Goal: Task Accomplishment & Management: Manage account settings

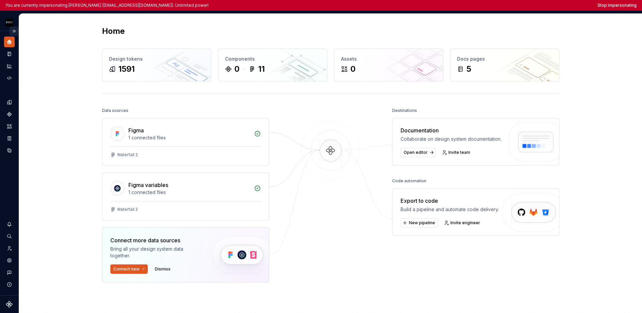
click at [16, 30] on button "Expand sidebar" at bounding box center [13, 30] width 9 height 9
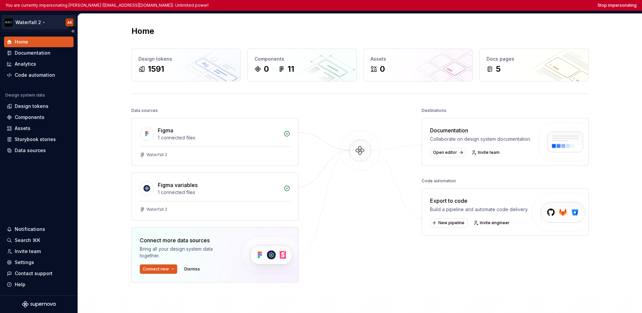
click at [19, 27] on html "You are currently impersonating Alex Kale (akale@dv01.co). Unlimited power! Sto…" at bounding box center [321, 156] width 642 height 313
click at [34, 179] on html "You are currently impersonating Alex Kale (akale@dv01.co). Unlimited power! Sto…" at bounding box center [321, 156] width 642 height 313
click at [40, 75] on div "Code automation" at bounding box center [35, 75] width 40 height 7
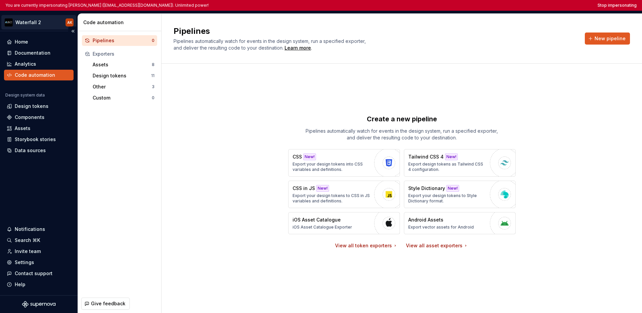
click at [27, 23] on html "You are currently impersonating Alex Kale (akale@dv01.co). Unlimited power! Sto…" at bounding box center [321, 156] width 642 height 313
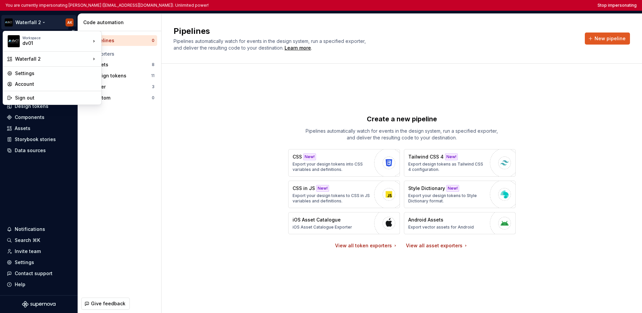
click at [27, 23] on html "You are currently impersonating Alex Kale (akale@dv01.co). Unlimited power! Sto…" at bounding box center [321, 156] width 642 height 313
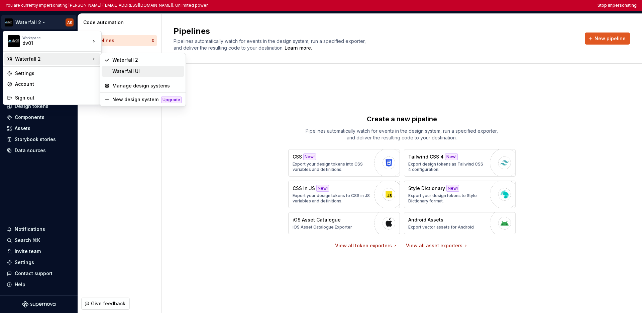
click at [117, 72] on div "Waterfall UI" at bounding box center [146, 71] width 69 height 7
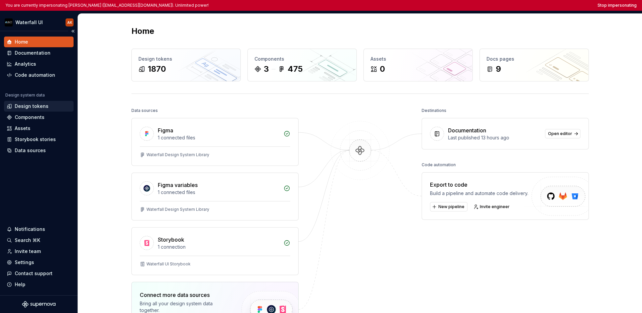
click at [44, 104] on div "Design tokens" at bounding box center [32, 106] width 34 height 7
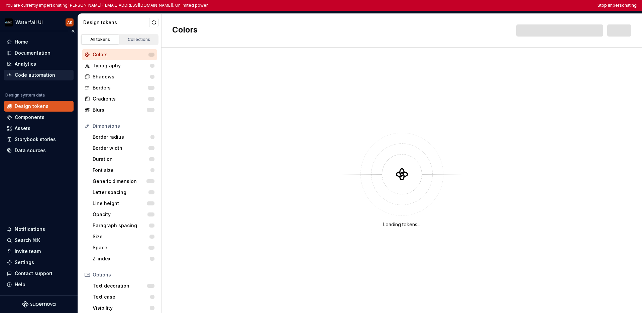
click at [38, 77] on div "Code automation" at bounding box center [35, 75] width 40 height 7
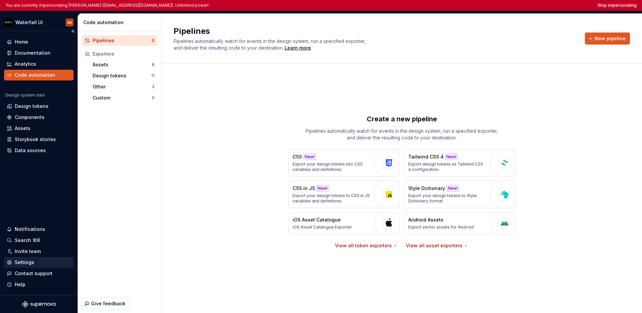
click at [33, 261] on div "Settings" at bounding box center [39, 262] width 64 height 7
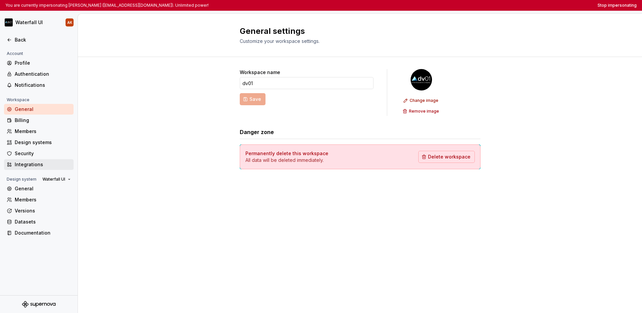
click at [35, 168] on div "Integrations" at bounding box center [39, 164] width 70 height 11
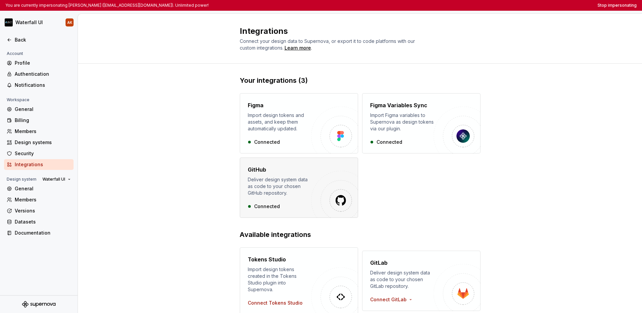
click at [283, 181] on div "Deliver design system data as code to your chosen GitHub repository." at bounding box center [280, 186] width 64 height 20
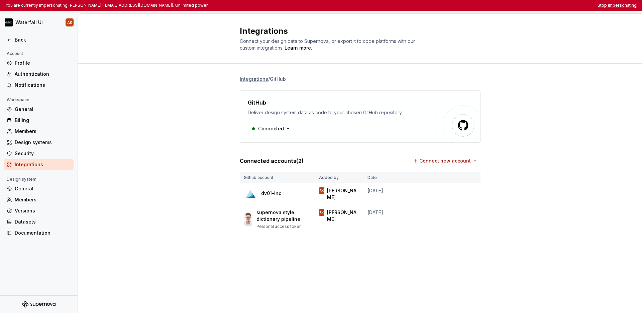
click at [445, 5] on button "Stop impersonating" at bounding box center [617, 5] width 39 height 5
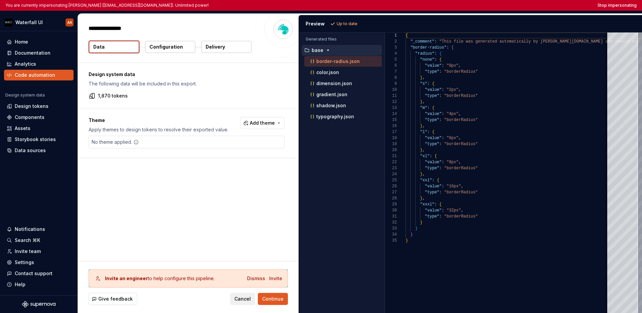
type textarea "*"
click at [222, 49] on p "Delivery" at bounding box center [215, 46] width 19 height 7
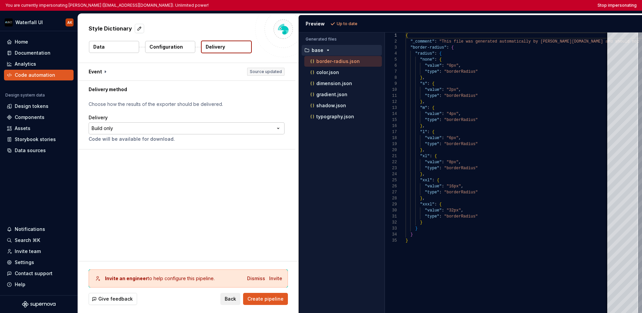
click at [247, 128] on html "**********" at bounding box center [321, 156] width 642 height 313
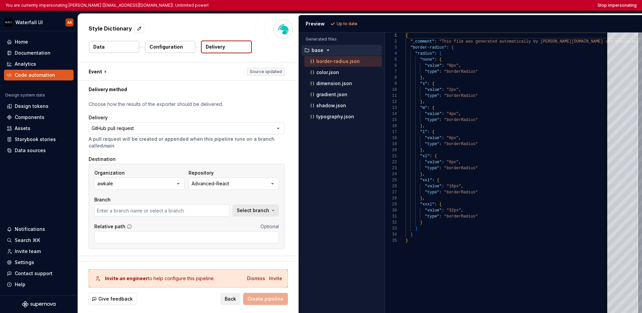
scroll to position [8, 0]
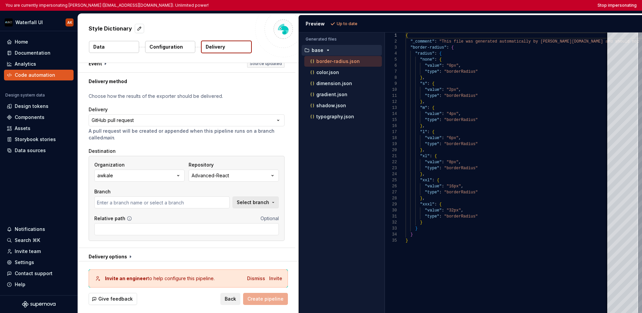
type input "master"
click at [268, 197] on button "Select branch" at bounding box center [256, 202] width 47 height 12
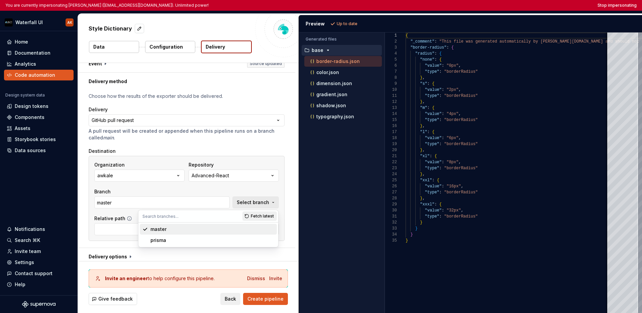
click at [288, 190] on div "**********" at bounding box center [186, 168] width 217 height 157
click at [181, 175] on icon "button" at bounding box center [178, 175] width 7 height 7
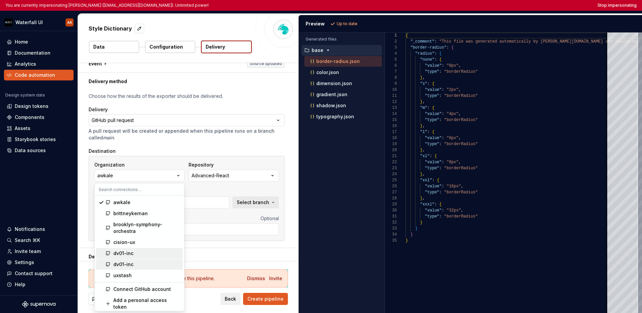
click at [150, 254] on div "dv01-inc" at bounding box center [146, 253] width 67 height 7
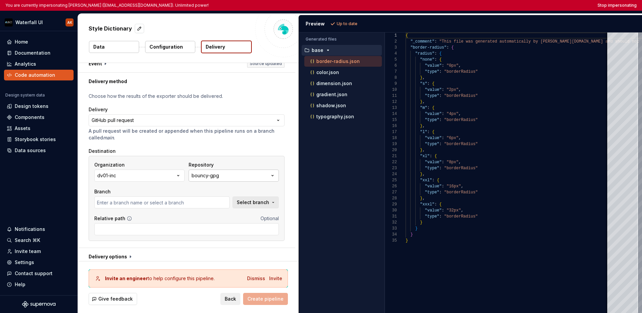
type input "master"
click at [262, 202] on span "Select branch" at bounding box center [253, 202] width 32 height 7
click at [281, 184] on div "Organization dv01-inc Repository bouncy-gpg Branch master Select branch Relativ…" at bounding box center [187, 198] width 196 height 85
click at [271, 178] on icon "button" at bounding box center [272, 175] width 7 height 7
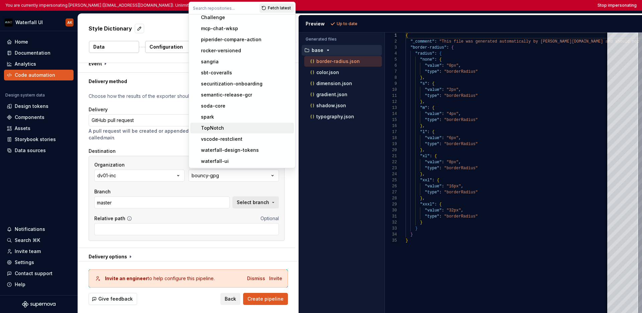
scroll to position [132, 0]
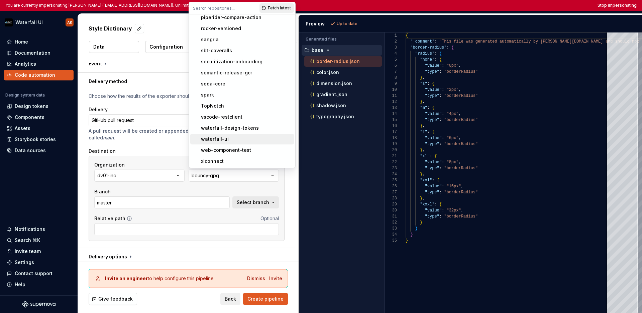
click at [253, 136] on div "waterfall-ui" at bounding box center [246, 139] width 90 height 7
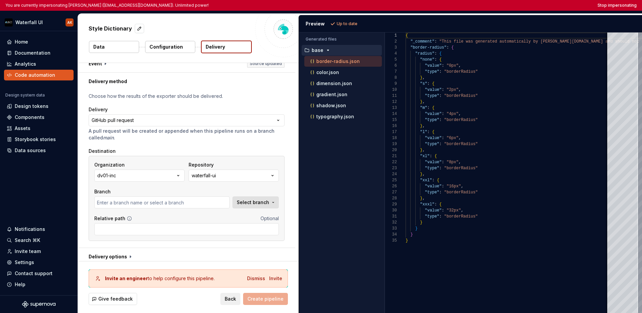
type input "add-container-queries-support"
click at [253, 202] on span "Select branch" at bounding box center [253, 202] width 32 height 7
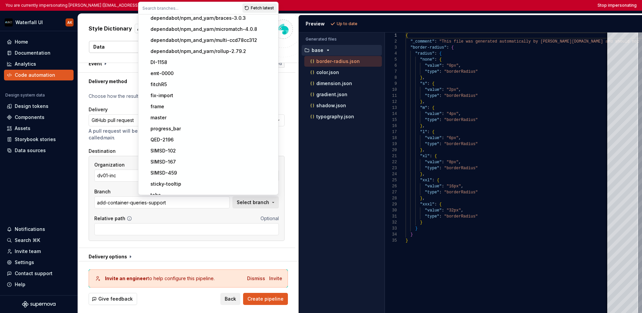
scroll to position [21, 0]
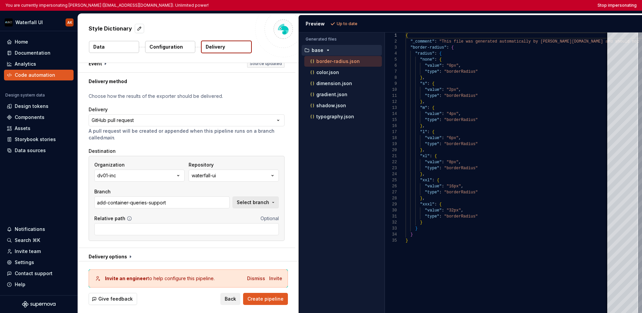
click at [288, 160] on div "**********" at bounding box center [186, 168] width 217 height 157
click at [617, 6] on button "Stop impersonating" at bounding box center [617, 5] width 39 height 5
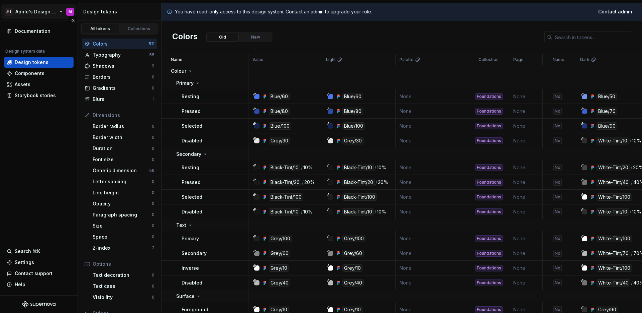
click at [31, 11] on html "🚀S Aprile's Design System M Documentation Design system data Design tokens Comp…" at bounding box center [321, 156] width 642 height 313
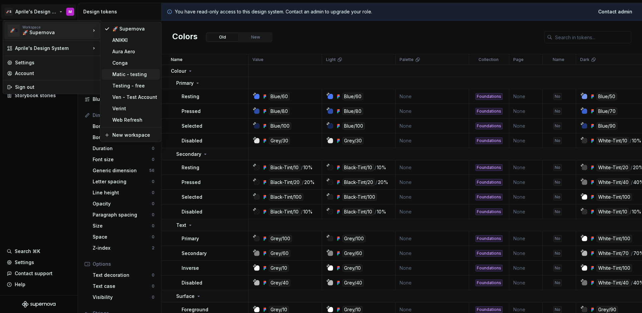
click at [124, 78] on div "Matic - testing" at bounding box center [131, 74] width 58 height 11
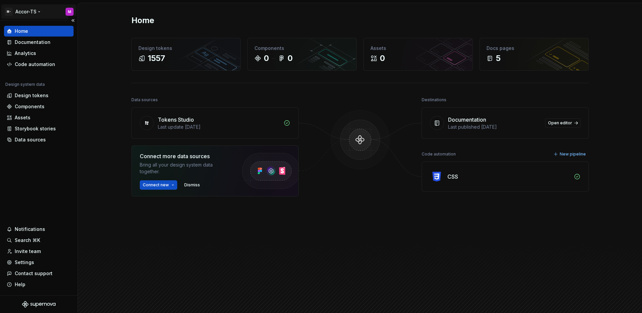
click at [32, 16] on html "M- Accor-TS M Home Documentation Analytics Code automation Design system data D…" at bounding box center [321, 156] width 642 height 313
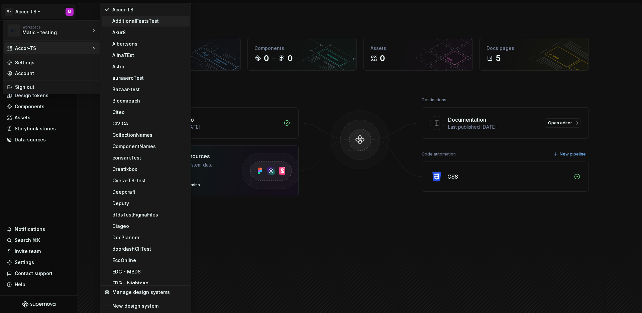
click at [142, 24] on div "AdditionalFeatsTest" at bounding box center [146, 21] width 88 height 11
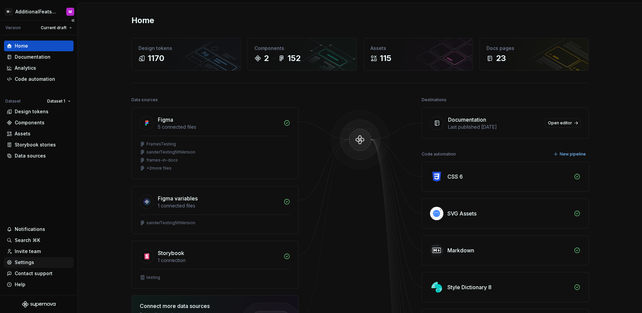
click at [32, 263] on div "Settings" at bounding box center [24, 262] width 19 height 7
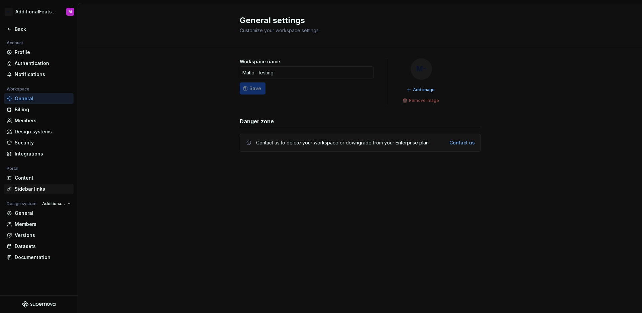
click at [40, 190] on div "Sidebar links" at bounding box center [43, 188] width 56 height 7
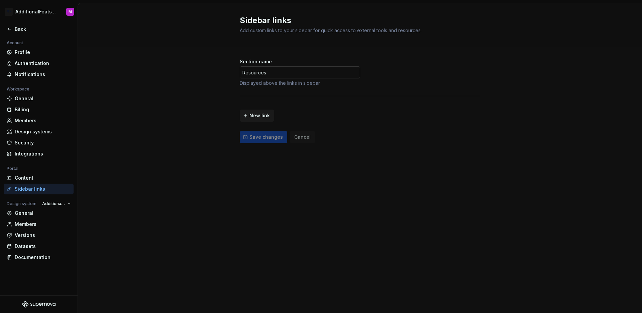
click at [283, 69] on input "Resources" at bounding box center [300, 72] width 120 height 12
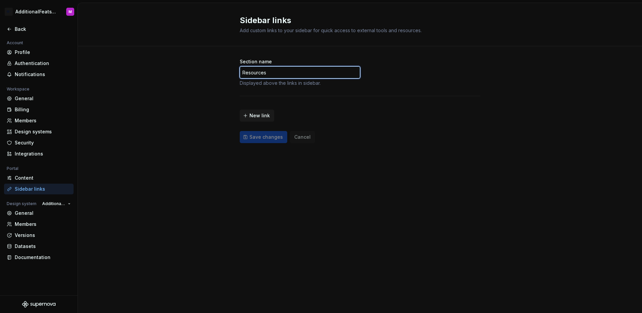
click at [283, 69] on input "Resources" at bounding box center [300, 72] width 120 height 12
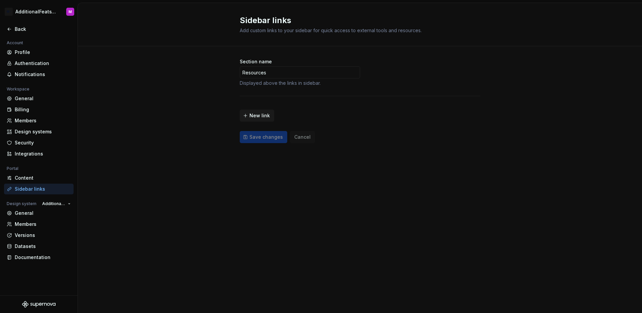
click at [207, 93] on div "Section name Resources Displayed above the links in sidebar. New link Save chan…" at bounding box center [360, 107] width 564 height 122
click at [7, 30] on icon at bounding box center [9, 28] width 5 height 5
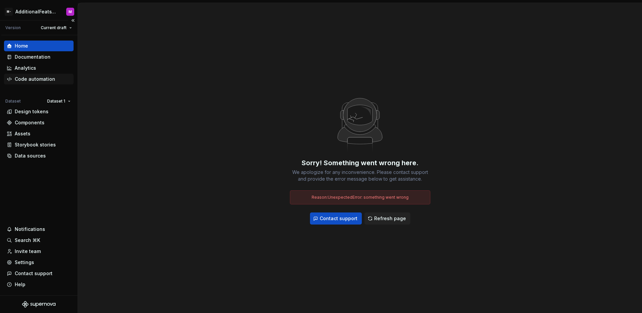
click at [50, 76] on div "Code automation" at bounding box center [35, 79] width 40 height 7
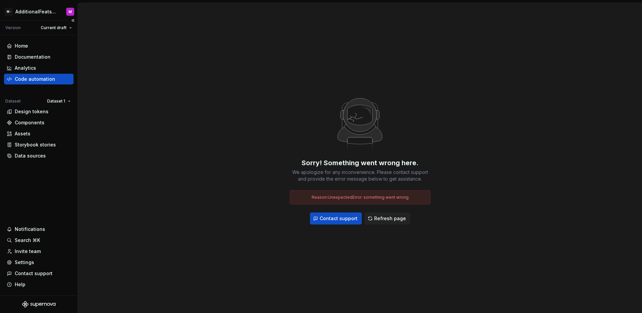
click at [60, 82] on div "Code automation" at bounding box center [39, 79] width 64 height 7
click at [42, 66] on div "Analytics" at bounding box center [39, 68] width 64 height 7
click at [41, 79] on div "Code automation" at bounding box center [35, 79] width 40 height 7
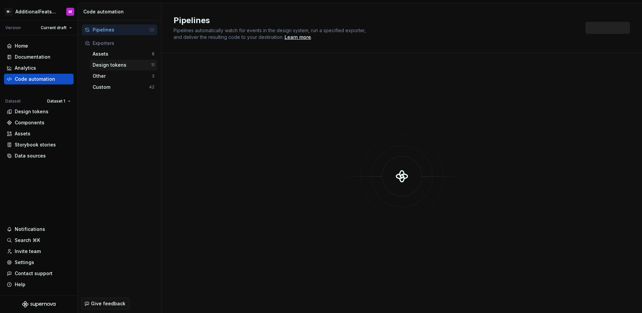
click at [136, 62] on div "Design tokens" at bounding box center [122, 65] width 59 height 7
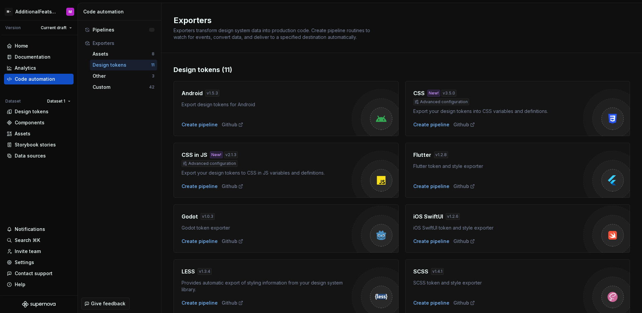
scroll to position [150, 0]
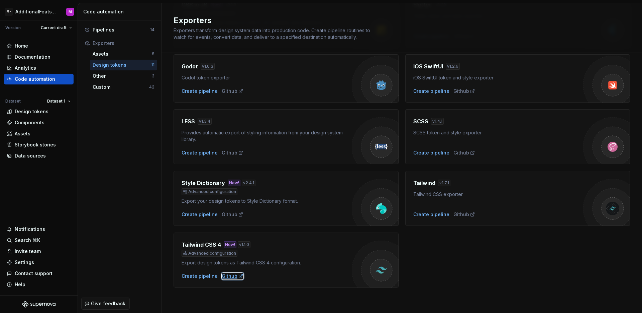
click at [227, 277] on div "Github" at bounding box center [233, 275] width 22 height 7
click at [28, 262] on div "Settings" at bounding box center [24, 262] width 19 height 7
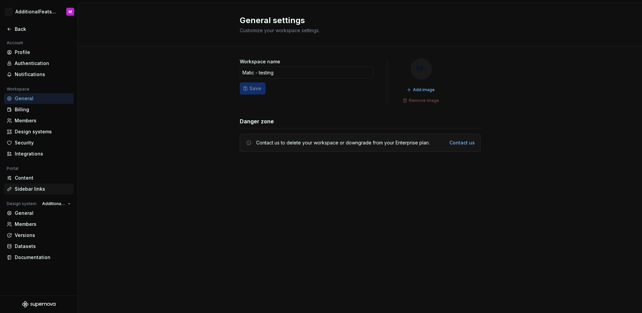
click at [39, 192] on div "Sidebar links" at bounding box center [39, 188] width 70 height 11
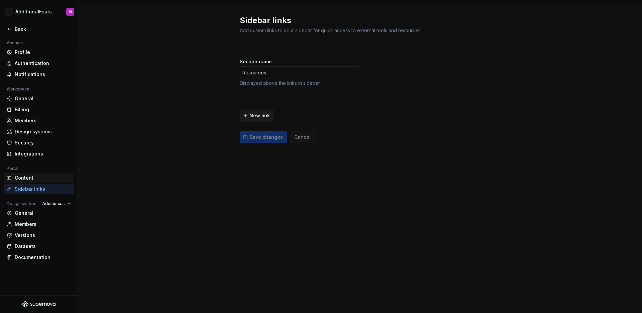
click at [28, 177] on div "Content" at bounding box center [43, 177] width 56 height 7
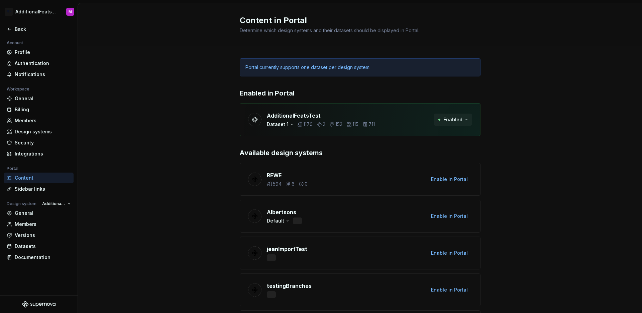
click at [453, 117] on span "Enabled" at bounding box center [453, 119] width 19 height 7
click at [39, 187] on div "Sidebar links" at bounding box center [43, 188] width 56 height 7
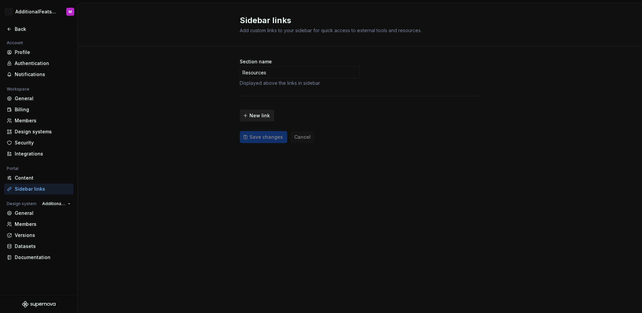
click at [267, 116] on span "New link" at bounding box center [260, 115] width 20 height 7
click at [278, 112] on input "text" at bounding box center [298, 111] width 67 height 12
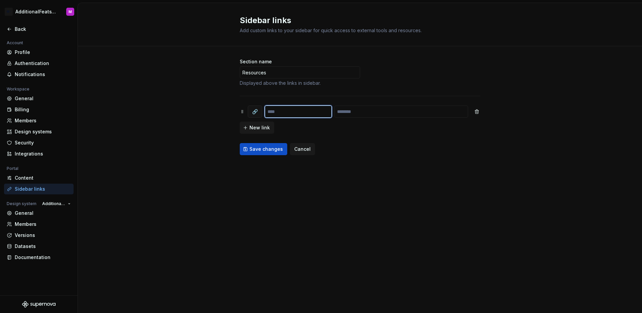
click at [284, 114] on input "text" at bounding box center [298, 111] width 67 height 12
type input "**********"
click at [358, 115] on input "text" at bounding box center [402, 111] width 134 height 12
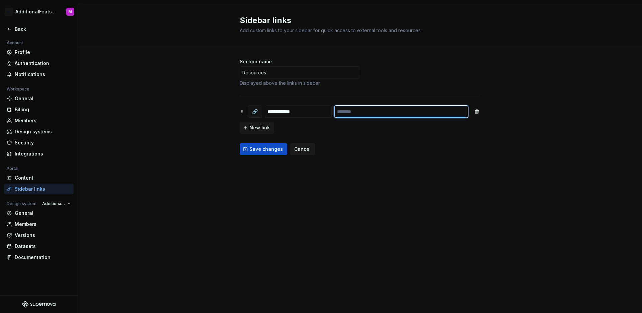
click at [356, 112] on input "text" at bounding box center [402, 111] width 134 height 12
paste input "**********"
type input "**********"
click at [323, 181] on div "**********" at bounding box center [360, 158] width 564 height 310
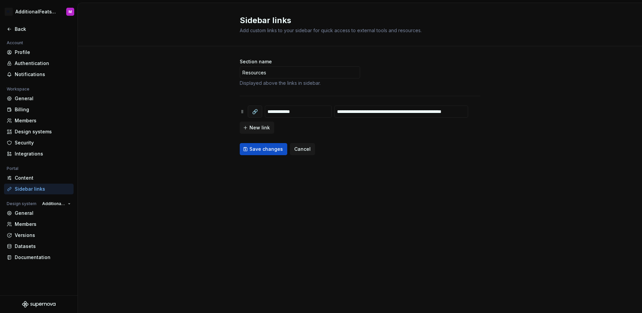
scroll to position [0, 0]
click at [249, 147] on button "Save changes" at bounding box center [264, 149] width 48 height 12
click at [163, 80] on div "**********" at bounding box center [360, 113] width 564 height 134
click at [333, 135] on div "**********" at bounding box center [360, 106] width 241 height 97
click at [283, 75] on input "Resources" at bounding box center [300, 72] width 120 height 12
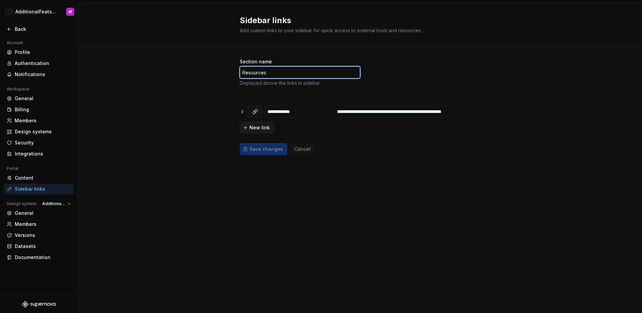
click at [283, 75] on input "Resources" at bounding box center [300, 72] width 120 height 12
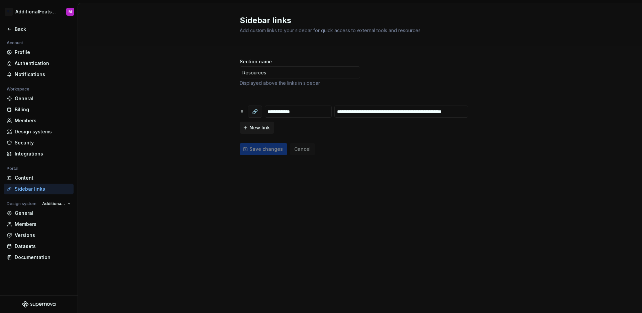
click at [410, 78] on div "**********" at bounding box center [360, 106] width 241 height 97
click at [17, 29] on div "Back" at bounding box center [43, 29] width 56 height 7
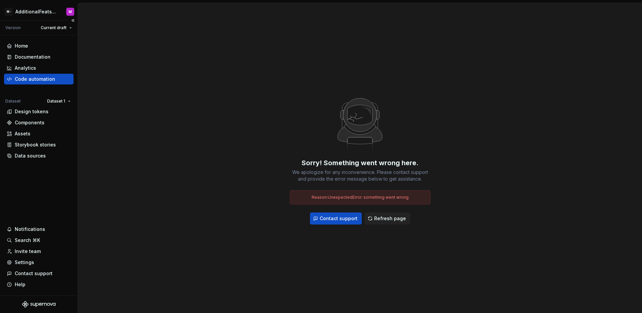
click at [50, 167] on div "Home Documentation Analytics Code automation Dataset Dataset 1 Design tokens Co…" at bounding box center [39, 165] width 78 height 260
click at [28, 183] on div "Home Documentation Analytics Code automation Dataset Dataset 1 Design tokens Co…" at bounding box center [39, 165] width 78 height 260
click at [26, 259] on div "Settings" at bounding box center [24, 262] width 19 height 7
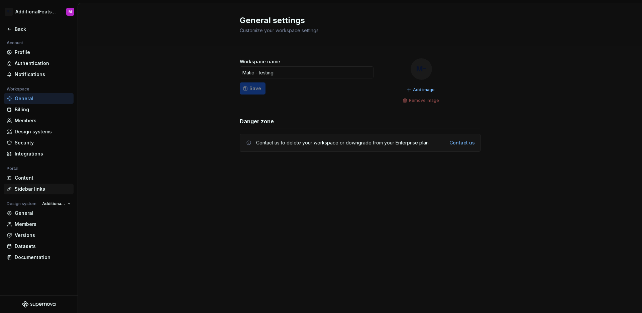
click at [39, 186] on div "Sidebar links" at bounding box center [43, 188] width 56 height 7
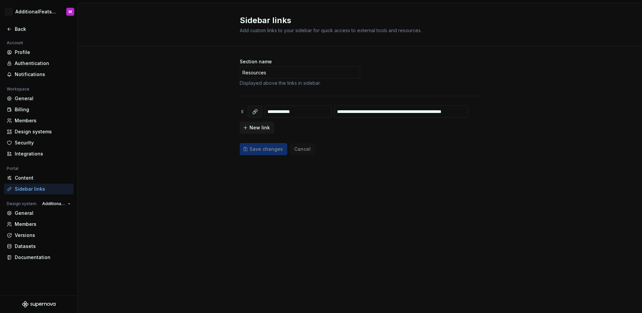
click at [326, 171] on div "**********" at bounding box center [360, 113] width 241 height 134
click at [479, 68] on div "**********" at bounding box center [360, 106] width 241 height 97
click at [406, 114] on input "**********" at bounding box center [402, 111] width 134 height 12
click at [428, 134] on div "**********" at bounding box center [360, 106] width 241 height 97
click at [265, 125] on span "New link" at bounding box center [260, 127] width 20 height 7
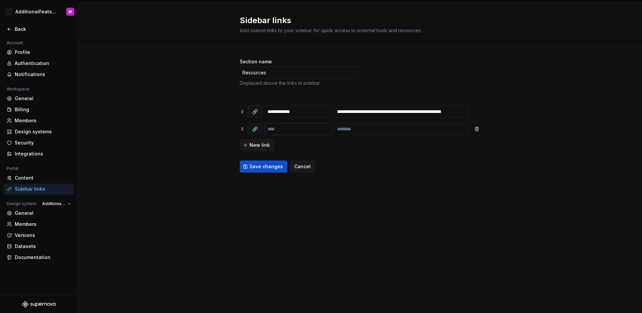
click at [280, 127] on input "text" at bounding box center [298, 129] width 67 height 12
type input "****"
click at [369, 128] on input "text" at bounding box center [402, 129] width 134 height 12
click at [382, 130] on input "text" at bounding box center [402, 129] width 134 height 12
paste input "**********"
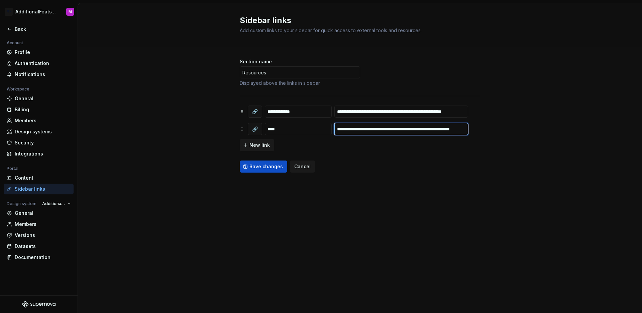
scroll to position [0, 29]
type input "**********"
click at [386, 195] on div "**********" at bounding box center [360, 122] width 241 height 152
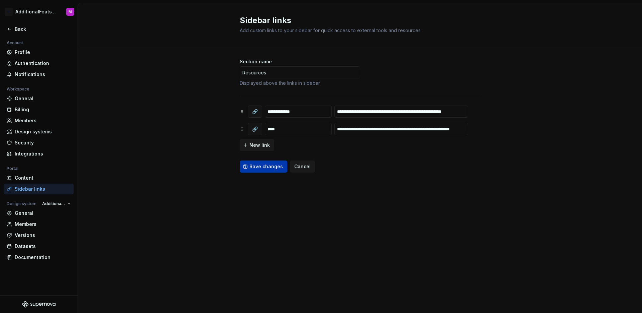
click at [276, 168] on span "Save changes" at bounding box center [266, 166] width 33 height 7
click at [10, 31] on icon at bounding box center [9, 28] width 5 height 5
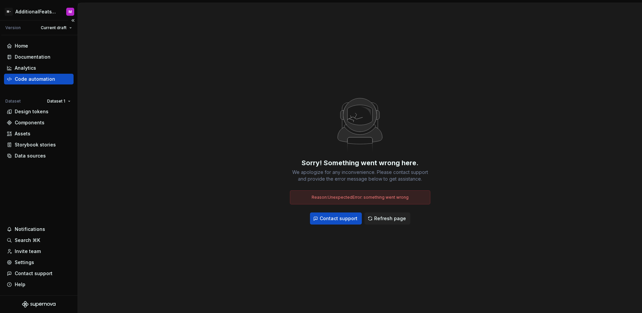
click at [47, 172] on div "Home Documentation Analytics Code automation Dataset Dataset 1 Design tokens Co…" at bounding box center [39, 165] width 78 height 260
click at [47, 188] on div "Home Documentation Analytics Code automation Dataset Dataset 1 Design tokens Co…" at bounding box center [39, 165] width 78 height 260
click at [70, 164] on div "Home Documentation Analytics Code automation Dataset Dataset 1 Design tokens Co…" at bounding box center [39, 165] width 78 height 260
click at [31, 57] on div "Documentation" at bounding box center [33, 57] width 36 height 7
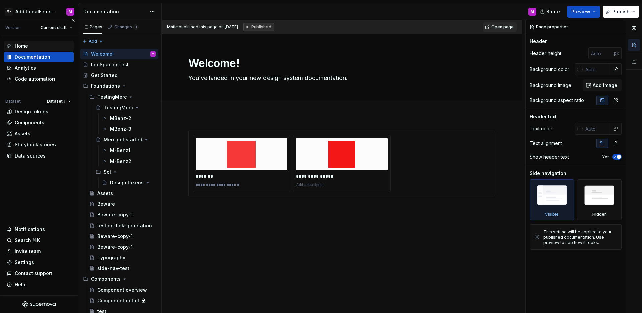
click at [30, 45] on div "Home" at bounding box center [39, 45] width 64 height 7
type textarea "*"
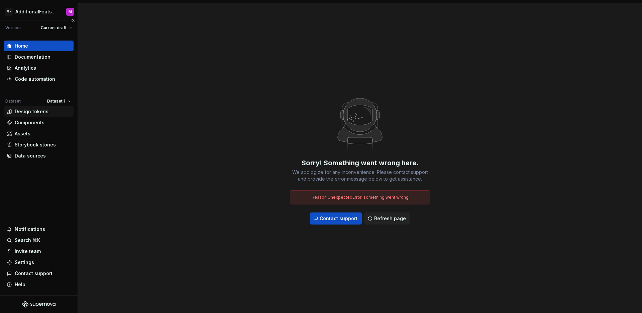
click at [24, 114] on div "Design tokens" at bounding box center [32, 111] width 34 height 7
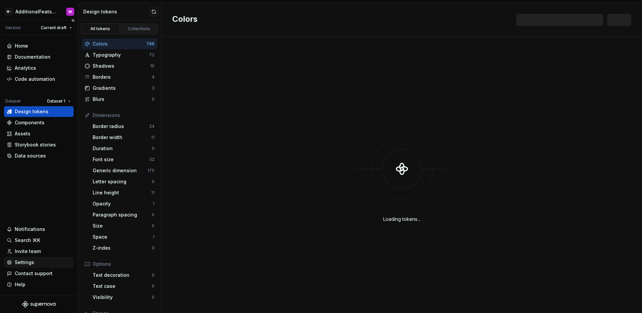
click at [39, 260] on div "Settings" at bounding box center [39, 262] width 64 height 7
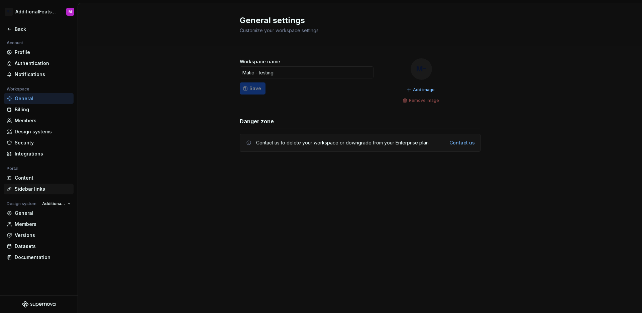
click at [34, 186] on div "Sidebar links" at bounding box center [43, 188] width 56 height 7
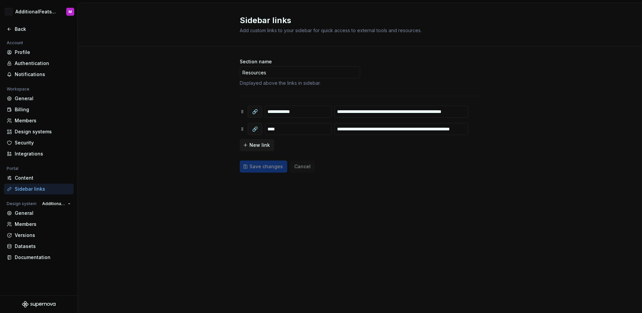
click at [361, 205] on div "**********" at bounding box center [360, 158] width 564 height 310
click at [288, 69] on input "Resources" at bounding box center [300, 72] width 120 height 12
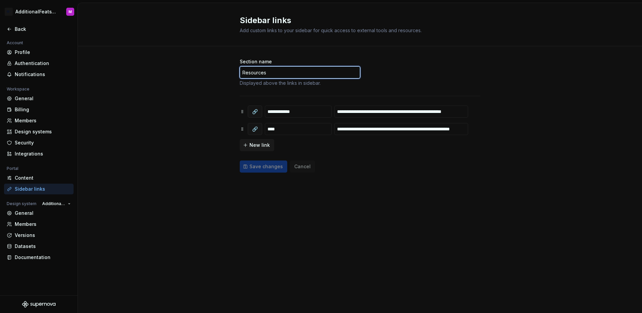
click at [288, 69] on input "Resources" at bounding box center [300, 72] width 120 height 12
click at [287, 71] on input "Resources" at bounding box center [300, 72] width 120 height 12
type input "Resources-test"
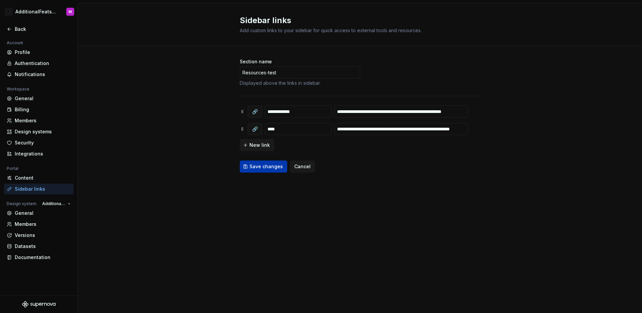
click at [265, 170] on button "Save changes" at bounding box center [264, 166] width 48 height 12
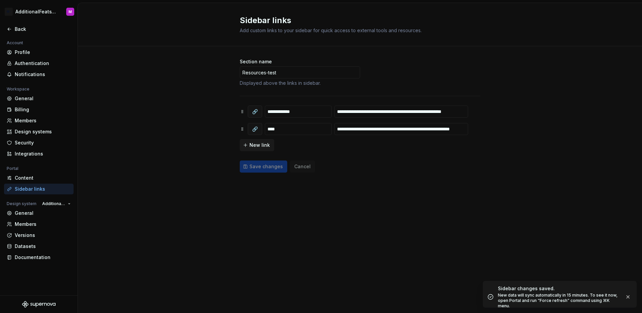
click at [352, 204] on div "**********" at bounding box center [360, 158] width 564 height 310
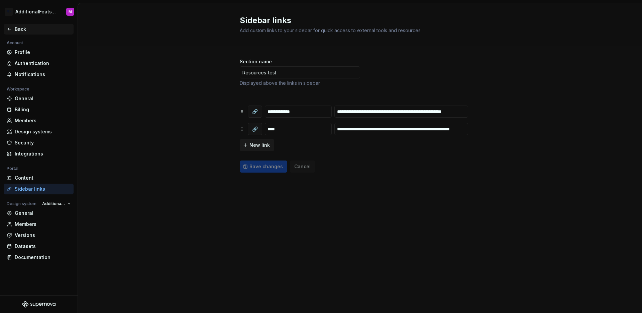
click at [18, 29] on div "Back" at bounding box center [43, 29] width 56 height 7
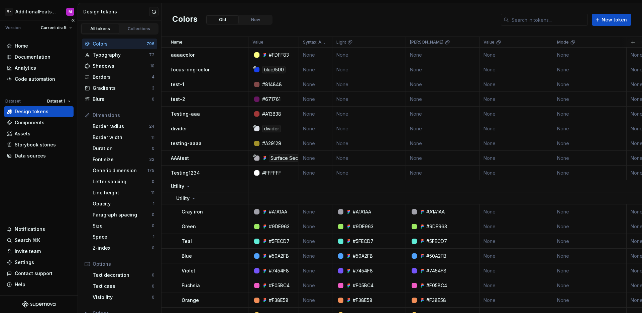
click at [47, 180] on div "Home Documentation Analytics Code automation Dataset Dataset 1 Design tokens Co…" at bounding box center [39, 165] width 78 height 260
click at [63, 102] on html "M- AdditionalFeatsTest M Version Current draft Home Documentation Analytics Cod…" at bounding box center [321, 156] width 642 height 313
click at [64, 122] on div "Dataset 2" at bounding box center [78, 124] width 43 height 7
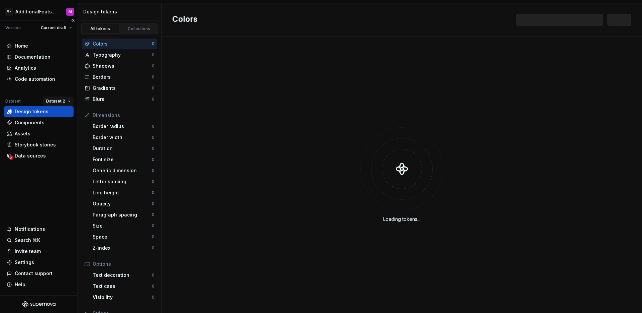
click at [63, 102] on html "M- AdditionalFeatsTest M Version Current draft Home Documentation Analytics Cod…" at bounding box center [321, 156] width 642 height 313
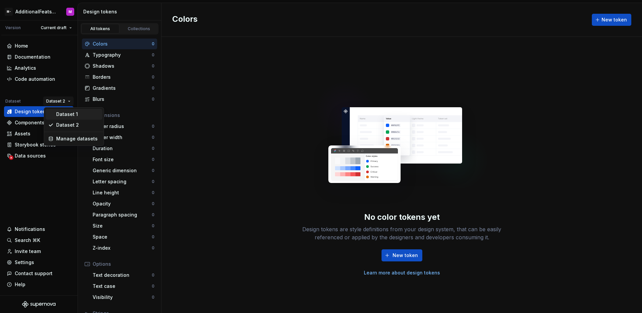
click at [64, 113] on div "Dataset 1" at bounding box center [77, 114] width 43 height 7
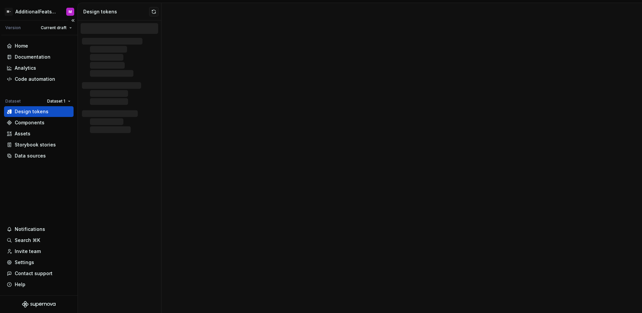
click at [38, 193] on div "Home Documentation Analytics Code automation Dataset Dataset 1 Design tokens Co…" at bounding box center [39, 165] width 78 height 260
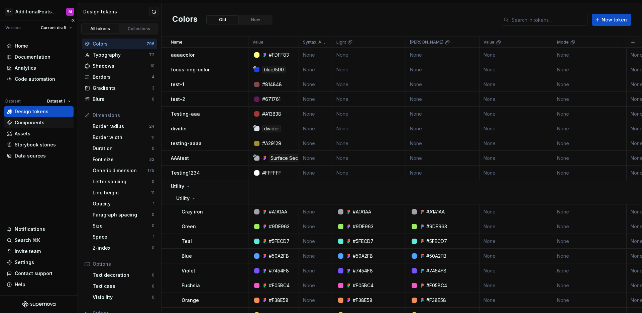
click at [31, 126] on div "Components" at bounding box center [39, 122] width 70 height 11
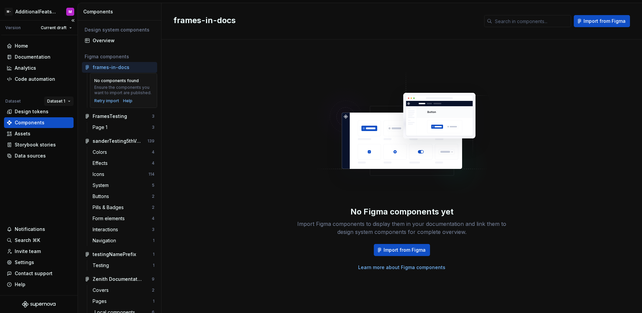
click at [63, 100] on html "M- AdditionalFeatsTest M Version Current draft Home Documentation Analytics Cod…" at bounding box center [321, 156] width 642 height 313
click at [62, 122] on div "Dataset 2" at bounding box center [78, 124] width 43 height 7
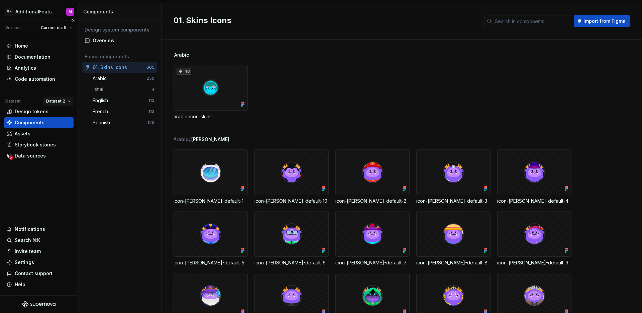
click at [59, 103] on html "M- AdditionalFeatsTest M Version Current draft Home Documentation Analytics Cod…" at bounding box center [321, 156] width 642 height 313
click at [59, 114] on div "Dataset 1" at bounding box center [77, 114] width 43 height 7
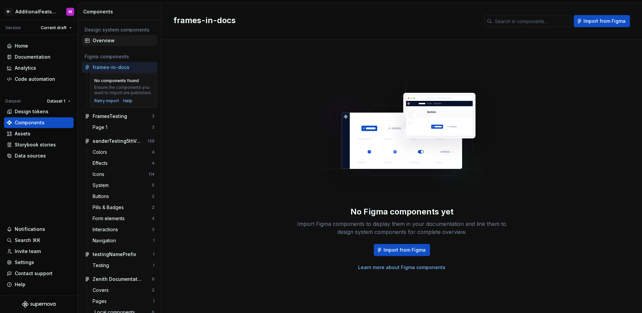
click at [131, 43] on div "Overview" at bounding box center [124, 40] width 62 height 7
click at [114, 40] on div "Overview" at bounding box center [124, 40] width 62 height 7
click at [106, 41] on div "Overview" at bounding box center [124, 40] width 62 height 7
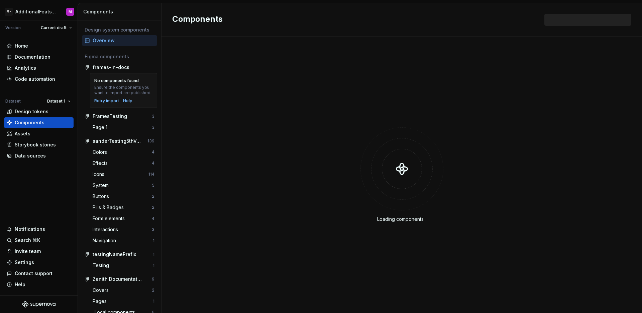
click at [106, 41] on div "Overview" at bounding box center [124, 40] width 62 height 7
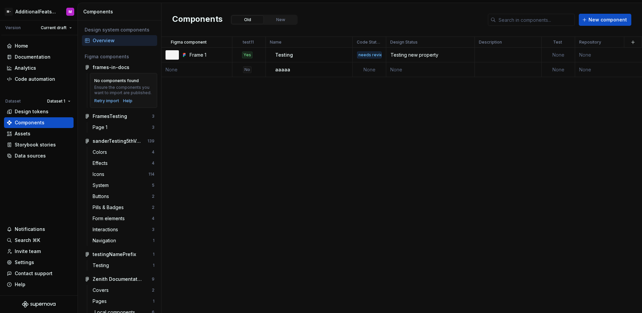
click at [234, 93] on div "Figma component test11 Name Code Status Design Status Description Test Reposito…" at bounding box center [402, 175] width 481 height 276
click at [410, 142] on div "Figma component test11 Name Code Status Design Status Description Test Reposito…" at bounding box center [402, 175] width 481 height 276
click at [531, 104] on div "Figma component test11 Name Code Status Design Status Description Test Reposito…" at bounding box center [402, 175] width 481 height 276
click at [33, 113] on div "Design tokens" at bounding box center [32, 111] width 34 height 7
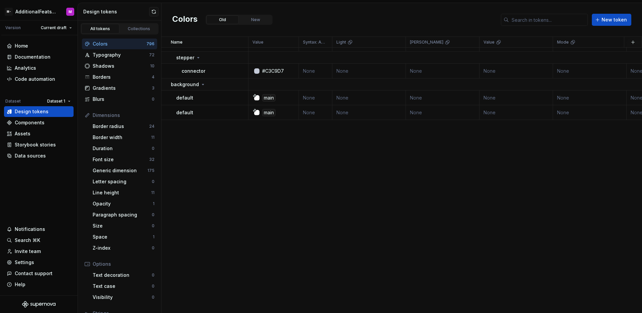
scroll to position [9950, 0]
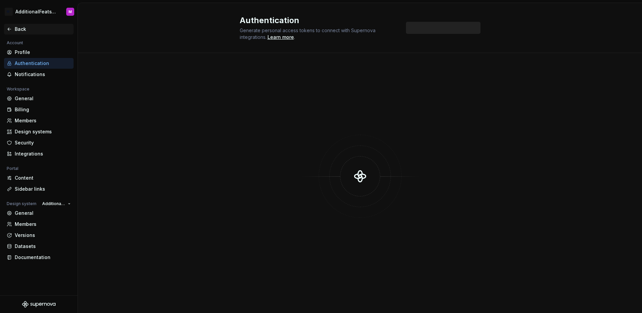
click at [11, 29] on icon at bounding box center [9, 28] width 5 height 5
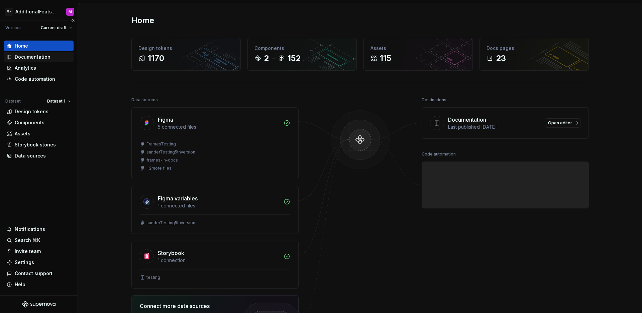
click at [43, 56] on div "Documentation" at bounding box center [33, 57] width 36 height 7
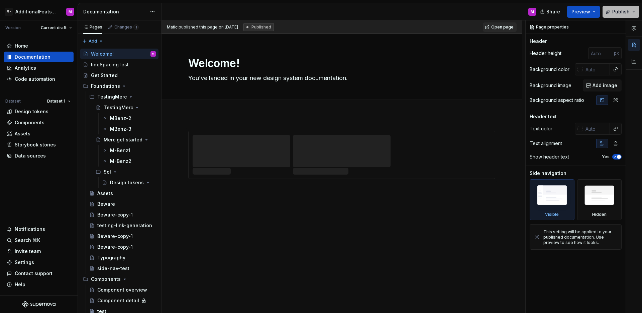
click at [629, 10] on span "Publish" at bounding box center [621, 11] width 17 height 7
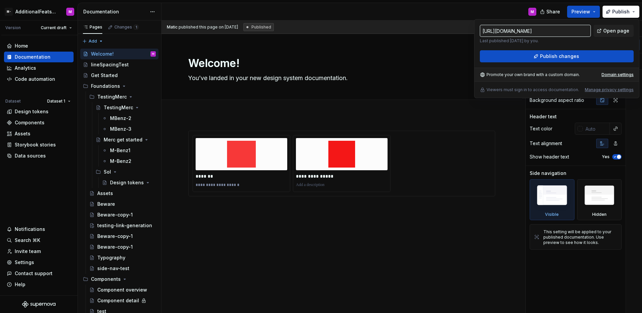
click at [565, 31] on input "[URL][DOMAIN_NAME]" at bounding box center [535, 31] width 111 height 12
type textarea "*"
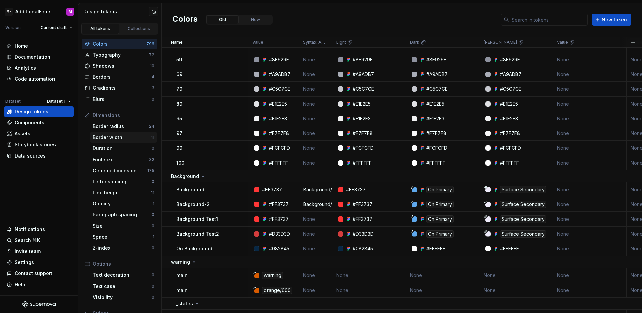
scroll to position [4, 0]
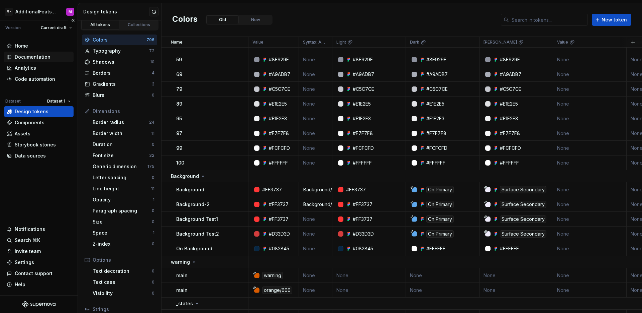
click at [34, 57] on div "Documentation" at bounding box center [33, 57] width 36 height 7
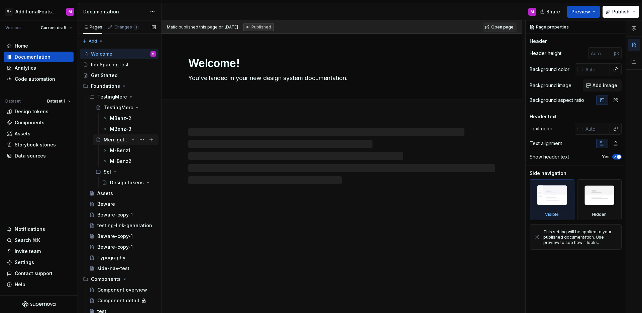
scroll to position [9, 0]
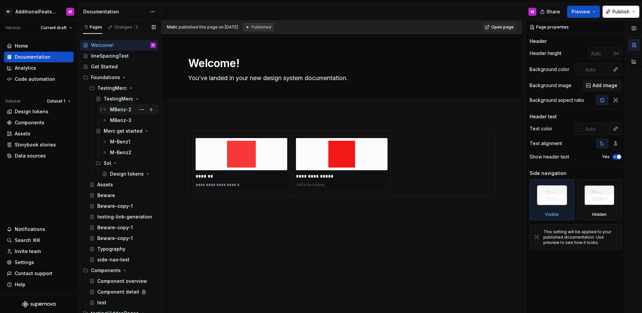
click at [125, 110] on div "MBenz-2" at bounding box center [120, 109] width 21 height 7
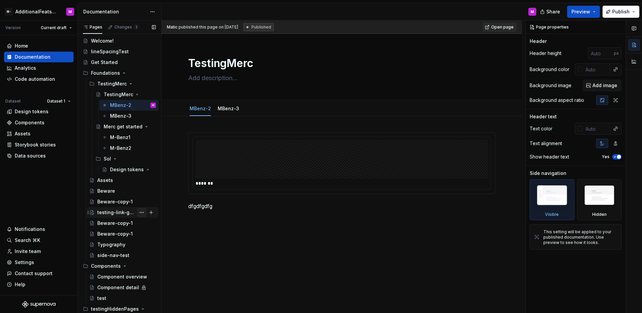
scroll to position [66, 0]
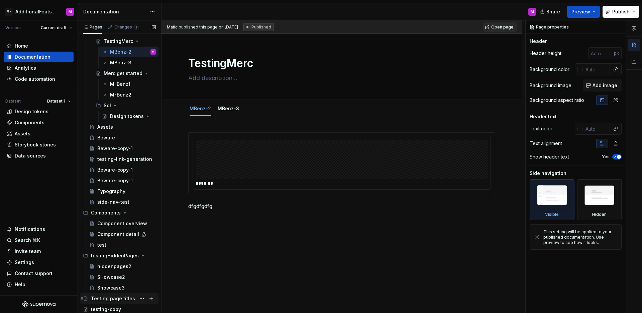
click at [118, 295] on div "Testing page titles" at bounding box center [113, 298] width 44 height 7
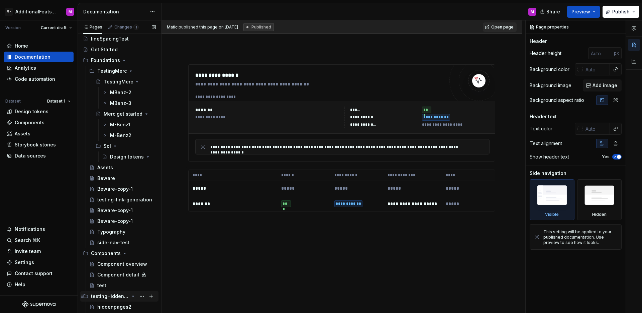
scroll to position [66, 0]
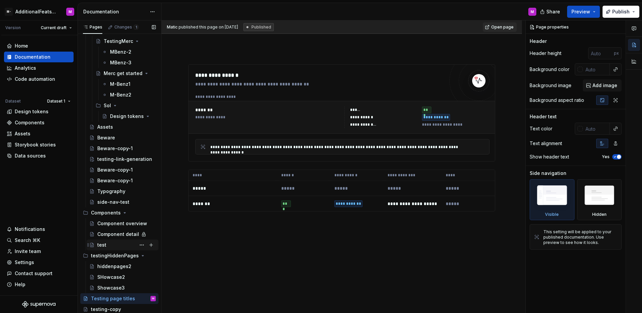
click at [116, 245] on div "test" at bounding box center [126, 244] width 59 height 9
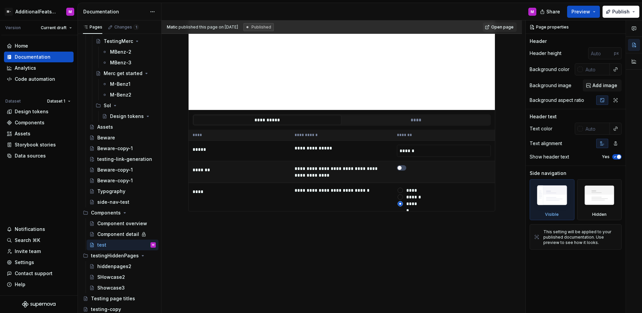
scroll to position [26, 0]
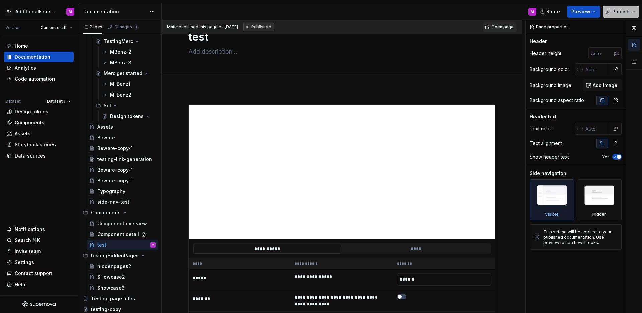
click at [617, 11] on span "Publish" at bounding box center [621, 11] width 17 height 7
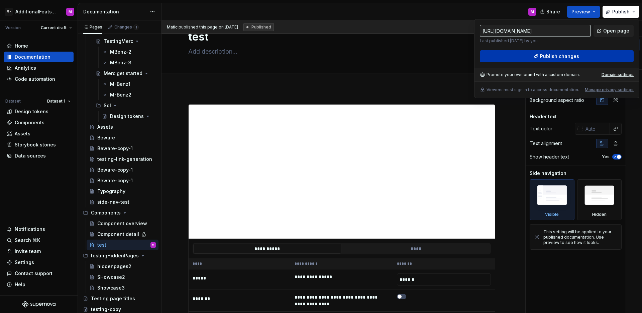
click at [564, 61] on button "Publish changes" at bounding box center [557, 56] width 154 height 12
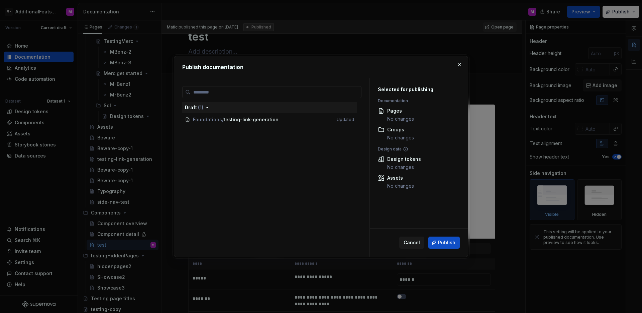
click at [460, 62] on button "button" at bounding box center [459, 64] width 9 height 9
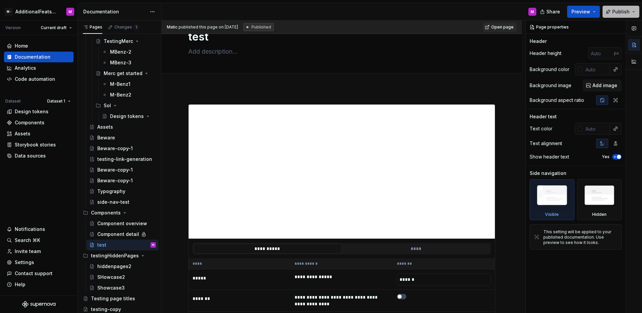
click at [633, 13] on button "Publish" at bounding box center [621, 12] width 37 height 12
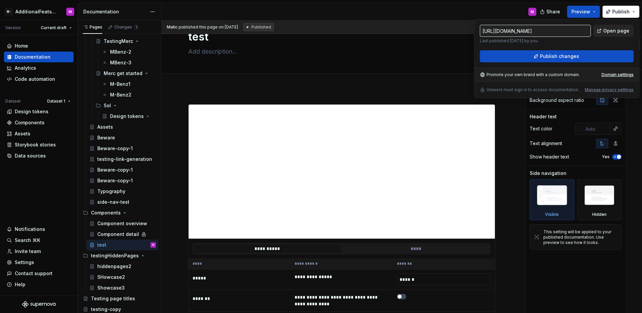
click at [620, 31] on span "Open page" at bounding box center [617, 30] width 26 height 7
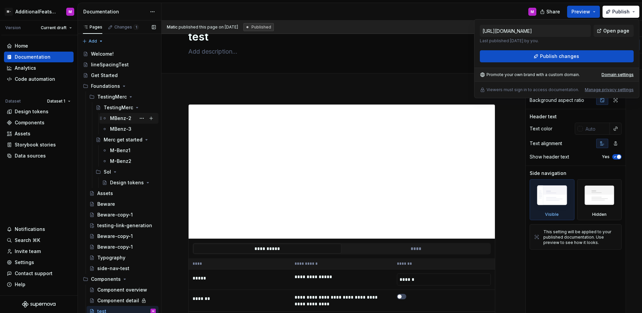
click at [119, 119] on div "MBenz-2" at bounding box center [120, 118] width 21 height 7
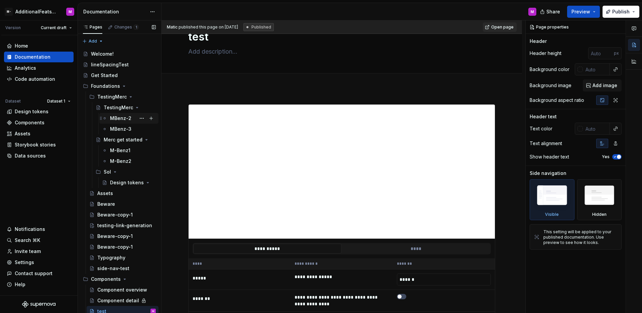
click at [125, 119] on div "MBenz-2" at bounding box center [120, 118] width 21 height 7
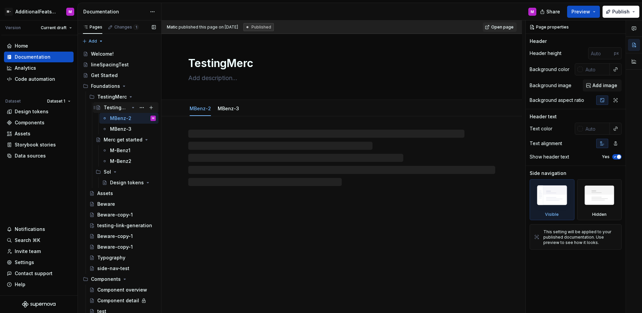
click at [115, 110] on div "TestingMerc" at bounding box center [116, 107] width 25 height 7
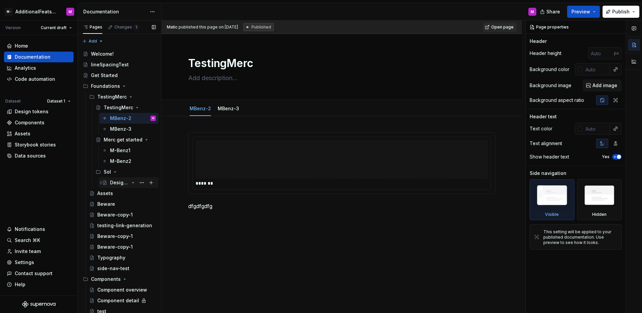
click at [120, 183] on div "Design tokens" at bounding box center [119, 182] width 19 height 7
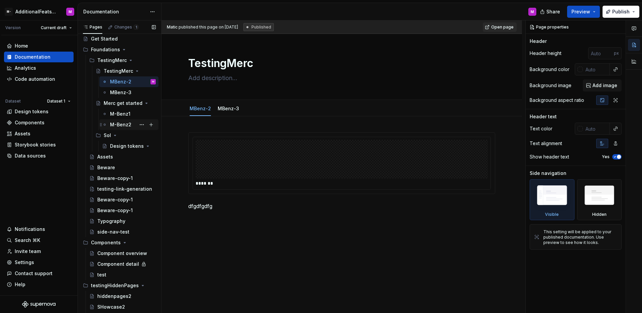
click at [119, 121] on div "M-Benz2" at bounding box center [120, 124] width 21 height 7
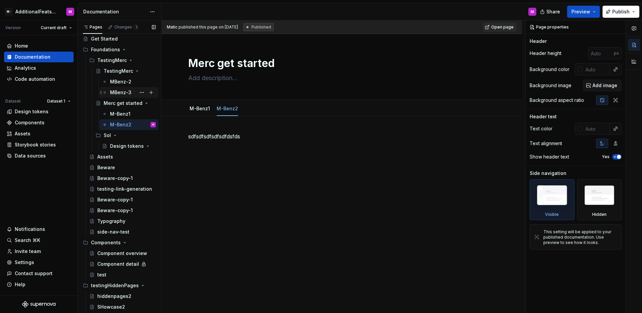
click at [121, 93] on div "MBenz-3" at bounding box center [120, 92] width 21 height 7
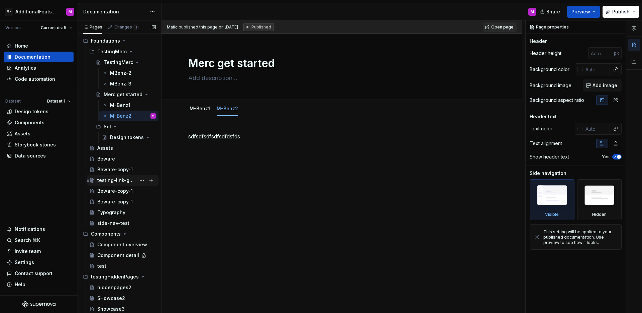
scroll to position [66, 0]
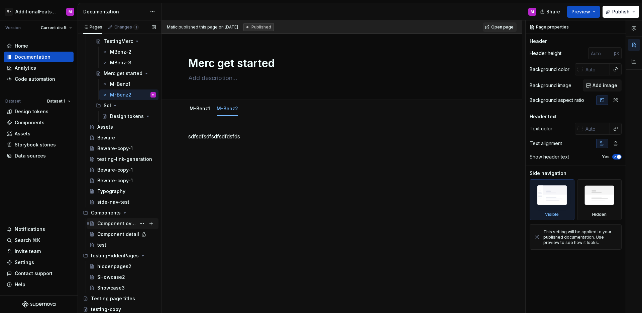
click at [117, 224] on div "Component overview" at bounding box center [116, 223] width 38 height 7
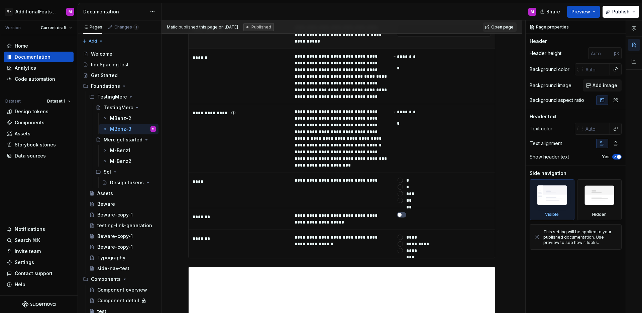
scroll to position [462, 0]
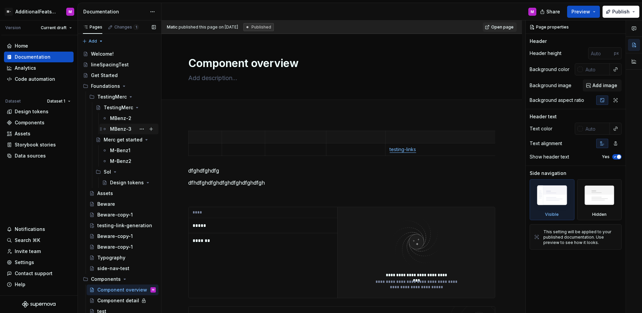
click at [127, 131] on div "MBenz-3" at bounding box center [120, 128] width 21 height 7
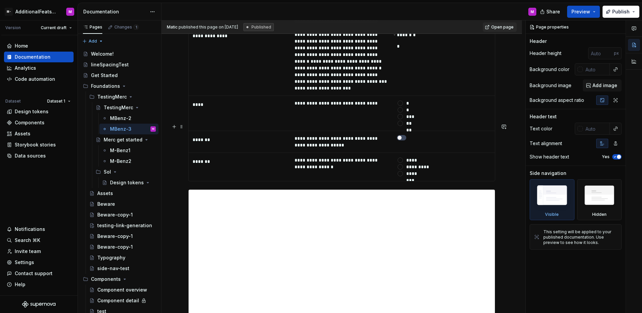
scroll to position [1986, 0]
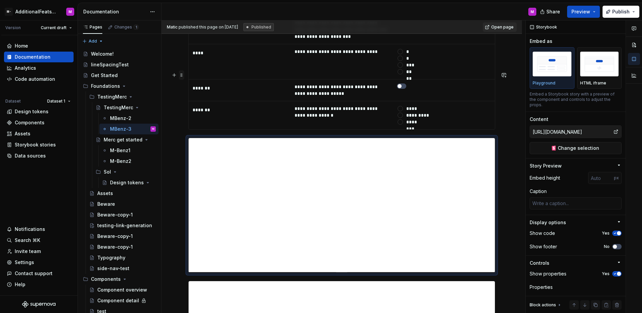
click at [183, 76] on span at bounding box center [181, 74] width 5 height 9
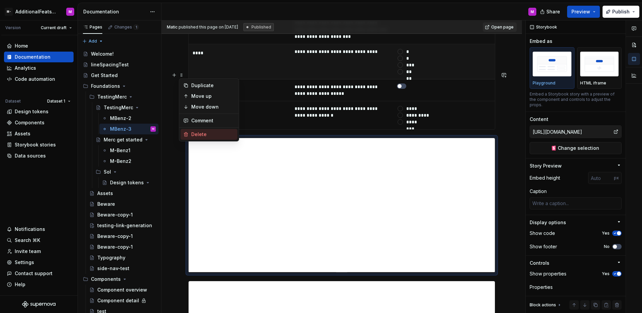
click at [202, 136] on div "Delete" at bounding box center [212, 134] width 43 height 7
type textarea "*"
type input "https://storybook-ashen-one.vercel.app/iframe.html?id=components-button--docs&v…"
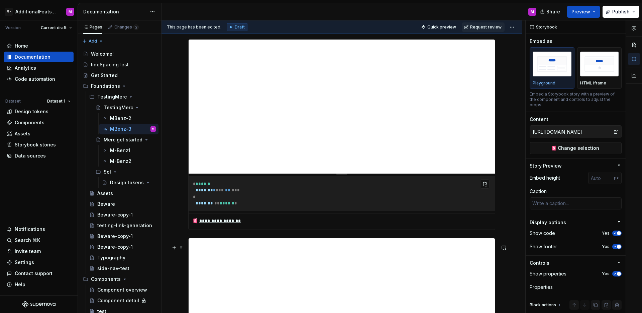
scroll to position [0, 0]
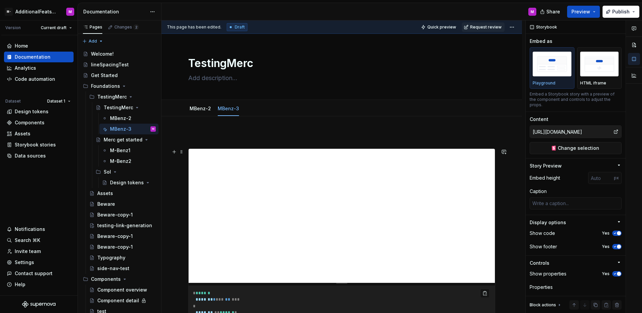
type textarea "*"
type input "https://storybook-ashen-one.vercel.app/?path=/story/components-button--default&…"
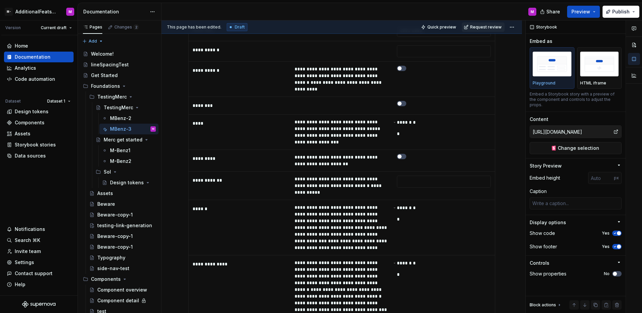
scroll to position [1997, 0]
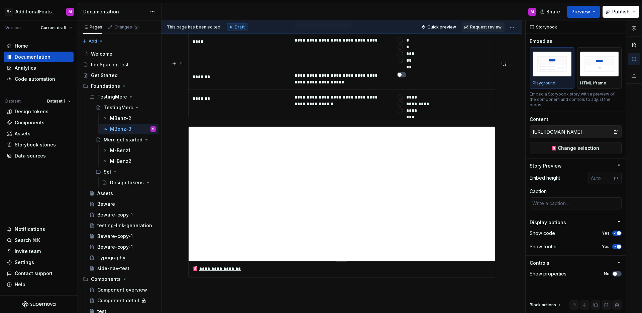
type textarea "*"
type input "https://storybook-ashen-one.vercel.app/iframe.html?id=components-button--docs&v…"
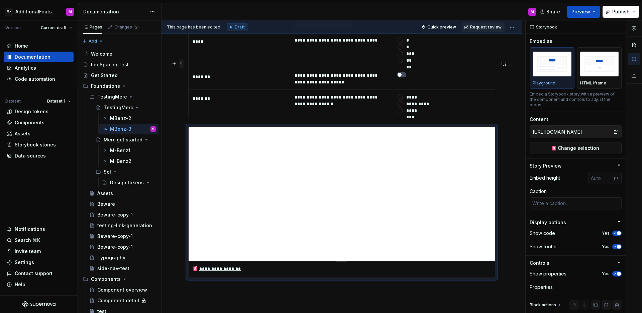
click at [180, 65] on span at bounding box center [181, 63] width 5 height 9
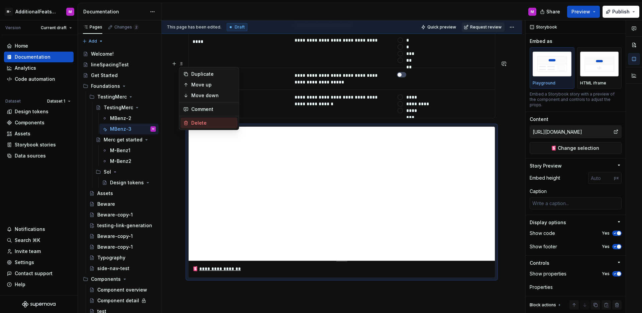
click at [203, 122] on div "Delete" at bounding box center [212, 122] width 43 height 7
type textarea "*"
type input "https://circuit.sumup.com/?path=/story/components-button--base"
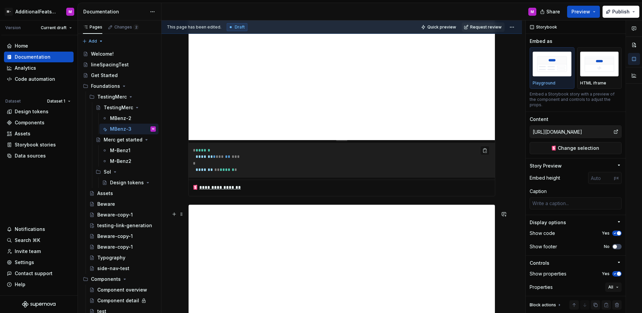
scroll to position [0, 0]
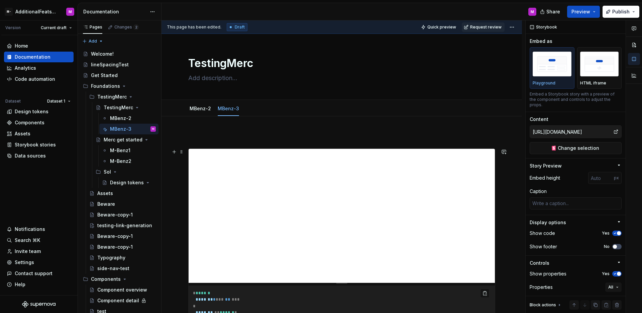
type textarea "*"
type input "https://storybook-ashen-one.vercel.app/?path=/story/components-button--default&…"
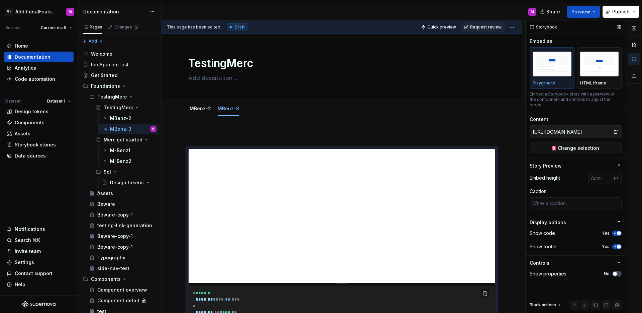
click at [565, 151] on div "Storybook Embed as Playground HTML iframe Embed a Storybook story with a previe…" at bounding box center [576, 166] width 100 height 292
click at [567, 147] on button "Change selection" at bounding box center [576, 148] width 92 height 12
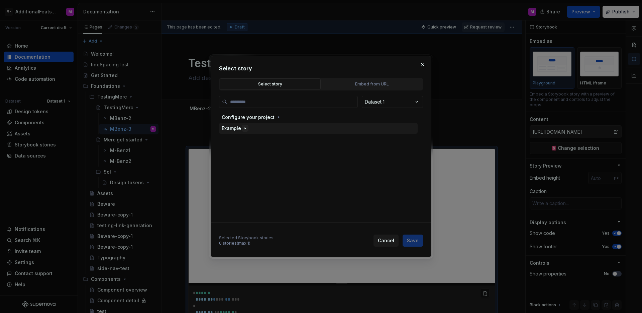
click at [247, 128] on icon "button" at bounding box center [245, 127] width 5 height 5
click at [254, 140] on icon "button" at bounding box center [255, 139] width 5 height 5
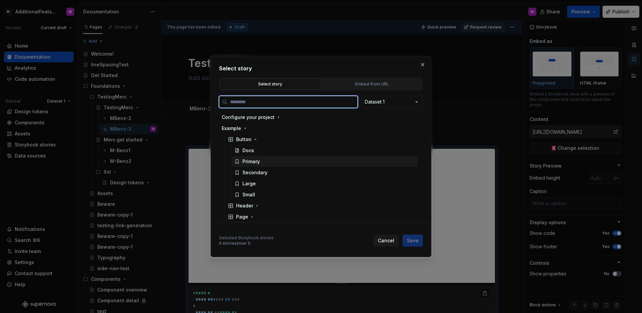
click at [257, 164] on div "Primary" at bounding box center [251, 161] width 17 height 7
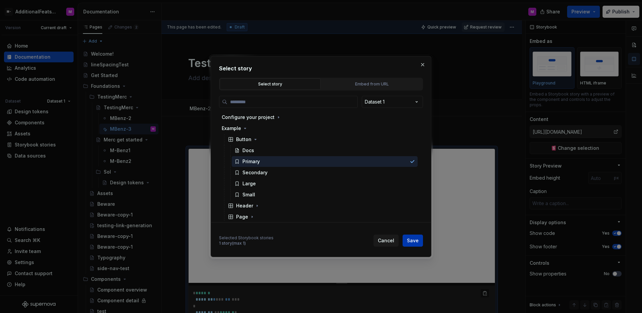
click at [419, 240] on button "Save" at bounding box center [413, 240] width 20 height 12
type textarea "*"
type input "Example / Button / Primary"
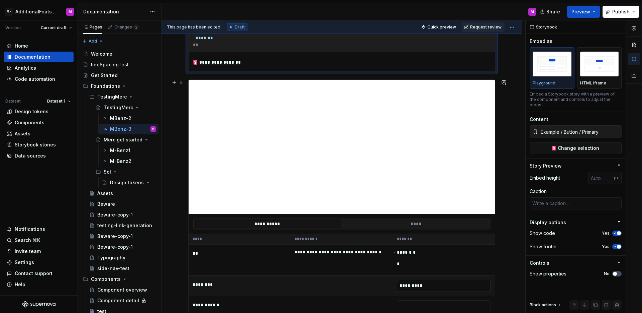
scroll to position [351, 0]
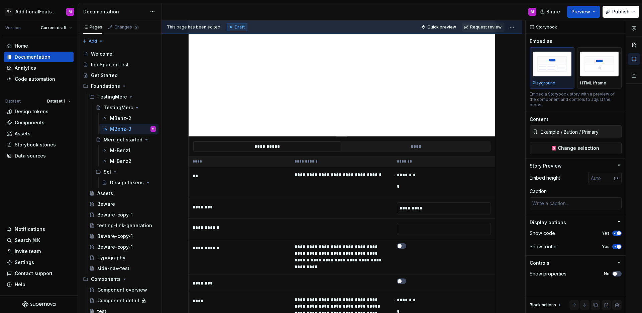
type textarea "*"
type input "https://circuit.sumup.com/?path=/story/components-button--base&globals=colorSch…"
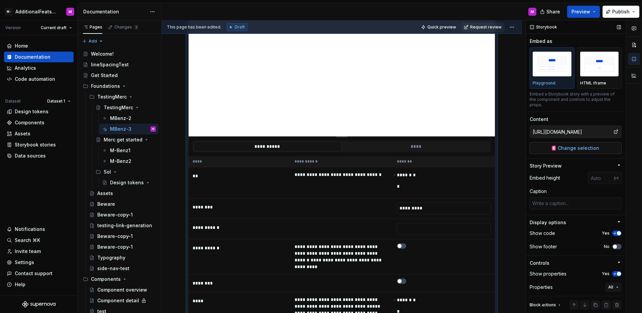
click at [583, 146] on span "Change selection" at bounding box center [578, 148] width 41 height 7
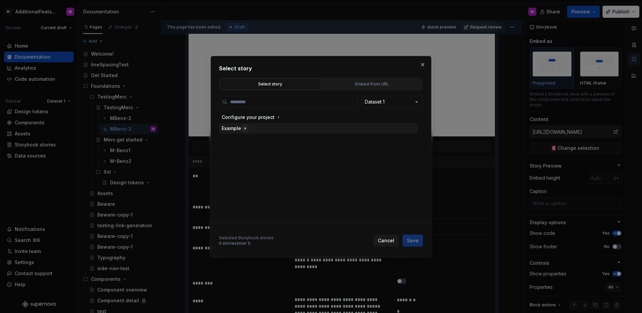
click at [243, 128] on icon "button" at bounding box center [245, 127] width 5 height 5
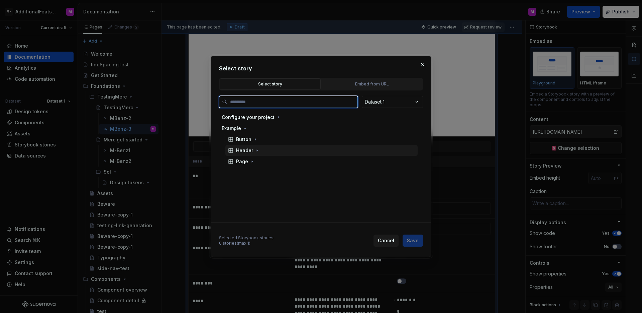
click at [253, 154] on div "Header" at bounding box center [322, 150] width 192 height 11
click at [253, 173] on div "Logged In" at bounding box center [254, 172] width 23 height 7
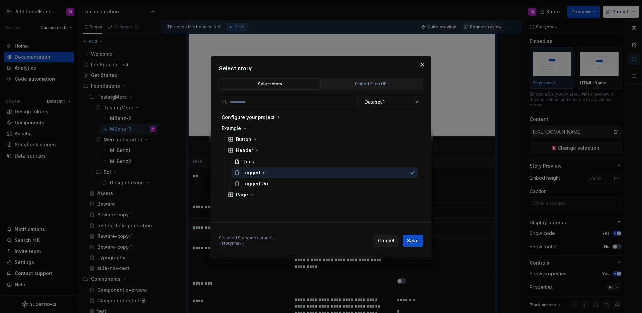
click at [410, 240] on span "Save" at bounding box center [413, 240] width 12 height 7
type textarea "*"
type input "Example / Header / Logged In"
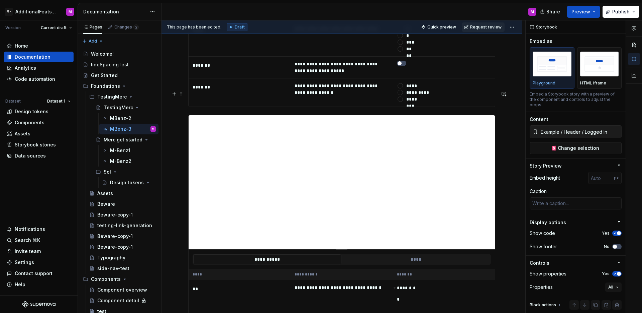
scroll to position [1069, 0]
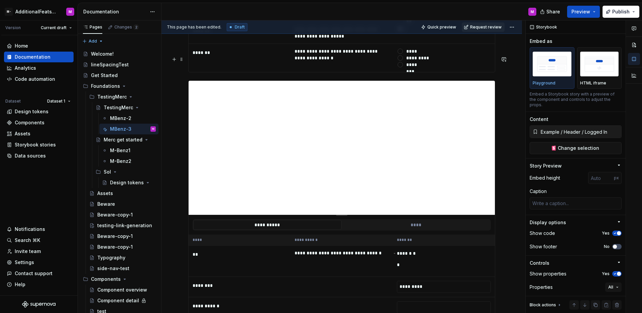
type textarea "*"
type input "https://circuit.sumup.com/?path=/story/components-button--base"
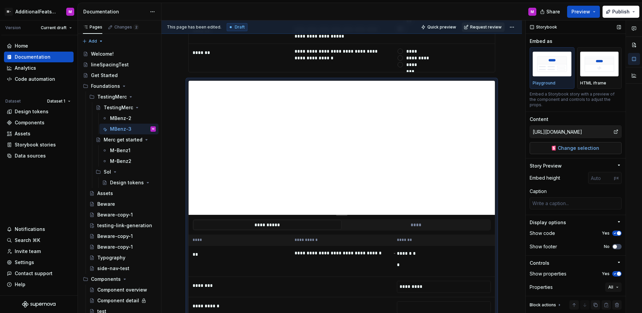
click at [594, 148] on span "Change selection" at bounding box center [578, 148] width 41 height 7
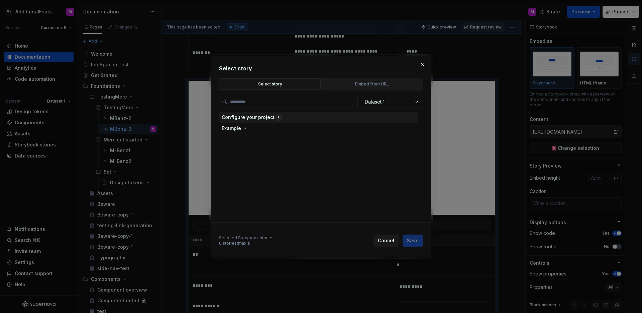
click at [276, 118] on icon "button" at bounding box center [278, 116] width 5 height 5
click at [246, 138] on icon "button" at bounding box center [245, 139] width 5 height 5
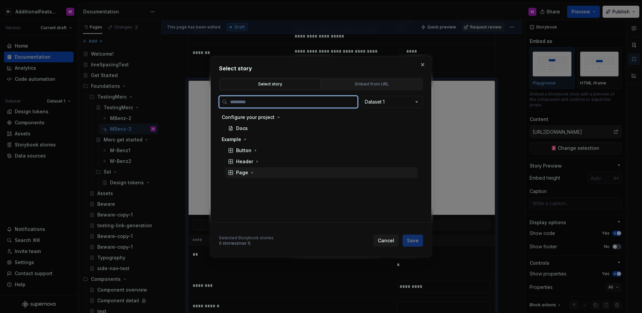
click at [250, 176] on div "Page" at bounding box center [322, 172] width 192 height 11
click at [258, 194] on div "Logged In" at bounding box center [254, 194] width 23 height 7
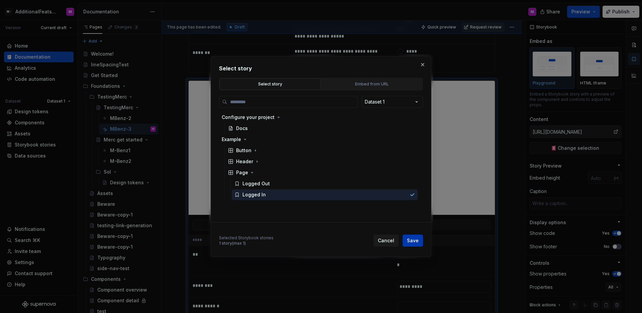
click at [404, 237] on button "Save" at bounding box center [413, 240] width 20 height 12
type textarea "*"
type input "Example / Page / Logged In"
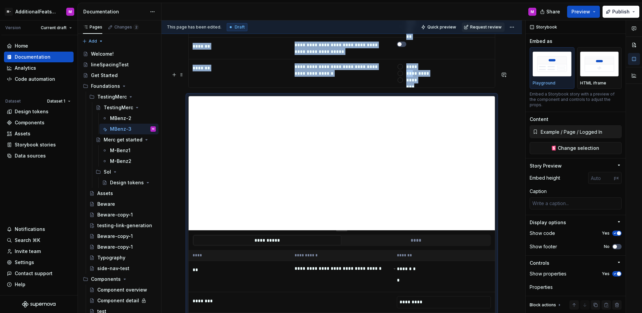
scroll to position [1050, 0]
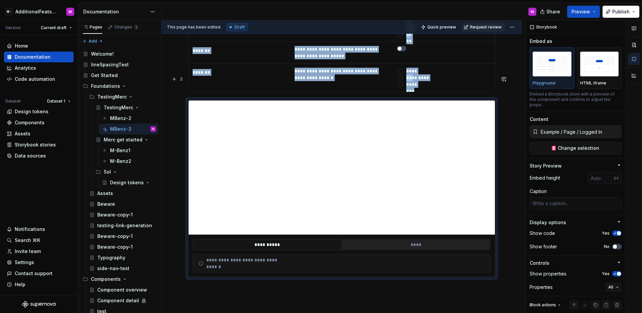
click at [415, 239] on button "****" at bounding box center [416, 244] width 148 height 10
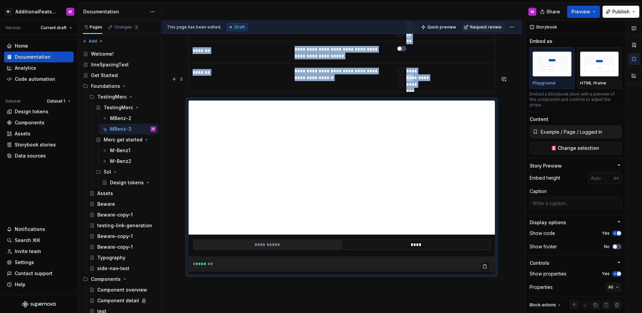
click at [317, 239] on button "**********" at bounding box center [267, 244] width 148 height 10
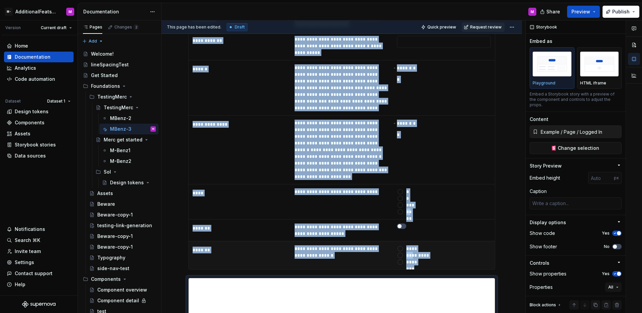
scroll to position [993, 0]
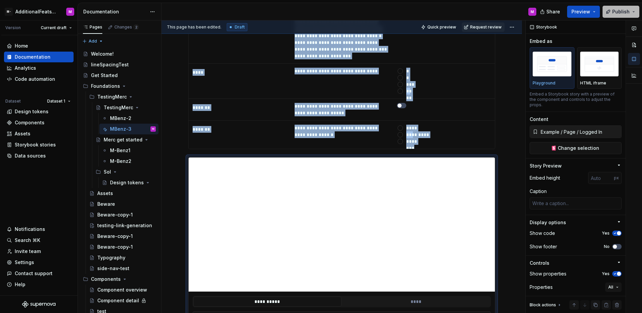
click at [626, 12] on span "Publish" at bounding box center [621, 11] width 17 height 7
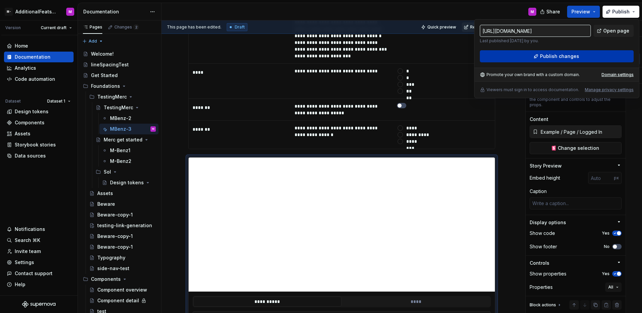
click at [559, 57] on span "Publish changes" at bounding box center [559, 56] width 39 height 7
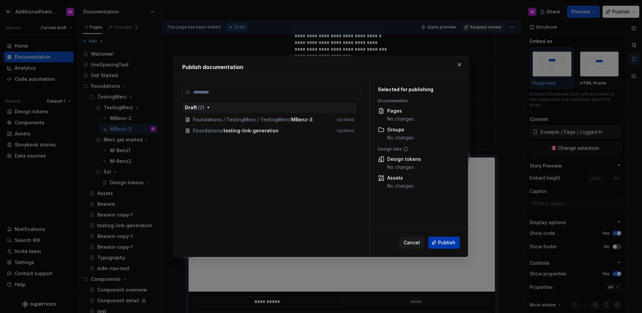
click at [449, 239] on span "Publish" at bounding box center [446, 242] width 17 height 7
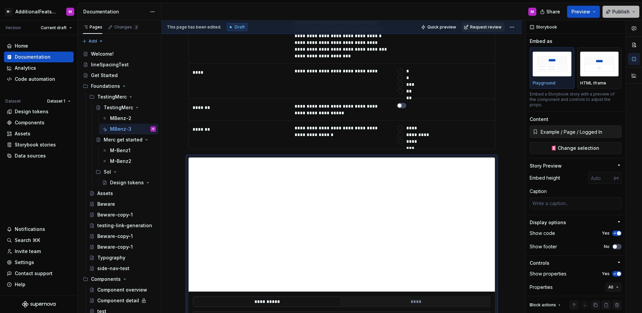
click at [625, 8] on button "Publish" at bounding box center [621, 12] width 37 height 12
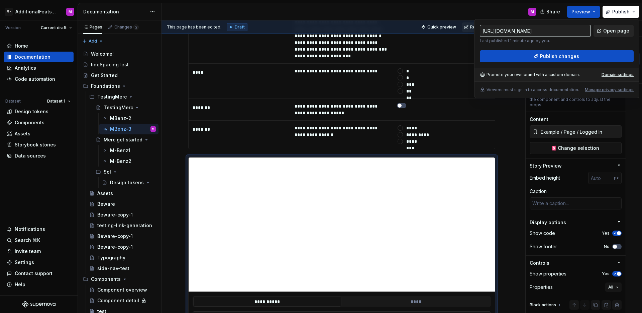
click at [604, 33] on link "Open page" at bounding box center [614, 31] width 40 height 12
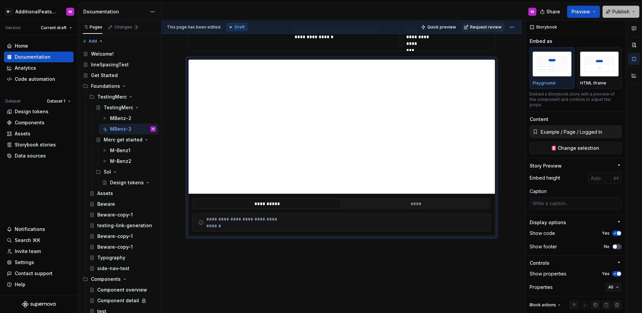
click at [609, 13] on button "Publish" at bounding box center [621, 12] width 37 height 12
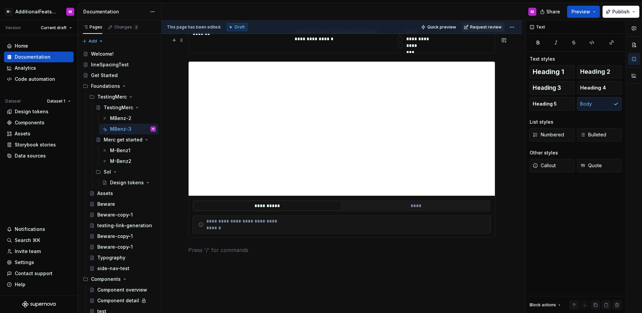
scroll to position [1107, 0]
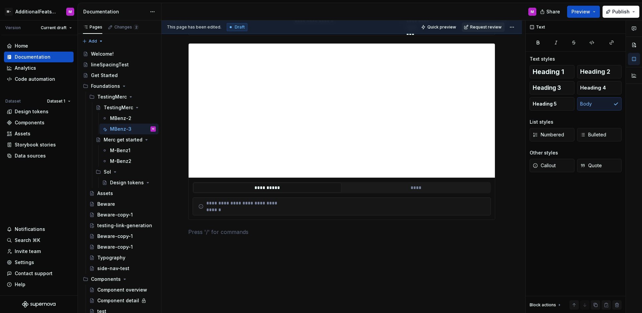
click at [361, 203] on div "**********" at bounding box center [341, 206] width 287 height 7
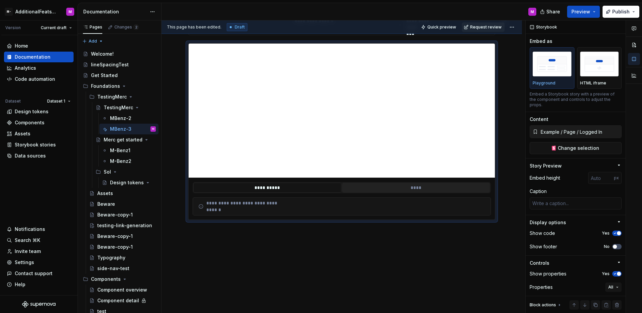
scroll to position [1098, 0]
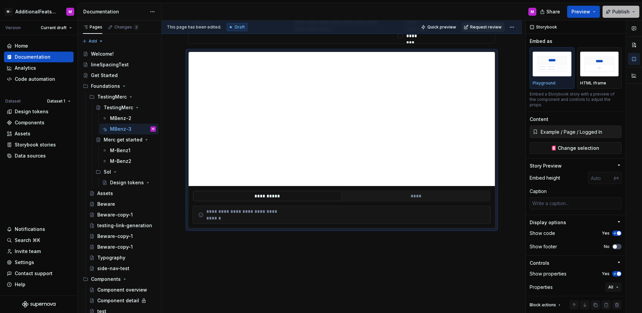
click at [620, 10] on span "Publish" at bounding box center [621, 11] width 17 height 7
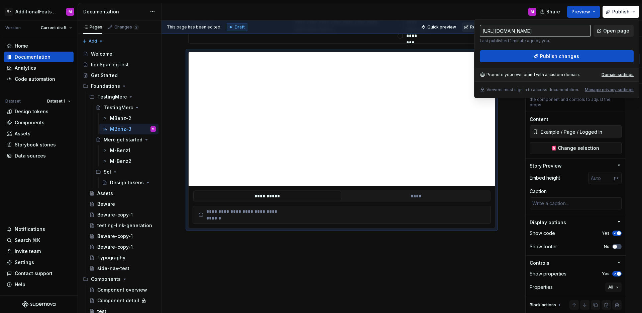
click at [609, 34] on link "Open page" at bounding box center [614, 31] width 40 height 12
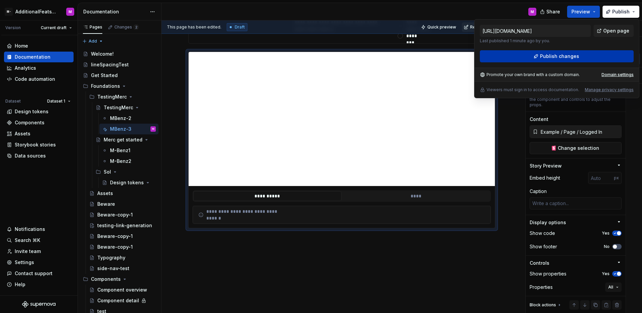
click at [587, 61] on button "Publish changes" at bounding box center [557, 56] width 154 height 12
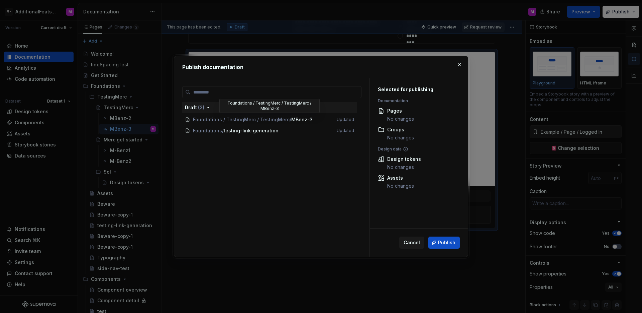
click at [310, 120] on span "Foundations / TestingMerc / TestingMerc / MBenz-3 Updated" at bounding box center [269, 119] width 175 height 11
click at [305, 132] on span "Foundations / testing-link-generation Updated" at bounding box center [269, 130] width 175 height 11
click at [455, 64] on button "button" at bounding box center [459, 64] width 9 height 9
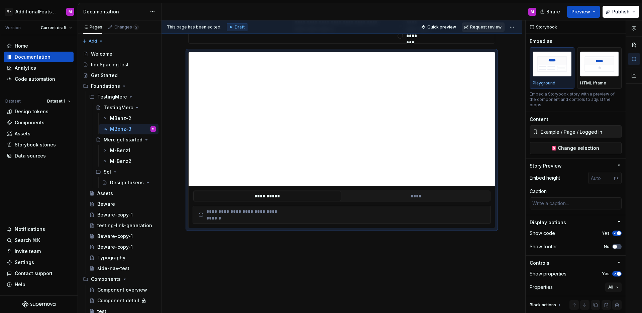
click at [478, 31] on button "Request review" at bounding box center [483, 26] width 43 height 9
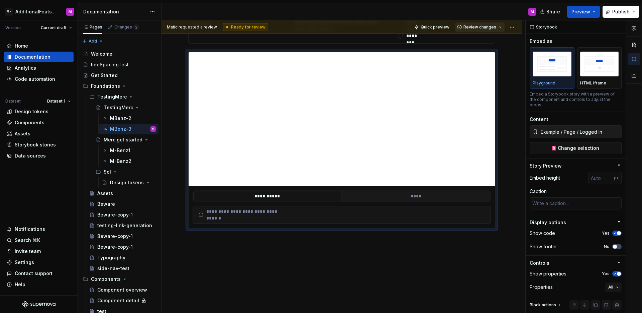
click at [480, 29] on span "Review changes" at bounding box center [480, 26] width 33 height 5
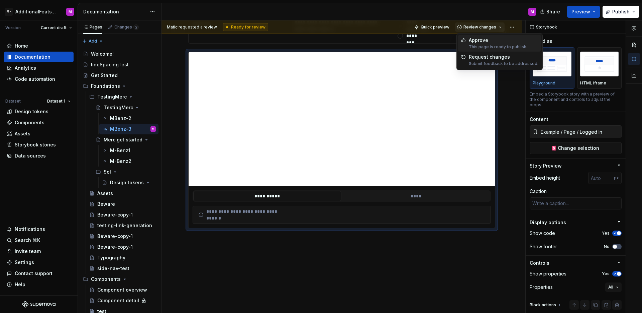
click at [475, 45] on div "This page is ready to publish." at bounding box center [498, 46] width 59 height 5
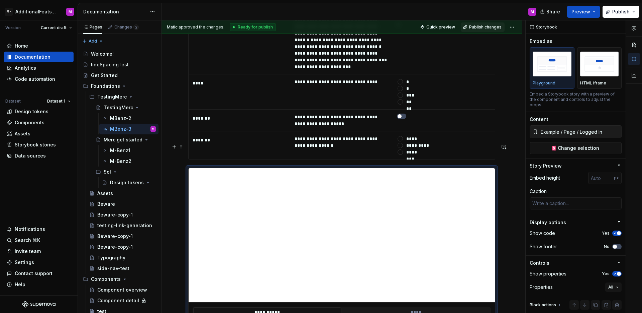
scroll to position [968, 0]
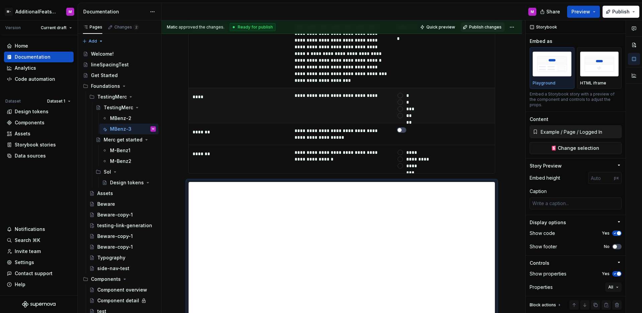
type textarea "*"
type input "https://circuit.sumup.com/?path=/story/components-button--base&globals=colorSch…"
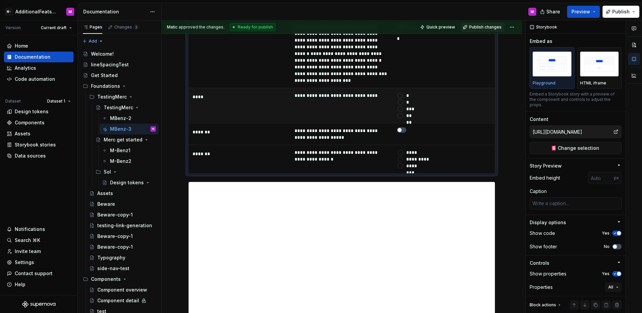
click at [479, 97] on td "* * **** ****" at bounding box center [444, 105] width 102 height 35
click at [620, 13] on span "Publish" at bounding box center [621, 11] width 17 height 7
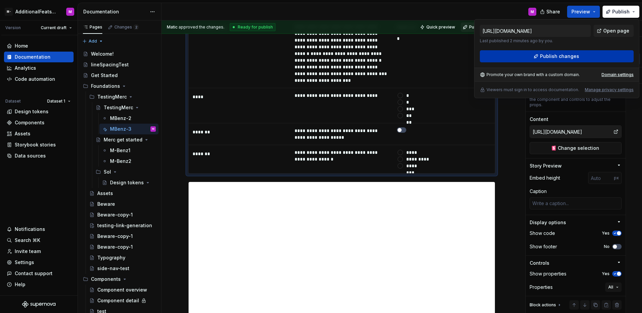
click at [543, 61] on button "Publish changes" at bounding box center [557, 56] width 154 height 12
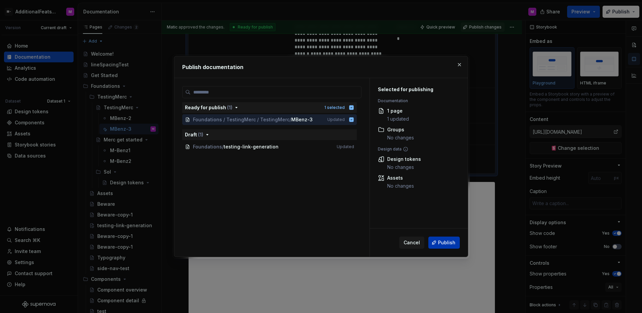
click at [445, 244] on span "Publish" at bounding box center [446, 242] width 17 height 7
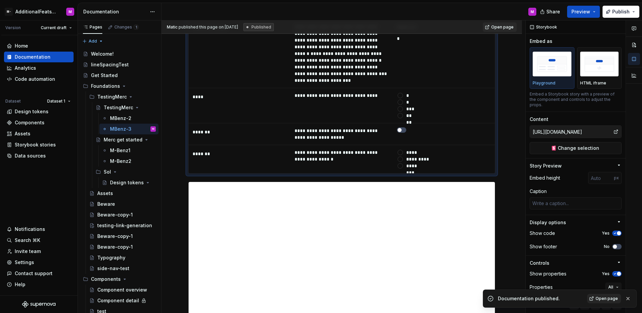
click at [609, 300] on span "Open page" at bounding box center [607, 297] width 22 height 5
click at [36, 135] on div "Assets" at bounding box center [39, 133] width 64 height 7
click at [38, 130] on div "Assets" at bounding box center [39, 133] width 64 height 7
click at [42, 132] on div "Assets" at bounding box center [39, 133] width 64 height 7
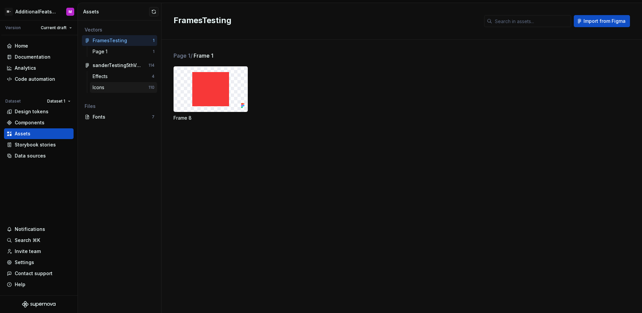
click at [117, 82] on div "Icons 110" at bounding box center [123, 87] width 67 height 11
click at [117, 86] on div "Icons" at bounding box center [121, 87] width 56 height 7
click at [117, 87] on div "Icons" at bounding box center [121, 87] width 56 height 7
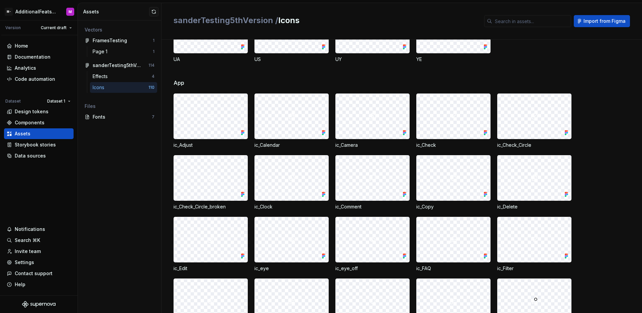
scroll to position [575, 0]
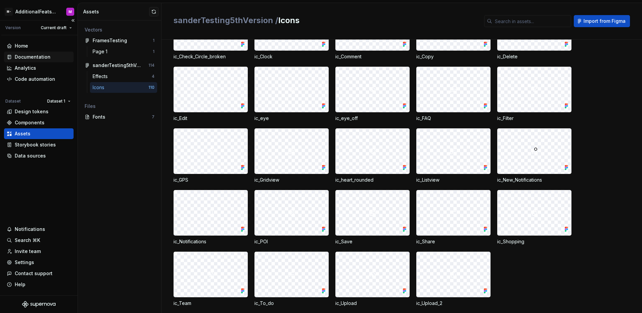
click at [27, 56] on div "Documentation" at bounding box center [33, 57] width 36 height 7
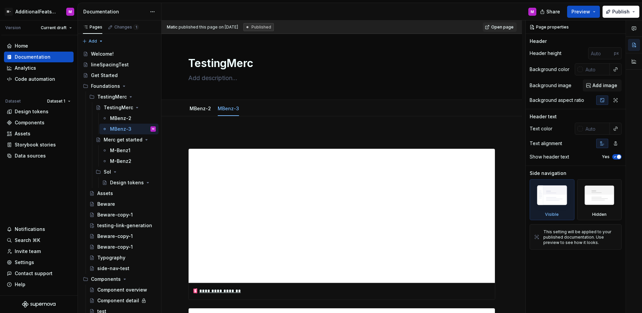
type textarea "*"
click at [268, 140] on p at bounding box center [341, 136] width 307 height 8
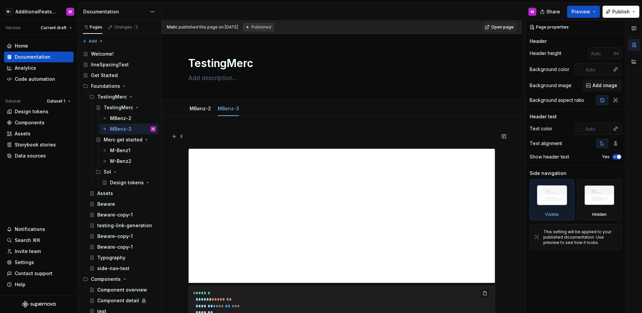
click at [289, 139] on p at bounding box center [341, 136] width 307 height 8
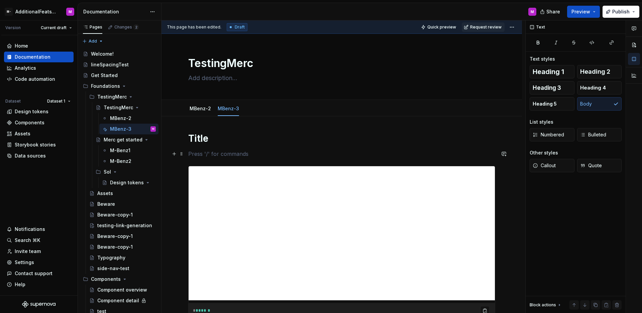
click at [223, 155] on p at bounding box center [341, 154] width 307 height 8
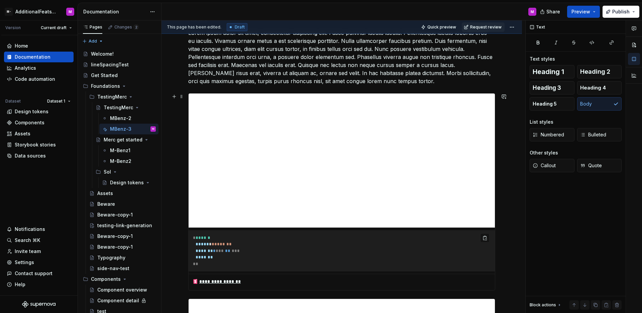
scroll to position [229, 0]
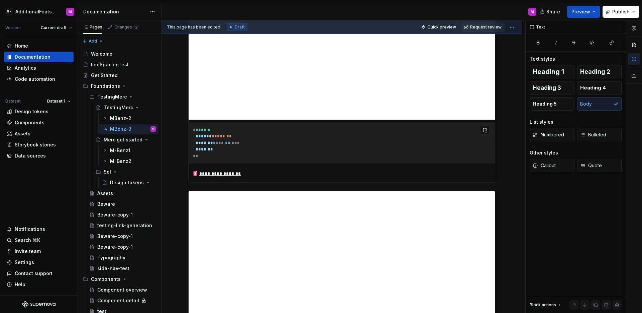
click at [243, 182] on div "**********" at bounding box center [341, 83] width 307 height 197
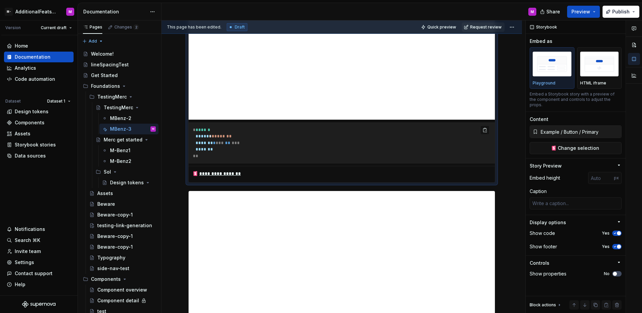
click at [459, 137] on pre "* ****** ***** * * ****** * ******* * * * * ** * * * ******* **" at bounding box center [342, 142] width 306 height 41
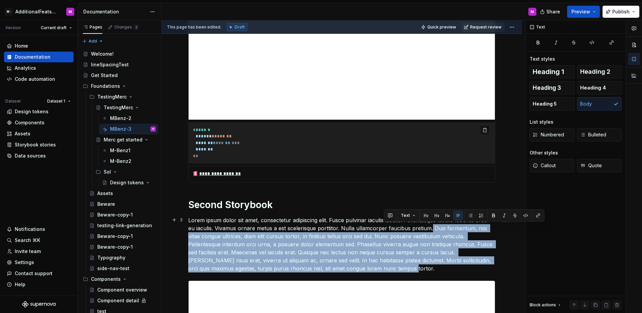
drag, startPoint x: 363, startPoint y: 265, endPoint x: 431, endPoint y: 230, distance: 76.0
click at [431, 230] on p "Lorem ipsum dolor sit amet, consectetur adipiscing elit. Fusce pulvinar iaculis…" at bounding box center [341, 244] width 307 height 56
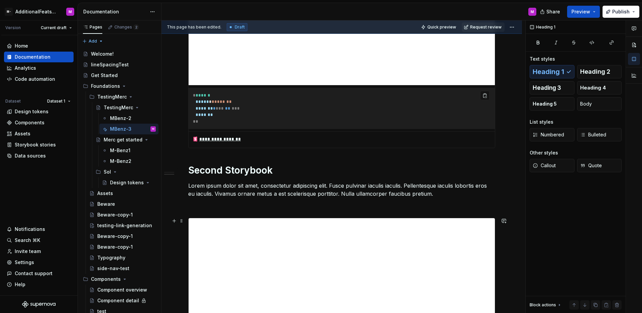
scroll to position [288, 0]
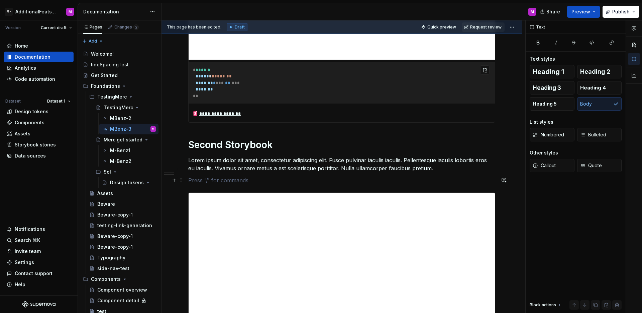
click at [260, 181] on p at bounding box center [341, 180] width 307 height 8
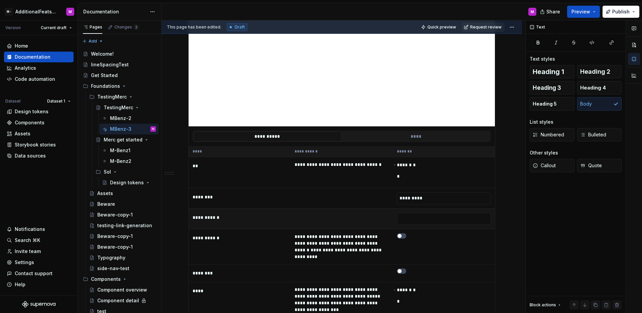
scroll to position [523, 0]
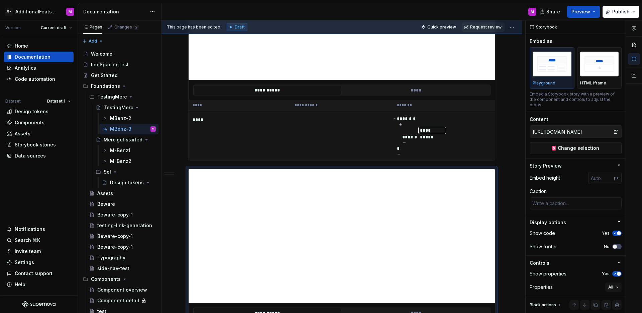
type textarea "*"
type input "Example / Header / Logged In"
click at [426, 135] on li "**********" at bounding box center [425, 135] width 44 height 18
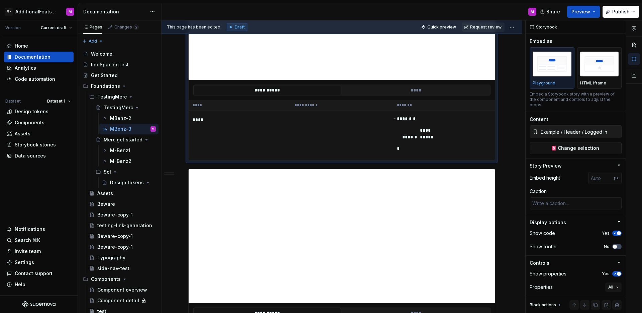
click at [469, 123] on div "**********" at bounding box center [444, 135] width 94 height 41
click at [484, 124] on div "**********" at bounding box center [444, 135] width 94 height 41
click at [488, 121] on div "**********" at bounding box center [444, 135] width 94 height 41
type textarea "*"
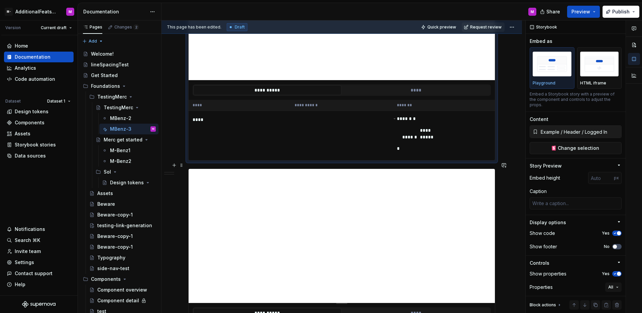
type input "https://circuit.sumup.com/?path=/story/components-button--base&globals=colorSch…"
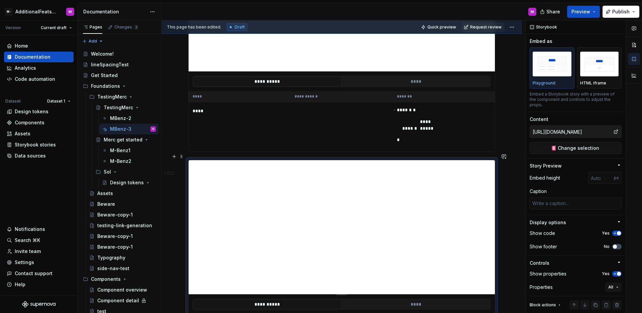
scroll to position [428, 0]
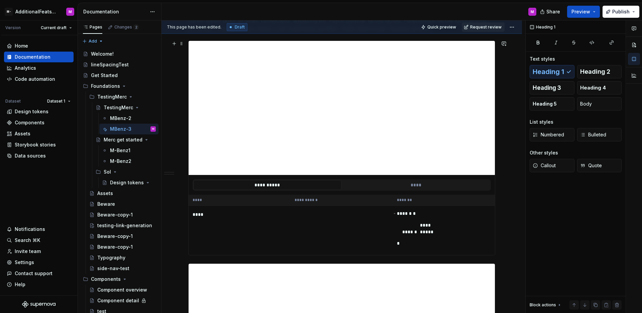
drag, startPoint x: 191, startPoint y: 252, endPoint x: 209, endPoint y: 253, distance: 17.7
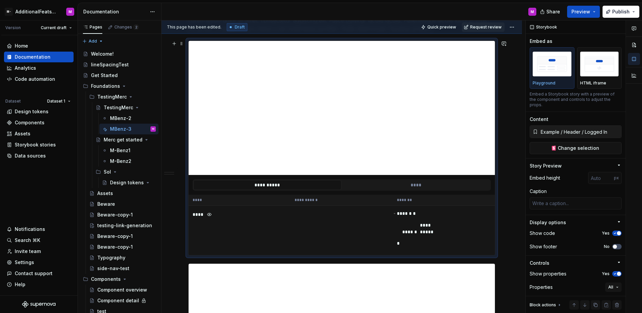
click at [224, 225] on td "****" at bounding box center [240, 230] width 102 height 50
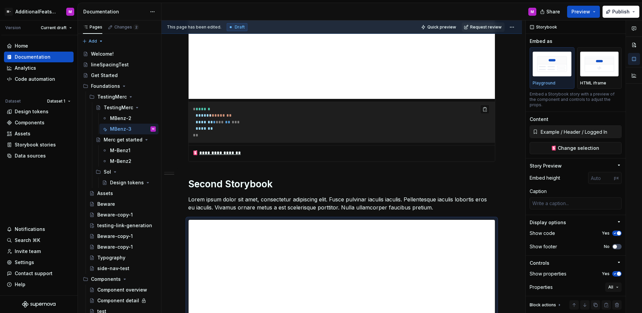
scroll to position [302, 0]
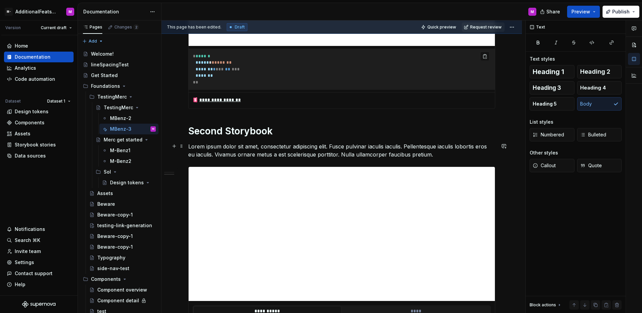
click at [430, 153] on p "Lorem ipsum dolor sit amet, consectetur adipiscing elit. Fusce pulvinar iaculis…" at bounding box center [341, 150] width 307 height 16
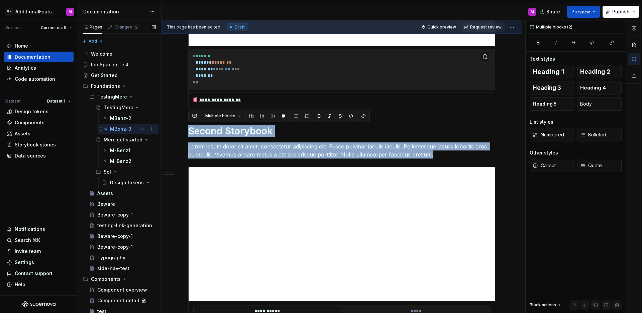
drag, startPoint x: 392, startPoint y: 154, endPoint x: 130, endPoint y: 124, distance: 263.7
click at [130, 124] on div "Pages Changes 2 Add Accessibility guide for tree Page tree. Navigate the tree w…" at bounding box center [360, 167] width 564 height 295
copy div "Second Storybook Lorem ipsum dolor sit amet, consectetur adipiscing elit. Fusce…"
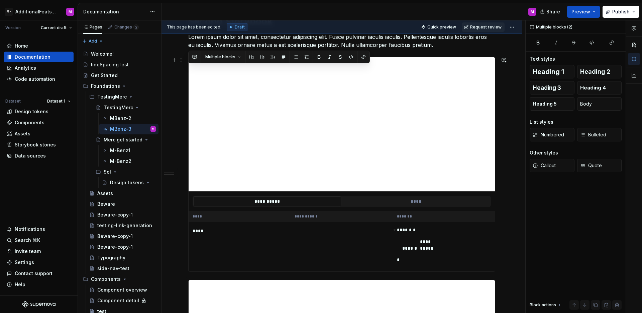
click at [399, 192] on div "**********" at bounding box center [342, 200] width 306 height 19
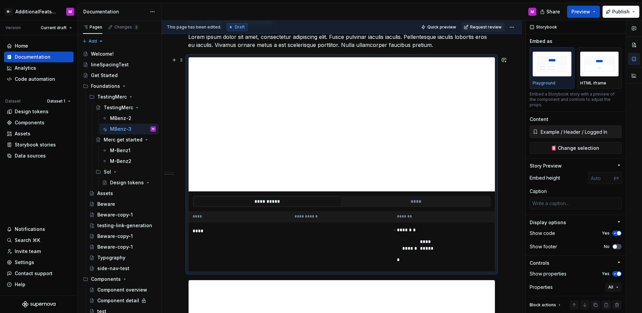
scroll to position [477, 0]
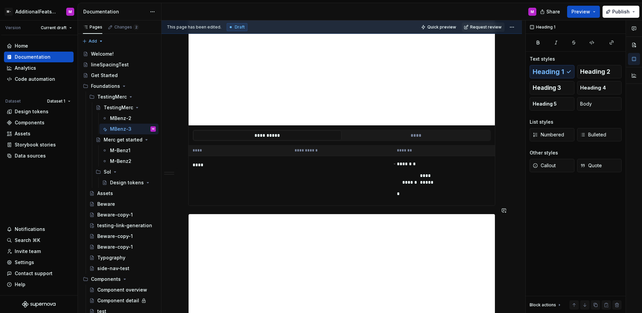
click at [179, 212] on span at bounding box center [181, 209] width 5 height 9
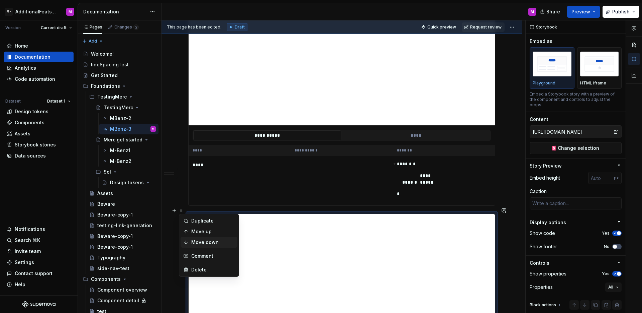
click at [200, 239] on div "Move down" at bounding box center [212, 242] width 43 height 7
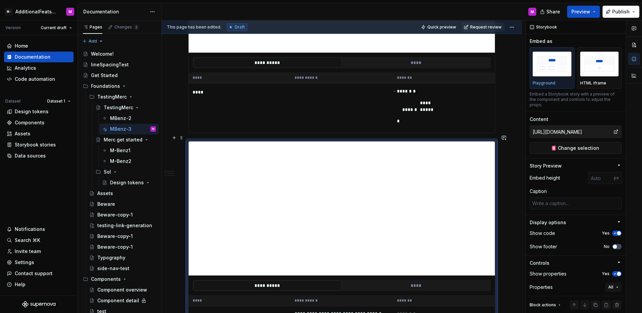
scroll to position [592, 0]
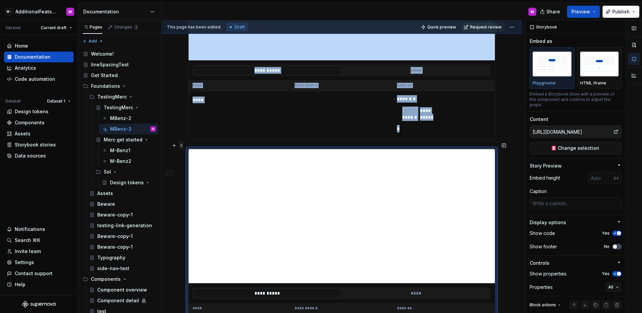
click at [184, 144] on span at bounding box center [181, 145] width 5 height 9
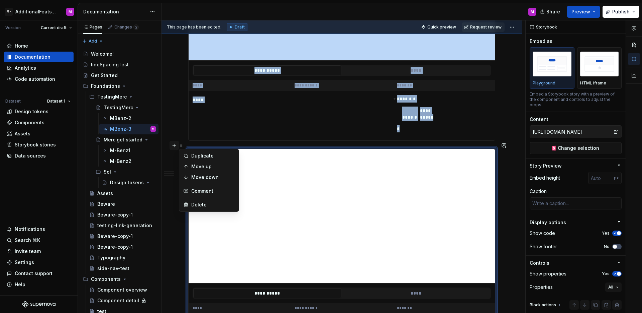
click at [175, 146] on div "**********" at bounding box center [342, 279] width 361 height 1511
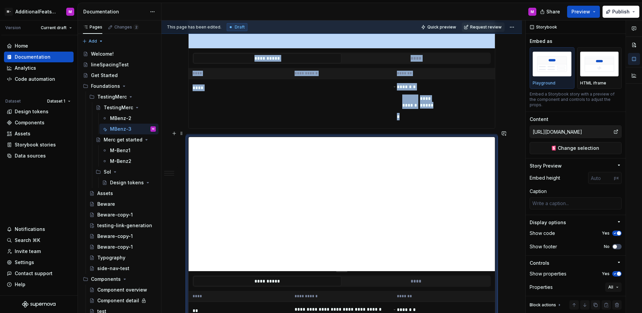
scroll to position [535, 0]
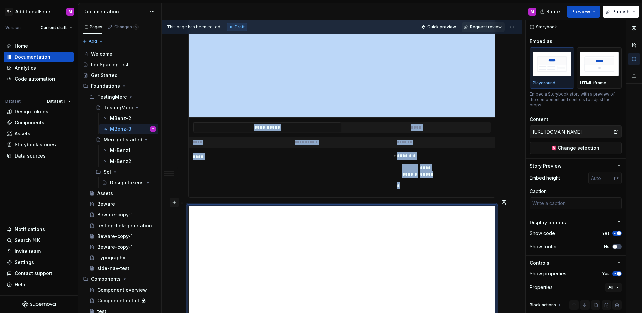
click at [174, 203] on button "button" at bounding box center [174, 201] width 9 height 9
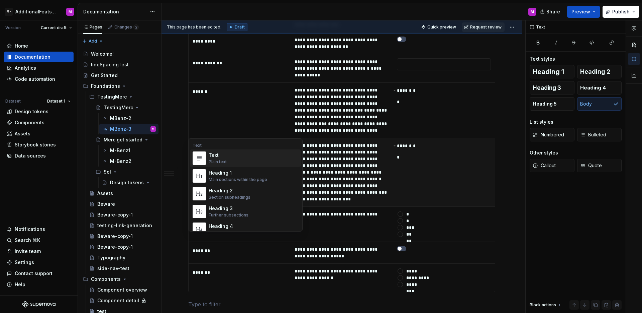
scroll to position [1102, 0]
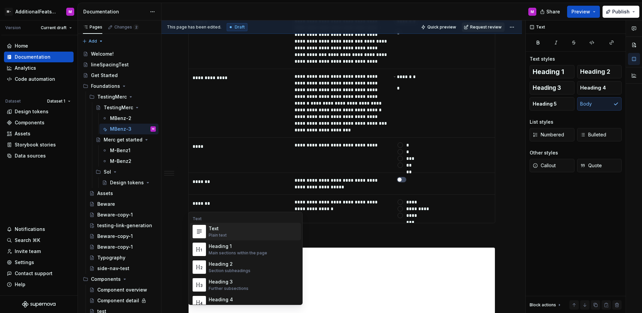
click at [343, 231] on p at bounding box center [341, 235] width 307 height 8
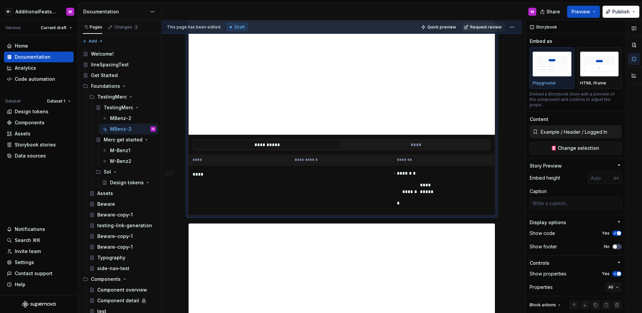
click at [285, 148] on button "**********" at bounding box center [267, 145] width 148 height 10
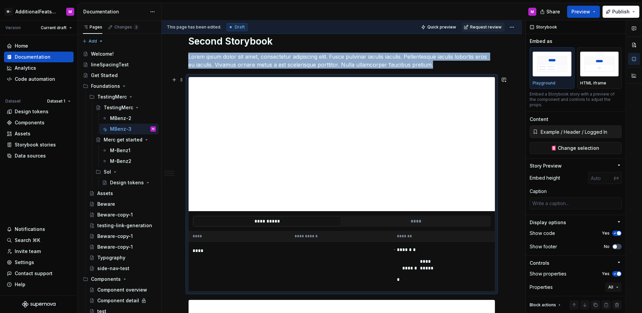
scroll to position [304, 0]
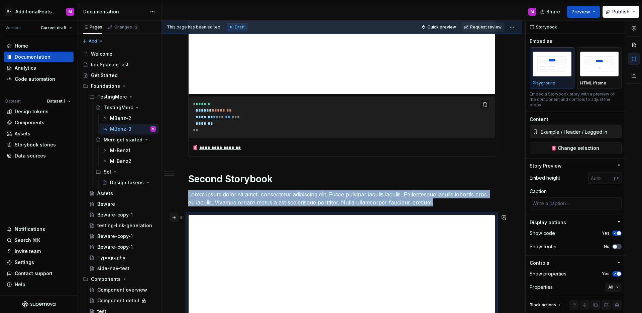
click at [174, 217] on button "button" at bounding box center [174, 216] width 9 height 9
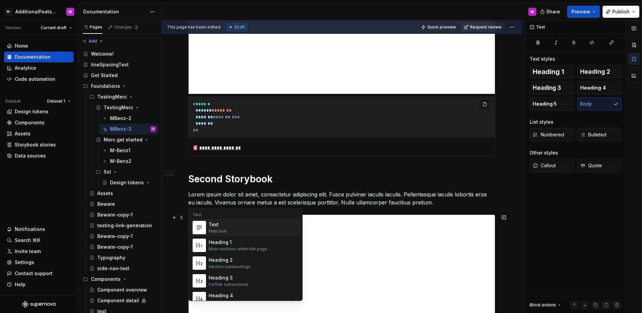
scroll to position [430, 0]
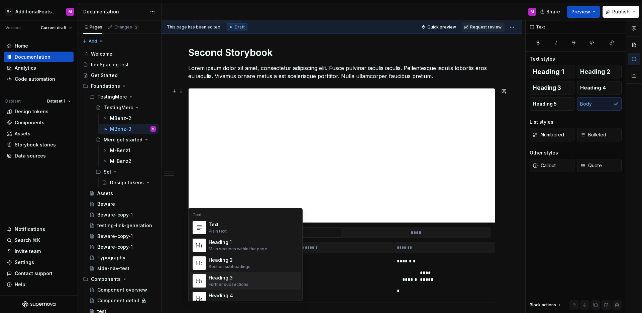
click at [242, 276] on div "Heading 3" at bounding box center [229, 277] width 40 height 7
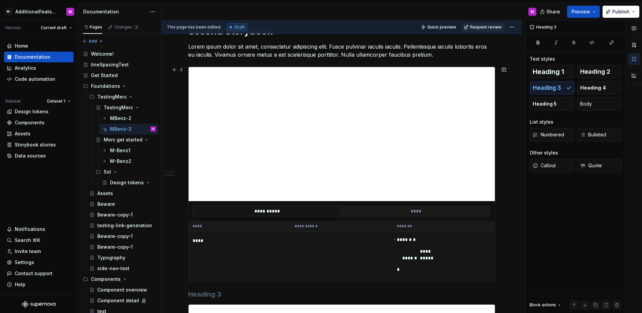
scroll to position [539, 0]
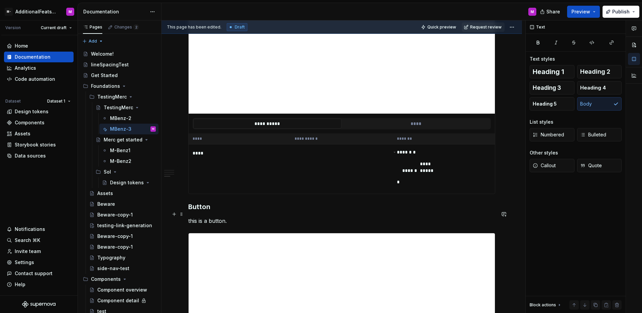
click at [190, 216] on p "this is a button." at bounding box center [341, 220] width 307 height 8
click at [616, 10] on span "Publish" at bounding box center [621, 11] width 17 height 7
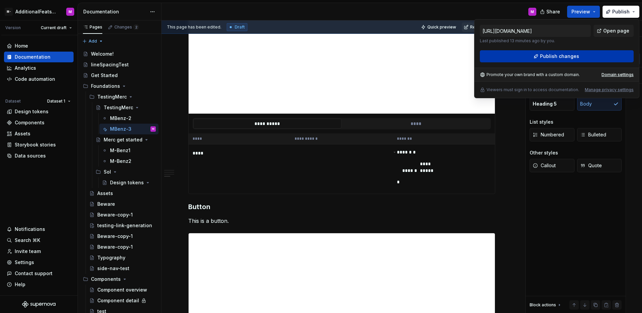
click at [560, 58] on span "Publish changes" at bounding box center [559, 56] width 39 height 7
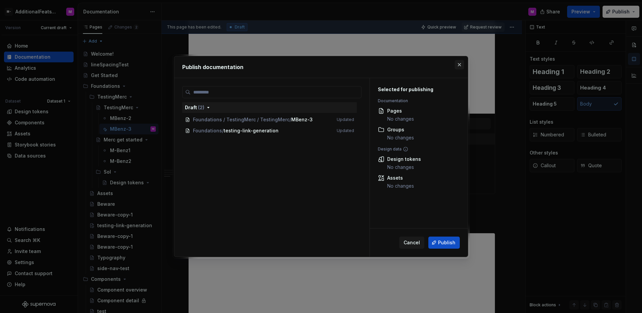
click at [462, 63] on button "button" at bounding box center [459, 64] width 9 height 9
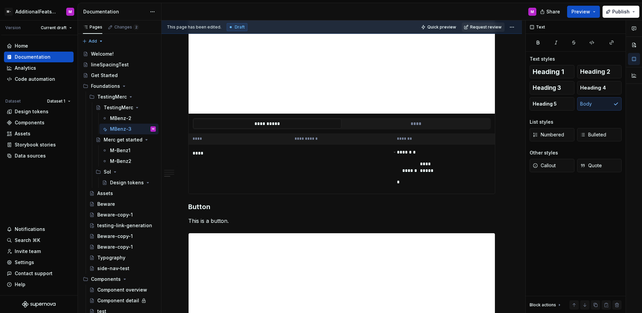
click at [482, 26] on span "Request review" at bounding box center [485, 26] width 31 height 5
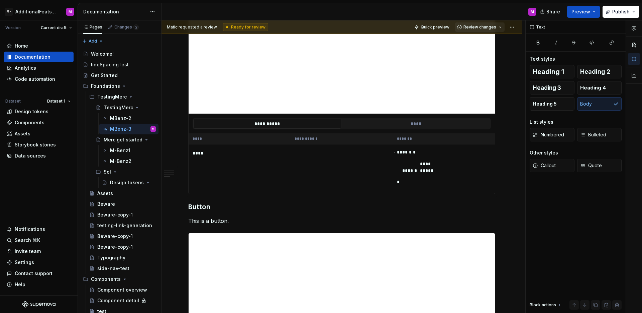
click at [489, 26] on span "Review changes" at bounding box center [480, 26] width 33 height 5
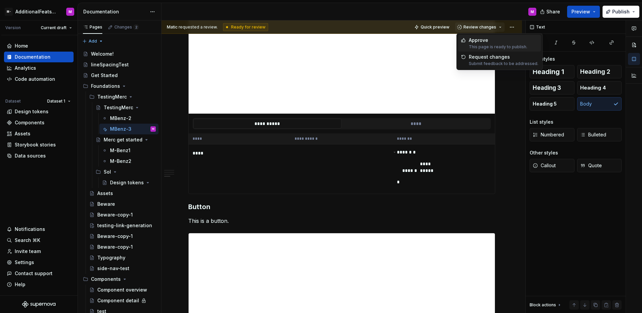
click at [479, 40] on div "Approve" at bounding box center [498, 40] width 59 height 7
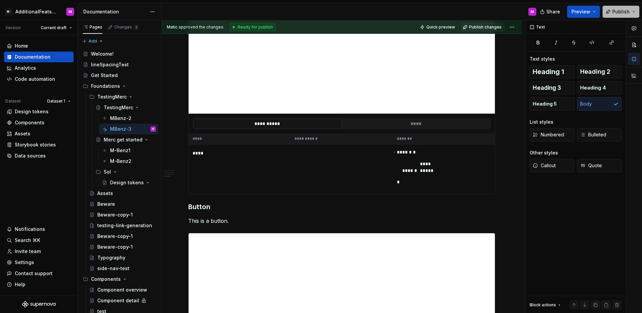
click at [611, 16] on button "Publish" at bounding box center [621, 12] width 37 height 12
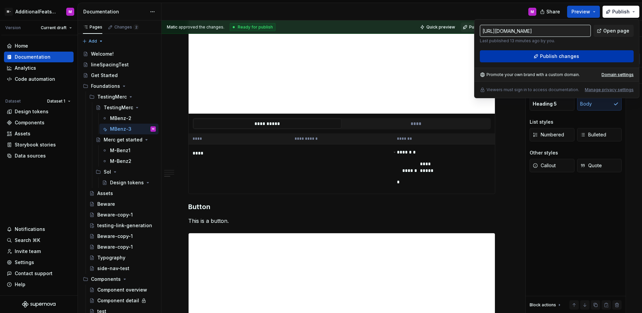
click at [536, 61] on button "Publish changes" at bounding box center [557, 56] width 154 height 12
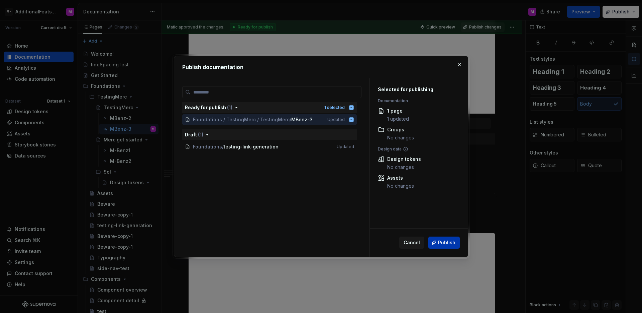
click at [437, 244] on button "Publish" at bounding box center [444, 242] width 31 height 12
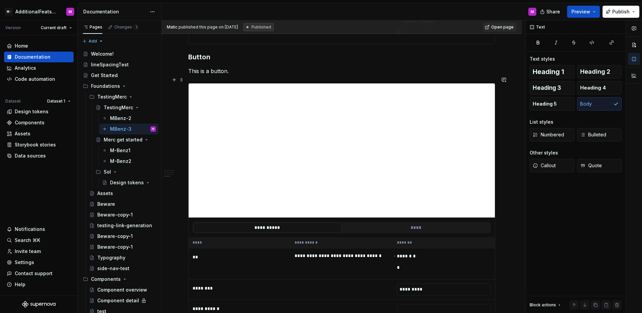
scroll to position [693, 0]
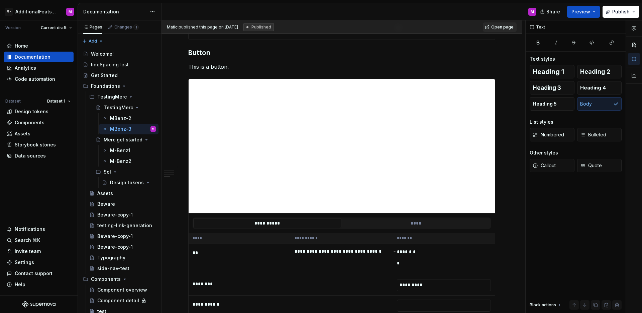
click at [609, 17] on div "Share Preview Publish" at bounding box center [592, 11] width 100 height 17
click at [612, 15] on button "Publish" at bounding box center [621, 12] width 37 height 12
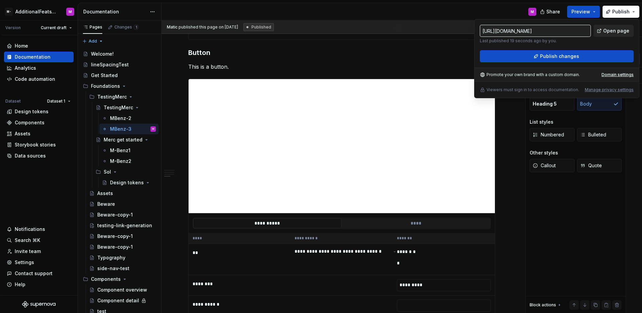
click at [606, 33] on span "Open page" at bounding box center [617, 30] width 26 height 7
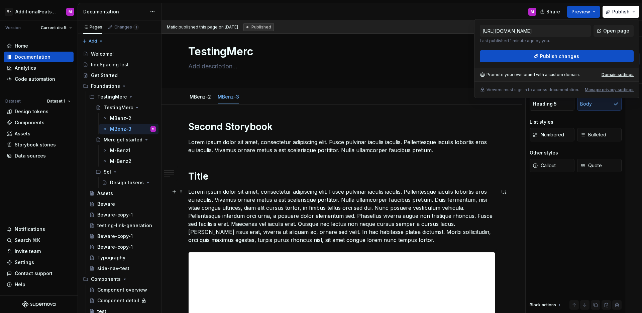
scroll to position [0, 0]
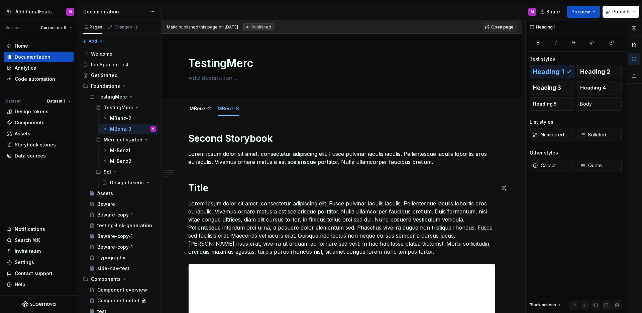
click at [440, 160] on p "Lorem ipsum dolor sit amet, consectetur adipiscing elit. Fusce pulvinar iaculis…" at bounding box center [341, 158] width 307 height 16
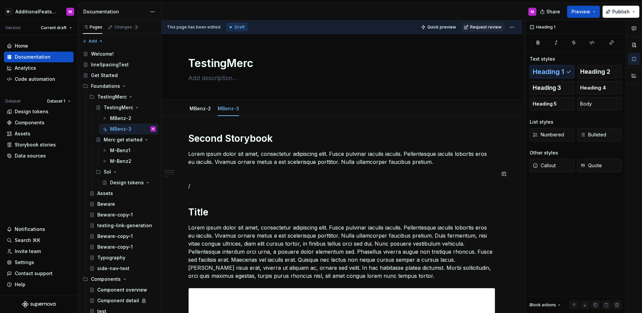
click at [277, 137] on h1 "Second Storybook" at bounding box center [341, 138] width 307 height 12
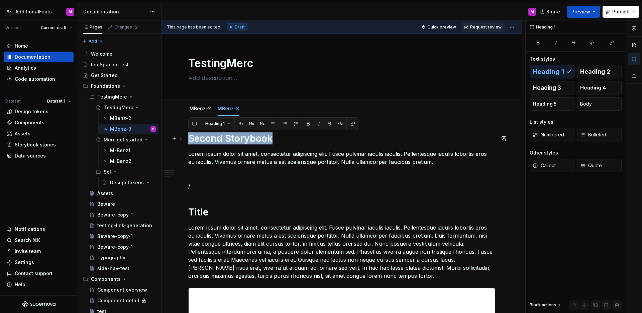
drag, startPoint x: 275, startPoint y: 137, endPoint x: 186, endPoint y: 139, distance: 89.0
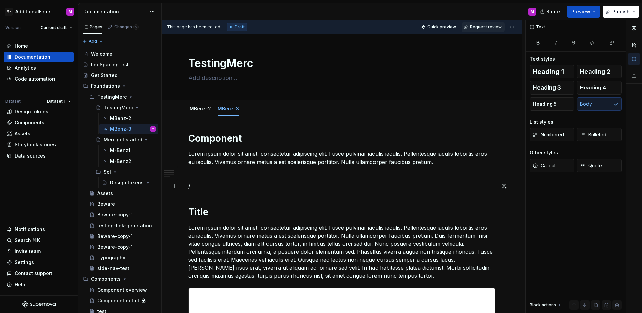
click at [225, 183] on p "/" at bounding box center [341, 186] width 307 height 8
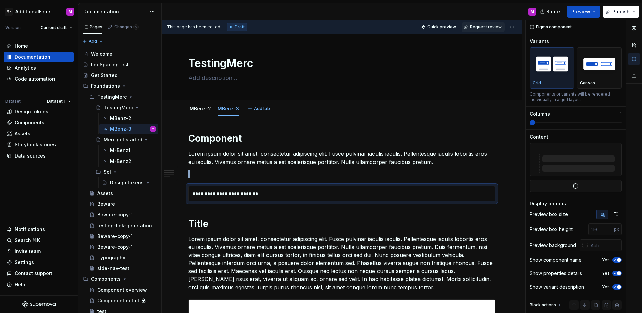
type textarea "*"
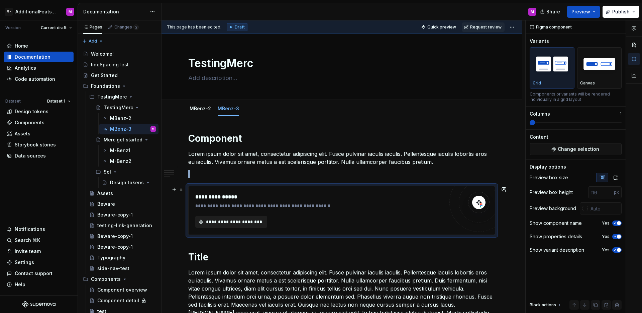
click at [246, 226] on button "**********" at bounding box center [231, 221] width 72 height 12
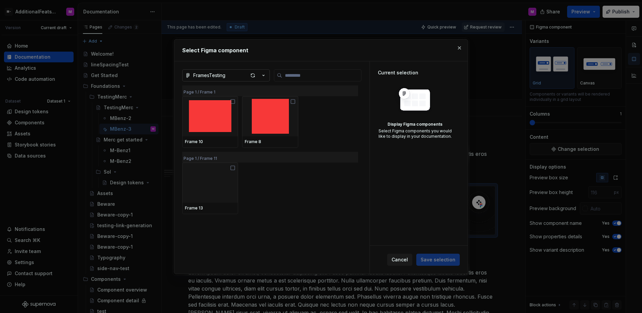
click at [267, 77] on icon "button" at bounding box center [263, 75] width 7 height 7
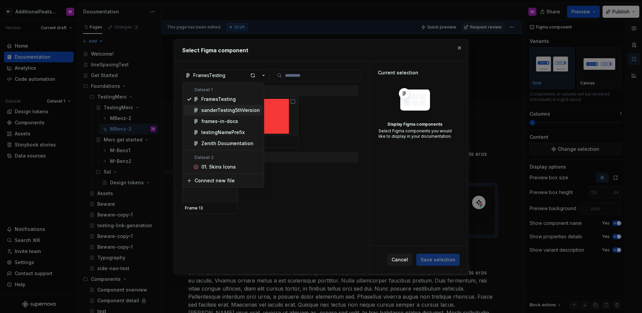
click at [244, 109] on div "sanderTesting5thVersion" at bounding box center [230, 110] width 59 height 7
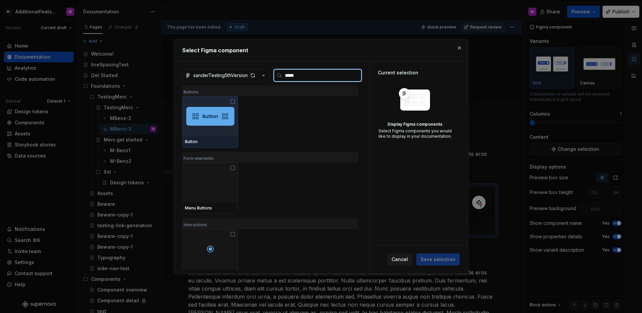
type input "******"
click at [210, 113] on img at bounding box center [210, 116] width 48 height 19
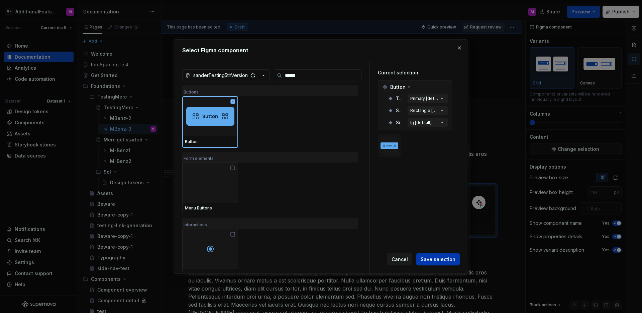
click at [454, 260] on span "Save selection" at bounding box center [438, 259] width 35 height 7
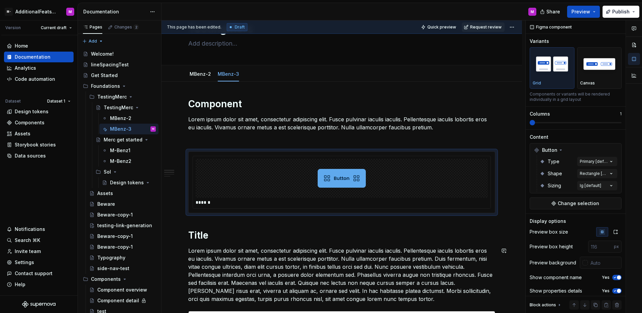
scroll to position [67, 0]
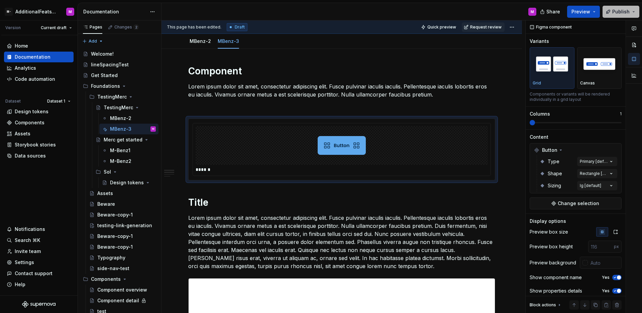
click at [607, 16] on button "Publish" at bounding box center [621, 12] width 37 height 12
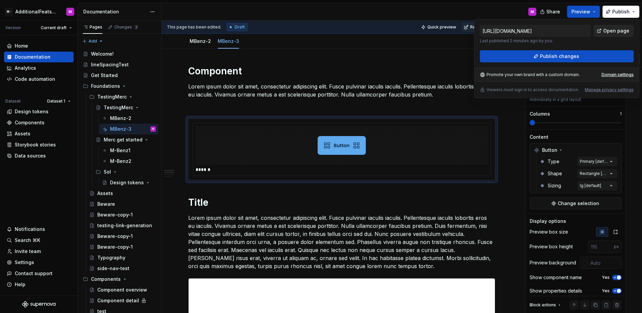
click at [602, 33] on link "Open page" at bounding box center [614, 31] width 40 height 12
click at [573, 55] on span "Publish changes" at bounding box center [559, 56] width 39 height 7
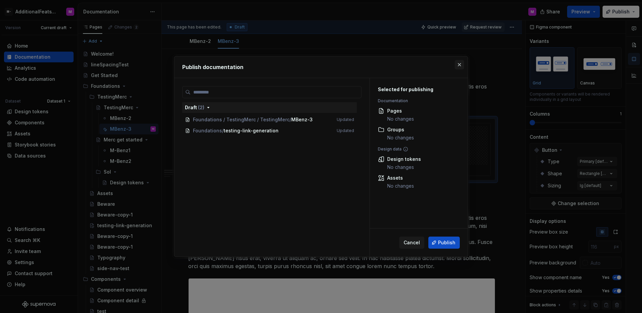
click at [459, 62] on button "button" at bounding box center [459, 64] width 9 height 9
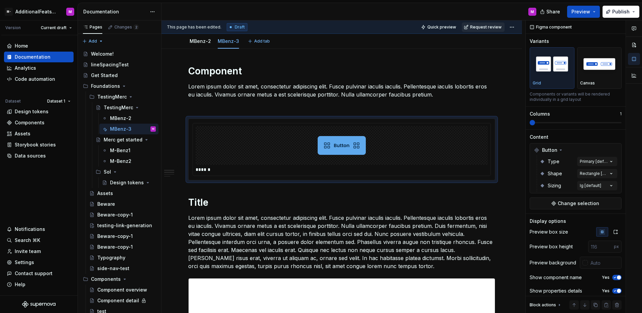
click at [475, 30] on button "Request review" at bounding box center [483, 26] width 43 height 9
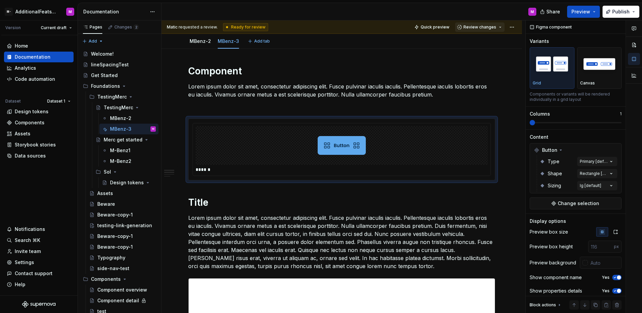
click at [477, 29] on span "Review changes" at bounding box center [480, 26] width 33 height 5
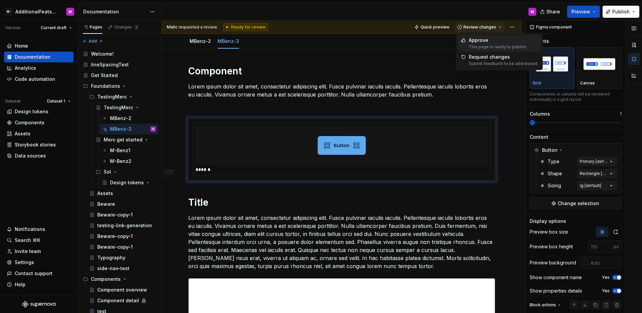
click at [479, 35] on span "Approve This page is ready to publish." at bounding box center [499, 43] width 83 height 17
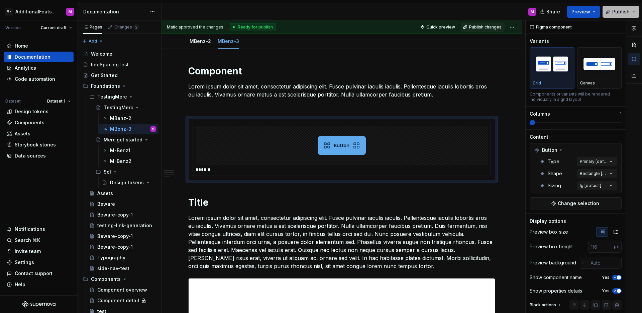
click at [621, 14] on span "Publish" at bounding box center [621, 11] width 17 height 7
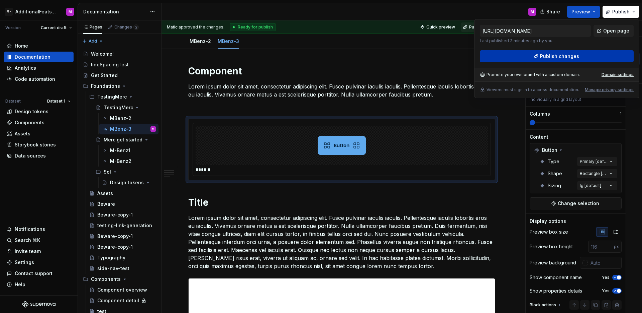
click at [574, 61] on button "Publish changes" at bounding box center [557, 56] width 154 height 12
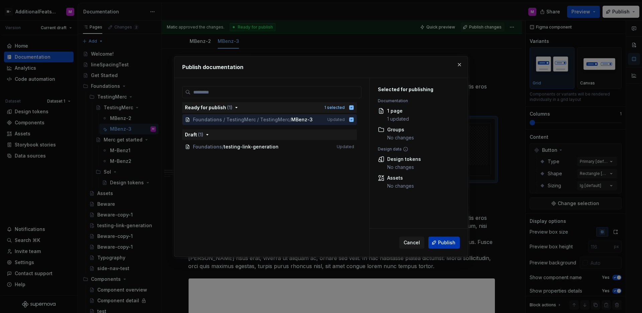
click at [452, 243] on span "Publish" at bounding box center [446, 242] width 17 height 7
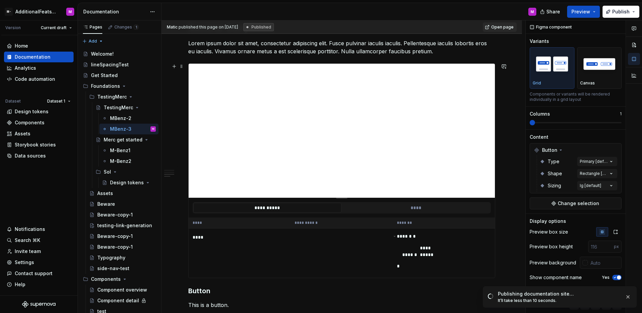
scroll to position [468, 0]
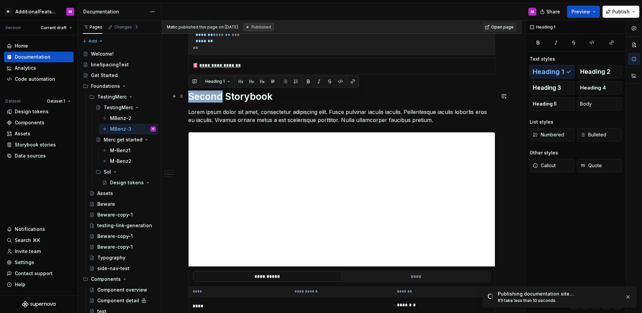
drag, startPoint x: 221, startPoint y: 96, endPoint x: 189, endPoint y: 98, distance: 31.8
click at [189, 98] on h1 "Second Storybook" at bounding box center [341, 96] width 307 height 12
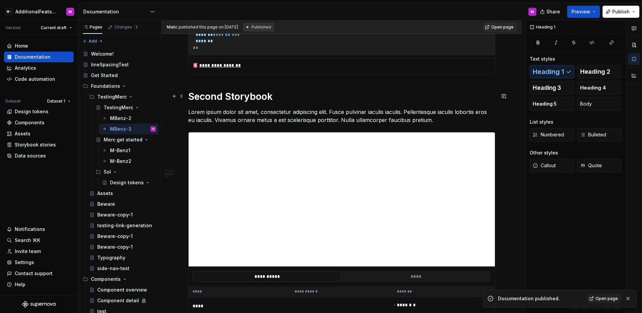
click at [278, 99] on h1 "Second Storybook" at bounding box center [341, 96] width 307 height 12
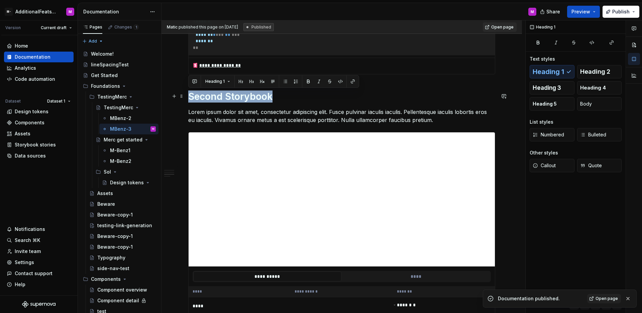
drag, startPoint x: 272, startPoint y: 99, endPoint x: 188, endPoint y: 96, distance: 84.0
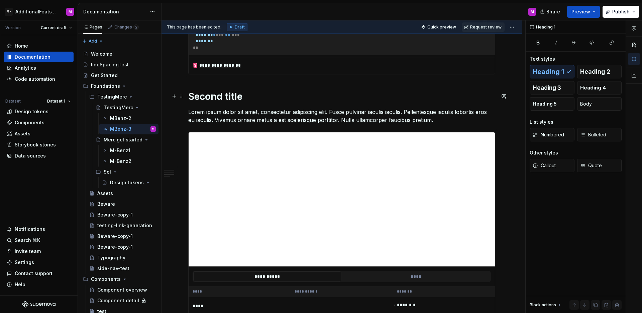
click at [317, 94] on h1 "Second title" at bounding box center [341, 96] width 307 height 12
click at [610, 15] on button "Publish" at bounding box center [621, 12] width 37 height 12
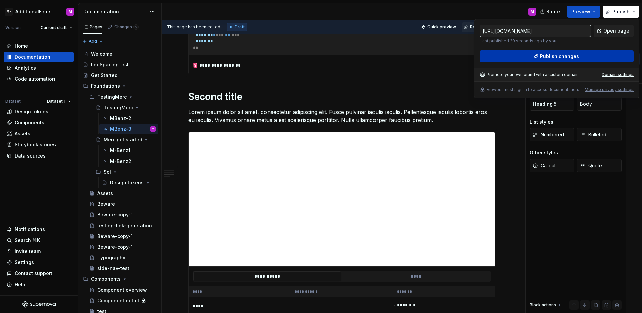
click at [575, 57] on span "Publish changes" at bounding box center [559, 56] width 39 height 7
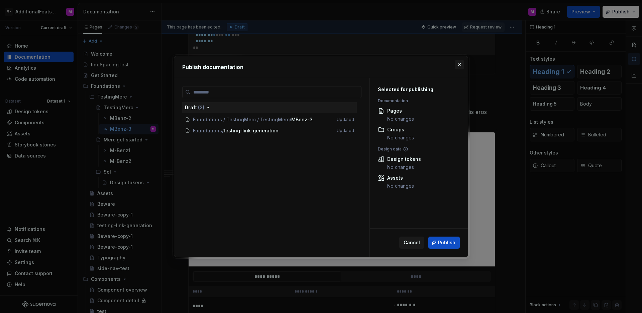
click at [459, 65] on button "button" at bounding box center [459, 64] width 9 height 9
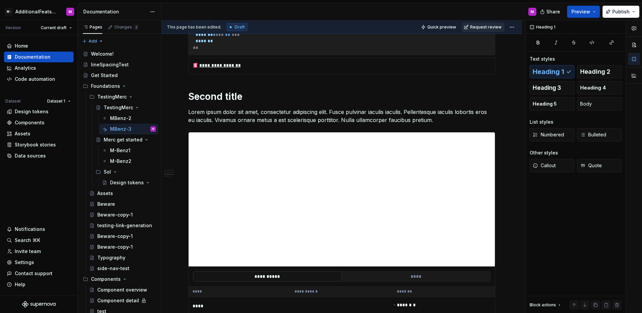
click at [485, 26] on span "Request review" at bounding box center [485, 26] width 31 height 5
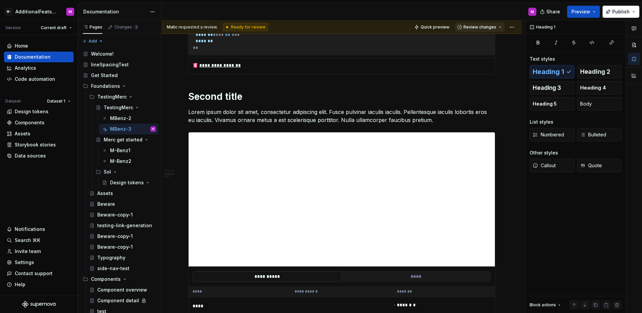
click at [477, 30] on button "Review changes" at bounding box center [480, 26] width 50 height 9
click at [477, 35] on span "Approve This page is ready to publish." at bounding box center [499, 43] width 83 height 17
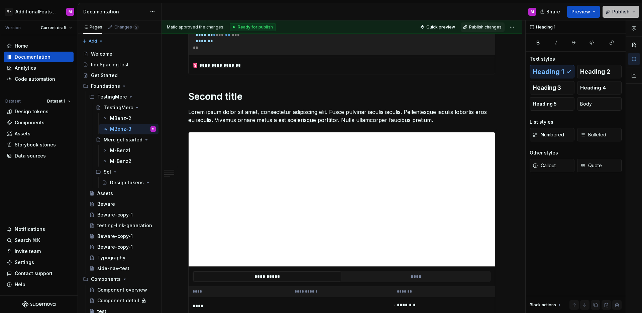
click at [614, 12] on span "Publish" at bounding box center [621, 11] width 17 height 7
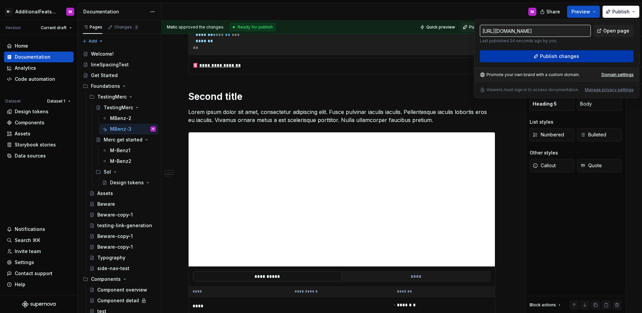
click at [550, 57] on span "Publish changes" at bounding box center [559, 56] width 39 height 7
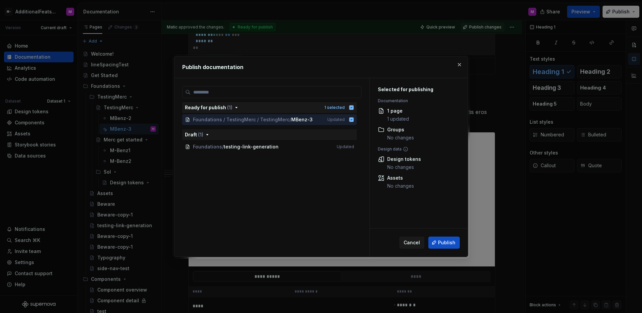
click at [448, 241] on span "Publish" at bounding box center [446, 242] width 17 height 7
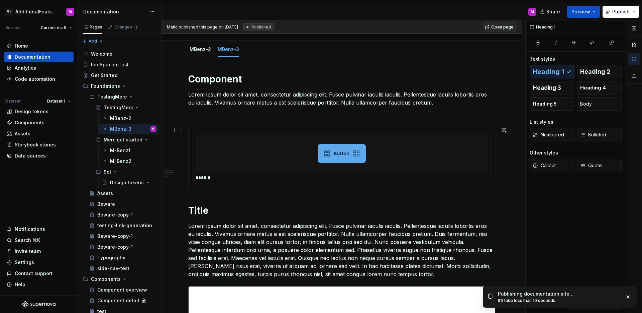
scroll to position [118, 0]
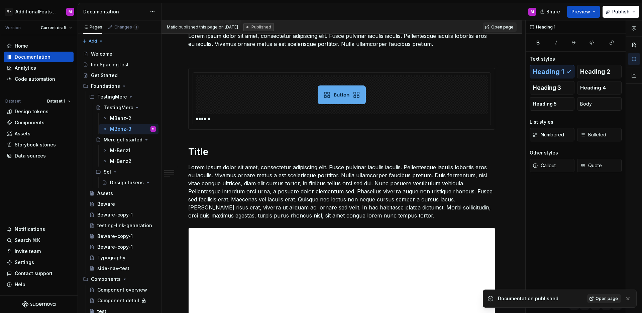
click at [597, 294] on link "Open page" at bounding box center [605, 297] width 34 height 9
click at [116, 74] on div "Get Started" at bounding box center [104, 75] width 27 height 7
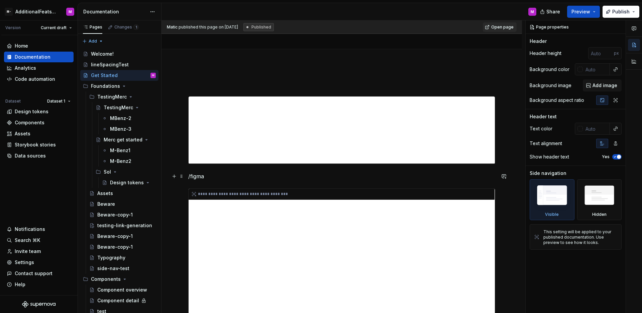
scroll to position [16, 0]
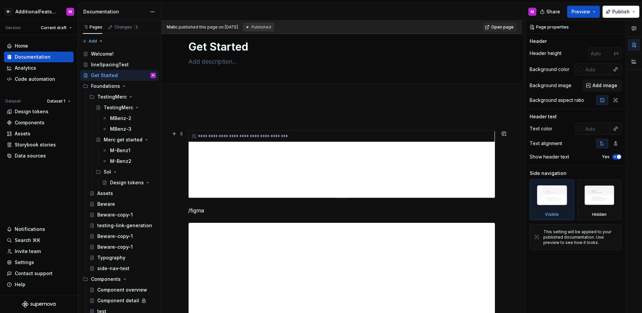
type textarea "*"
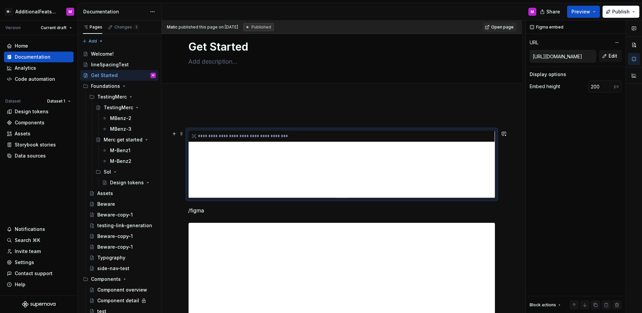
click at [327, 156] on div "**********" at bounding box center [342, 163] width 306 height 67
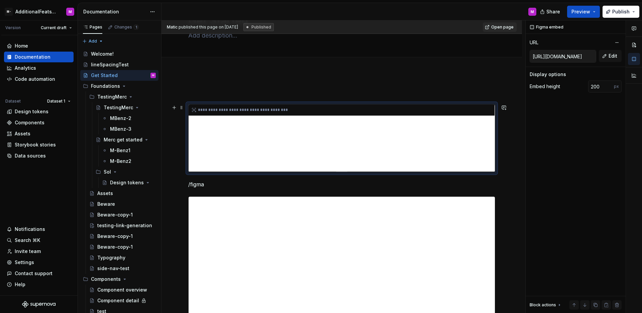
scroll to position [111, 0]
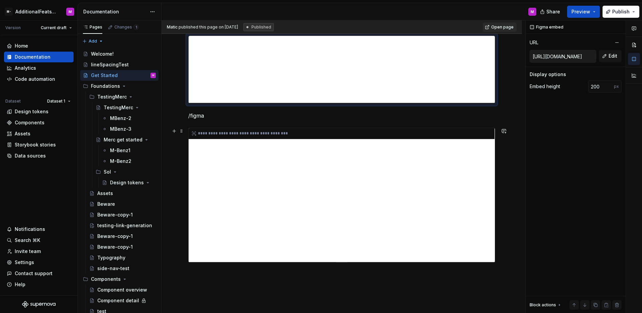
type input "https://embed.figma.com/design/dGZ3uq3j8JM5YGNvmEWILN/sanderTesting5thVersion?n…"
type input "400"
click at [332, 166] on div "**********" at bounding box center [342, 195] width 306 height 134
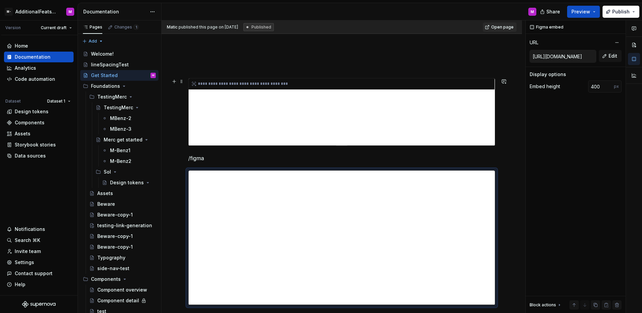
type input "https://embed.figma.com/design/dGZ3uq3j8JM5YGNvmEWILN/sanderTesting5thVersion?n…"
type input "200"
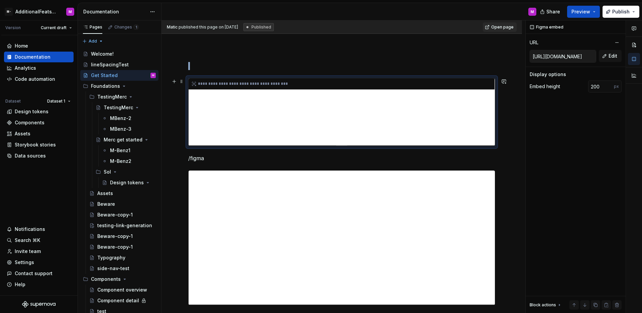
click at [334, 121] on div "**********" at bounding box center [342, 111] width 306 height 67
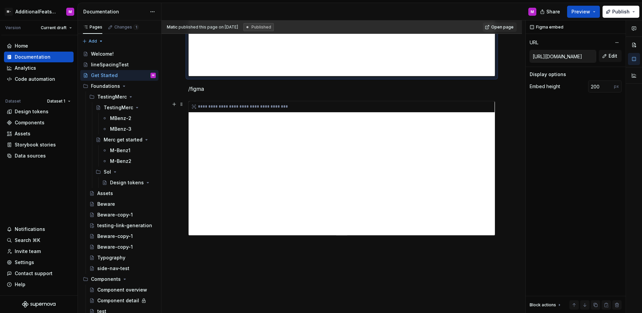
scroll to position [162, 0]
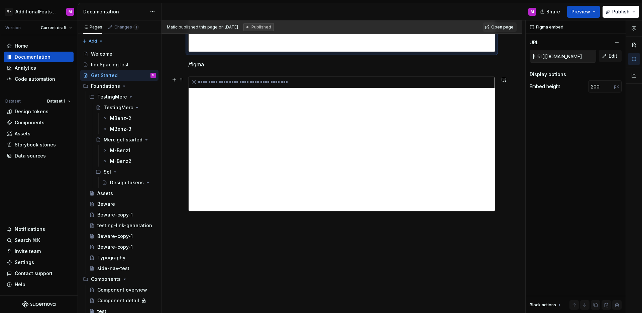
type input "https://embed.figma.com/design/dGZ3uq3j8JM5YGNvmEWILN/sanderTesting5thVersion?n…"
type input "400"
click at [343, 135] on div "**********" at bounding box center [342, 144] width 306 height 134
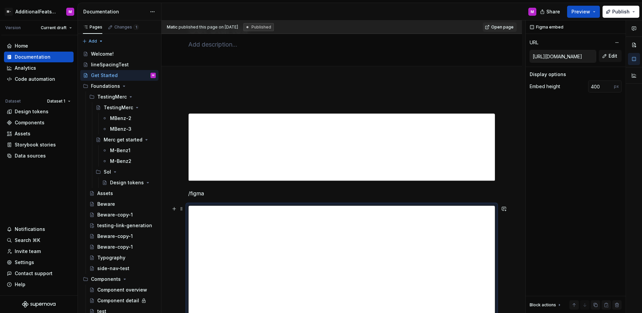
scroll to position [0, 0]
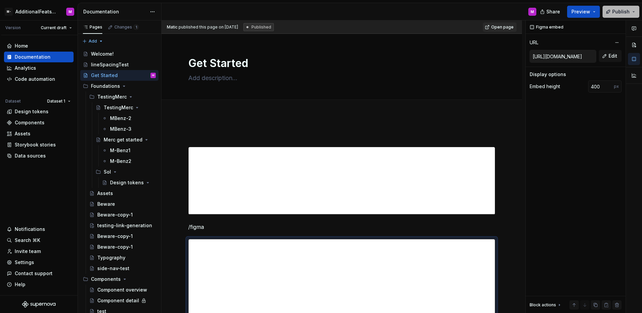
click at [607, 14] on button "Publish" at bounding box center [621, 12] width 37 height 12
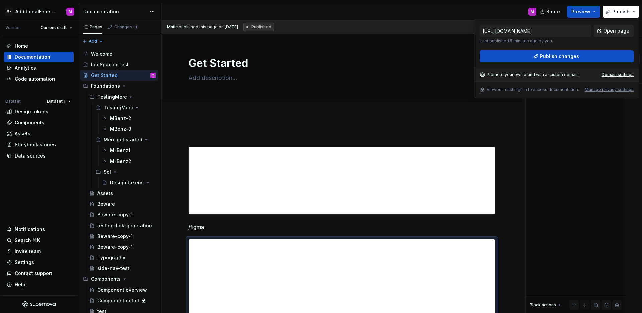
click at [610, 32] on span "Open page" at bounding box center [617, 30] width 26 height 7
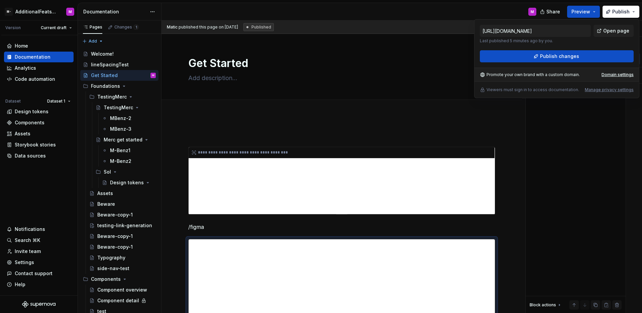
type textarea "*"
type input "https://embed.figma.com/design/dGZ3uq3j8JM5YGNvmEWILN/sanderTesting5thVersion?n…"
type input "200"
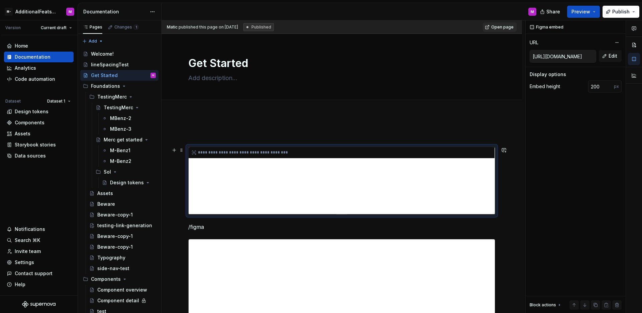
click at [287, 181] on div "**********" at bounding box center [342, 180] width 306 height 67
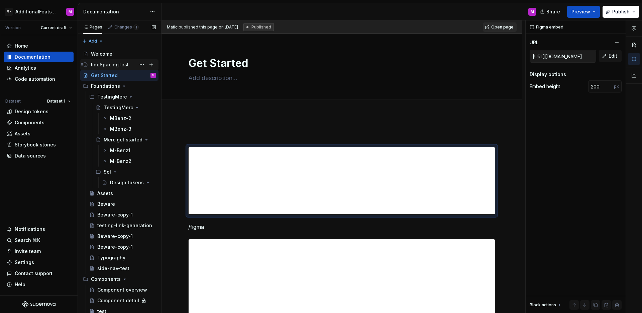
click at [124, 68] on div "lineSpacingTest" at bounding box center [110, 64] width 38 height 7
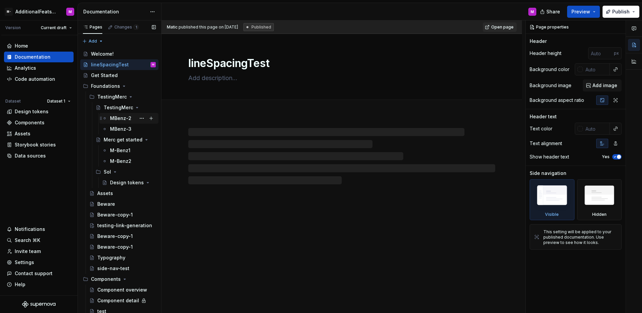
click at [120, 118] on div "MBenz-2" at bounding box center [120, 118] width 21 height 7
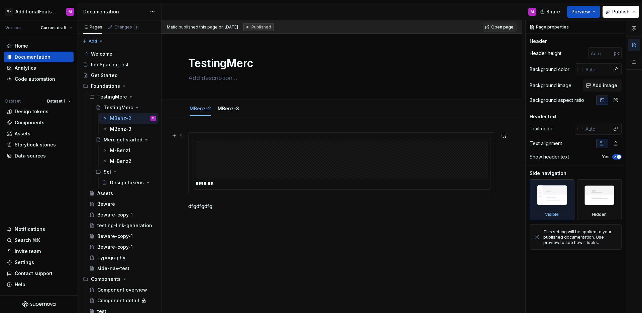
type textarea "*"
click at [329, 165] on img at bounding box center [342, 158] width 98 height 33
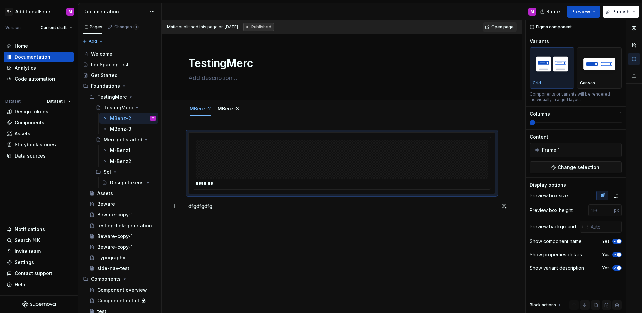
click at [270, 208] on p "dfgdfgdfg" at bounding box center [341, 206] width 307 height 8
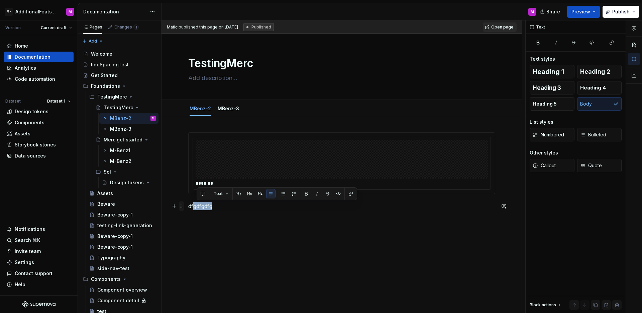
drag, startPoint x: 252, startPoint y: 211, endPoint x: 179, endPoint y: 208, distance: 72.3
click at [188, 208] on div "******* dfgdfgdfg" at bounding box center [341, 175] width 307 height 86
click at [248, 213] on div "******* dfgdfgdfg" at bounding box center [341, 175] width 307 height 86
click at [246, 207] on p "dfgdfgdfg" at bounding box center [341, 206] width 307 height 8
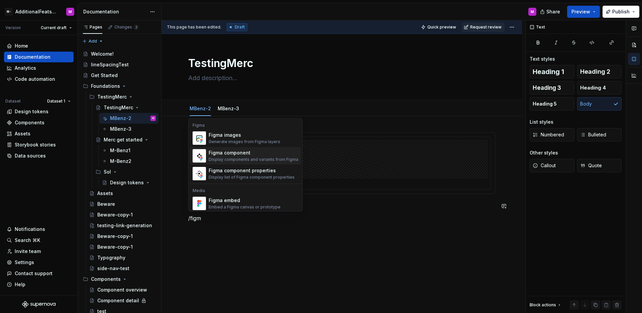
click at [234, 155] on div "Figma component" at bounding box center [254, 152] width 90 height 7
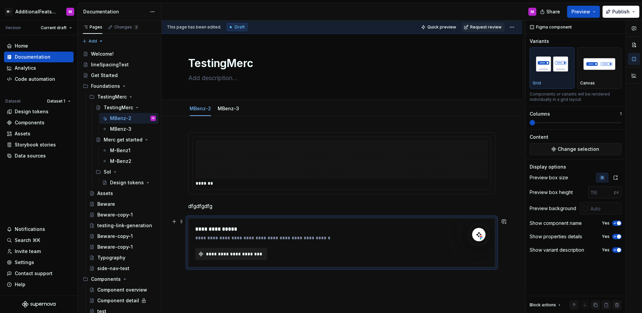
click at [230, 252] on span "**********" at bounding box center [234, 253] width 58 height 7
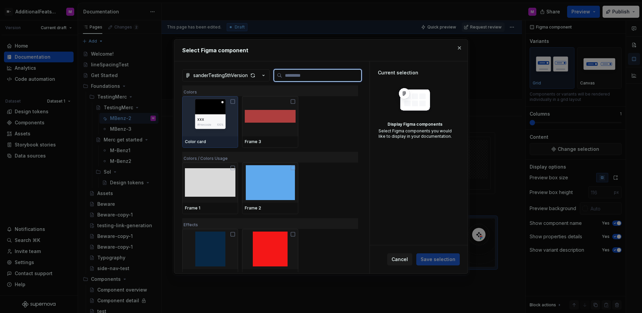
click at [223, 122] on img at bounding box center [210, 116] width 51 height 35
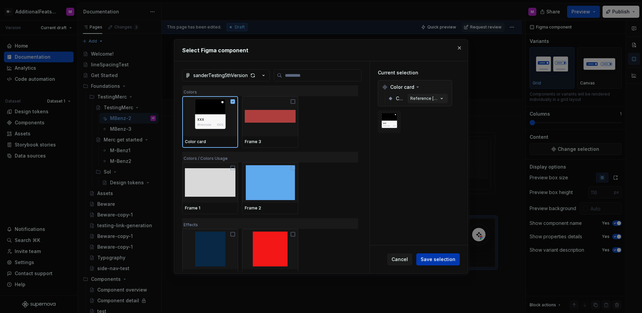
click at [456, 264] on button "Save selection" at bounding box center [438, 259] width 43 height 12
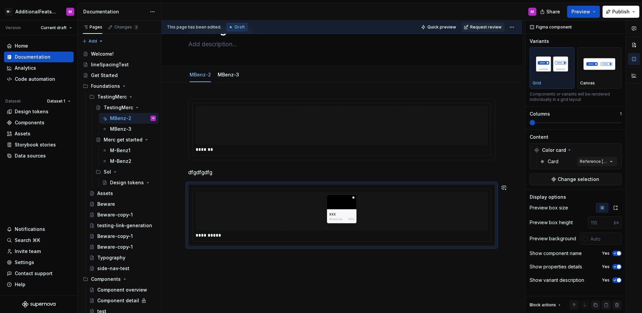
scroll to position [60, 0]
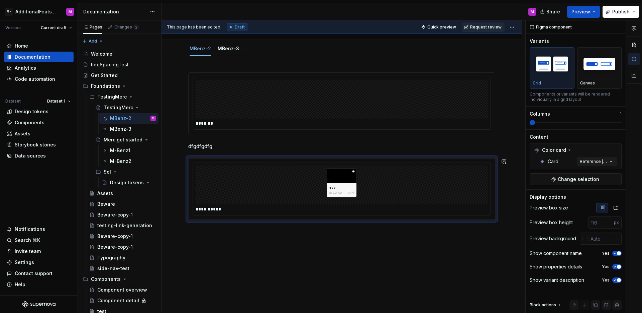
click at [301, 261] on div "**********" at bounding box center [342, 188] width 361 height 265
click at [305, 252] on div "**********" at bounding box center [342, 188] width 361 height 265
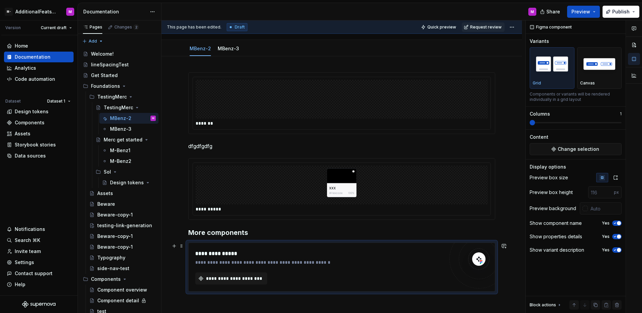
click at [238, 286] on div "**********" at bounding box center [342, 267] width 306 height 48
click at [237, 279] on span "**********" at bounding box center [234, 278] width 58 height 7
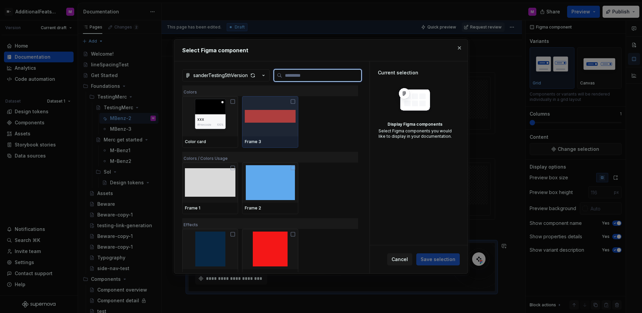
click at [250, 130] on img at bounding box center [270, 116] width 51 height 35
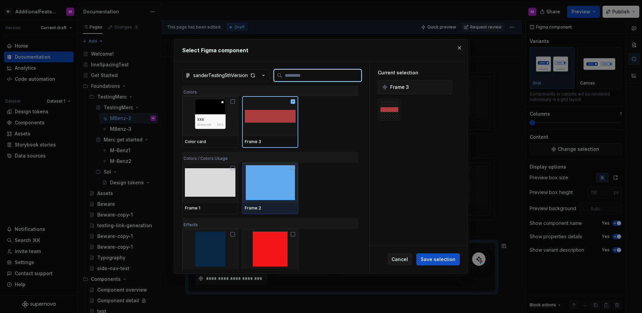
drag, startPoint x: 265, startPoint y: 180, endPoint x: 260, endPoint y: 179, distance: 5.1
click at [266, 180] on img at bounding box center [270, 182] width 51 height 35
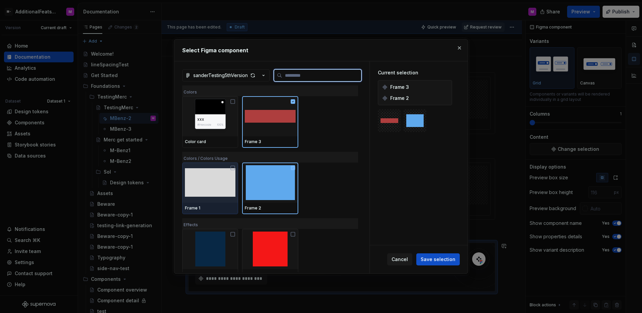
click at [202, 182] on img at bounding box center [210, 182] width 51 height 35
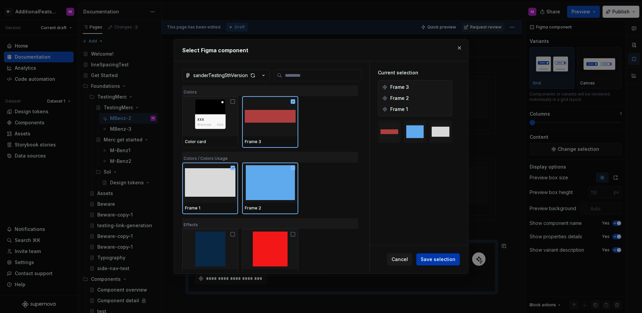
click at [432, 263] on button "Save selection" at bounding box center [438, 259] width 43 height 12
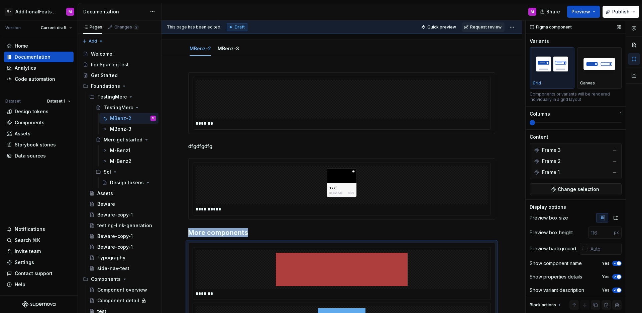
scroll to position [106, 0]
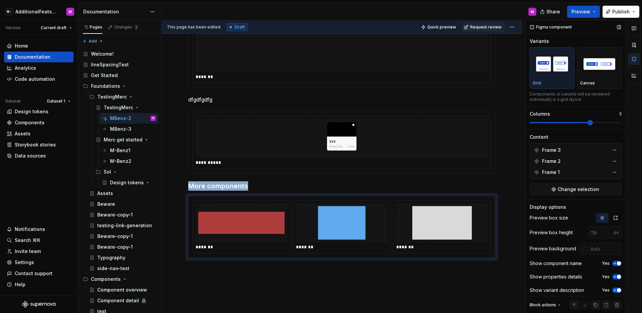
click at [588, 122] on span at bounding box center [590, 122] width 5 height 5
click at [622, 9] on span "Publish" at bounding box center [621, 11] width 17 height 7
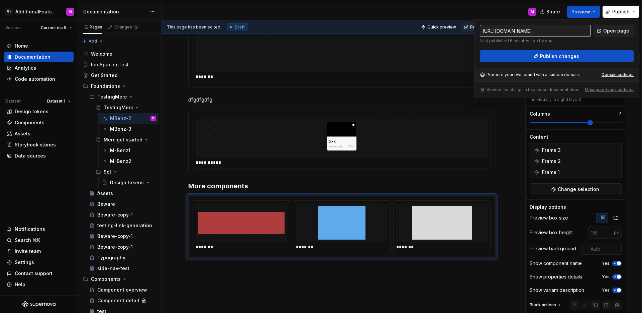
click at [473, 20] on div "This page has been edited. Draft Quick preview Request review" at bounding box center [342, 26] width 361 height 13
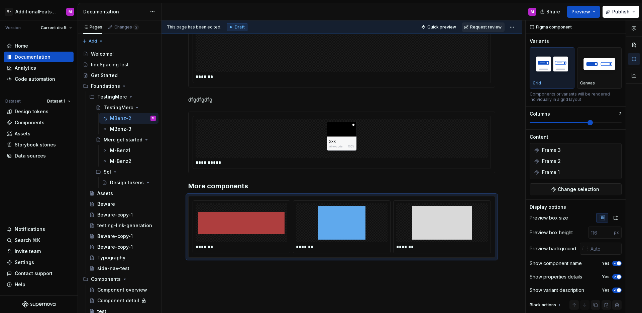
click at [481, 26] on span "Request review" at bounding box center [485, 26] width 31 height 5
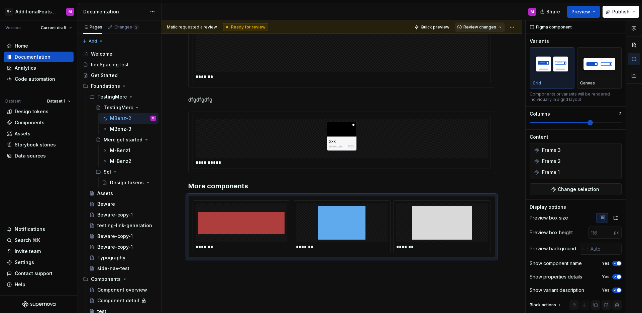
click at [480, 25] on span "Review changes" at bounding box center [480, 26] width 33 height 5
click at [482, 36] on span "Approve This page is ready to publish." at bounding box center [499, 43] width 83 height 17
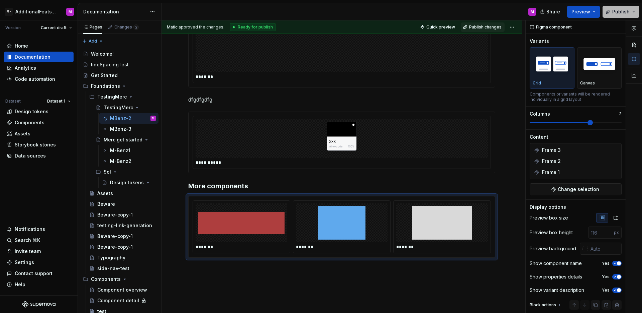
click at [622, 13] on span "Publish" at bounding box center [621, 11] width 17 height 7
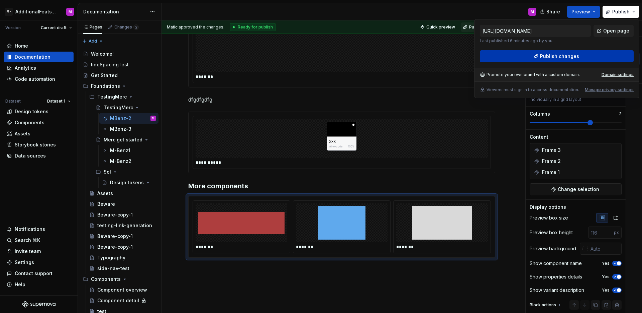
click at [559, 61] on button "Publish changes" at bounding box center [557, 56] width 154 height 12
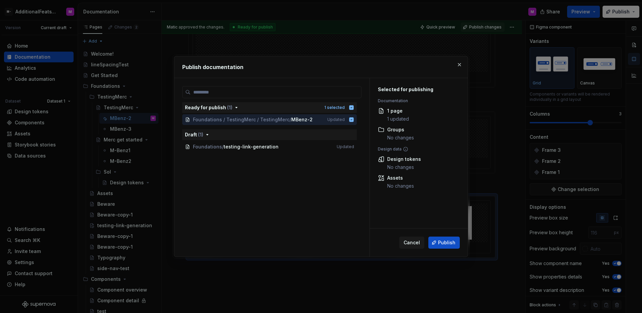
click at [447, 235] on div "Cancel Publish" at bounding box center [419, 242] width 98 height 28
click at [448, 238] on button "Publish" at bounding box center [444, 242] width 31 height 12
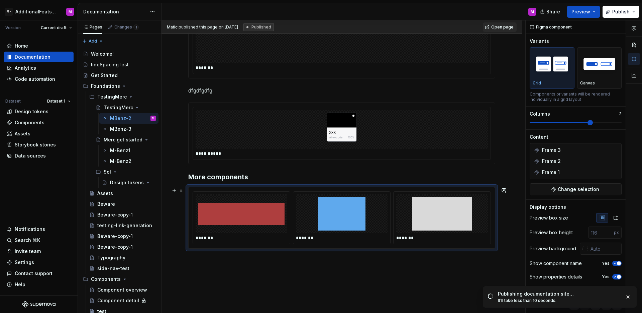
scroll to position [133, 0]
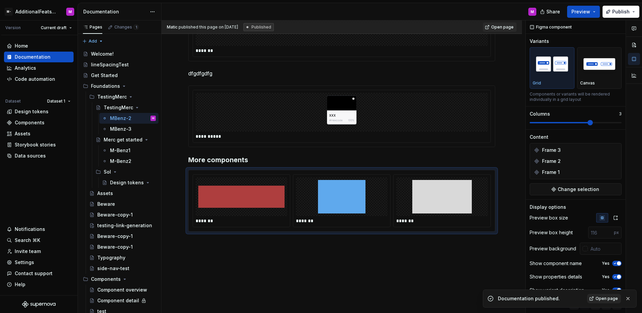
click at [599, 295] on span "Open page" at bounding box center [607, 297] width 22 height 5
click at [119, 109] on div "TestingMerc" at bounding box center [116, 107] width 25 height 7
click at [139, 107] on button "Page tree" at bounding box center [141, 107] width 9 height 9
type textarea "*"
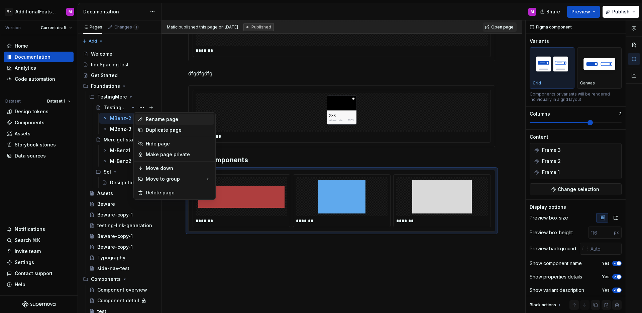
click at [157, 121] on div "Rename page" at bounding box center [179, 119] width 66 height 7
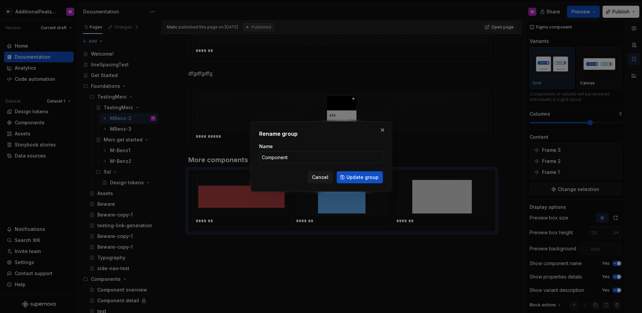
type input "Components"
click button "Update group" at bounding box center [360, 177] width 46 height 12
type textarea "*"
type textarea "Components"
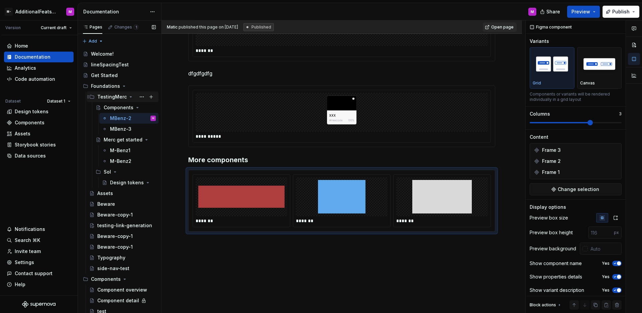
click at [118, 97] on div "TestingMerc" at bounding box center [111, 96] width 29 height 7
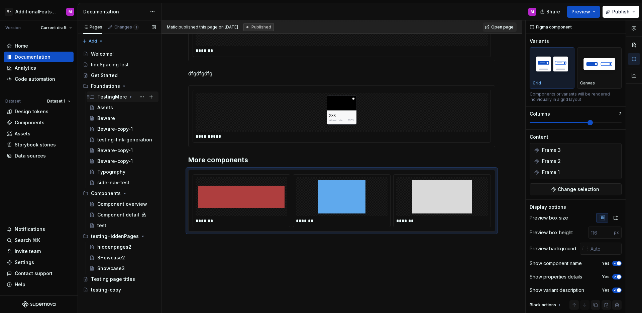
click at [120, 97] on div "TestingMerc" at bounding box center [111, 96] width 29 height 7
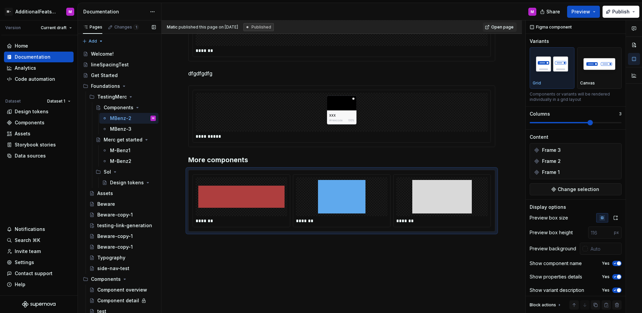
click at [0, 0] on button "Page tree" at bounding box center [0, 0] width 0 height 0
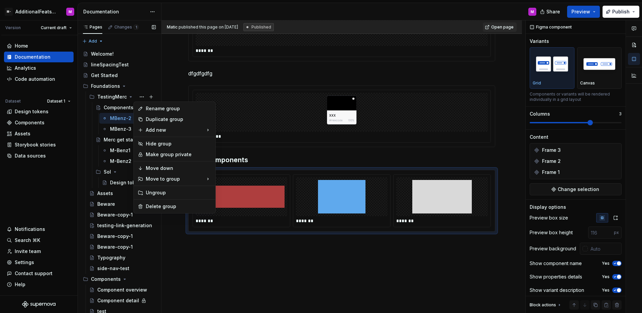
type textarea "*"
click at [168, 112] on div "Rename group" at bounding box center [174, 108] width 79 height 11
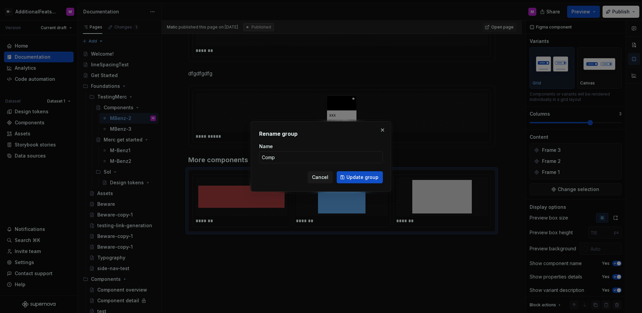
type input "Comps"
click button "Update group" at bounding box center [360, 177] width 46 height 12
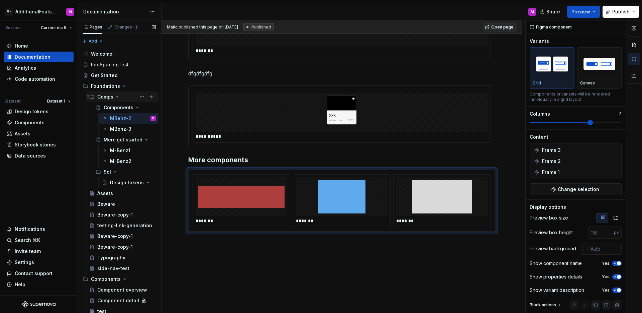
click at [111, 97] on div "Comps" at bounding box center [105, 96] width 16 height 7
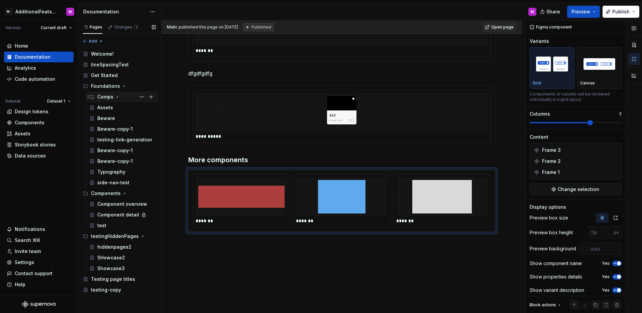
click at [111, 97] on div "Comps" at bounding box center [105, 96] width 16 height 7
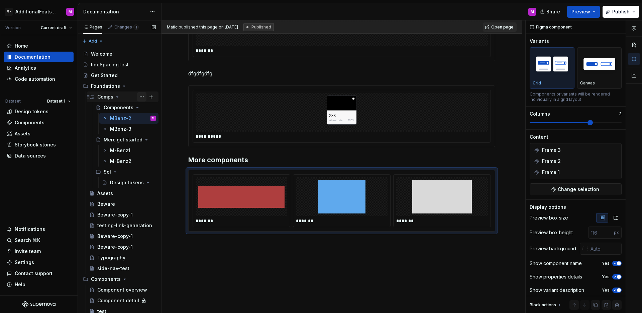
click at [137, 98] on button "Page tree" at bounding box center [141, 96] width 9 height 9
type textarea "*"
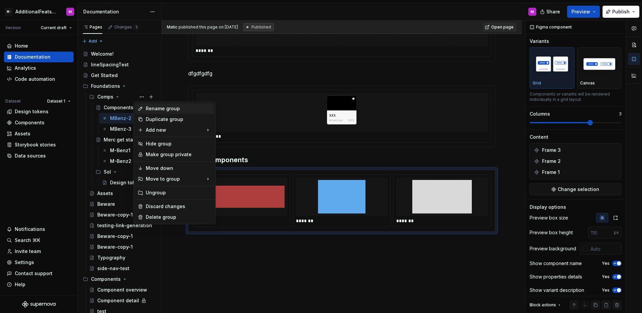
click at [158, 110] on div "Rename group" at bounding box center [179, 108] width 66 height 7
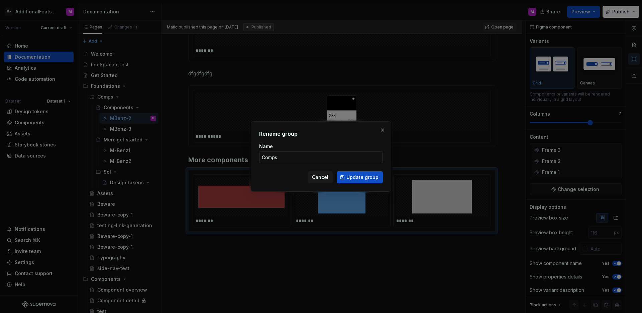
click at [285, 154] on input "Comps" at bounding box center [321, 157] width 124 height 12
type input "Items"
click button "Update group" at bounding box center [360, 177] width 46 height 12
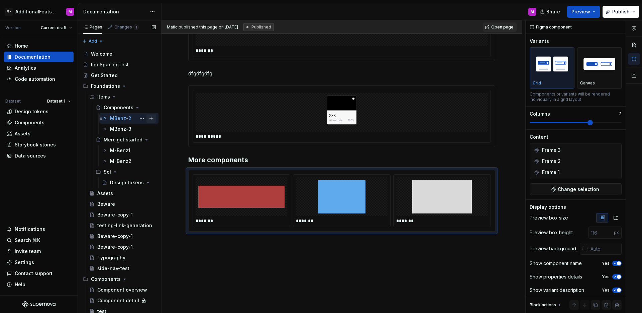
click at [147, 118] on button "Page tree" at bounding box center [151, 117] width 9 height 9
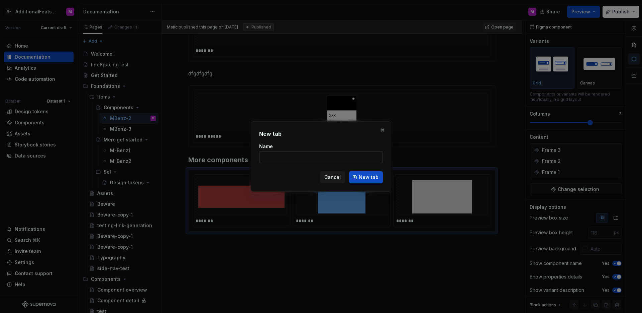
click at [281, 154] on input "Name" at bounding box center [321, 157] width 124 height 12
click at [379, 130] on button "button" at bounding box center [382, 129] width 9 height 9
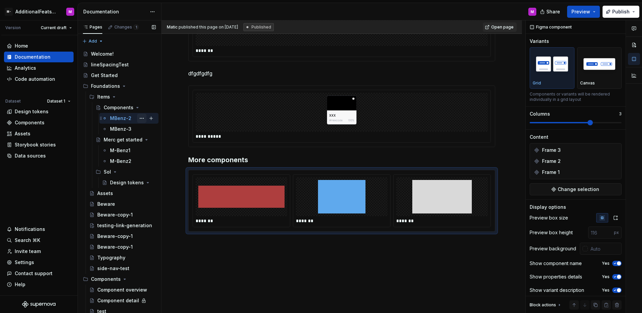
click at [139, 120] on button "Page tree" at bounding box center [141, 117] width 9 height 9
type textarea "*"
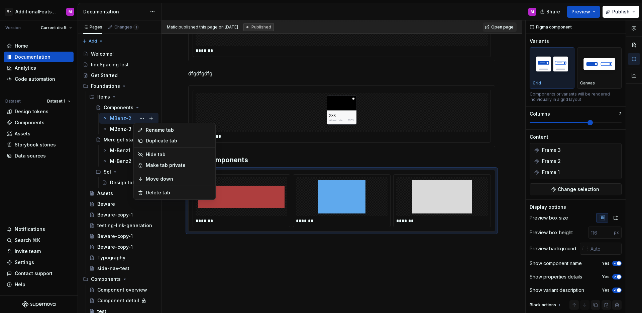
click at [150, 131] on div "Rename tab" at bounding box center [179, 129] width 66 height 7
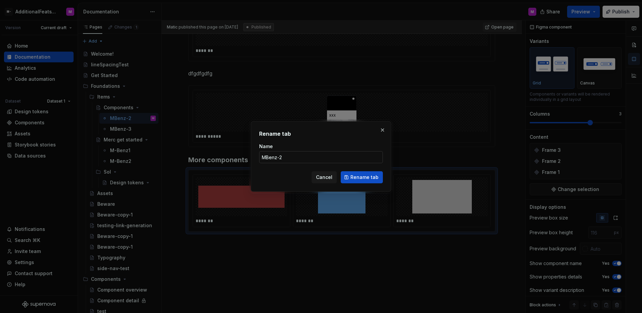
click at [291, 155] on input "MBenz-2" at bounding box center [321, 157] width 124 height 12
type input "Figma componentws"
click button "Rename tab" at bounding box center [362, 177] width 42 height 12
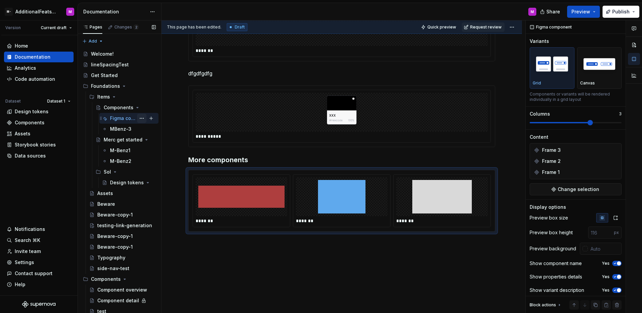
click at [137, 118] on button "Page tree" at bounding box center [141, 117] width 9 height 9
type textarea "*"
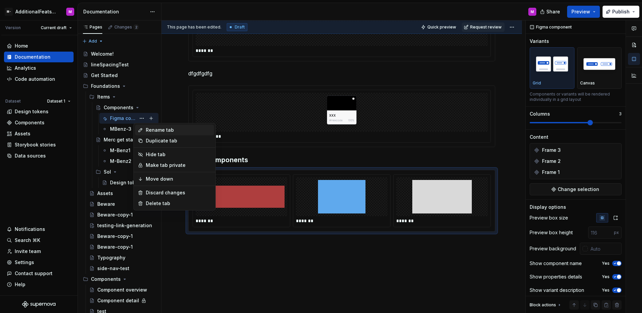
click at [167, 133] on div "Rename tab" at bounding box center [174, 129] width 79 height 11
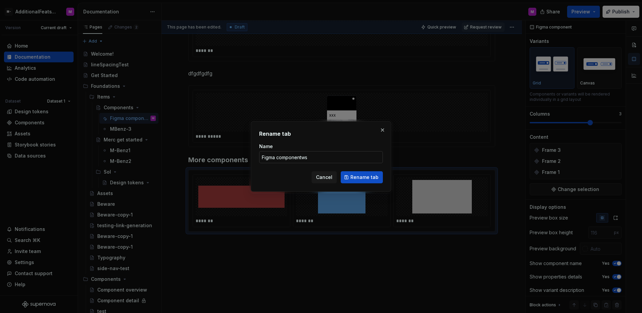
click at [315, 155] on input "Figma componentws" at bounding box center [321, 157] width 124 height 12
drag, startPoint x: 313, startPoint y: 158, endPoint x: 302, endPoint y: 158, distance: 10.1
click at [302, 158] on input "Figma componentws" at bounding box center [321, 157] width 124 height 12
type input "Figma components"
click at [367, 178] on span "Rename tab" at bounding box center [365, 177] width 28 height 7
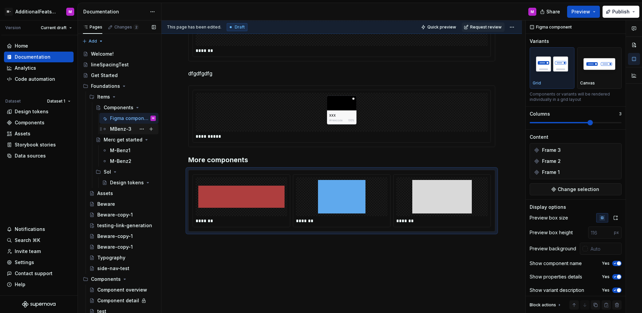
click at [128, 133] on div "MBenz-3" at bounding box center [133, 128] width 46 height 9
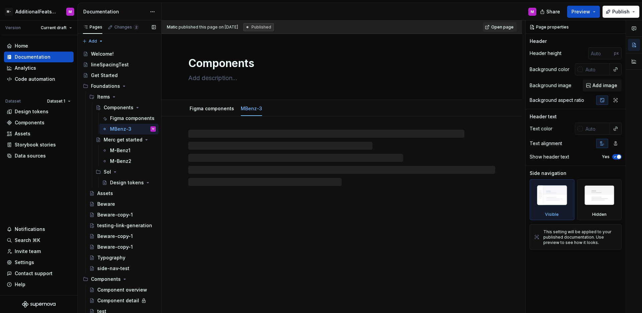
click at [0, 0] on button "Page tree" at bounding box center [0, 0] width 0 height 0
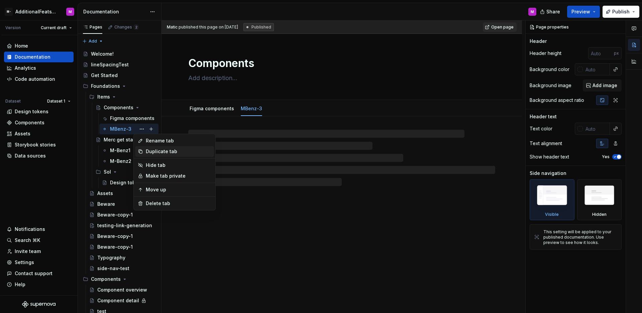
type textarea "*"
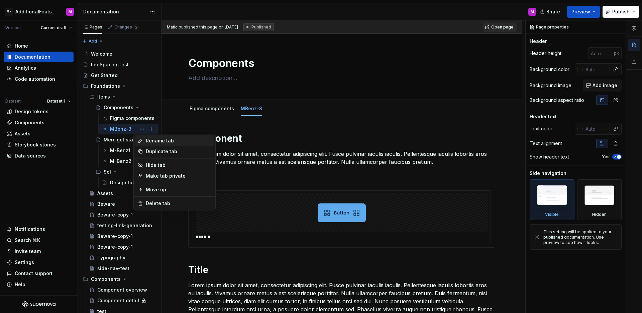
click at [167, 144] on div "Rename tab" at bounding box center [174, 140] width 79 height 11
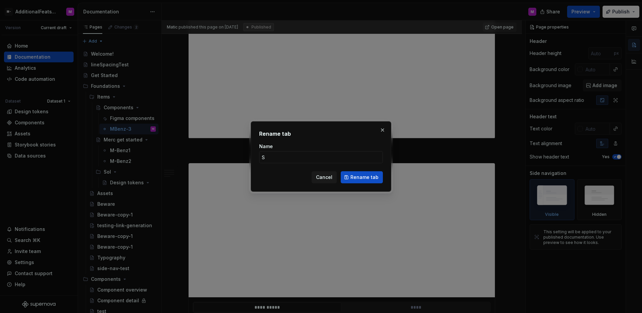
scroll to position [849, 0]
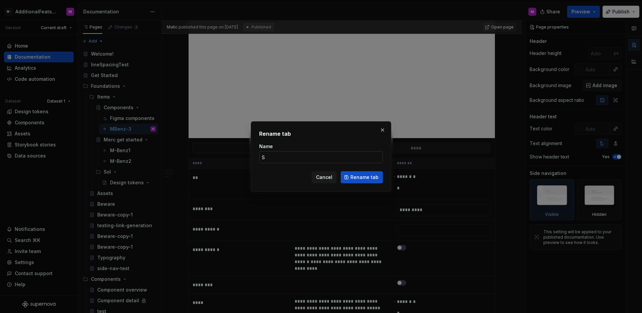
click at [272, 156] on input "S" at bounding box center [321, 157] width 124 height 12
type input "Storybooks"
click at [361, 176] on span "Rename tab" at bounding box center [365, 177] width 28 height 7
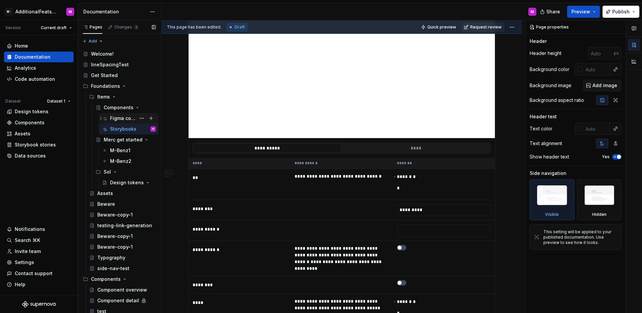
click at [122, 118] on div "Figma components" at bounding box center [123, 118] width 26 height 7
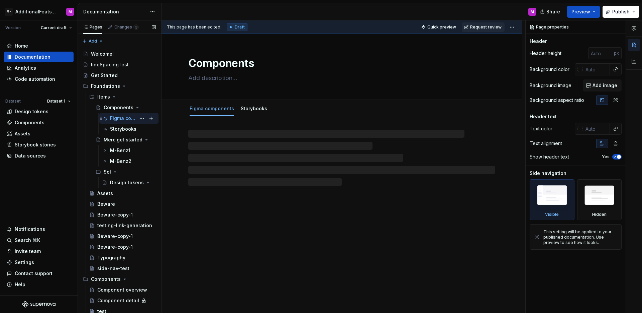
click at [122, 120] on div "Figma components" at bounding box center [123, 118] width 26 height 7
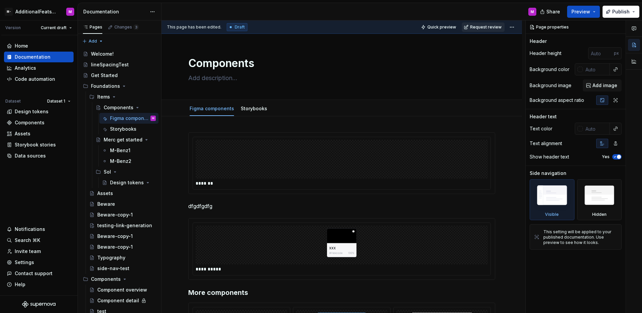
click at [476, 29] on span "Request review" at bounding box center [485, 26] width 31 height 5
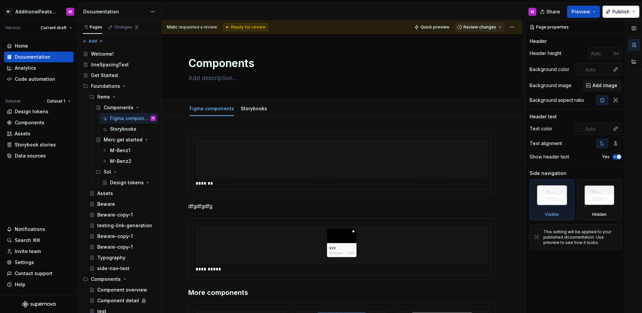
click at [481, 27] on span "Review changes" at bounding box center [480, 26] width 33 height 5
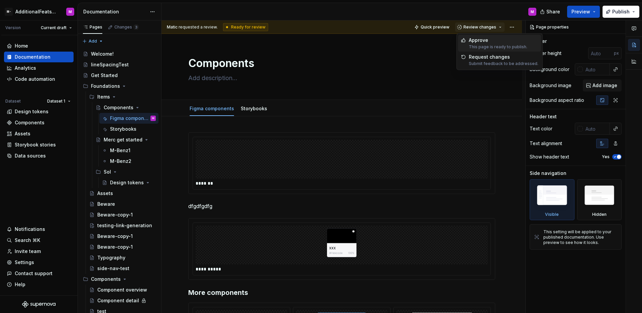
click at [474, 42] on div "Approve" at bounding box center [498, 40] width 59 height 7
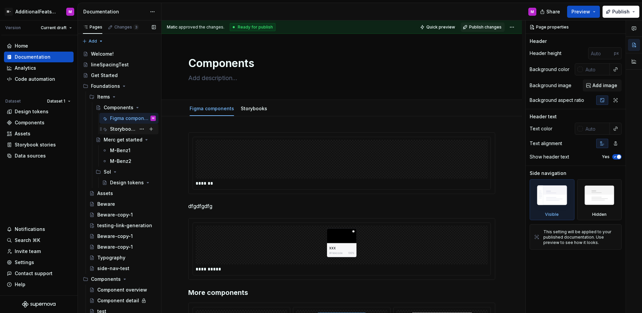
click at [127, 131] on div "Storybooks" at bounding box center [123, 128] width 26 height 7
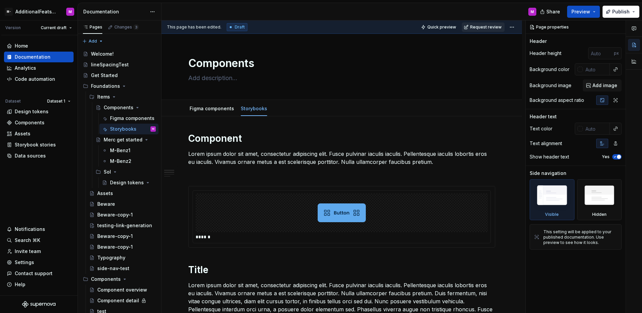
click at [479, 30] on button "Request review" at bounding box center [483, 26] width 43 height 9
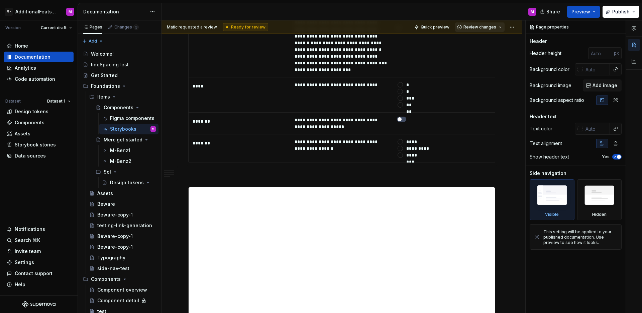
click at [485, 27] on span "Review changes" at bounding box center [480, 26] width 33 height 5
click at [479, 39] on div "Approve" at bounding box center [498, 40] width 59 height 7
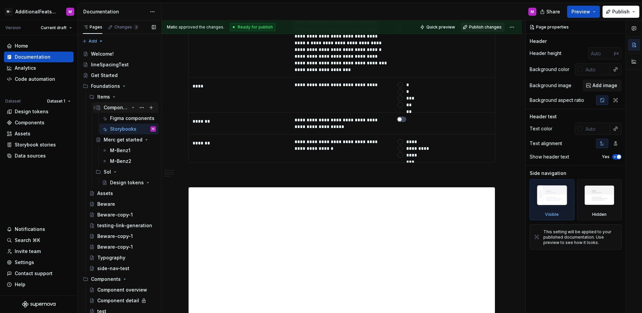
click at [112, 106] on div "Components" at bounding box center [116, 107] width 25 height 7
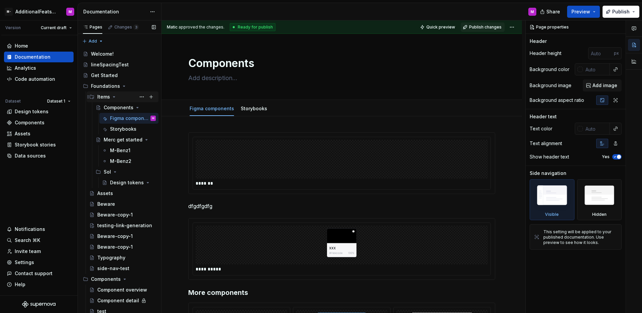
click at [108, 96] on div "Items" at bounding box center [103, 96] width 13 height 7
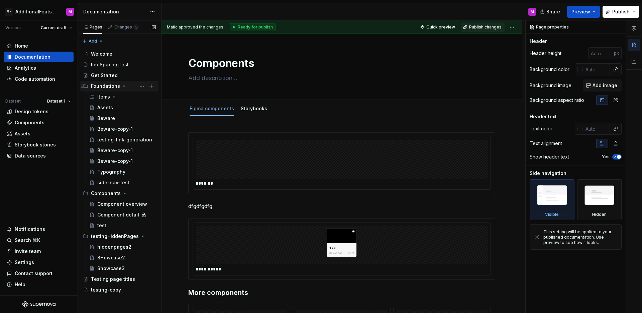
click at [105, 87] on div "Foundations" at bounding box center [105, 86] width 29 height 7
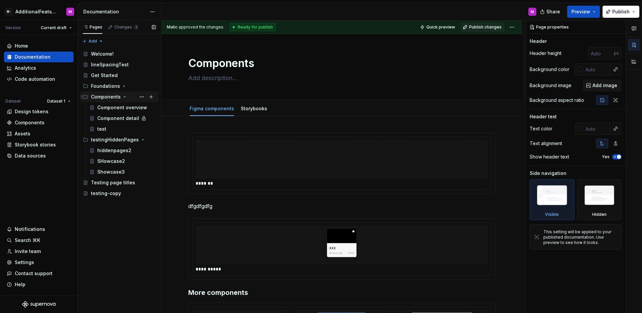
click at [114, 99] on div "Components" at bounding box center [106, 96] width 30 height 7
click at [120, 98] on div "Components" at bounding box center [123, 96] width 65 height 9
click at [122, 111] on div "Component overview" at bounding box center [126, 107] width 59 height 9
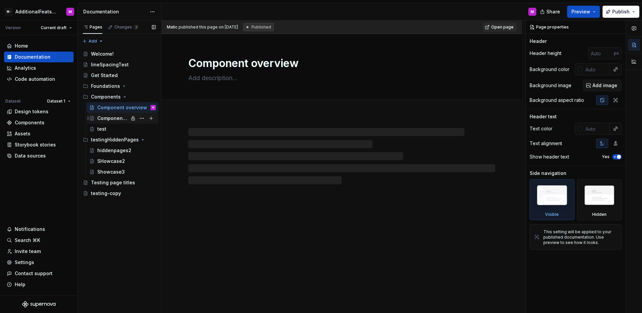
click at [122, 116] on div "Component detail" at bounding box center [112, 118] width 31 height 7
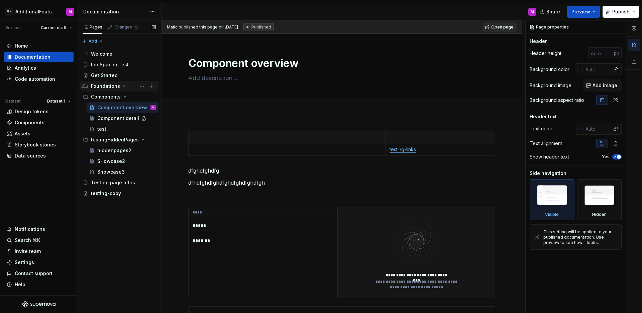
click at [115, 89] on div "Foundations" at bounding box center [123, 85] width 65 height 9
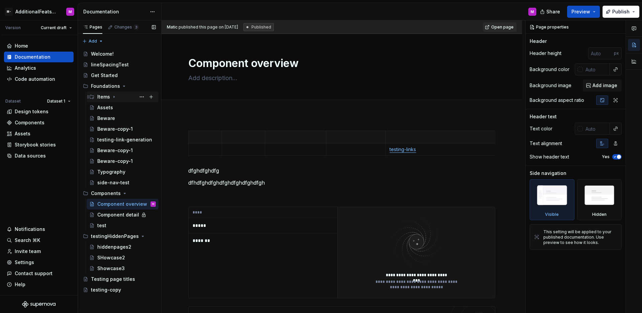
click at [114, 98] on icon "Page tree" at bounding box center [113, 96] width 5 height 5
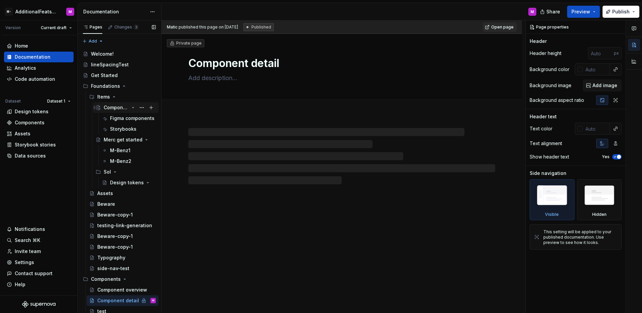
click at [119, 107] on div "Components" at bounding box center [116, 107] width 25 height 7
drag, startPoint x: 120, startPoint y: 118, endPoint x: 121, endPoint y: 123, distance: 4.7
click at [120, 118] on div "Figma components" at bounding box center [132, 118] width 45 height 7
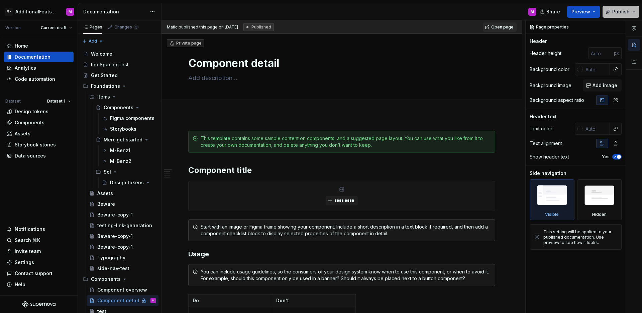
click at [620, 11] on span "Publish" at bounding box center [621, 11] width 17 height 7
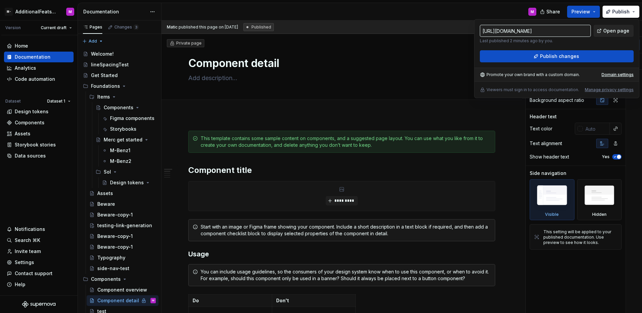
click at [609, 31] on span "Open page" at bounding box center [617, 30] width 26 height 7
type textarea "*"
type input "https://testing-test.supernova-docs.io/latest/foundations/items/components/figm…"
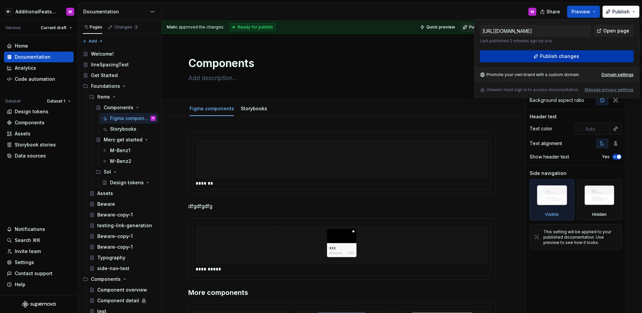
click at [585, 58] on button "Publish changes" at bounding box center [557, 56] width 154 height 12
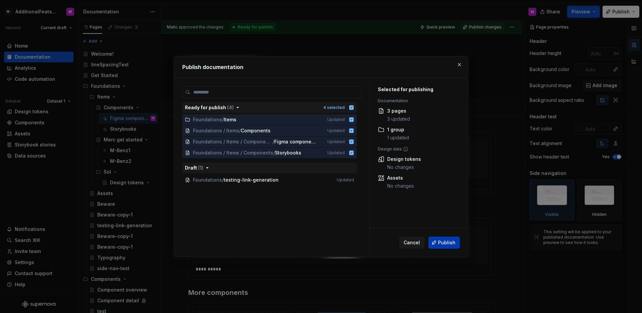
click at [446, 243] on span "Publish" at bounding box center [446, 242] width 17 height 7
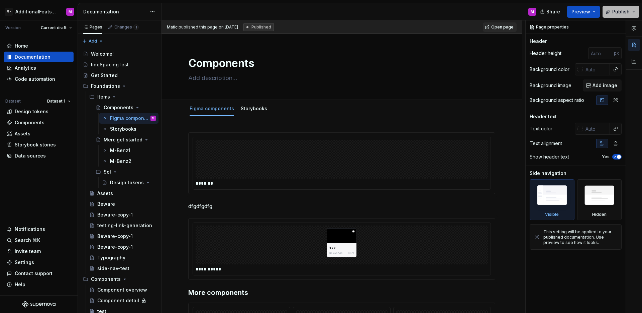
click at [617, 16] on button "Publish" at bounding box center [621, 12] width 37 height 12
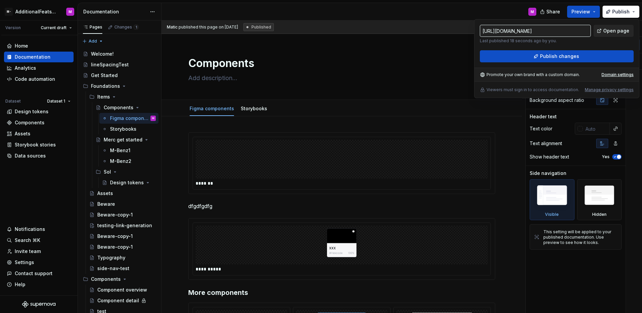
click at [602, 31] on link "Open page" at bounding box center [614, 31] width 40 height 12
type textarea "*"
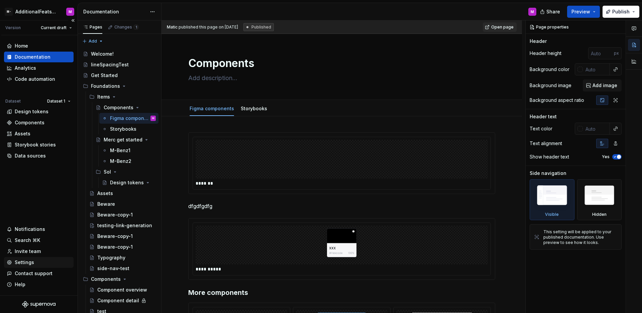
click at [31, 263] on div "Settings" at bounding box center [24, 262] width 19 height 7
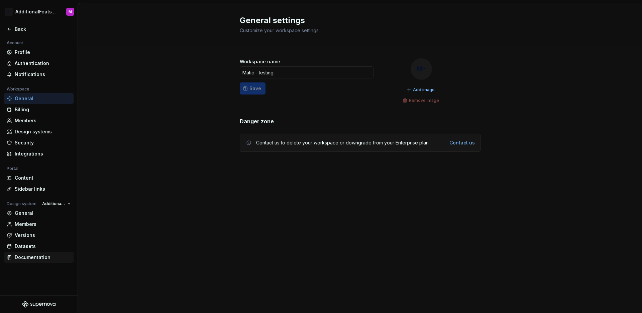
click at [36, 257] on div "Documentation" at bounding box center [43, 257] width 56 height 7
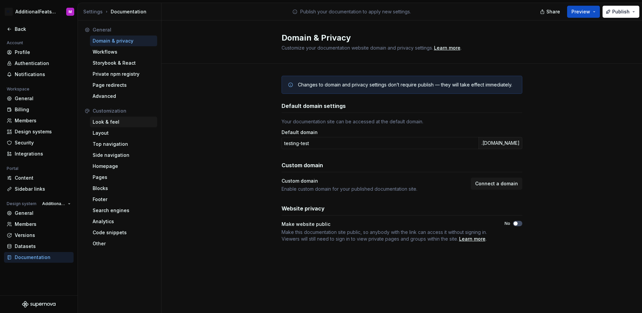
click at [120, 124] on div "Look & feel" at bounding box center [124, 121] width 62 height 7
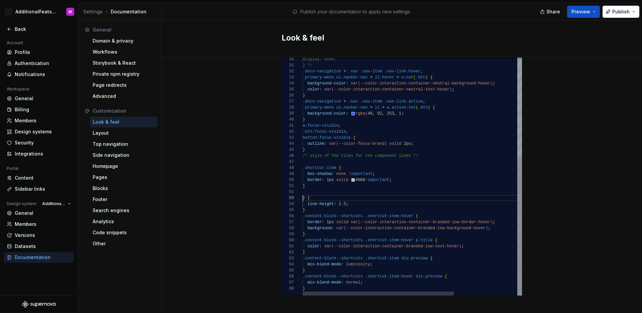
scroll to position [12, 0]
click at [303, 192] on div "display: none; } */ .docs-navigation > .nav .nav-item .nav-link.hover , .primar…" at bounding box center [459, 89] width 312 height 414
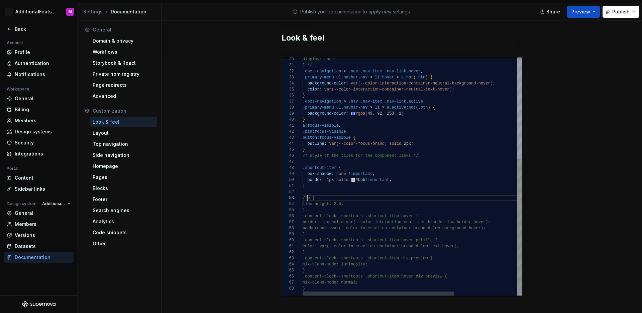
scroll to position [24, 2]
click at [317, 203] on div "display: none; } */ .docs-navigation > .nav .nav-item .nav-link.hover , .primar…" at bounding box center [459, 89] width 312 height 414
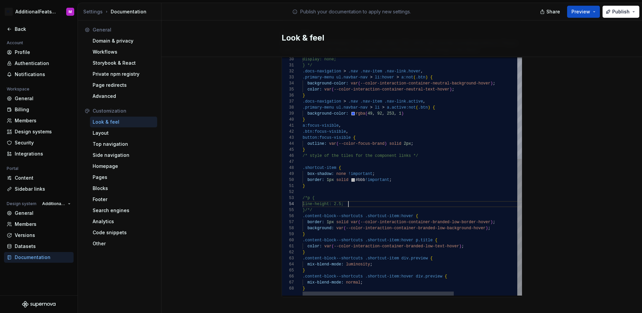
scroll to position [18, 46]
click at [369, 199] on div "display: none; } */ .docs-navigation > .nav .nav-item .nav-link.hover , .primar…" at bounding box center [459, 89] width 312 height 414
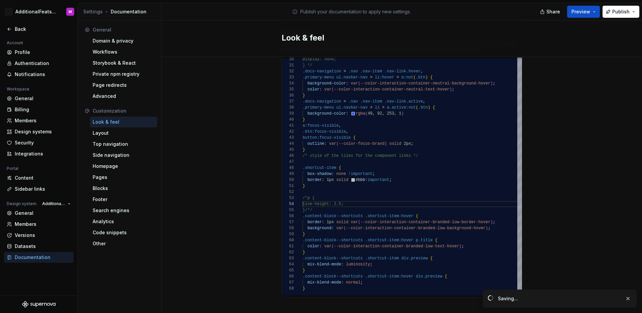
drag, startPoint x: 558, startPoint y: 143, endPoint x: 557, endPoint y: 148, distance: 5.7
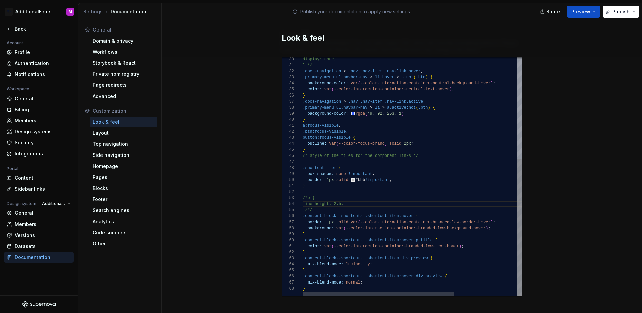
scroll to position [24, 5]
click at [306, 204] on div "display: none; } */ .docs-navigation > .nav .nav-item .nav-link.hover , .primar…" at bounding box center [459, 89] width 312 height 414
type textarea "**********"
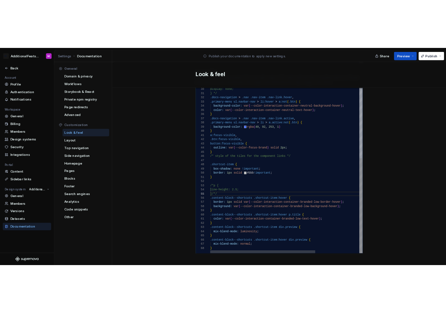
scroll to position [24, 2]
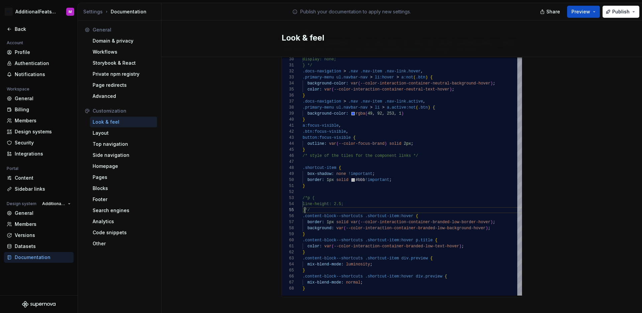
click at [23, 27] on div "Back" at bounding box center [43, 29] width 56 height 7
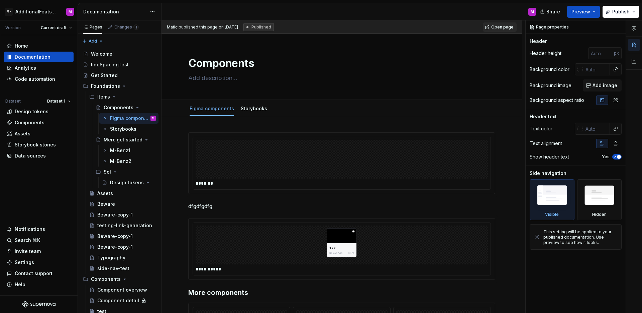
click at [601, 12] on div "Share Preview Publish" at bounding box center [592, 11] width 100 height 17
click at [604, 12] on button "Publish" at bounding box center [621, 12] width 37 height 12
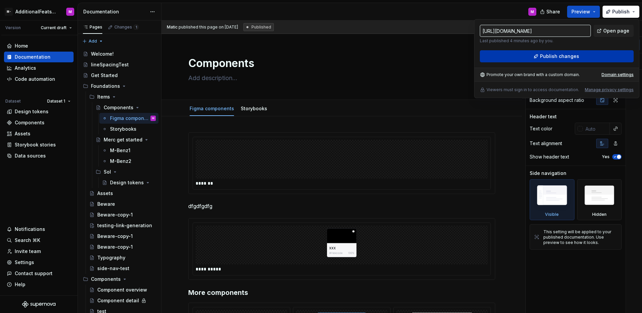
click at [590, 57] on button "Publish changes" at bounding box center [557, 56] width 154 height 12
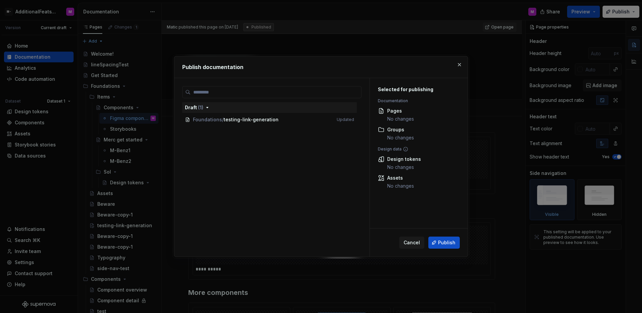
click at [454, 233] on div "Cancel Publish" at bounding box center [419, 242] width 98 height 28
click at [454, 237] on button "Publish" at bounding box center [444, 242] width 31 height 12
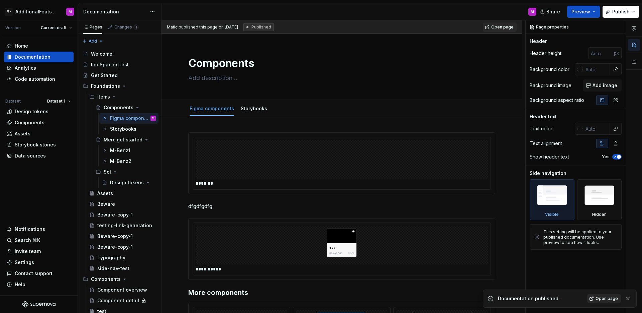
click at [602, 299] on span "Open page" at bounding box center [607, 297] width 22 height 5
click at [54, 174] on div "Home Documentation Analytics Code automation Dataset Dataset 1 Design tokens Co…" at bounding box center [39, 165] width 78 height 260
type textarea "*"
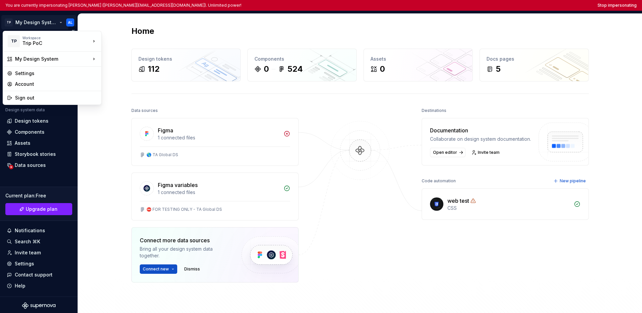
click at [37, 23] on html "You are currently impersonating Ante Lukic (alukic@tripadvisor.com). Unlimited …" at bounding box center [321, 156] width 642 height 313
click at [113, 49] on div "Tripadvisor" at bounding box center [133, 51] width 43 height 7
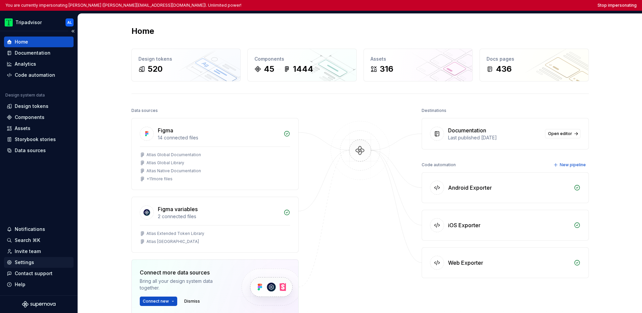
click at [28, 264] on div "Settings" at bounding box center [24, 262] width 19 height 7
click at [54, 202] on div "Home Documentation Analytics Code automation Design system data Design tokens C…" at bounding box center [39, 163] width 78 height 264
click at [46, 215] on div "Home Documentation Analytics Code automation Design system data Design tokens C…" at bounding box center [39, 163] width 78 height 264
click at [30, 265] on div "Settings" at bounding box center [24, 262] width 19 height 7
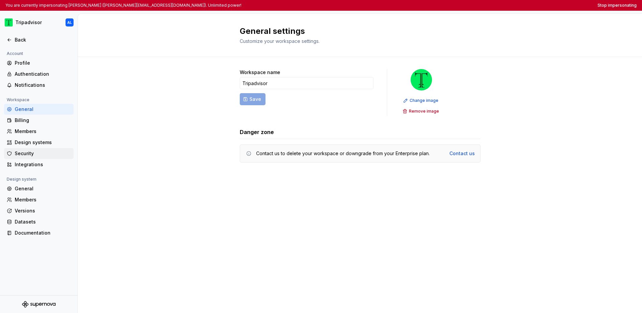
click at [39, 154] on div "Security" at bounding box center [43, 153] width 56 height 7
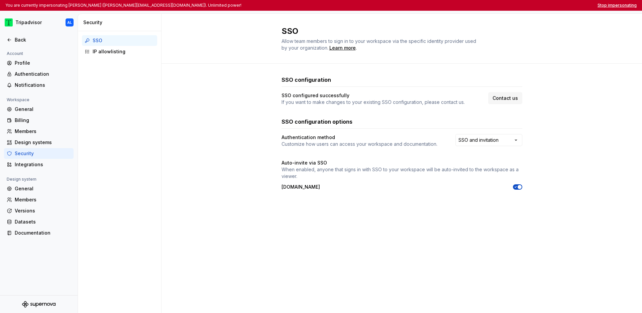
click at [445, 5] on button "Stop impersonating" at bounding box center [617, 5] width 39 height 5
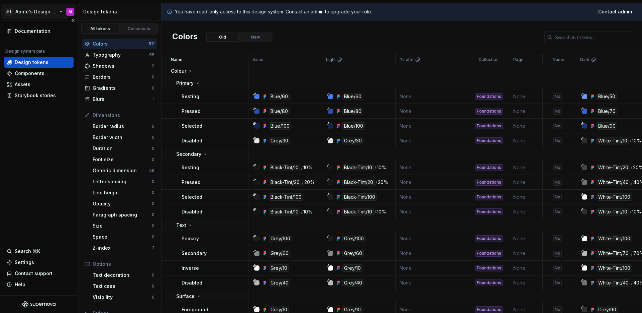
click at [41, 13] on html "🚀S Aprile's Design System M Documentation Design system data Design tokens Comp…" at bounding box center [321, 156] width 642 height 313
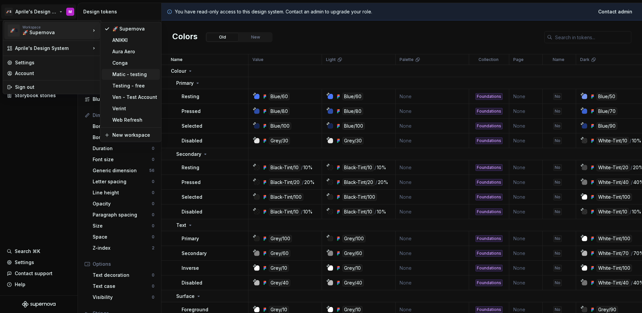
click at [135, 78] on div "Matic - testing" at bounding box center [131, 74] width 58 height 11
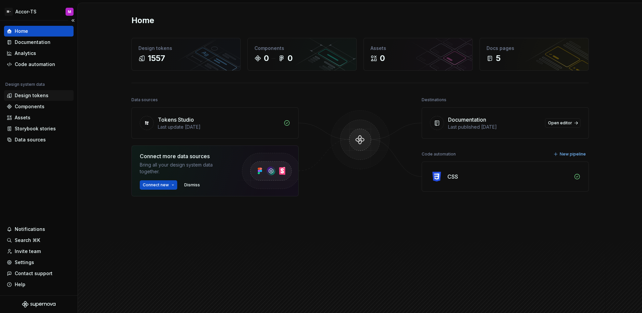
click at [43, 95] on div "Design tokens" at bounding box center [32, 95] width 34 height 7
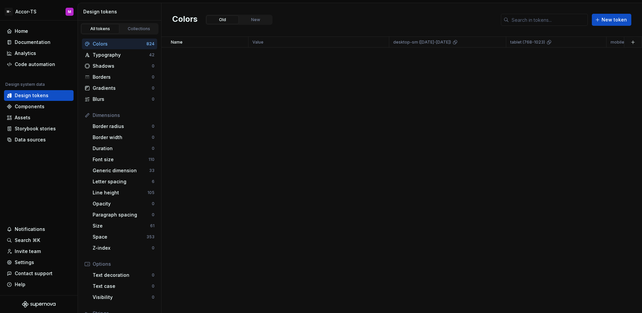
scroll to position [4498, 0]
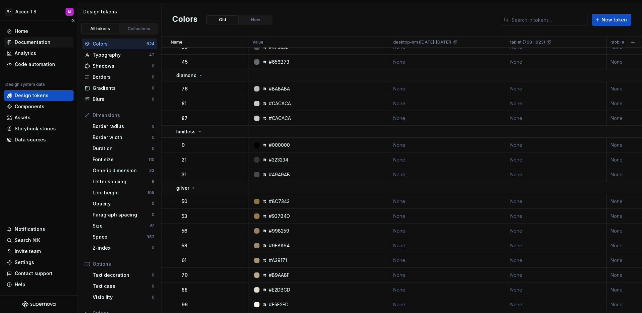
click at [33, 43] on div "Documentation" at bounding box center [33, 42] width 36 height 7
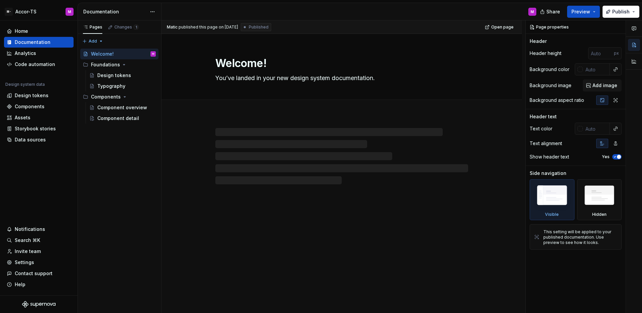
type textarea "*"
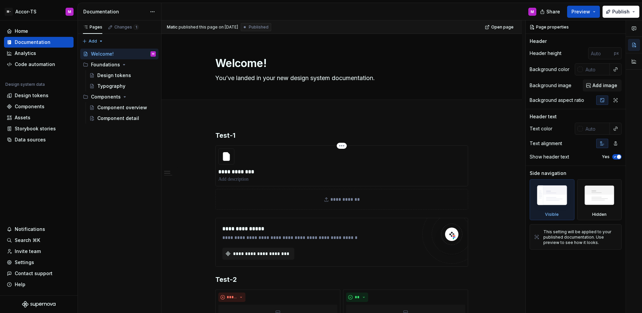
scroll to position [324, 0]
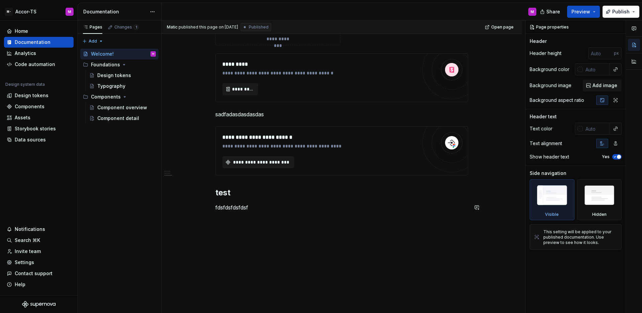
click at [312, 222] on div "**********" at bounding box center [342, 51] width 361 height 523
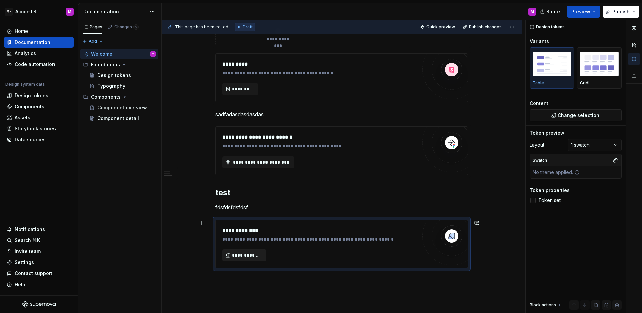
click at [261, 255] on span "**********" at bounding box center [247, 255] width 30 height 7
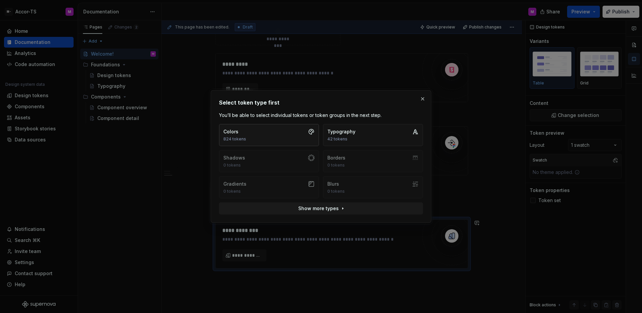
click at [280, 139] on button "Colors 824 tokens" at bounding box center [269, 135] width 100 height 22
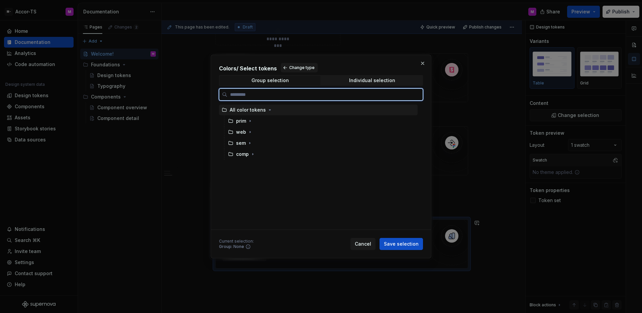
click at [259, 110] on div "All color tokens" at bounding box center [248, 109] width 36 height 7
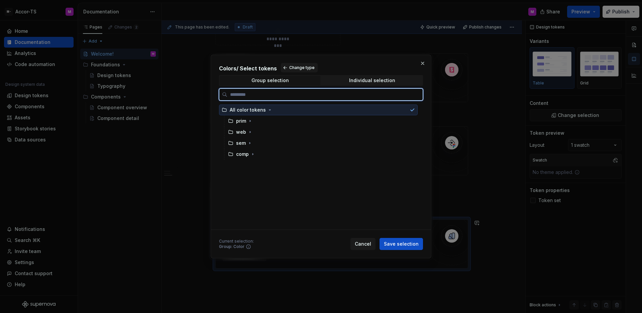
click at [280, 108] on div "All color tokens" at bounding box center [318, 109] width 199 height 11
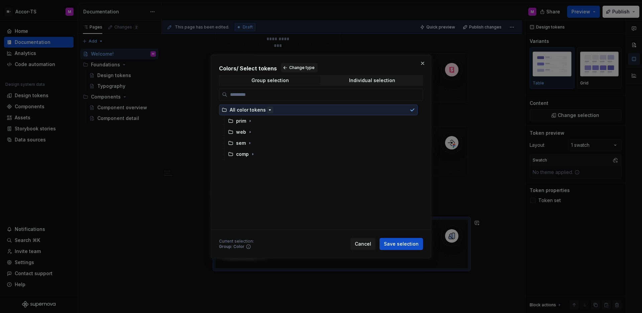
click at [271, 110] on icon "button" at bounding box center [269, 109] width 5 height 5
click at [272, 81] on div "Group selection" at bounding box center [270, 80] width 37 height 5
click at [283, 81] on div "Group selection" at bounding box center [270, 80] width 37 height 5
click at [341, 80] on span "Individual selection" at bounding box center [372, 80] width 101 height 9
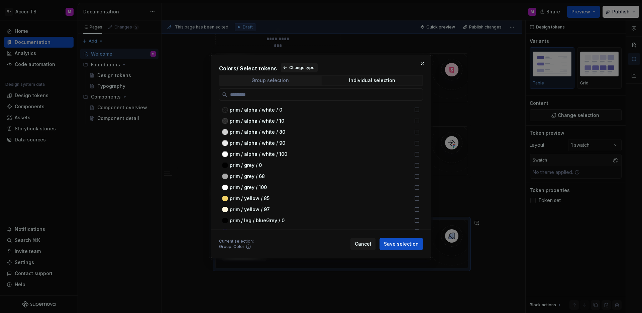
click at [281, 80] on div "Group selection" at bounding box center [270, 80] width 37 height 5
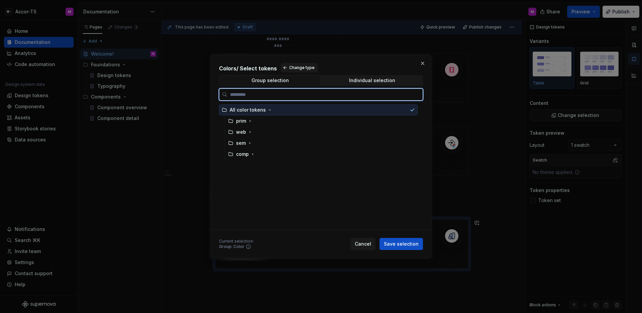
click at [254, 113] on div "All color tokens" at bounding box center [318, 109] width 199 height 11
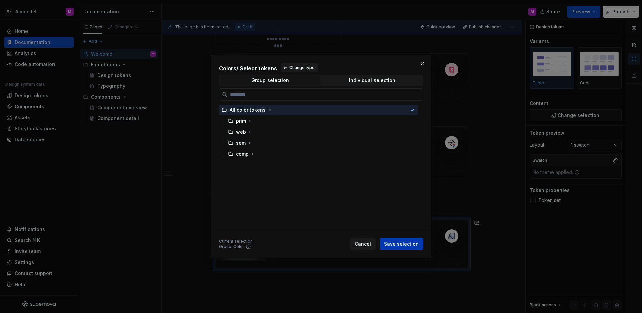
click at [402, 246] on span "Save selection" at bounding box center [401, 243] width 35 height 7
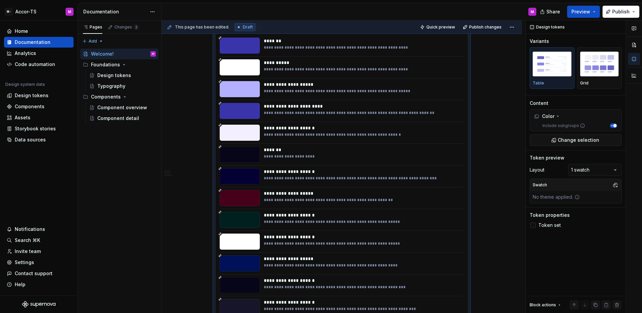
scroll to position [16498, 0]
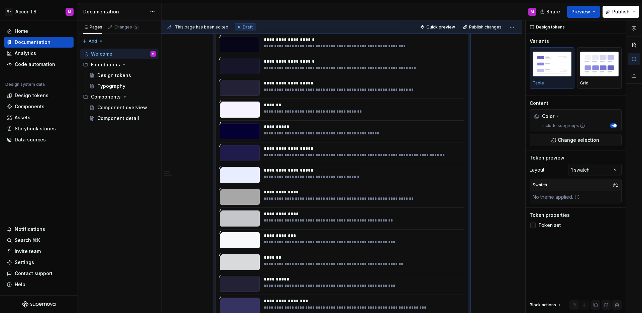
click at [395, 127] on div "**********" at bounding box center [362, 126] width 196 height 7
click at [583, 75] on img "button" at bounding box center [600, 64] width 39 height 24
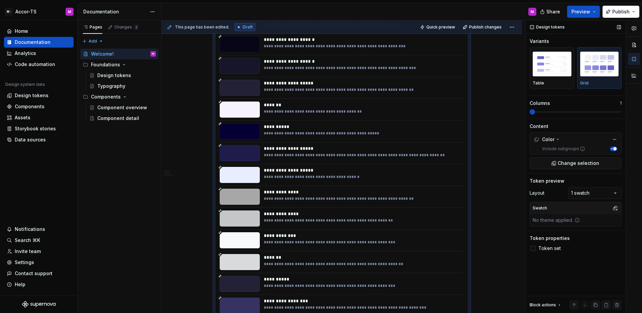
scroll to position [19270, 0]
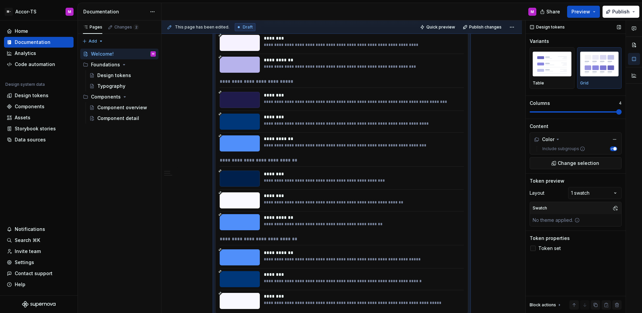
click at [617, 110] on span at bounding box center [619, 111] width 5 height 5
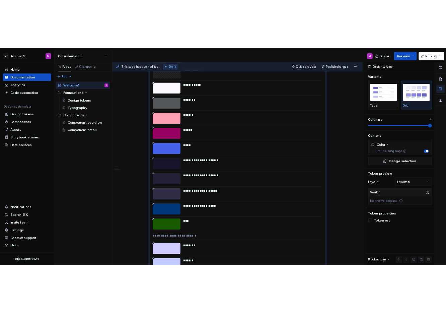
scroll to position [11647, 0]
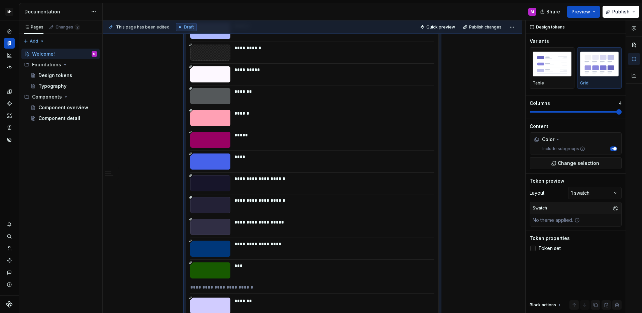
type textarea "*"
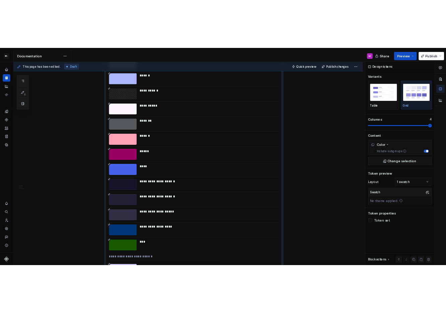
scroll to position [11648, 0]
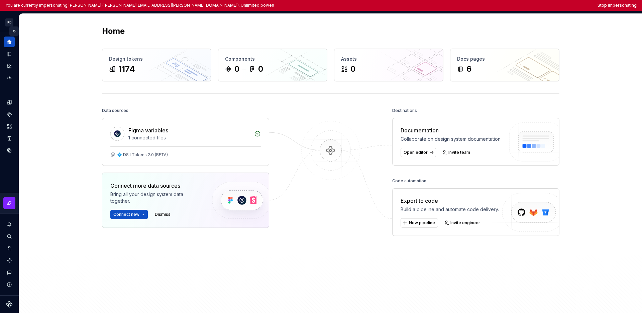
click at [13, 31] on button "Expand sidebar" at bounding box center [13, 30] width 9 height 9
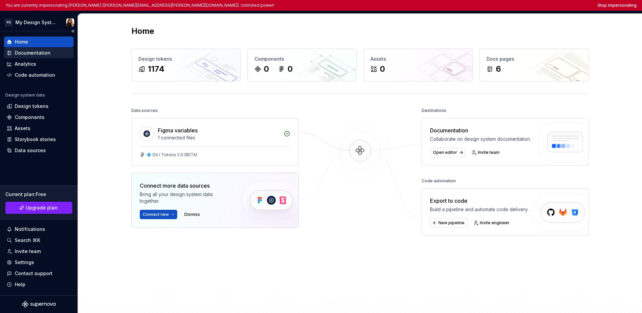
click at [29, 52] on div "Documentation" at bounding box center [33, 53] width 36 height 7
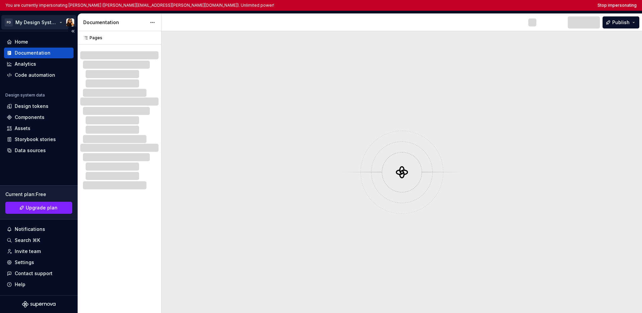
click at [35, 24] on html "You are currently impersonating [PERSON_NAME] ([PERSON_NAME][EMAIL_ADDRESS][PER…" at bounding box center [321, 156] width 642 height 313
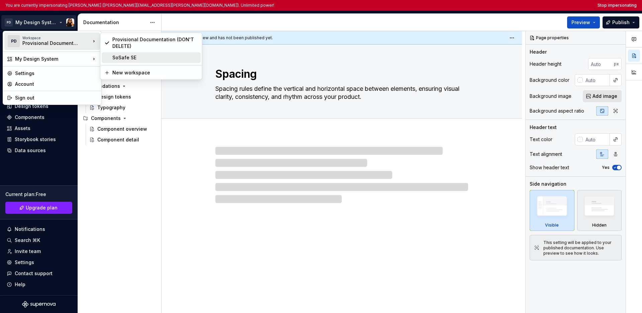
click at [123, 57] on div "SoSafe SE" at bounding box center [155, 57] width 86 height 7
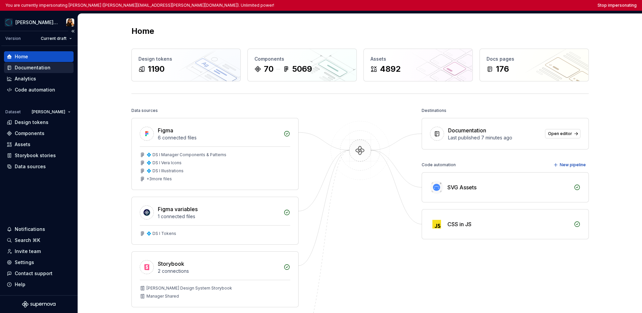
click at [48, 69] on div "Documentation" at bounding box center [33, 67] width 36 height 7
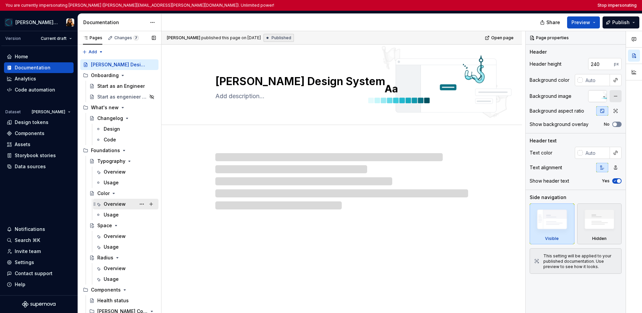
click at [117, 205] on div "Overview" at bounding box center [115, 203] width 22 height 7
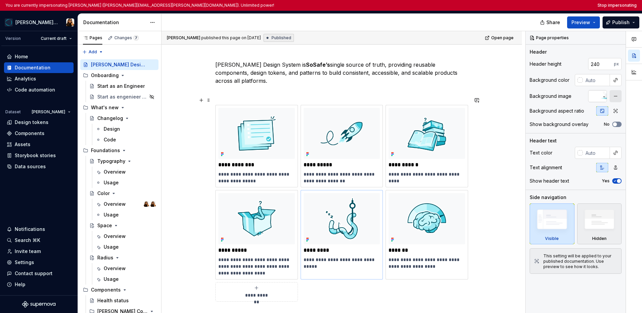
scroll to position [104, 0]
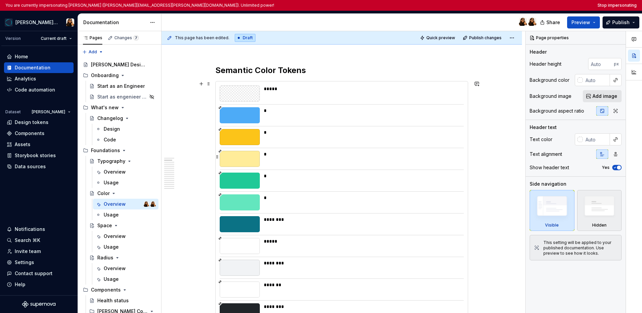
scroll to position [159, 0]
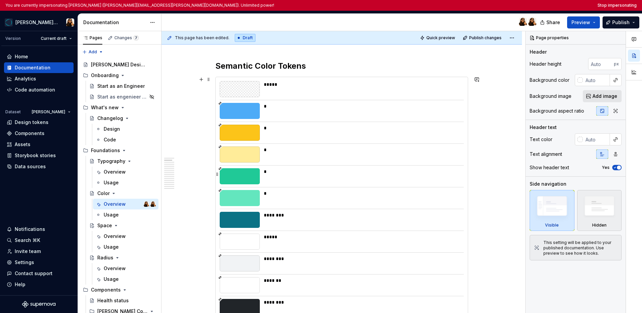
click at [401, 169] on div "*" at bounding box center [362, 171] width 196 height 7
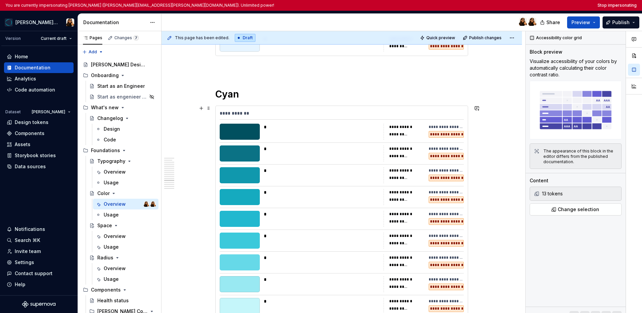
scroll to position [2723, 0]
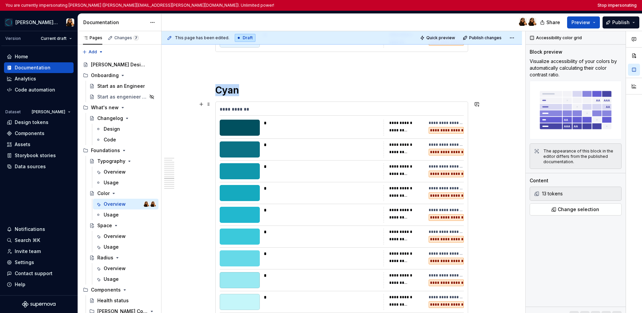
click at [372, 186] on div "*" at bounding box center [322, 188] width 116 height 7
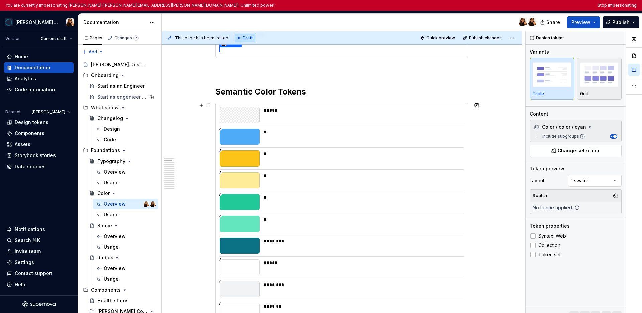
scroll to position [0, 0]
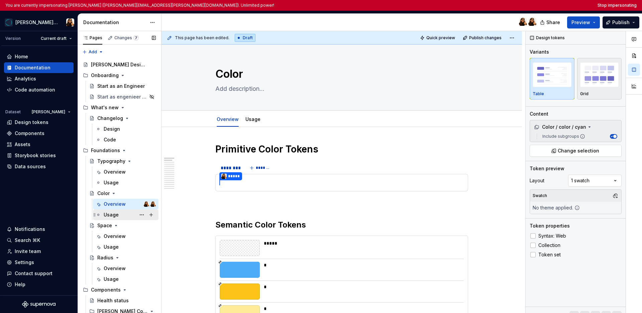
click at [112, 215] on div "Usage" at bounding box center [111, 214] width 15 height 7
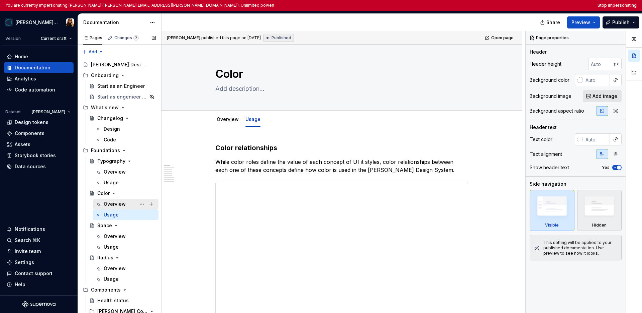
click at [112, 204] on div "Overview" at bounding box center [115, 203] width 22 height 7
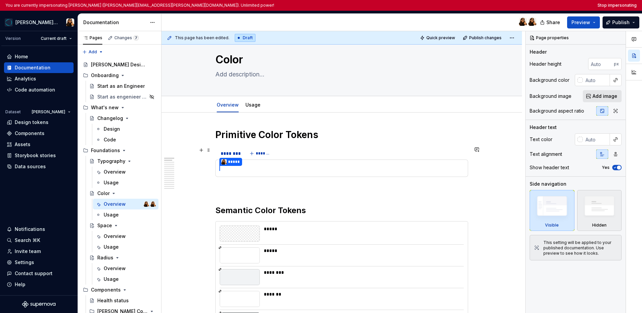
scroll to position [26, 0]
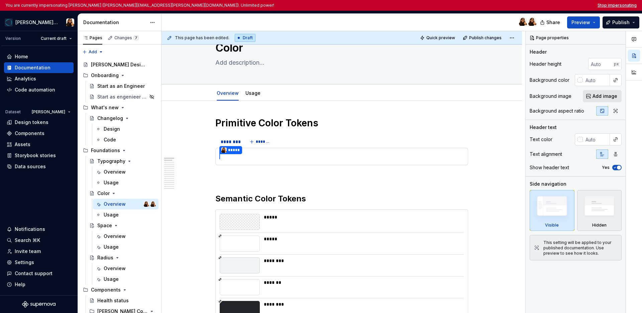
click at [445, 6] on button "Stop impersonating" at bounding box center [617, 5] width 39 height 5
type textarea "*"
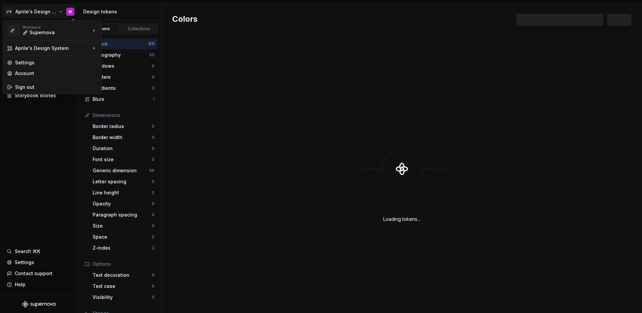
click at [37, 12] on html "🚀S Aprile's Design System M Documentation Design system data Design tokens Comp…" at bounding box center [321, 156] width 642 height 313
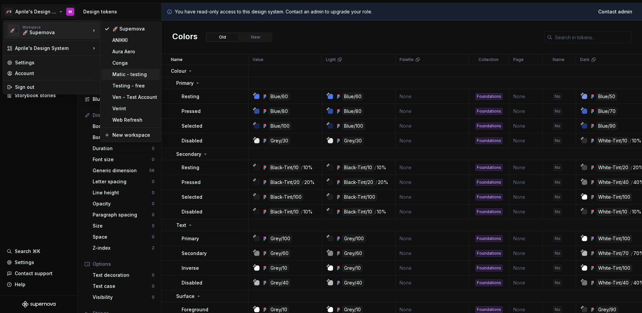
click at [127, 73] on div "Matic - testing" at bounding box center [134, 74] width 45 height 7
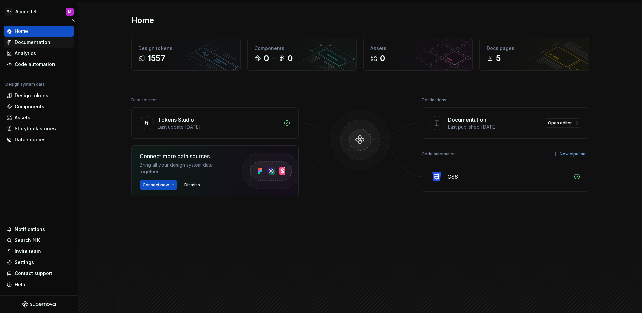
click at [38, 40] on div "Documentation" at bounding box center [33, 42] width 36 height 7
click at [34, 10] on html "M- Accor-TS M Home Documentation Analytics Code automation Design system data D…" at bounding box center [321, 156] width 642 height 313
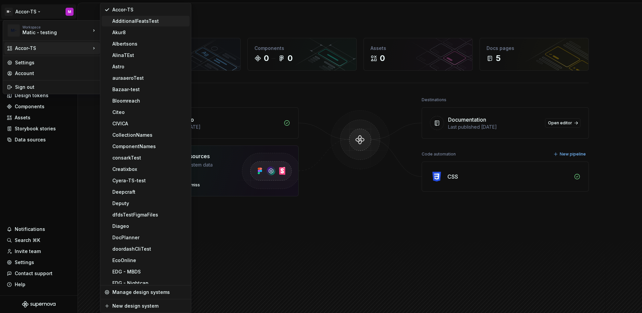
click at [131, 24] on div "AdditionalFeatsTest" at bounding box center [146, 21] width 88 height 11
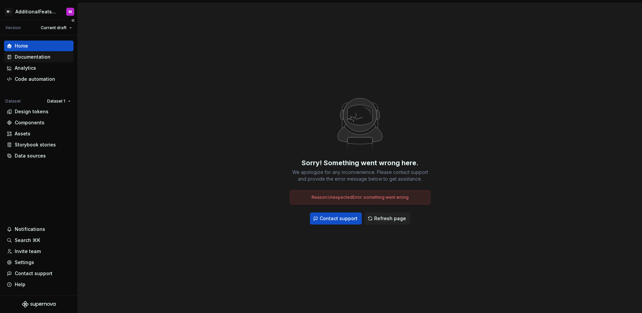
click at [34, 55] on div "Documentation" at bounding box center [33, 57] width 36 height 7
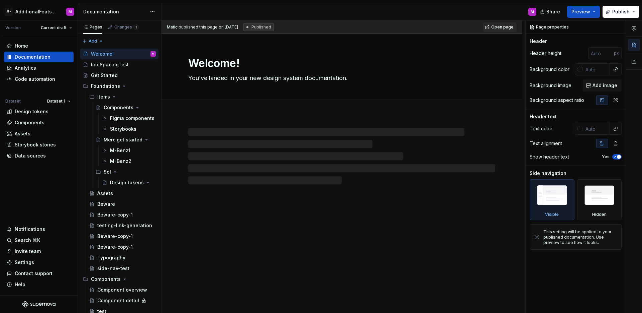
type textarea "*"
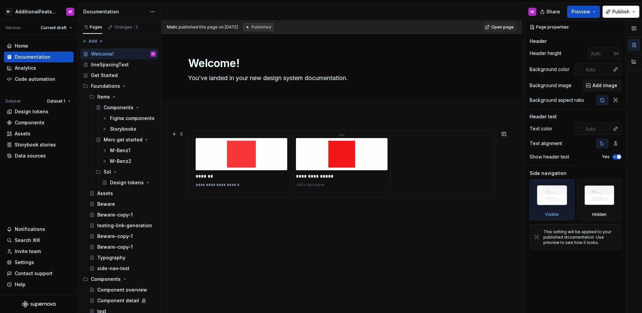
scroll to position [1, 0]
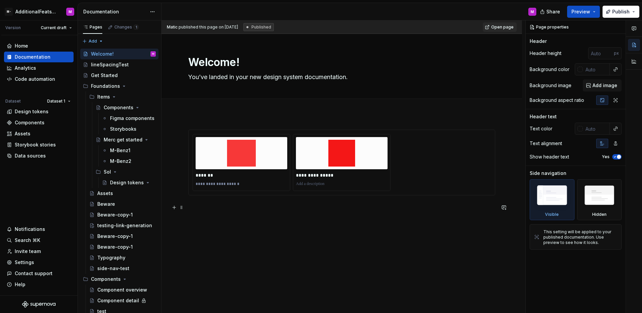
click at [305, 208] on p at bounding box center [341, 207] width 307 height 8
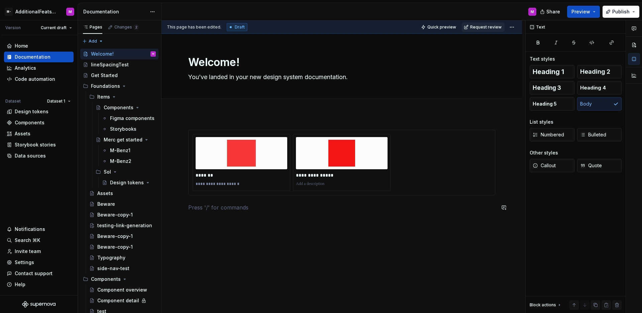
scroll to position [0, 0]
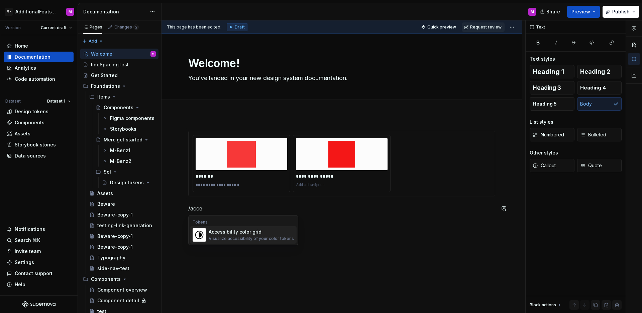
click at [255, 239] on div "Visualize accessibility of your color tokens" at bounding box center [251, 238] width 85 height 5
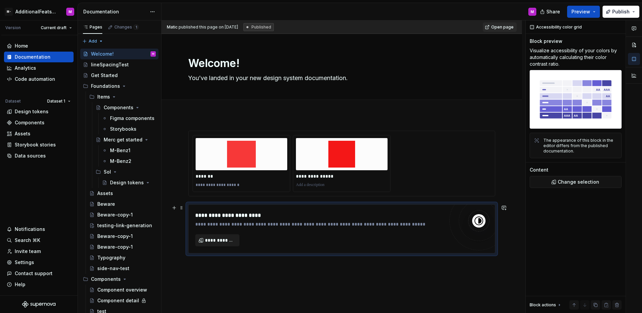
click at [217, 241] on span "**********" at bounding box center [220, 240] width 30 height 7
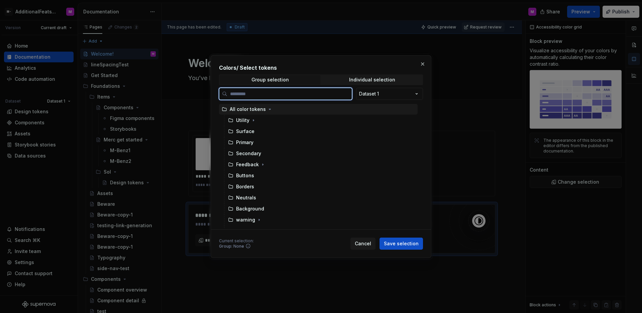
click at [250, 110] on div "All color tokens" at bounding box center [248, 109] width 36 height 7
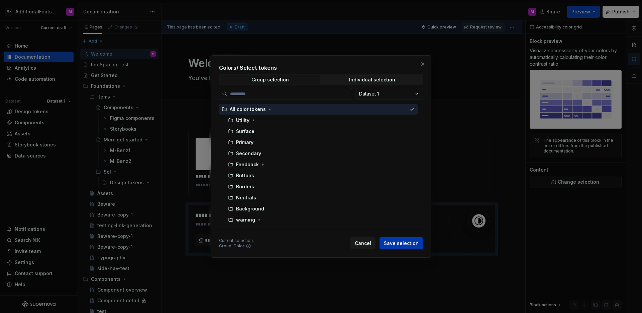
click at [404, 243] on span "Save selection" at bounding box center [401, 243] width 35 height 7
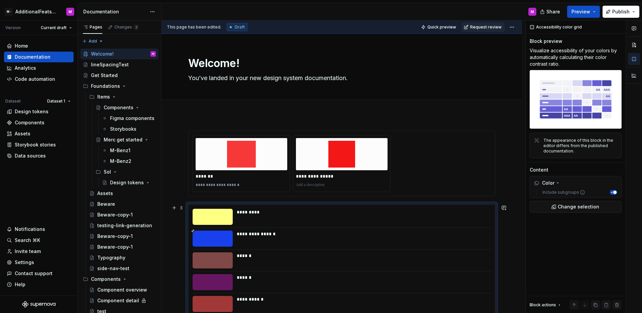
click at [288, 220] on div "*********" at bounding box center [362, 216] width 250 height 16
click at [551, 212] on button "Change selection" at bounding box center [576, 206] width 92 height 12
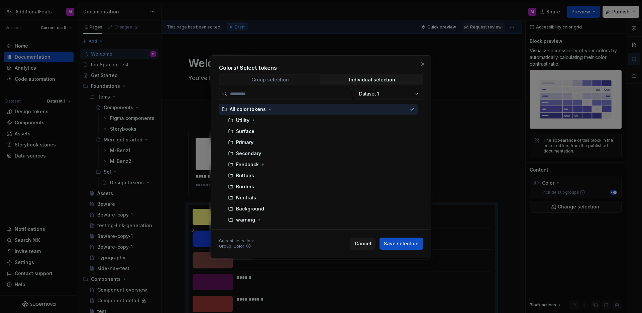
click at [276, 82] on span "Group selection" at bounding box center [270, 79] width 101 height 9
click at [425, 64] on button "button" at bounding box center [422, 63] width 9 height 9
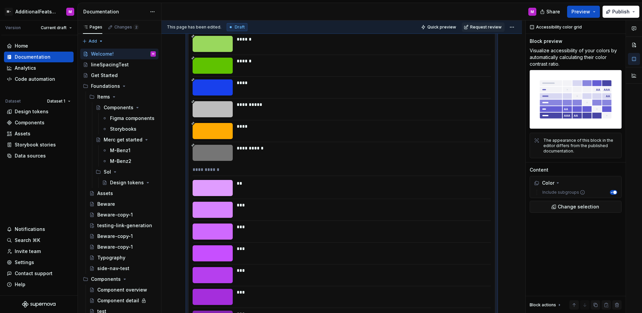
scroll to position [18861, 0]
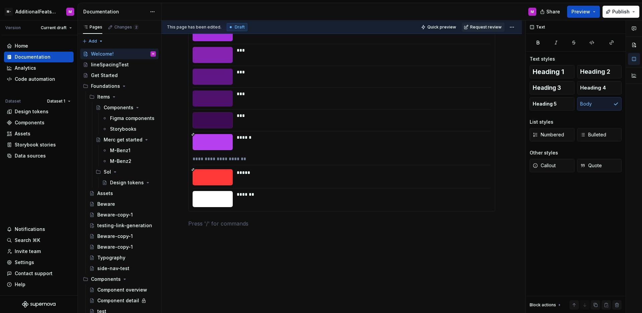
click at [299, 223] on p at bounding box center [341, 223] width 307 height 8
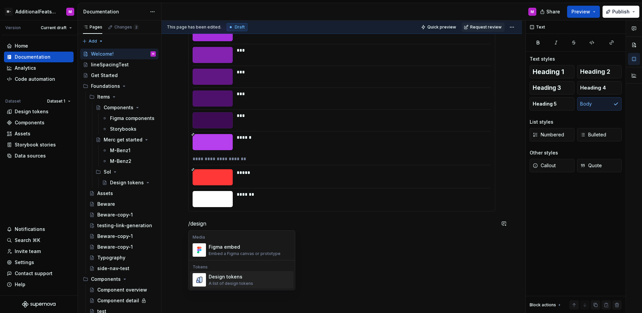
click at [260, 274] on div "Design tokens A list of design tokens" at bounding box center [250, 279] width 82 height 13
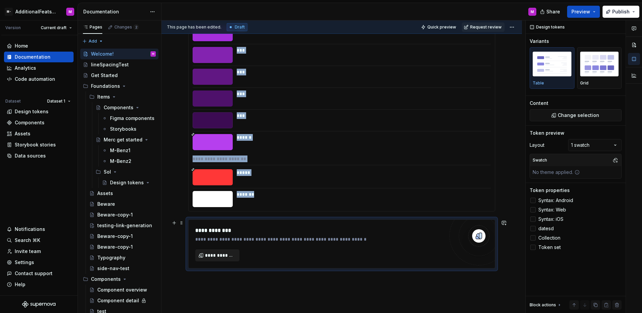
click at [232, 256] on span "**********" at bounding box center [220, 255] width 30 height 7
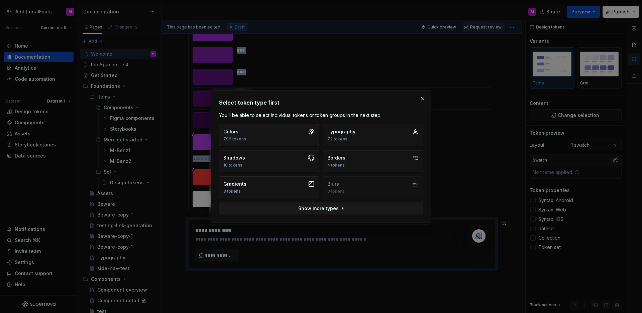
click at [248, 132] on button "Colors 796 tokens" at bounding box center [269, 135] width 100 height 22
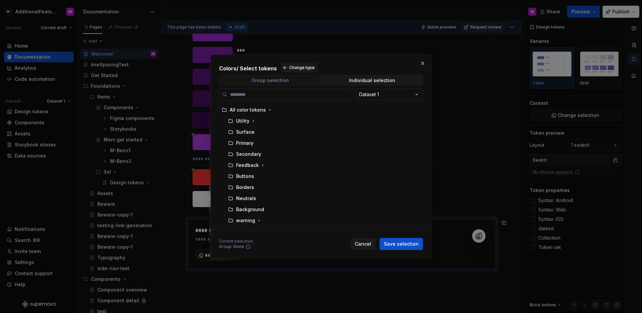
click at [281, 84] on span "Group selection" at bounding box center [270, 80] width 101 height 9
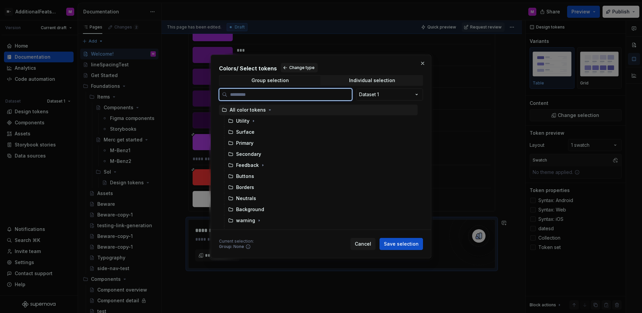
click at [276, 111] on div "All color tokens" at bounding box center [318, 109] width 199 height 11
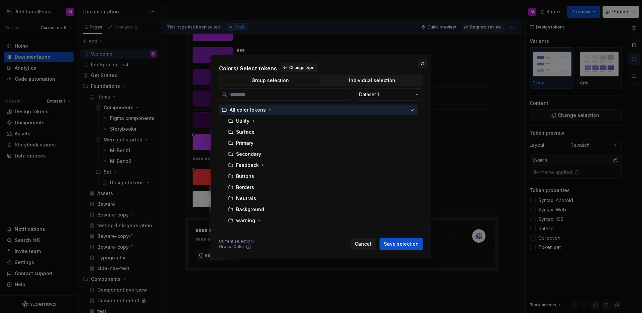
click at [422, 65] on button "button" at bounding box center [422, 63] width 9 height 9
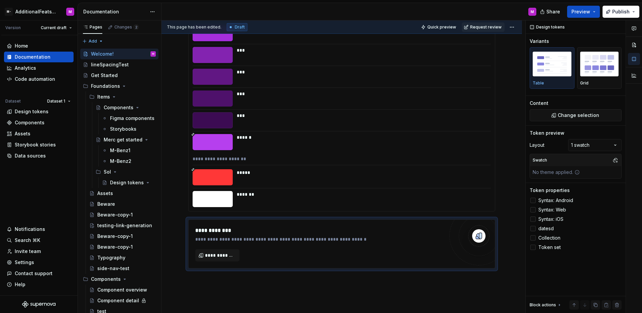
click at [372, 87] on div at bounding box center [342, 87] width 298 height 0
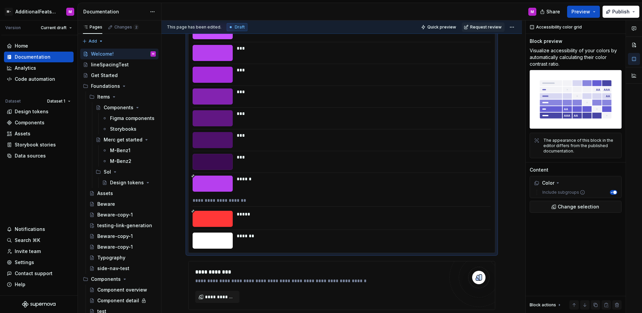
scroll to position [18785, 0]
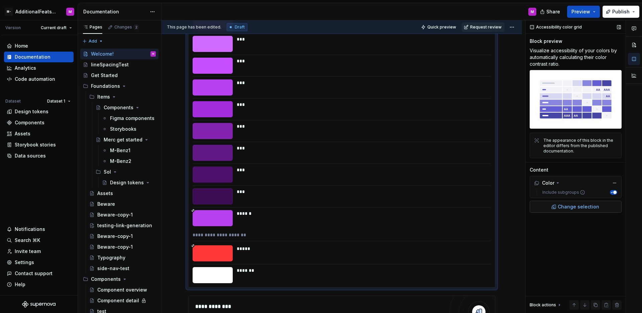
click at [550, 203] on button "Change selection" at bounding box center [576, 206] width 92 height 12
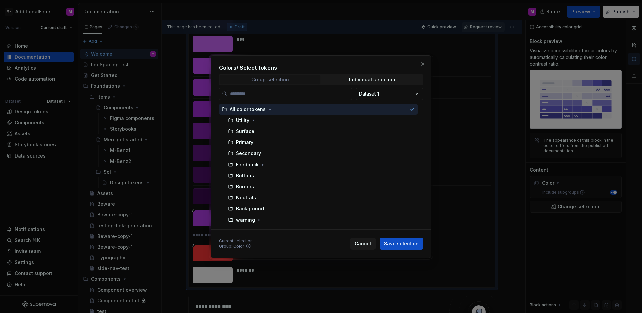
click at [286, 81] on div "Group selection" at bounding box center [270, 79] width 37 height 5
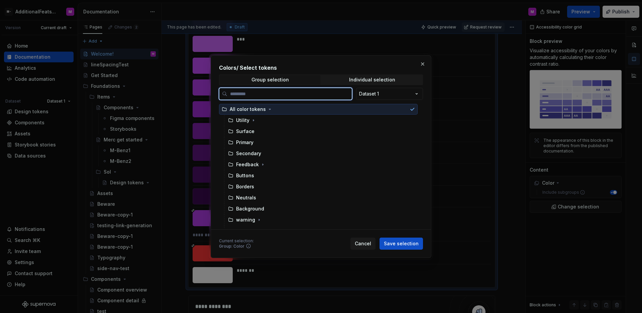
click at [256, 110] on div "All color tokens" at bounding box center [248, 109] width 36 height 7
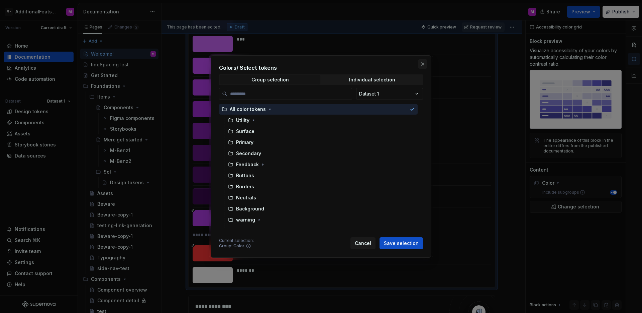
click at [425, 63] on button "button" at bounding box center [422, 63] width 9 height 9
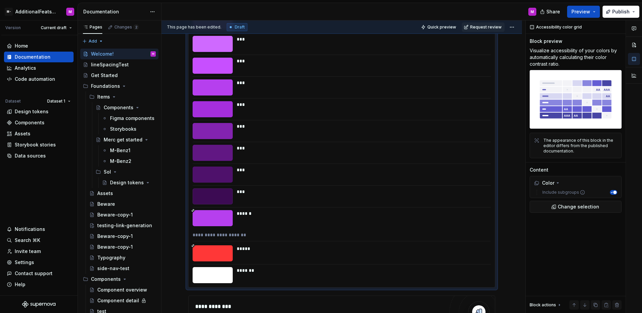
scroll to position [18918, 0]
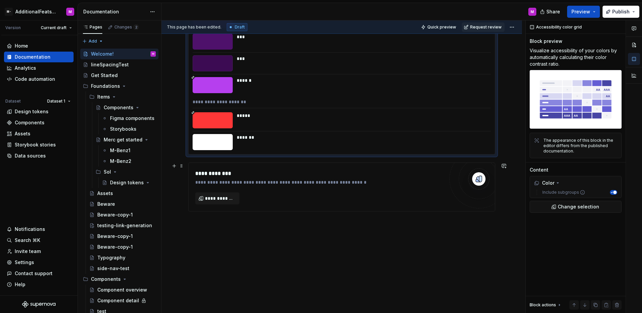
click at [361, 187] on div "**********" at bounding box center [319, 186] width 249 height 35
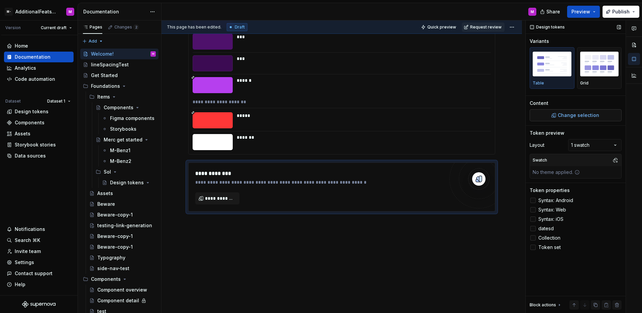
click at [563, 115] on span "Change selection" at bounding box center [578, 115] width 41 height 7
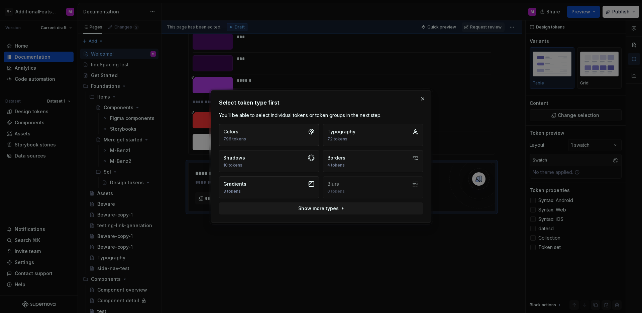
click at [275, 130] on button "Colors 796 tokens" at bounding box center [269, 135] width 100 height 22
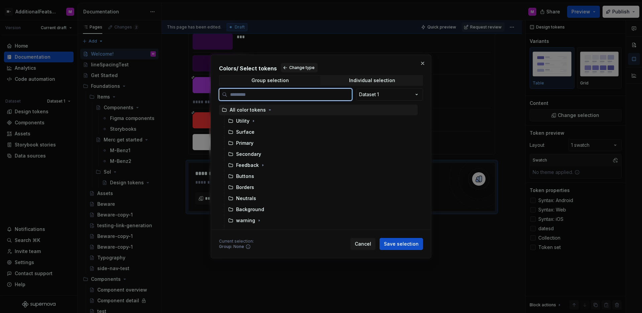
click at [286, 113] on div "All color tokens" at bounding box center [318, 109] width 199 height 11
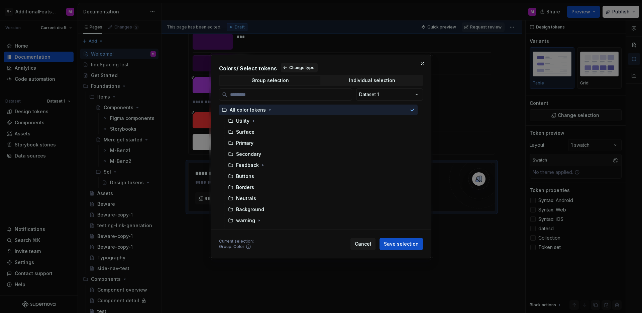
click at [423, 63] on button "button" at bounding box center [422, 63] width 9 height 9
click at [423, 63] on div "***" at bounding box center [362, 63] width 250 height 16
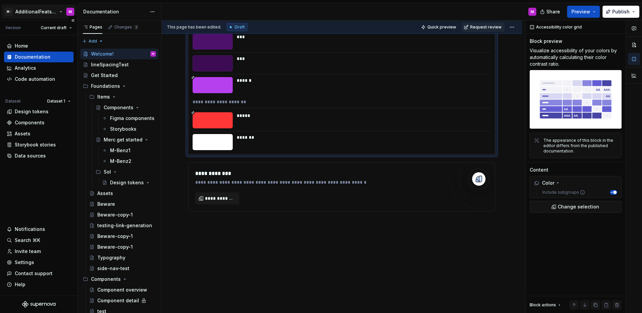
click at [31, 10] on html "M- AdditionalFeatsTest M Version Current draft Home Documentation Analytics Cod…" at bounding box center [321, 156] width 642 height 313
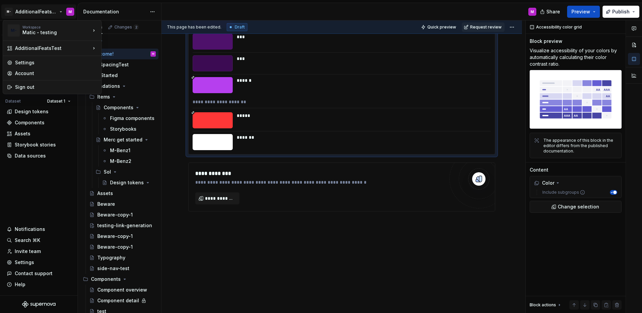
type textarea "*"
click at [33, 209] on html "M- AdditionalFeatsTest M Version Current draft Home Documentation Analytics Cod…" at bounding box center [321, 156] width 642 height 313
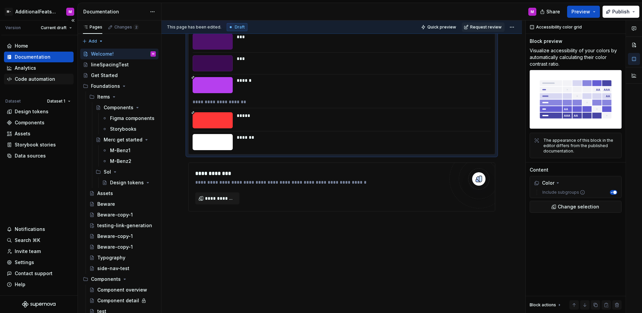
click at [42, 82] on div "Code automation" at bounding box center [35, 79] width 40 height 7
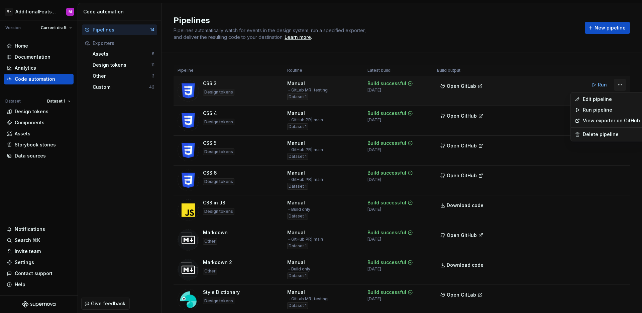
click at [617, 85] on html "M- AdditionalFeatsTest M Version Current draft Home Documentation Analytics Cod…" at bounding box center [321, 156] width 642 height 313
click at [596, 133] on div "Delete pipeline" at bounding box center [611, 134] width 57 height 7
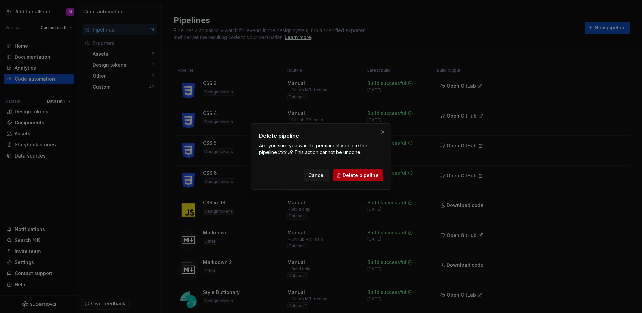
click at [376, 170] on button "Delete pipeline" at bounding box center [358, 175] width 50 height 12
click at [385, 134] on button "button" at bounding box center [382, 131] width 9 height 9
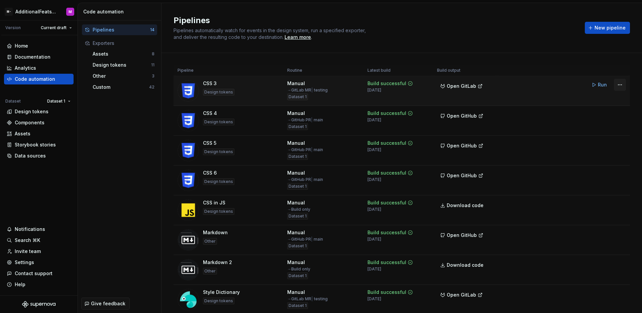
click at [615, 86] on html "M- AdditionalFeatsTest M Version Current draft Home Documentation Analytics Cod…" at bounding box center [321, 156] width 642 height 313
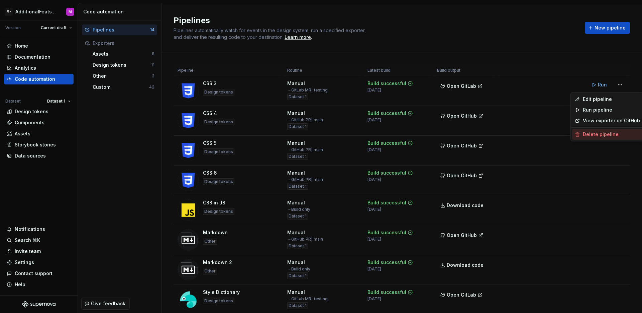
click at [584, 131] on div "Delete pipeline" at bounding box center [611, 134] width 57 height 7
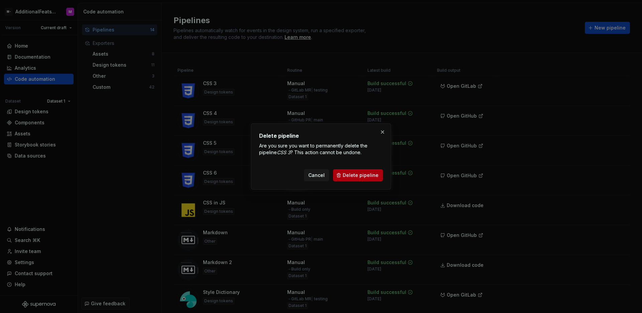
click at [378, 177] on span "Delete pipeline" at bounding box center [361, 175] width 36 height 7
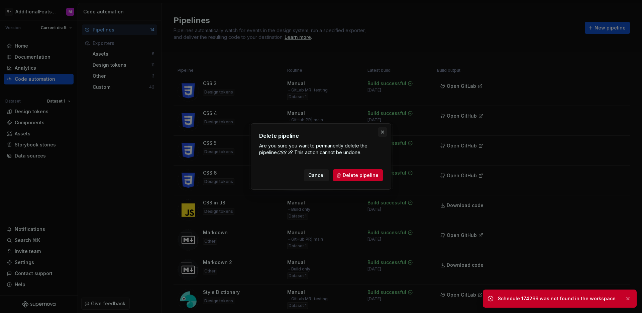
click at [384, 133] on button "button" at bounding box center [382, 131] width 9 height 9
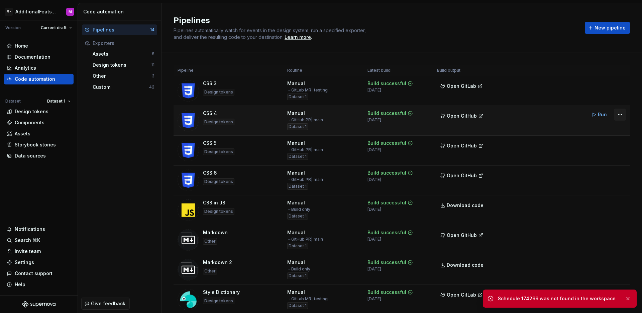
click at [617, 115] on html "M- AdditionalFeatsTest M Version Current draft Home Documentation Analytics Cod…" at bounding box center [321, 156] width 642 height 313
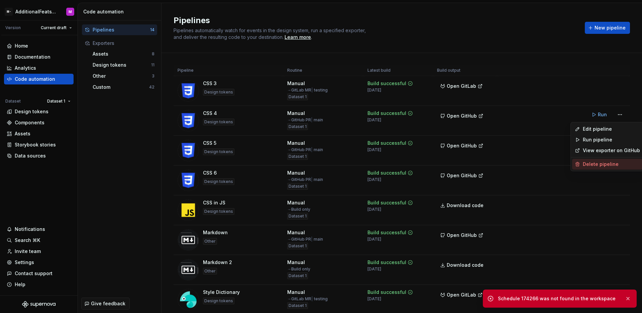
click at [595, 164] on div "Delete pipeline" at bounding box center [611, 164] width 57 height 7
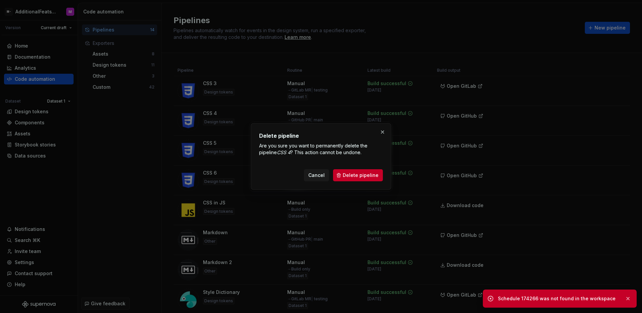
click at [368, 179] on button "Delete pipeline" at bounding box center [358, 175] width 50 height 12
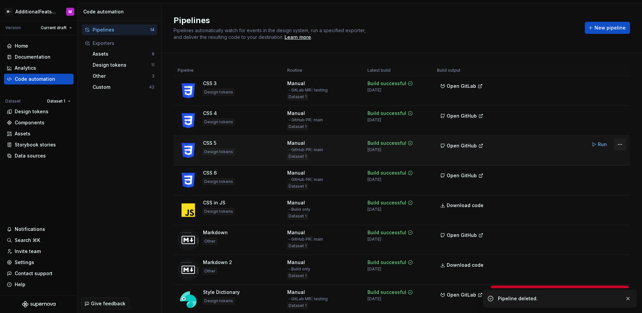
click at [618, 143] on html "M- AdditionalFeatsTest M Version Current draft Home Documentation Analytics Cod…" at bounding box center [321, 156] width 642 height 313
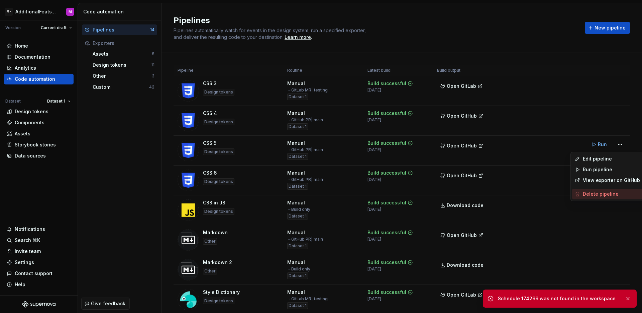
click at [588, 193] on div "Delete pipeline" at bounding box center [611, 193] width 57 height 7
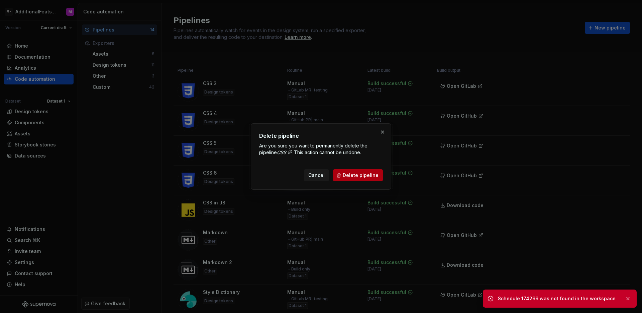
click at [382, 178] on button "Delete pipeline" at bounding box center [358, 175] width 50 height 12
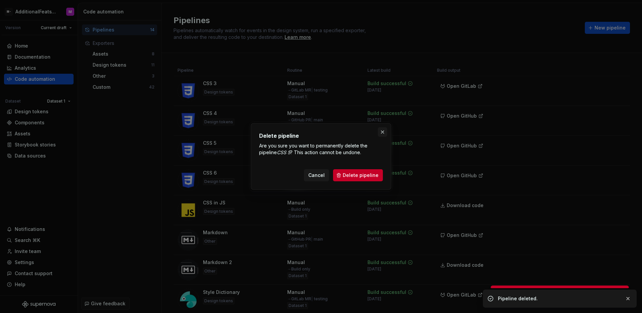
click at [384, 133] on button "button" at bounding box center [382, 131] width 9 height 9
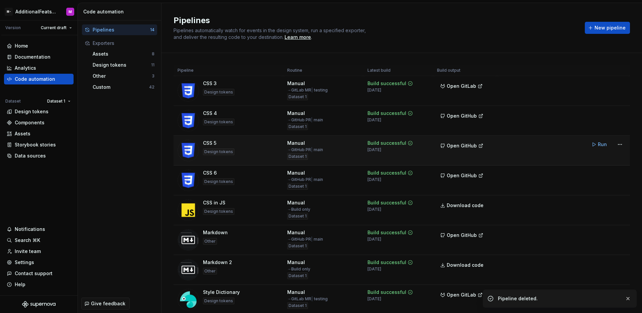
scroll to position [8, 0]
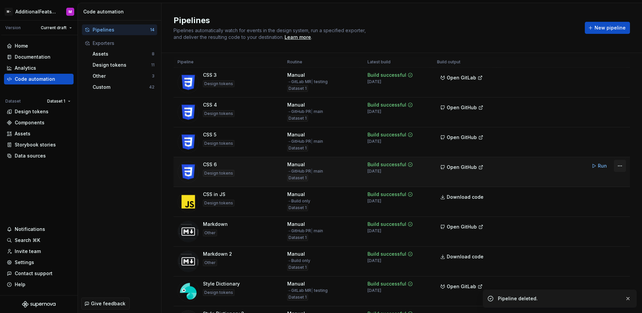
click at [614, 168] on html "M- AdditionalFeatsTest M Version Current draft Home Documentation Analytics Cod…" at bounding box center [321, 156] width 642 height 313
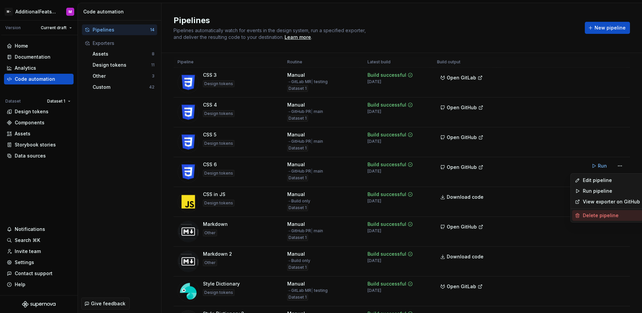
click at [596, 215] on div "Delete pipeline" at bounding box center [611, 215] width 57 height 7
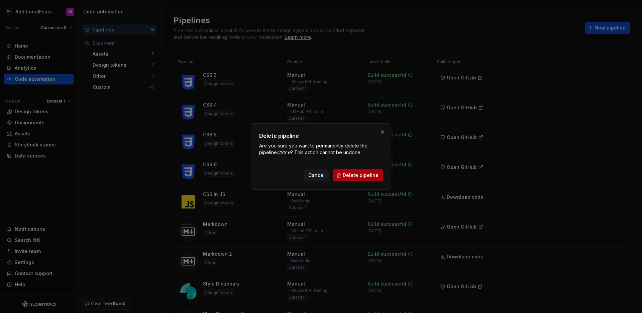
click at [377, 180] on button "Delete pipeline" at bounding box center [358, 175] width 50 height 12
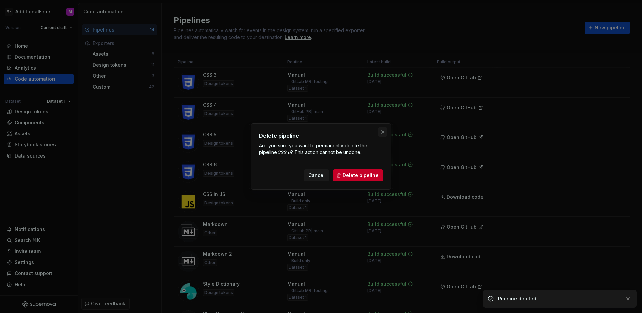
click at [380, 128] on button "button" at bounding box center [382, 131] width 9 height 9
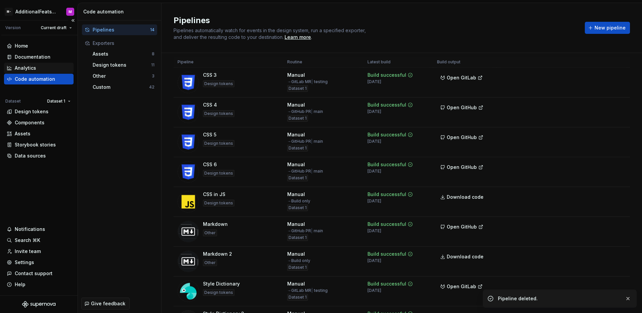
click at [57, 66] on div "Analytics" at bounding box center [39, 68] width 64 height 7
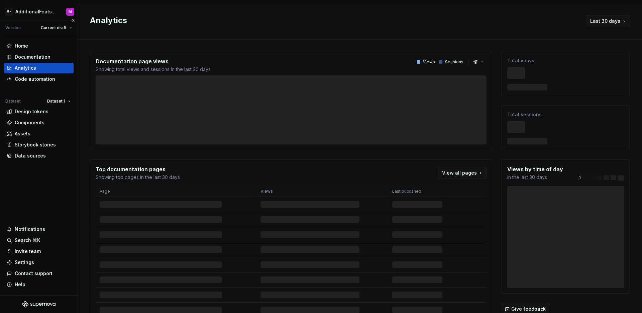
click at [28, 65] on div "Analytics" at bounding box center [25, 68] width 21 height 7
click at [32, 77] on div "Code automation" at bounding box center [35, 79] width 40 height 7
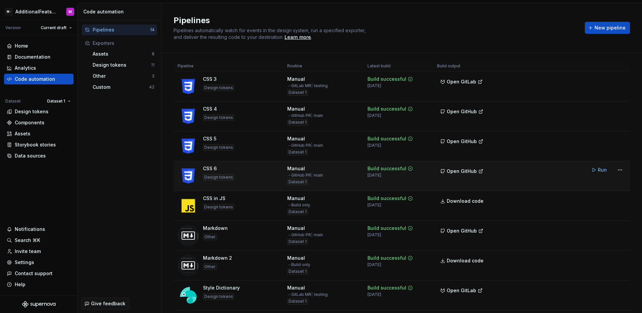
scroll to position [9, 0]
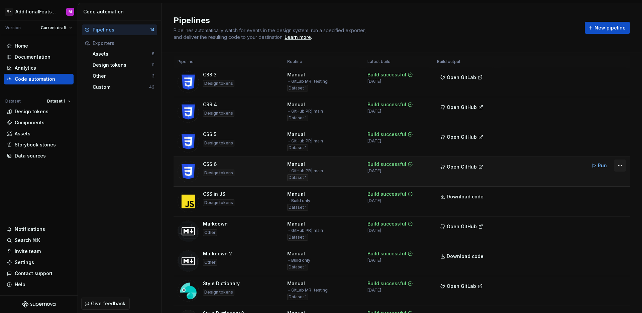
click at [613, 165] on html "M- AdditionalFeatsTest M Version Current draft Home Documentation Analytics Cod…" at bounding box center [321, 156] width 642 height 313
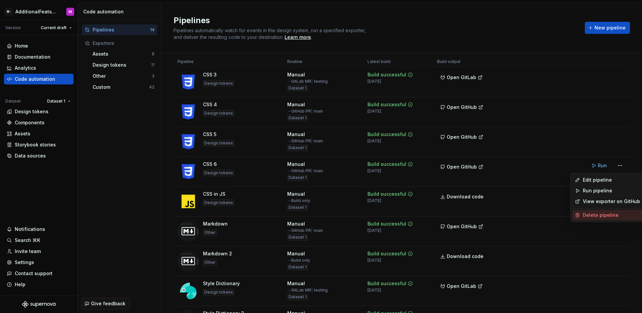
click at [591, 218] on div "Delete pipeline" at bounding box center [611, 214] width 57 height 7
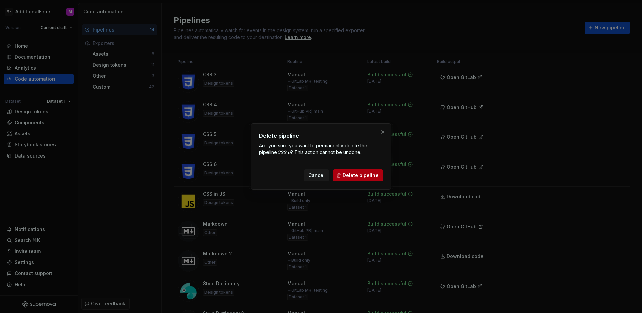
click at [358, 171] on button "Delete pipeline" at bounding box center [358, 175] width 50 height 12
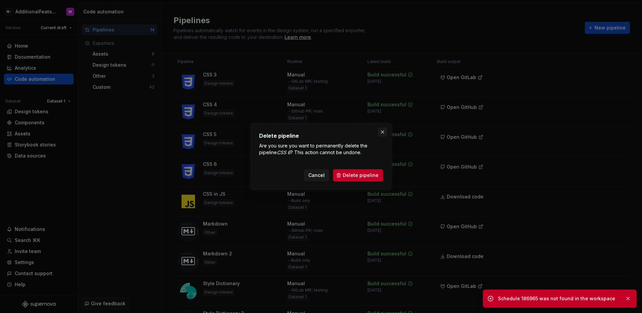
click at [382, 131] on button "button" at bounding box center [382, 131] width 9 height 9
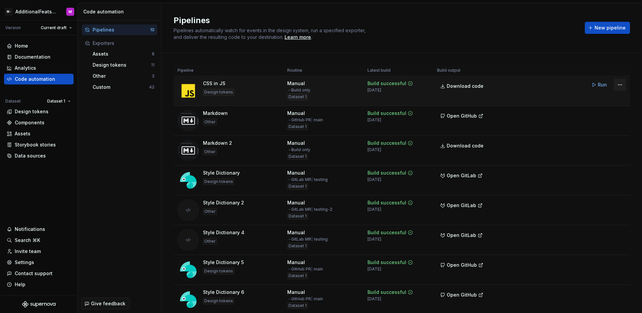
click at [616, 86] on html "M- AdditionalFeatsTest M Version Current draft Home Documentation Analytics Cod…" at bounding box center [321, 156] width 642 height 313
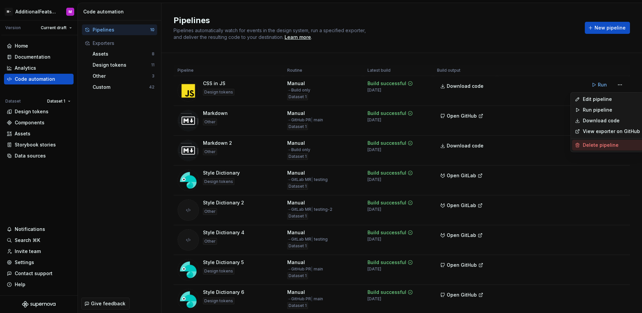
click at [601, 147] on div "Delete pipeline" at bounding box center [611, 145] width 57 height 7
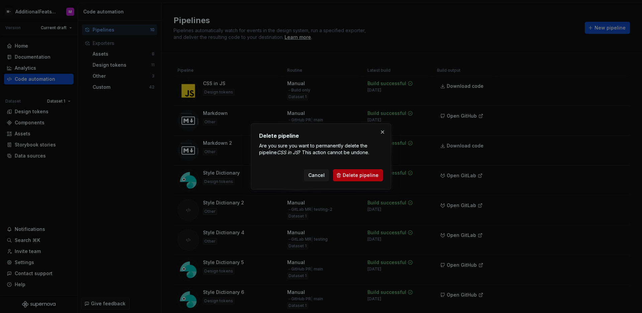
click at [372, 175] on span "Delete pipeline" at bounding box center [361, 175] width 36 height 7
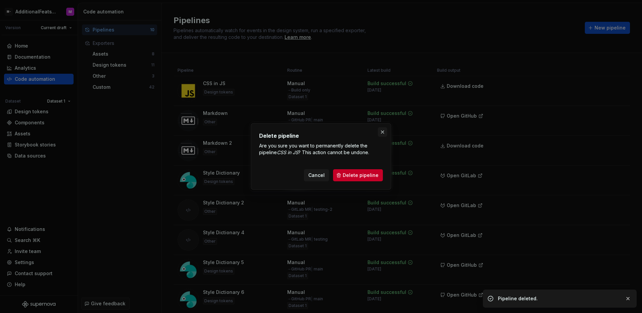
click at [386, 131] on button "button" at bounding box center [382, 131] width 9 height 9
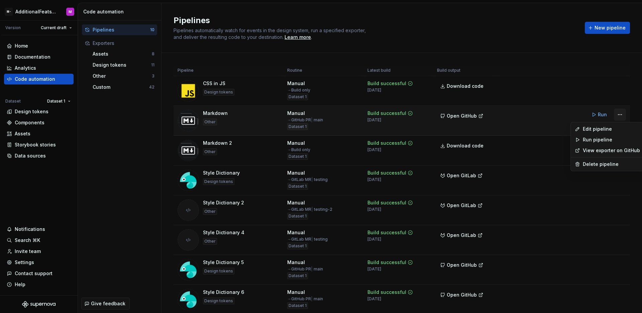
click at [612, 114] on html "M- AdditionalFeatsTest M Version Current draft Home Documentation Analytics Cod…" at bounding box center [321, 156] width 642 height 313
click at [595, 162] on div "Delete pipeline" at bounding box center [611, 164] width 57 height 7
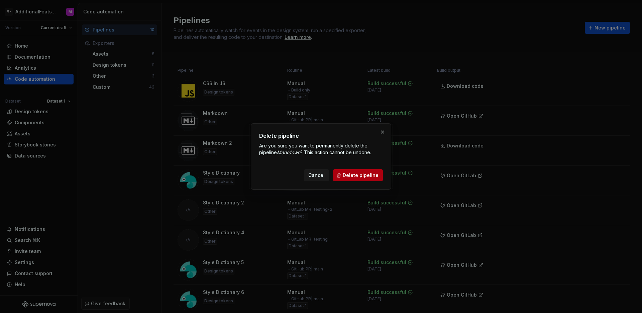
click at [364, 176] on span "Delete pipeline" at bounding box center [361, 175] width 36 height 7
click at [383, 133] on button "button" at bounding box center [382, 131] width 9 height 9
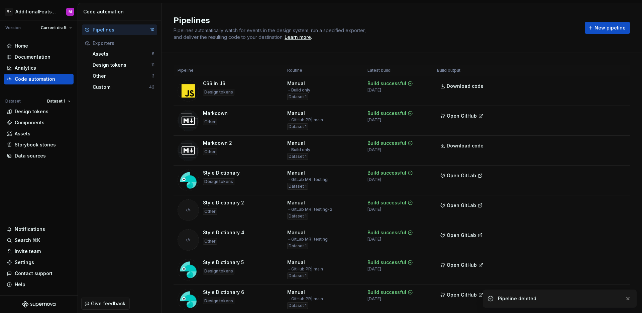
click at [614, 146] on html "M- AdditionalFeatsTest M Version Current draft Home Documentation Analytics Cod…" at bounding box center [321, 156] width 642 height 313
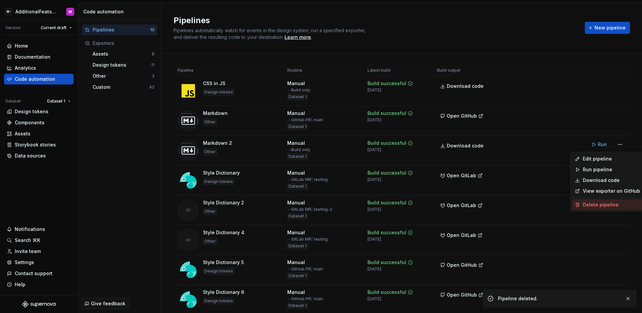
click at [584, 204] on div "Delete pipeline" at bounding box center [611, 204] width 57 height 7
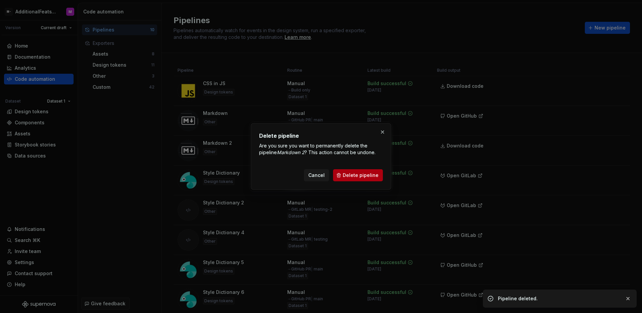
click at [369, 177] on span "Delete pipeline" at bounding box center [361, 175] width 36 height 7
click at [383, 133] on button "button" at bounding box center [382, 131] width 9 height 9
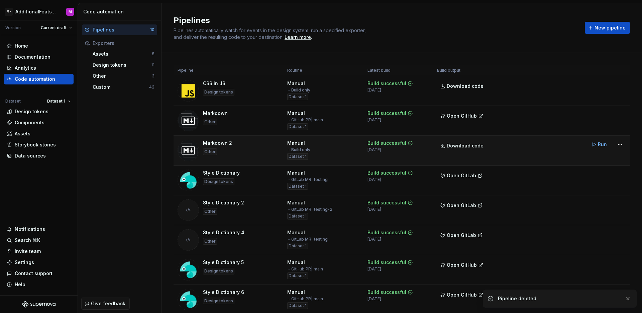
scroll to position [4, 0]
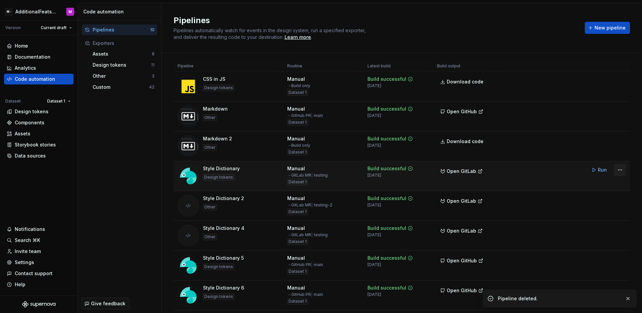
click at [614, 171] on html "M- AdditionalFeatsTest M Version Current draft Home Documentation Analytics Cod…" at bounding box center [321, 156] width 642 height 313
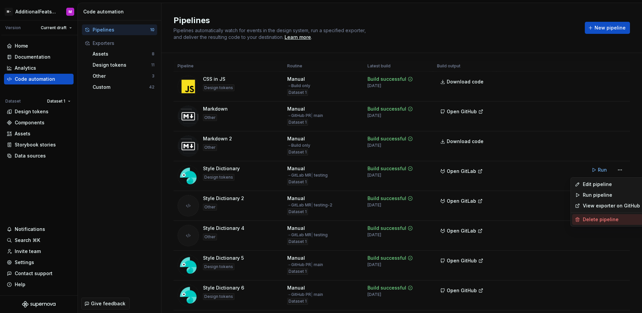
click at [592, 223] on div "Delete pipeline" at bounding box center [608, 219] width 71 height 11
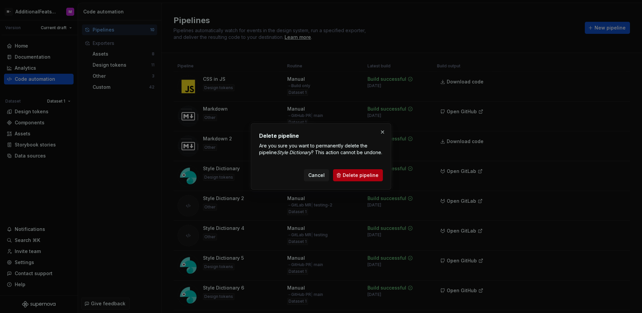
click at [367, 181] on button "Delete pipeline" at bounding box center [358, 175] width 50 height 12
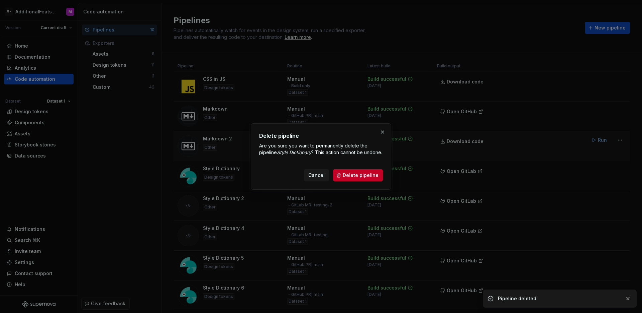
drag, startPoint x: 381, startPoint y: 126, endPoint x: 391, endPoint y: 131, distance: 11.0
click at [382, 127] on button "button" at bounding box center [382, 131] width 9 height 9
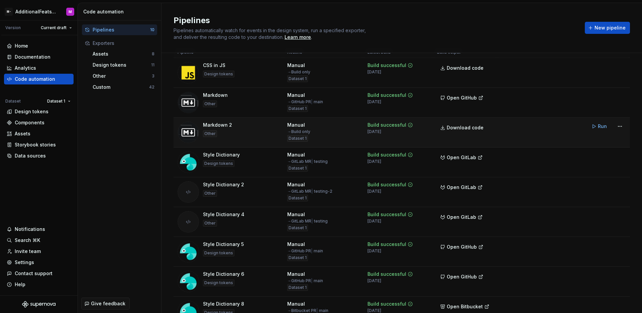
scroll to position [0, 0]
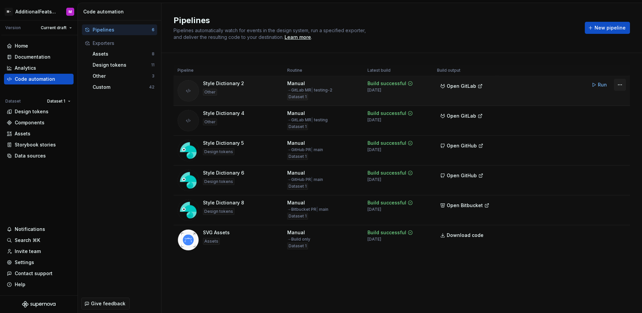
click at [619, 84] on html "M- AdditionalFeatsTest M Version Current draft Home Documentation Analytics Cod…" at bounding box center [321, 156] width 642 height 313
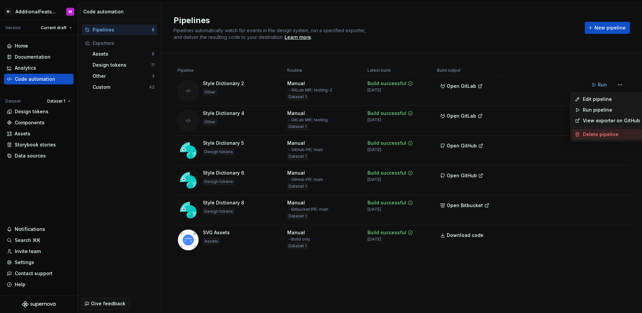
click at [598, 133] on div "Delete pipeline" at bounding box center [611, 134] width 57 height 7
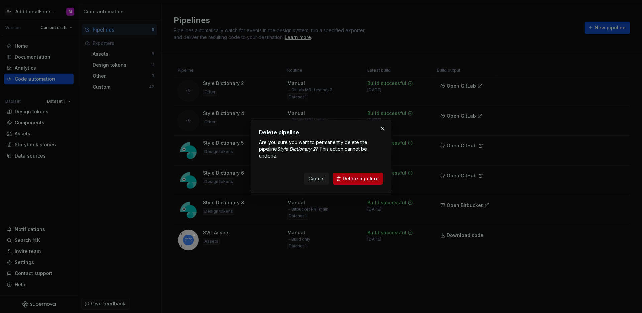
click at [365, 181] on span "Delete pipeline" at bounding box center [361, 178] width 36 height 7
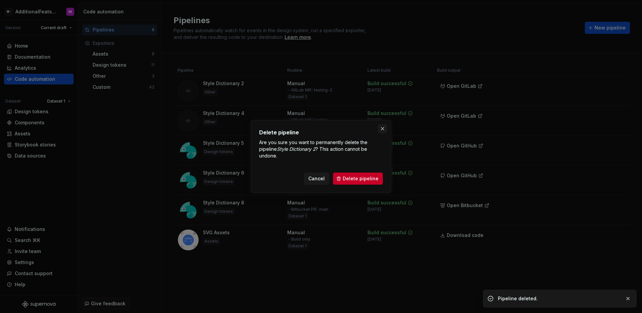
click at [383, 132] on button "button" at bounding box center [382, 128] width 9 height 9
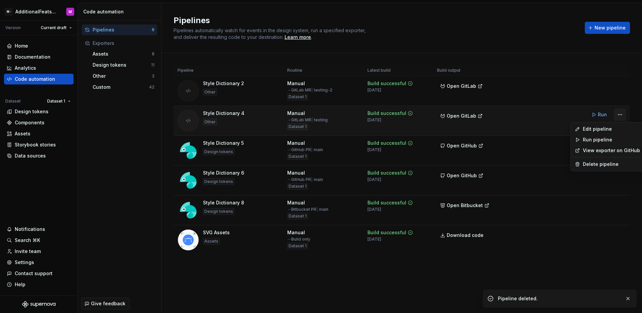
click at [619, 116] on html "M- AdditionalFeatsTest M Version Current draft Home Documentation Analytics Cod…" at bounding box center [321, 156] width 642 height 313
click at [592, 160] on div "Delete pipeline" at bounding box center [608, 164] width 71 height 11
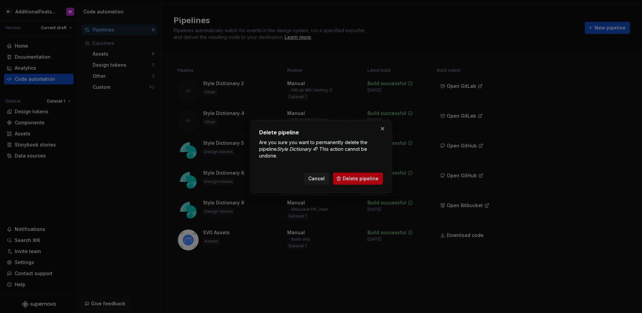
click at [371, 177] on span "Delete pipeline" at bounding box center [361, 178] width 36 height 7
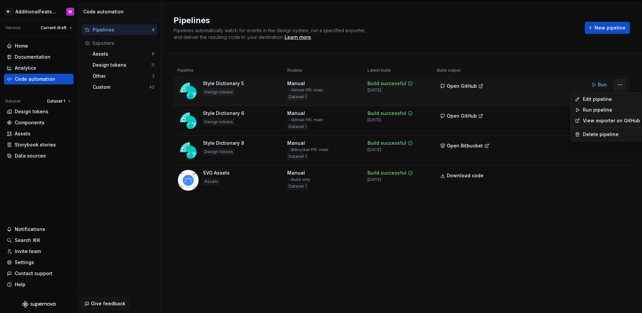
click at [621, 85] on html "M- AdditionalFeatsTest M Version Current draft Home Documentation Analytics Cod…" at bounding box center [321, 156] width 642 height 313
click at [600, 133] on div "Delete pipeline" at bounding box center [611, 134] width 57 height 7
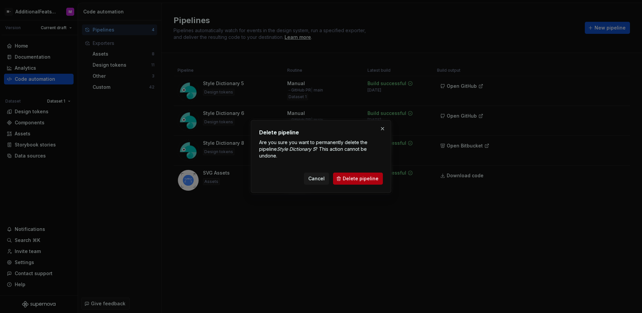
click at [368, 172] on button "Delete pipeline" at bounding box center [358, 178] width 50 height 12
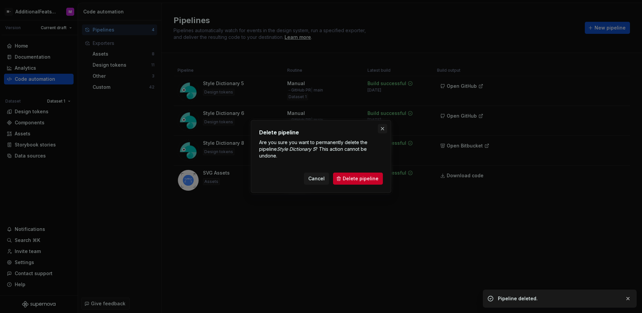
click at [384, 129] on button "button" at bounding box center [382, 128] width 9 height 9
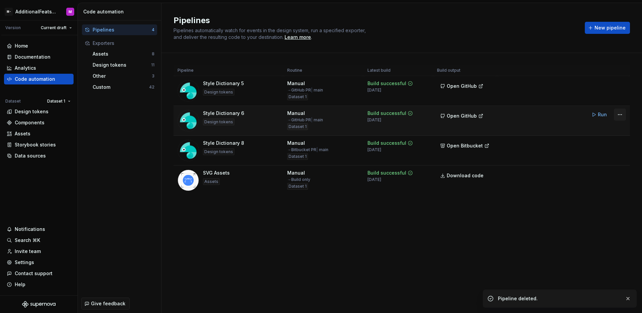
click at [626, 113] on html "M- AdditionalFeatsTest M Version Current draft Home Documentation Analytics Cod…" at bounding box center [321, 156] width 642 height 313
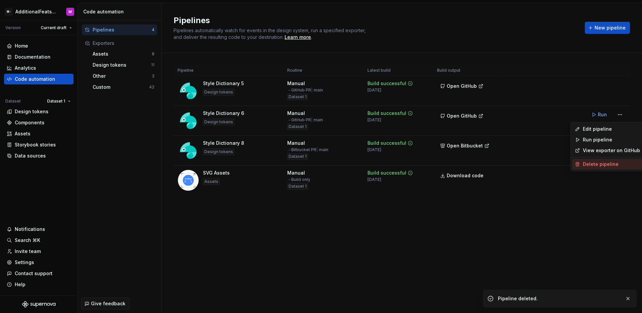
click at [589, 169] on div "Delete pipeline" at bounding box center [608, 164] width 71 height 11
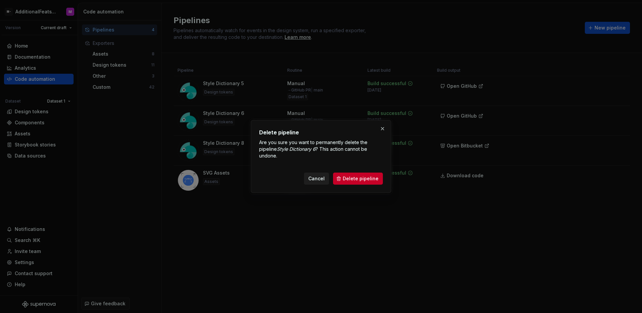
click at [321, 180] on span "Cancel" at bounding box center [317, 178] width 16 height 7
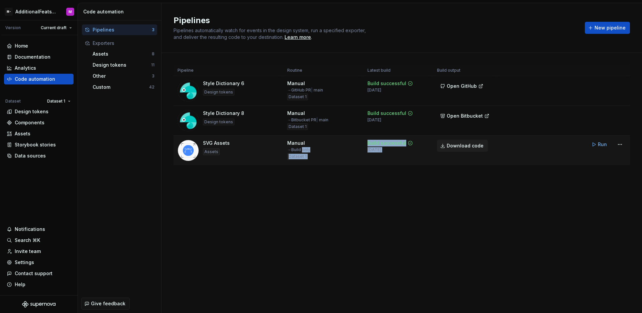
drag, startPoint x: 321, startPoint y: 180, endPoint x: 479, endPoint y: 150, distance: 161.6
click at [459, 153] on tr "SVG Assets Assets Manual → Build only Dataset 1 Build successful [DATE] Downloa…" at bounding box center [402, 151] width 457 height 30
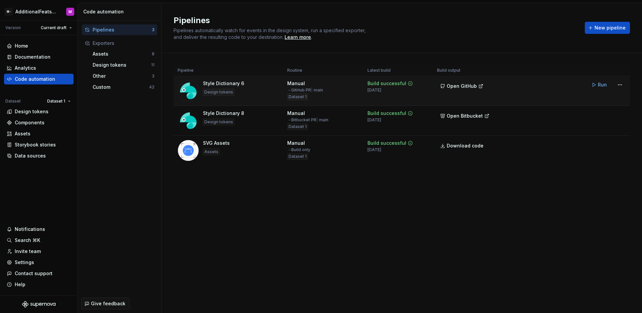
click at [627, 82] on td "Run" at bounding box center [564, 84] width 134 height 17
click at [623, 84] on html "M- AdditionalFeatsTest M Version Current draft Home Documentation Analytics Cod…" at bounding box center [321, 156] width 642 height 313
click at [600, 132] on div "Delete pipeline" at bounding box center [611, 134] width 57 height 7
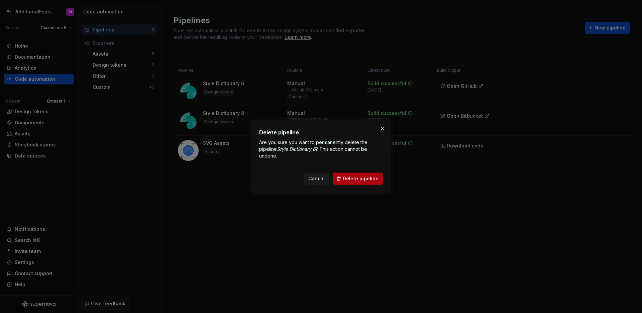
click at [353, 176] on span "Delete pipeline" at bounding box center [361, 178] width 36 height 7
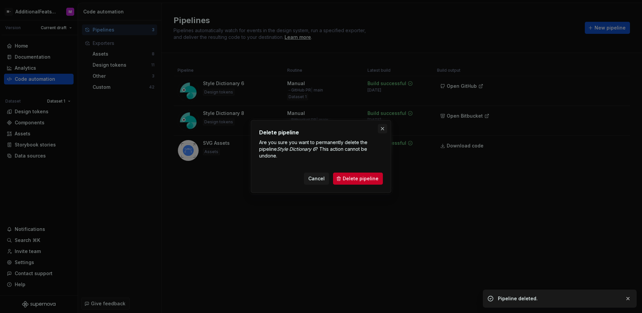
click at [383, 128] on button "button" at bounding box center [382, 128] width 9 height 9
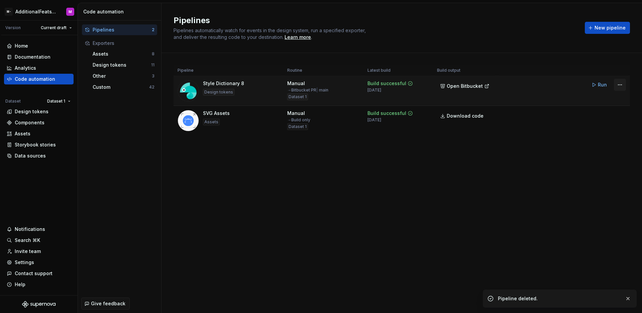
click at [622, 86] on html "M- AdditionalFeatsTest M Version Current draft Home Documentation Analytics Cod…" at bounding box center [321, 156] width 642 height 313
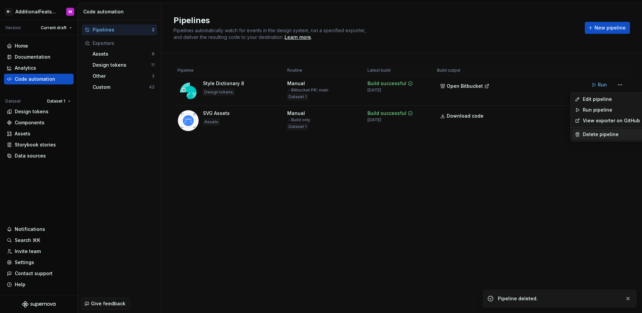
click at [587, 135] on div "Delete pipeline" at bounding box center [611, 134] width 57 height 7
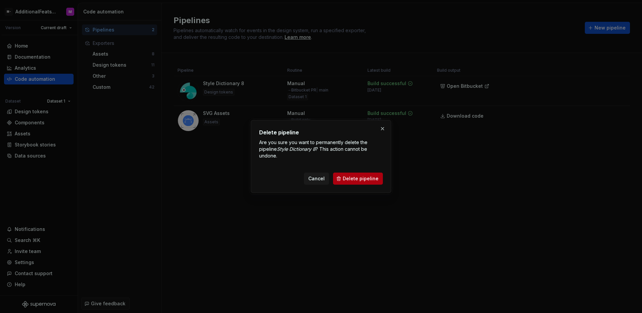
click at [368, 183] on button "Delete pipeline" at bounding box center [358, 178] width 50 height 12
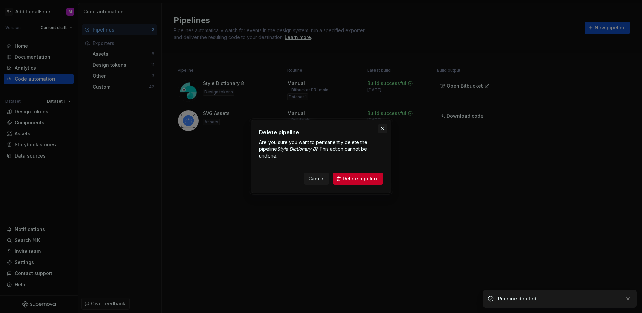
click at [383, 130] on button "button" at bounding box center [382, 128] width 9 height 9
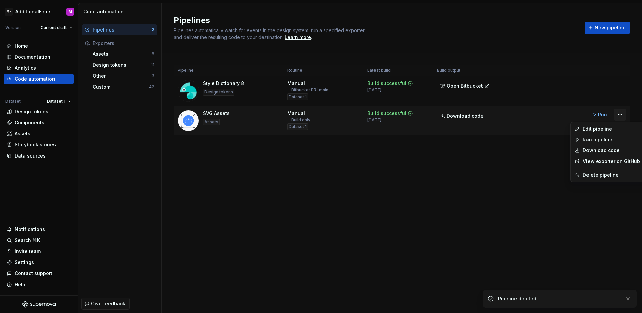
click at [621, 117] on html "M- AdditionalFeatsTest M Version Current draft Home Documentation Analytics Cod…" at bounding box center [321, 156] width 642 height 313
click at [591, 174] on div "Delete pipeline" at bounding box center [611, 174] width 57 height 7
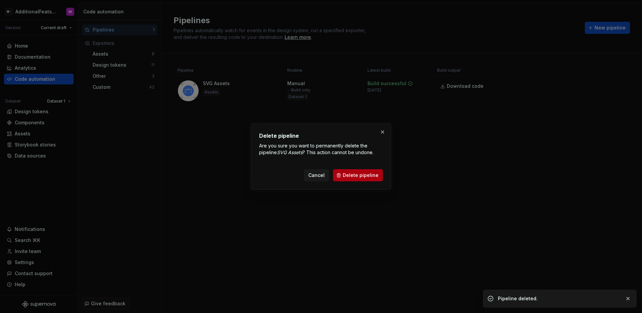
click at [355, 174] on span "Delete pipeline" at bounding box center [361, 175] width 36 height 7
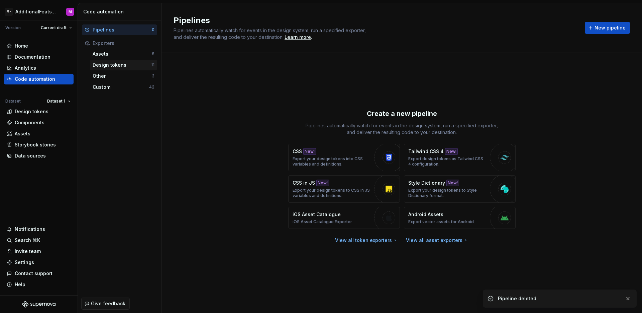
click at [120, 66] on div "Design tokens" at bounding box center [122, 65] width 59 height 7
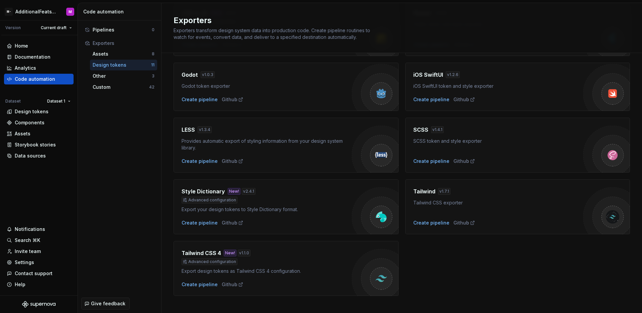
scroll to position [150, 0]
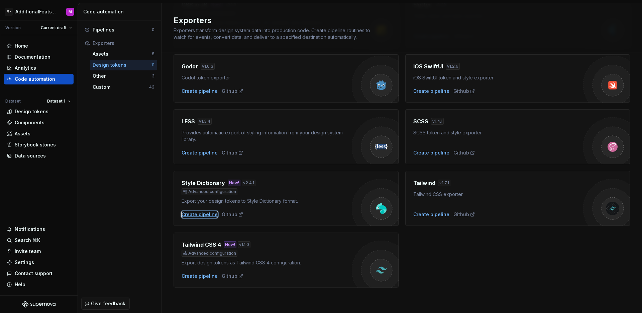
click at [195, 212] on div "Create pipeline" at bounding box center [200, 214] width 36 height 7
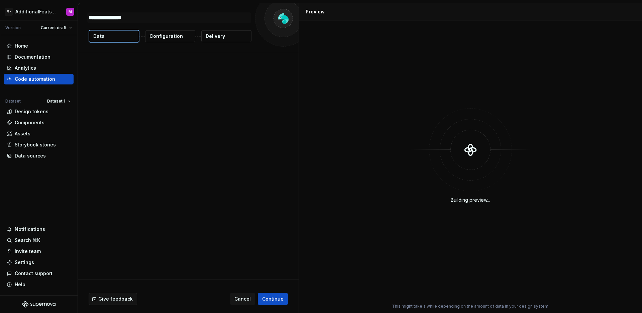
type textarea "*"
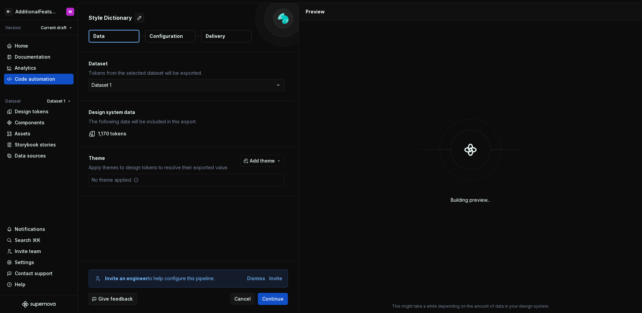
click at [217, 37] on p "Delivery" at bounding box center [215, 36] width 19 height 7
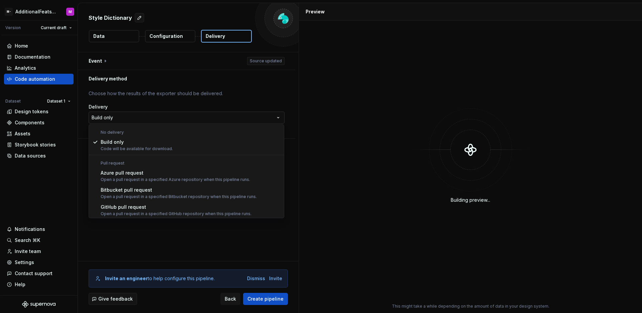
click at [141, 114] on html "**********" at bounding box center [321, 156] width 642 height 313
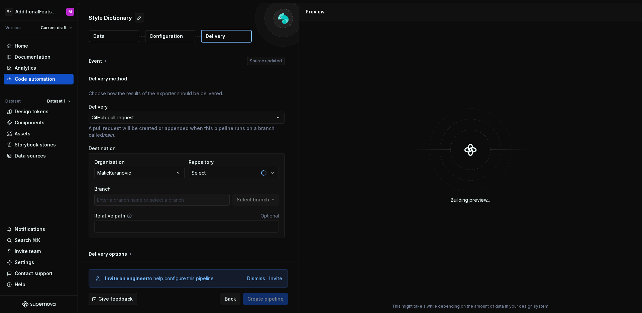
scroll to position [2, 0]
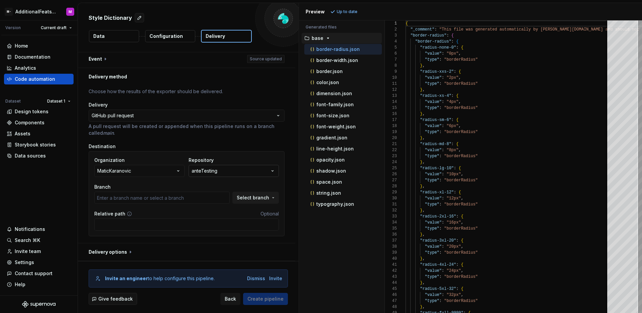
click at [252, 168] on button "anteTesting" at bounding box center [234, 171] width 90 height 12
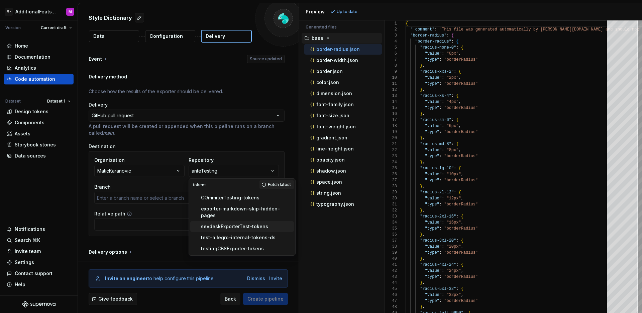
type input "tokens"
click at [269, 223] on div "sevdeskExporterTest-tokens" at bounding box center [246, 226] width 90 height 7
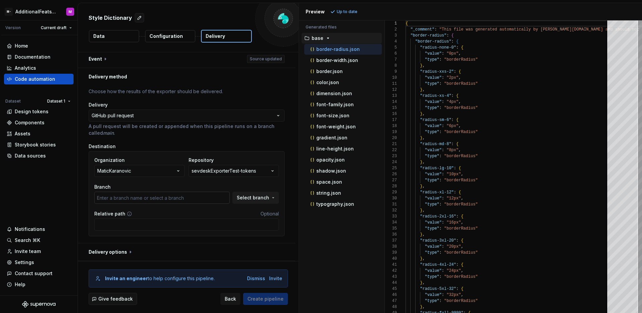
type input "main"
click at [251, 200] on span "Select branch" at bounding box center [253, 197] width 32 height 7
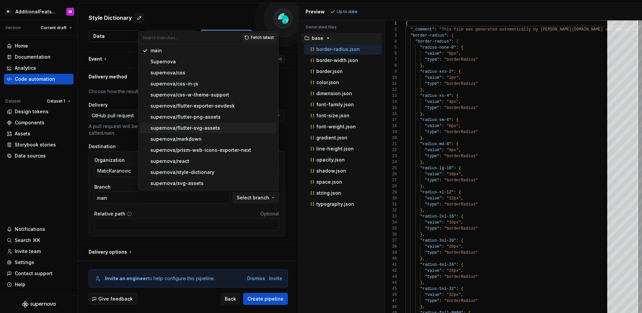
click at [289, 134] on div "**********" at bounding box center [186, 163] width 217 height 157
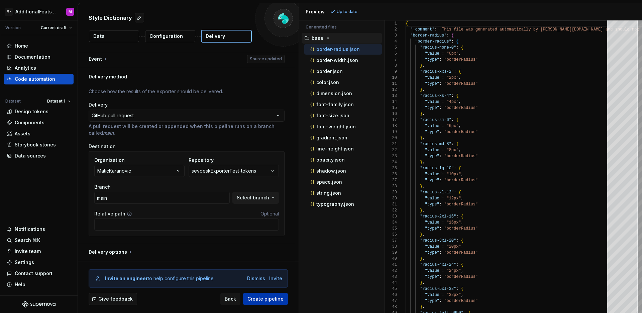
click at [266, 302] on button "Create pipeline" at bounding box center [265, 298] width 45 height 12
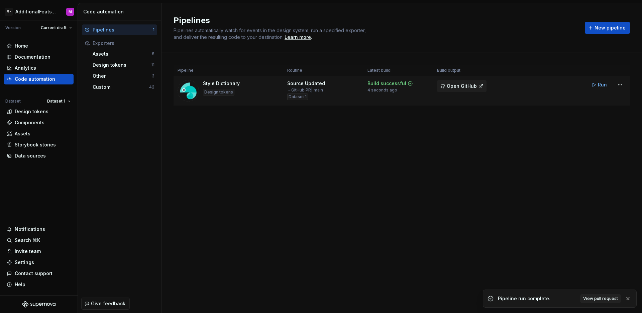
click at [458, 85] on span "Open GitHub" at bounding box center [462, 86] width 30 height 7
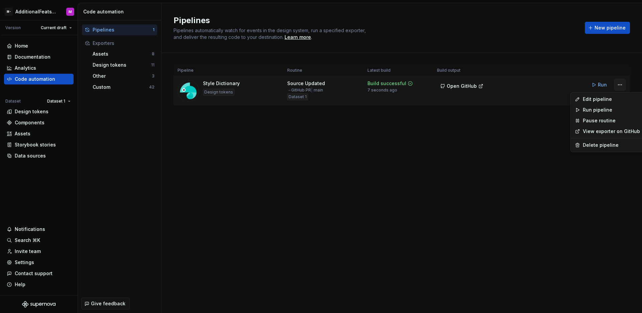
click at [623, 83] on html "M- AdditionalFeatsTest M Version Current draft Home Documentation Analytics Cod…" at bounding box center [321, 156] width 642 height 313
click at [595, 101] on div "Edit pipeline" at bounding box center [611, 99] width 57 height 7
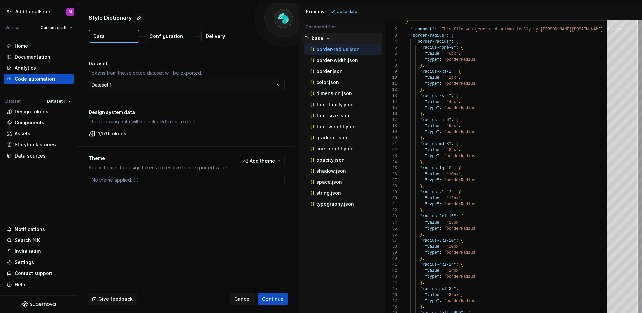
click at [230, 40] on button "Delivery" at bounding box center [226, 36] width 50 height 12
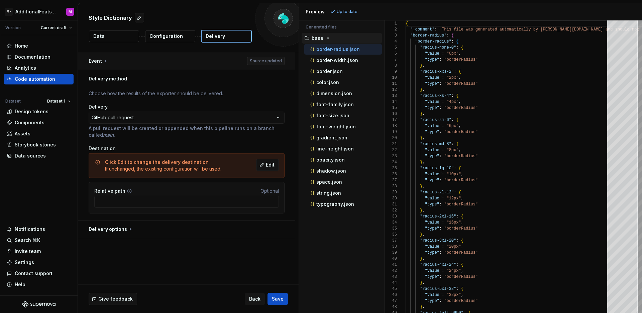
click at [142, 59] on button "button" at bounding box center [186, 60] width 217 height 17
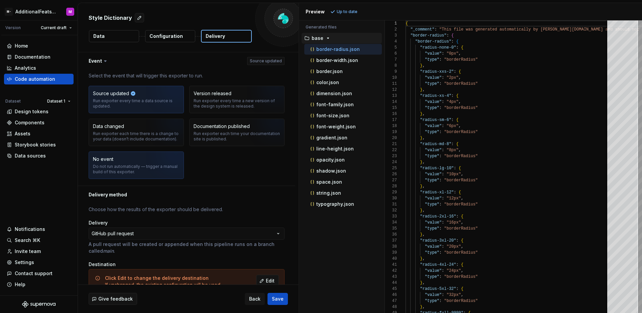
click at [129, 164] on div "Do not run automatically — trigger a manual build of this exporter." at bounding box center [136, 169] width 87 height 11
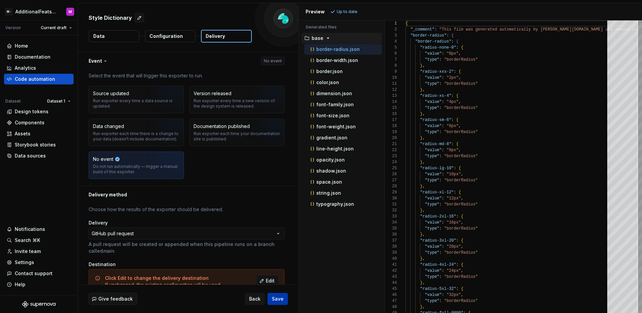
click at [273, 301] on span "Save" at bounding box center [278, 298] width 12 height 7
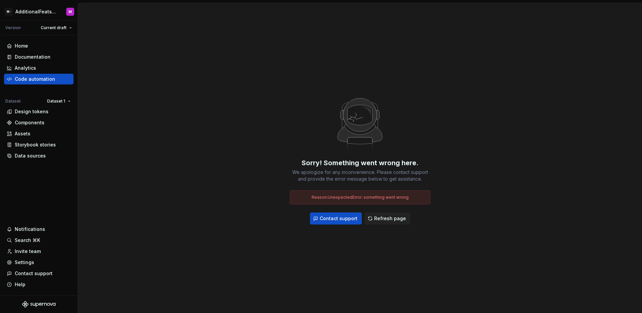
click at [187, 101] on div "Sorry! Something went wrong here. We apologize for any inconvenience. Please co…" at bounding box center [360, 158] width 564 height 310
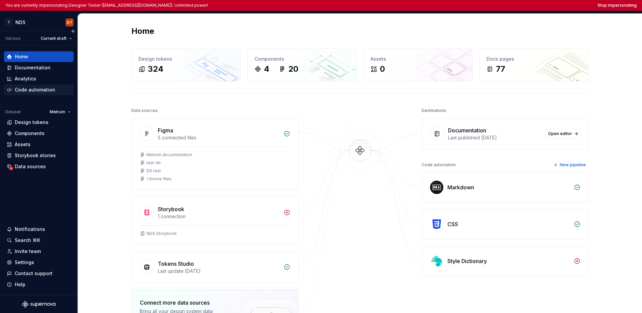
click at [25, 96] on div "Home Documentation Analytics Code automation Dataset Metrum Design tokens Compo…" at bounding box center [39, 111] width 70 height 120
click at [27, 92] on div "Code automation" at bounding box center [35, 89] width 40 height 7
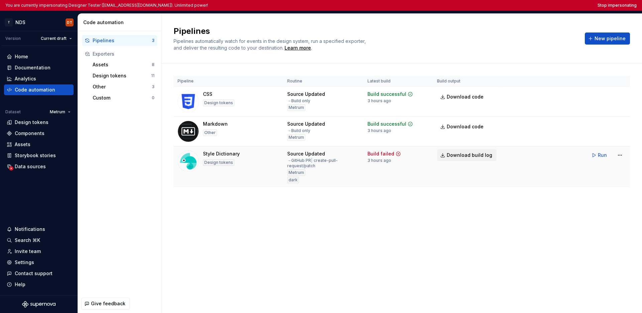
click at [445, 156] on span "Download build log" at bounding box center [470, 155] width 46 height 7
click at [445, 5] on button "Stop impersonating" at bounding box center [617, 5] width 39 height 5
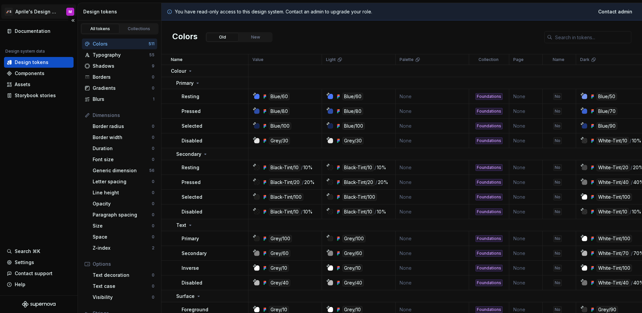
click at [47, 13] on html "🚀S Aprile's Design System M Documentation Design system data Design tokens Comp…" at bounding box center [321, 156] width 642 height 313
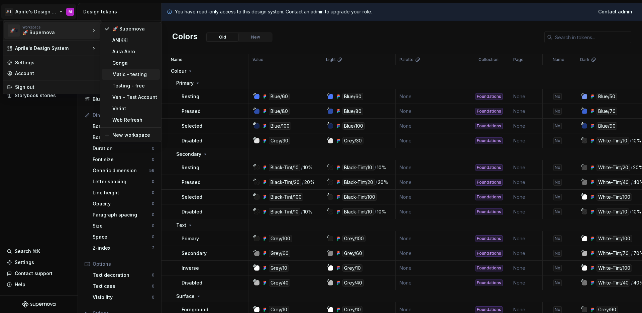
click at [114, 71] on div "Matic - testing" at bounding box center [134, 74] width 45 height 7
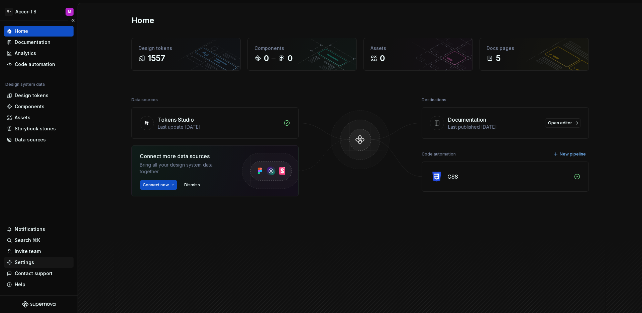
click at [33, 263] on div "Settings" at bounding box center [39, 262] width 64 height 7
click at [32, 15] on html "M- Accor-TS M Home Documentation Analytics Code automation Design system data D…" at bounding box center [321, 156] width 642 height 313
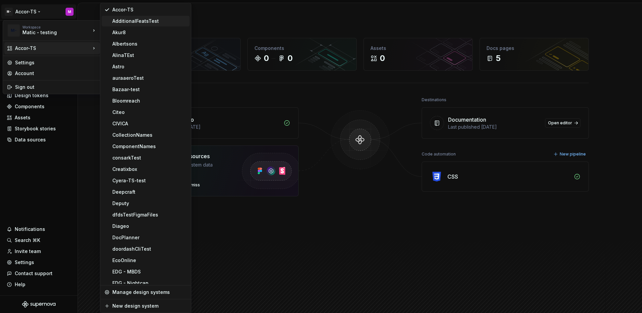
click at [142, 23] on div "AdditionalFeatsTest" at bounding box center [149, 21] width 75 height 7
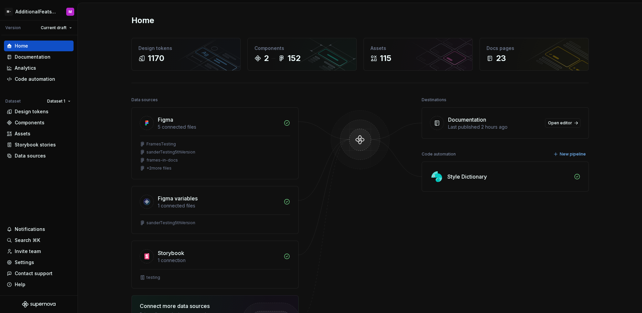
click at [106, 84] on div "Home Design tokens 1170 Components 2 152 Assets 115 Docs pages 23 Data sources …" at bounding box center [360, 210] width 564 height 415
click at [38, 114] on div "Design tokens" at bounding box center [32, 111] width 34 height 7
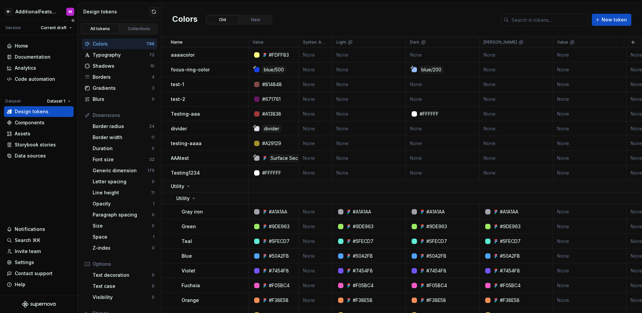
click at [42, 170] on div "Home Documentation Analytics Code automation Dataset Dataset 1 Design tokens Co…" at bounding box center [39, 165] width 78 height 260
click at [29, 266] on div "Settings" at bounding box center [39, 262] width 70 height 11
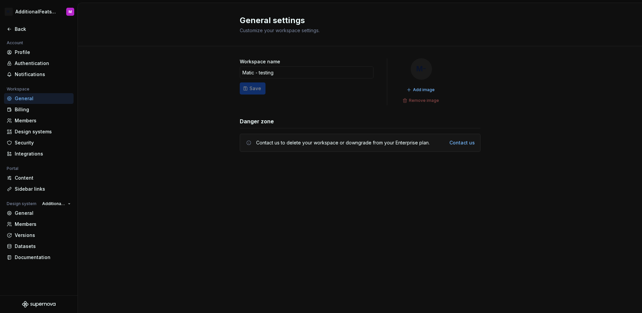
click at [33, 263] on div "Account Profile Authentication Notifications Workspace General Billing Members …" at bounding box center [39, 153] width 78 height 228
click at [40, 152] on div "Integrations" at bounding box center [43, 153] width 56 height 7
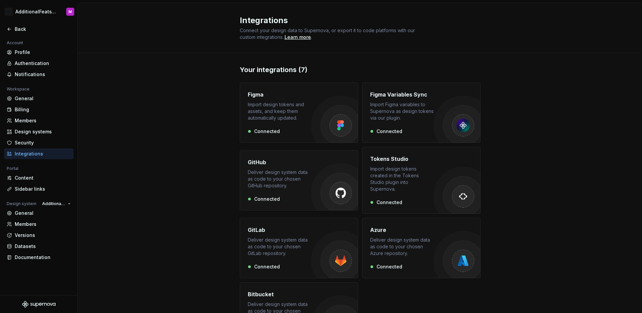
click at [294, 171] on div "Deliver design system data as code to your chosen GitHub repository." at bounding box center [280, 179] width 64 height 20
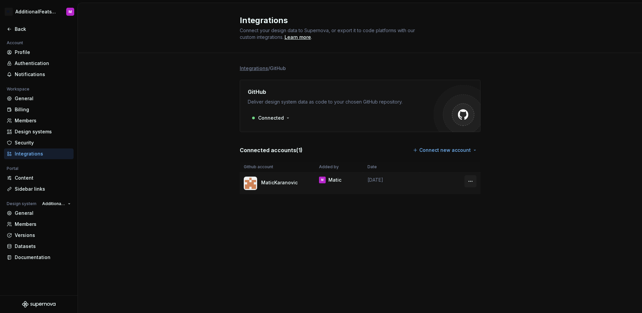
click at [467, 183] on html "M- AdditionalFeatsTest M Back Account Profile Authentication Notifications Work…" at bounding box center [321, 156] width 642 height 313
click at [479, 214] on html "M- AdditionalFeatsTest M Back Account Profile Authentication Notifications Work…" at bounding box center [321, 156] width 642 height 313
click at [474, 179] on html "M- AdditionalFeatsTest M Back Account Profile Authentication Notifications Work…" at bounding box center [321, 156] width 642 height 313
click at [481, 209] on div "Remove connection" at bounding box center [500, 206] width 47 height 7
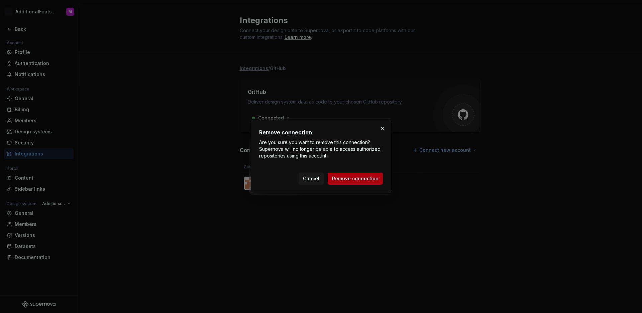
click at [380, 182] on button "Remove connection" at bounding box center [355, 178] width 55 height 12
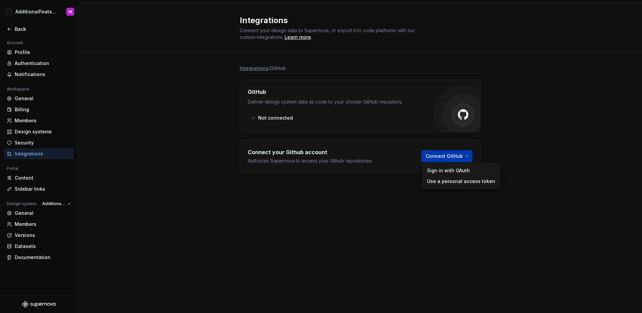
click at [441, 152] on html "M- AdditionalFeatsTest M Back Account Profile Authentication Notifications Work…" at bounding box center [321, 156] width 642 height 313
click at [447, 181] on div "Use a personal access token" at bounding box center [461, 181] width 68 height 7
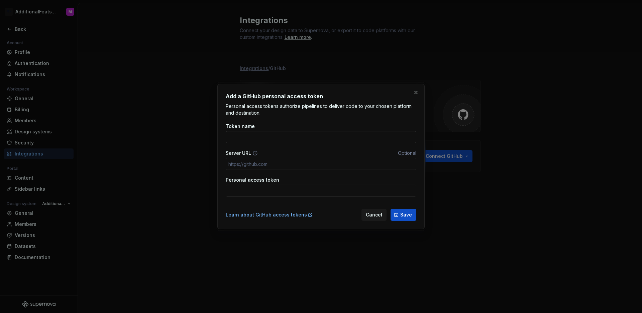
click at [273, 141] on input "Token name" at bounding box center [321, 137] width 191 height 12
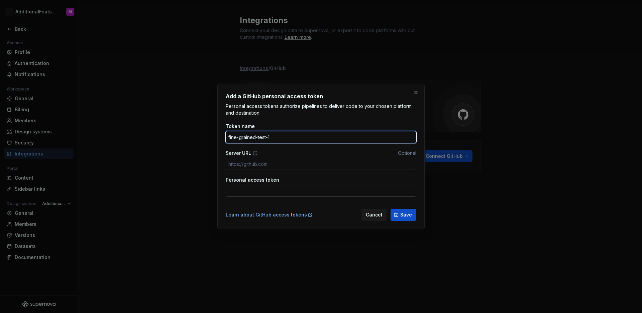
type input "fine-grained-test-1"
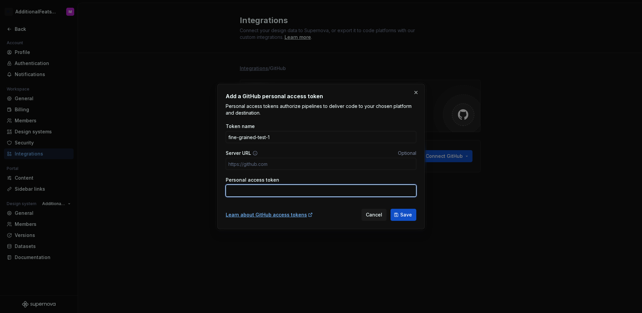
click at [274, 189] on input "Personal access token" at bounding box center [321, 190] width 191 height 12
paste input "github_pat_11BE3HUBA0CgizYIKVtFA1_JZ5XaGj3EPNGVMY843Z14SXY4XGRwCrmtEqdpRjN1NKKY…"
type input "github_pat_11BE3HUBA0CgizYIKVtFA1_JZ5XaGj3EPNGVMY843Z14SXY4XGRwCrmtEqdpRjN1NKKY…"
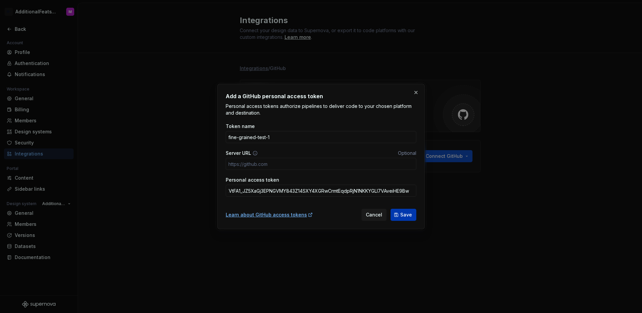
scroll to position [0, 0]
click at [399, 215] on button "Save" at bounding box center [404, 214] width 26 height 12
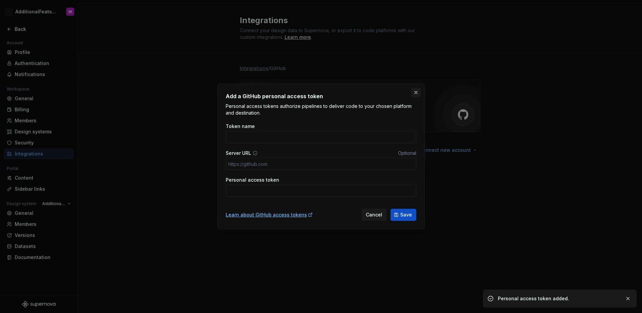
click at [414, 95] on button "button" at bounding box center [416, 92] width 9 height 9
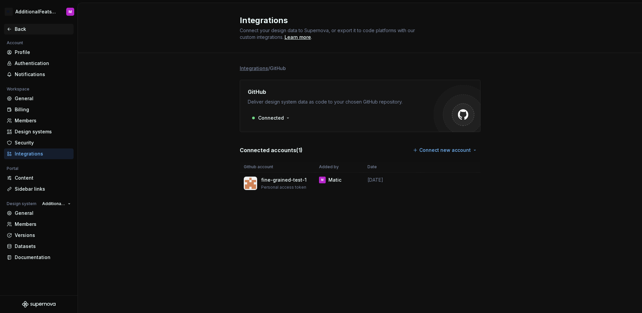
click at [15, 30] on div "Back" at bounding box center [43, 29] width 56 height 7
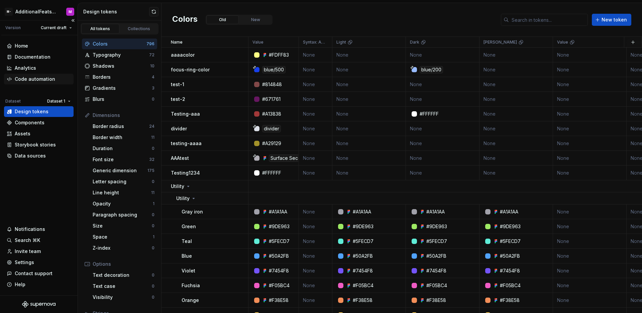
click at [53, 74] on div "Code automation" at bounding box center [39, 79] width 70 height 11
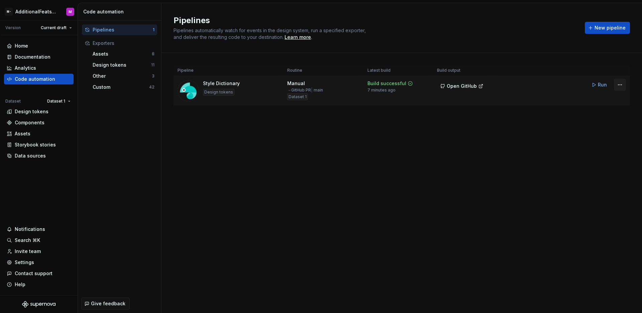
click at [618, 84] on html "M- AdditionalFeatsTest M Version Current draft Home Documentation Analytics Cod…" at bounding box center [321, 156] width 642 height 313
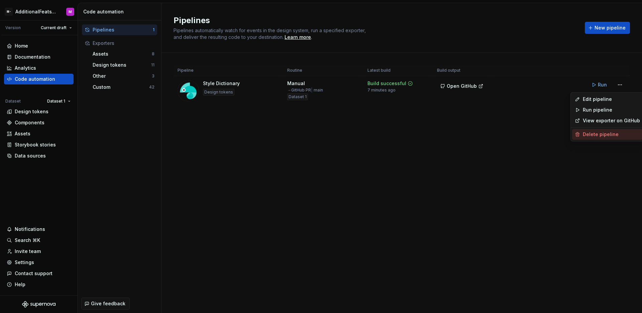
click at [595, 132] on div "Delete pipeline" at bounding box center [611, 134] width 57 height 7
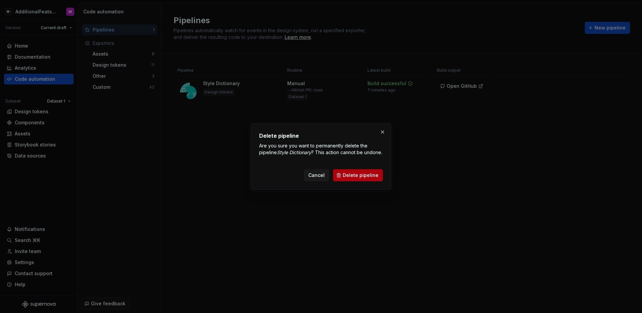
click at [370, 176] on span "Delete pipeline" at bounding box center [361, 175] width 36 height 7
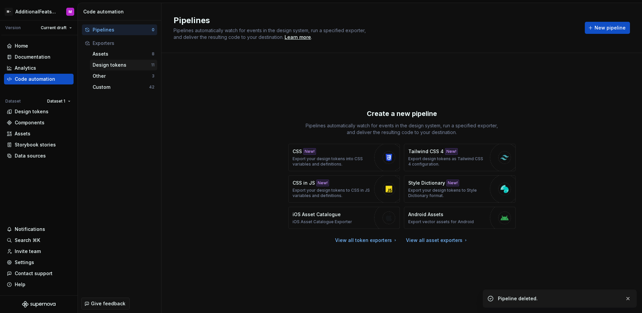
click at [129, 69] on div "Design tokens 11" at bounding box center [123, 65] width 67 height 11
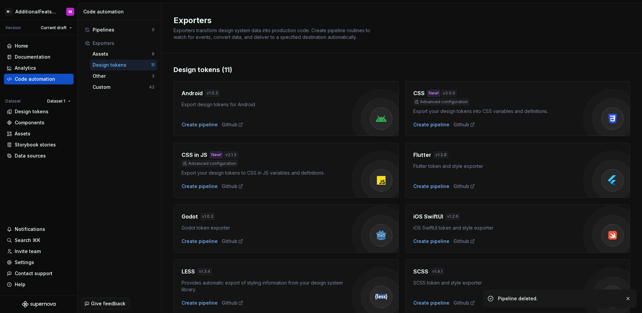
scroll to position [150, 0]
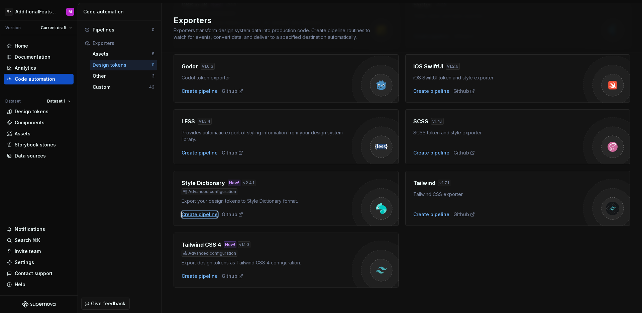
click at [200, 214] on div "Create pipeline" at bounding box center [200, 214] width 36 height 7
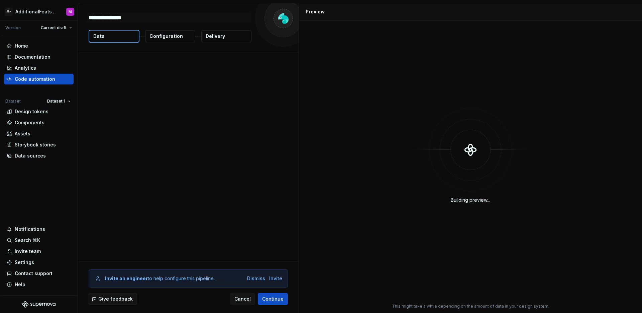
type textarea "*"
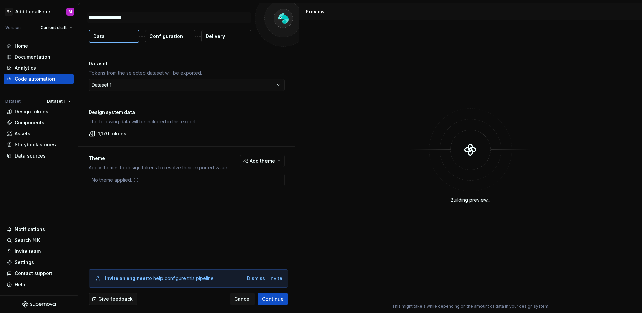
click at [211, 36] on p "Delivery" at bounding box center [215, 36] width 19 height 7
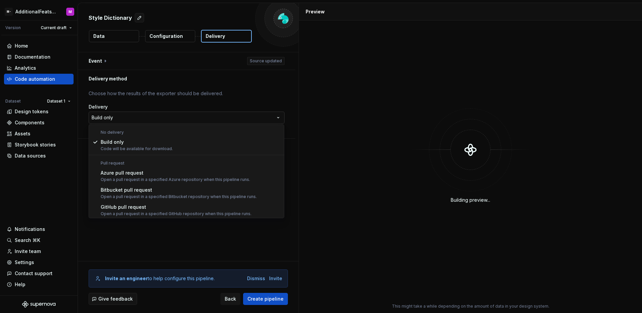
click at [140, 119] on html "**********" at bounding box center [321, 156] width 642 height 313
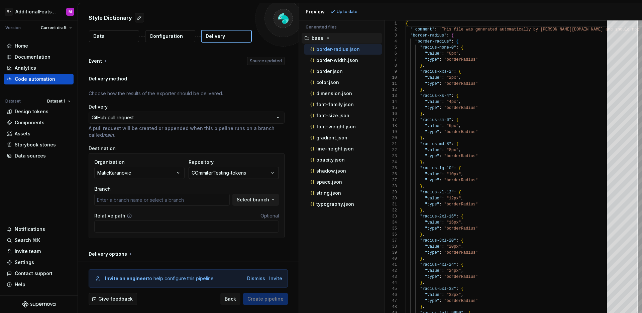
click at [256, 173] on button "COmmiterTesting-tokens" at bounding box center [234, 173] width 90 height 12
type input "main"
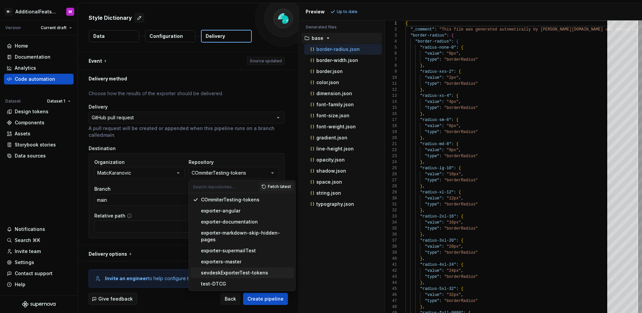
click at [246, 269] on span "sevdeskExporterTest-tokens" at bounding box center [242, 272] width 104 height 11
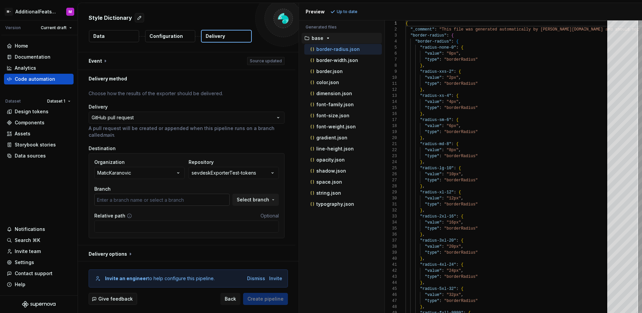
type input "main"
click at [251, 202] on span "Select branch" at bounding box center [253, 199] width 32 height 7
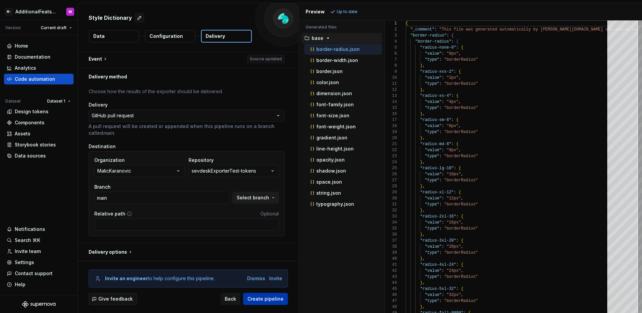
click at [262, 301] on span "Create pipeline" at bounding box center [266, 298] width 36 height 7
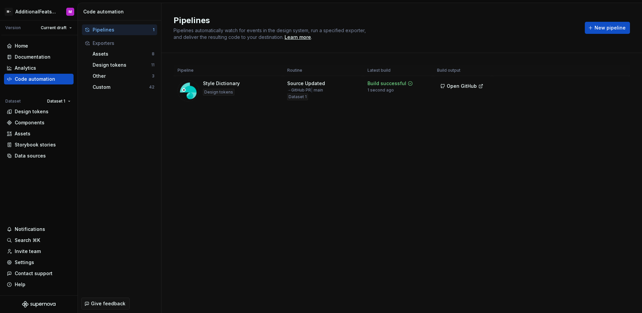
drag, startPoint x: 339, startPoint y: 121, endPoint x: 357, endPoint y: 116, distance: 18.3
click at [339, 121] on div "Pipeline Routine Latest build Build output Style Dictionary Design tokens Sourc…" at bounding box center [402, 92] width 457 height 78
click at [460, 86] on span "Open GitHub" at bounding box center [462, 86] width 30 height 7
click at [275, 110] on div "Pipeline Routine Latest build Build output Style Dictionary Design tokens Sourc…" at bounding box center [402, 92] width 457 height 78
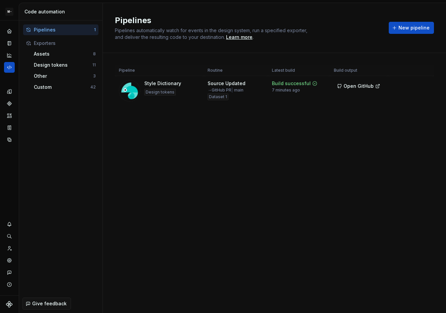
click at [261, 118] on div "Pipeline Routine Latest build Build output Style Dictionary Design tokens Sourc…" at bounding box center [274, 92] width 319 height 78
click at [424, 84] on html "M- AdditionalFeatsTest M Dataset Dataset 1 Code automation Pipelines 1 Exporter…" at bounding box center [223, 156] width 446 height 313
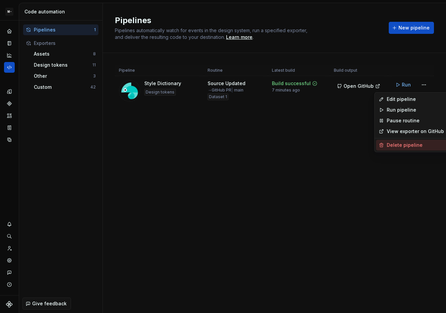
click at [419, 145] on div "Delete pipeline" at bounding box center [414, 145] width 57 height 7
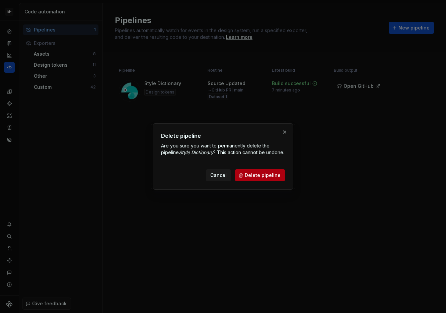
click at [264, 178] on span "Delete pipeline" at bounding box center [263, 175] width 36 height 7
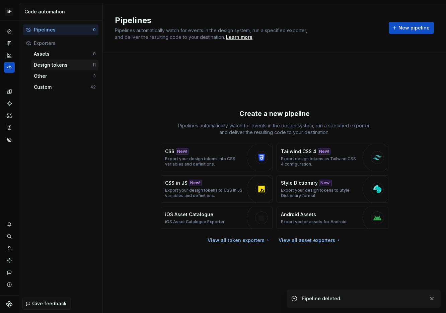
click at [60, 65] on div "Design tokens" at bounding box center [63, 65] width 59 height 7
click at [64, 61] on div "Design tokens 11" at bounding box center [64, 65] width 67 height 11
click at [63, 65] on div "Design tokens" at bounding box center [63, 65] width 59 height 7
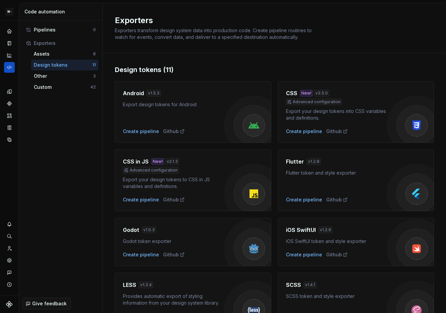
scroll to position [177, 0]
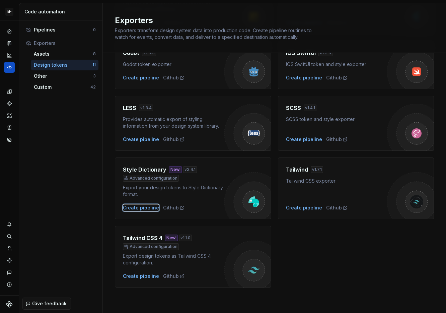
click at [130, 208] on div "Create pipeline" at bounding box center [141, 207] width 36 height 7
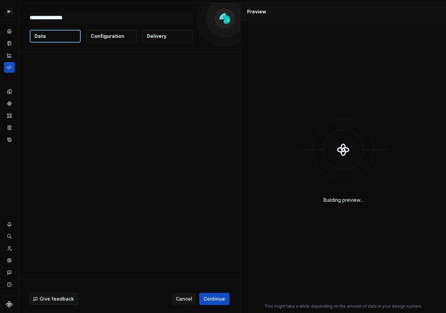
type textarea "*"
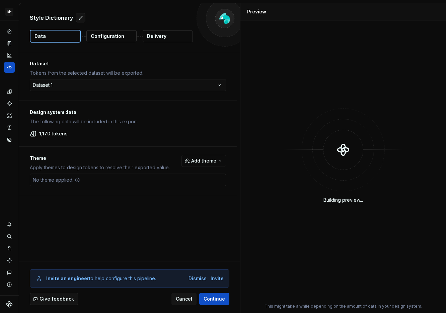
click at [152, 40] on button "Delivery" at bounding box center [168, 36] width 50 height 12
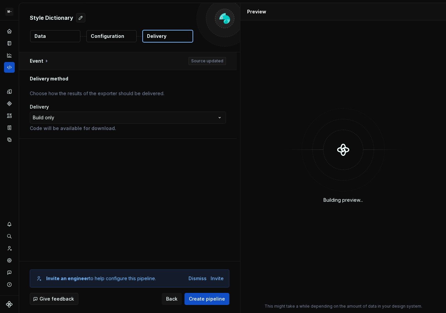
click at [90, 61] on button "button" at bounding box center [127, 60] width 217 height 17
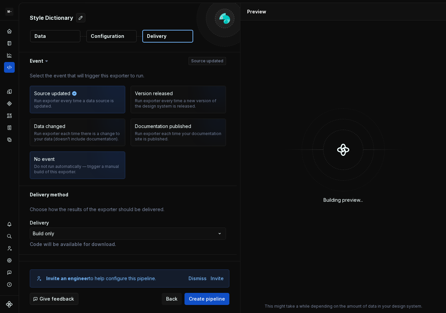
click at [69, 169] on div "Do not run automatically — trigger a manual build of this exporter." at bounding box center [77, 169] width 87 height 11
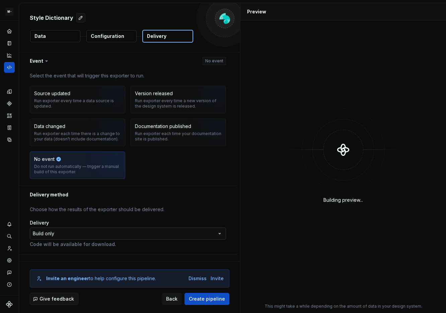
click at [107, 234] on html "**********" at bounding box center [223, 156] width 446 height 313
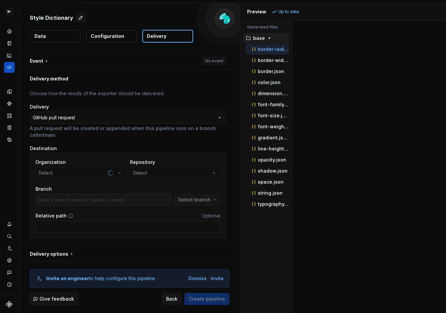
scroll to position [2, 0]
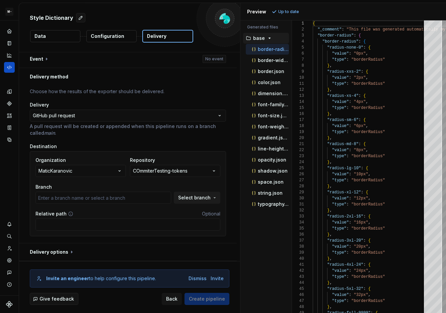
type input "main"
click at [204, 173] on button "COmmiterTesting-tokens" at bounding box center [175, 171] width 90 height 12
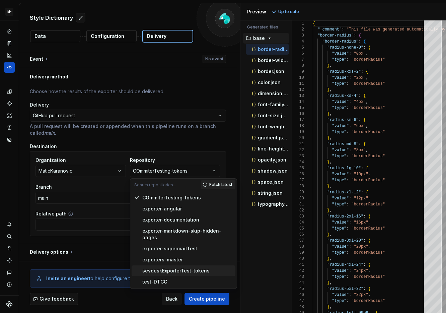
click at [201, 267] on div "sevdeskExporterTest-tokens" at bounding box center [175, 270] width 67 height 7
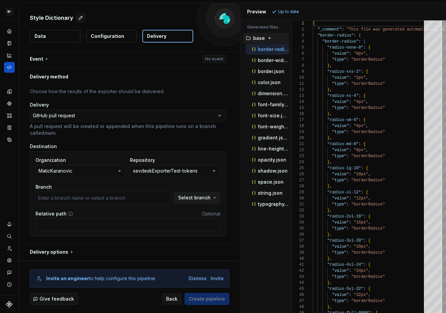
type input "main"
click at [187, 200] on span "Select branch" at bounding box center [194, 197] width 32 height 7
click at [225, 195] on div "Organization MaticKaranovic Repository sevdeskExporterTest-tokens Branch main S…" at bounding box center [128, 193] width 196 height 85
click at [211, 297] on span "Create pipeline" at bounding box center [207, 298] width 36 height 7
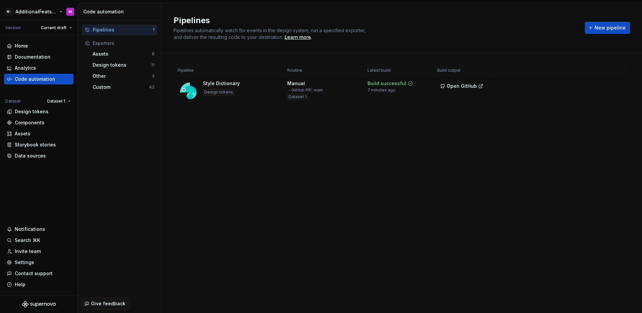
click at [27, 12] on html "M- AdditionalFeatsTest M Version Current draft Home Documentation Analytics Cod…" at bounding box center [321, 156] width 642 height 313
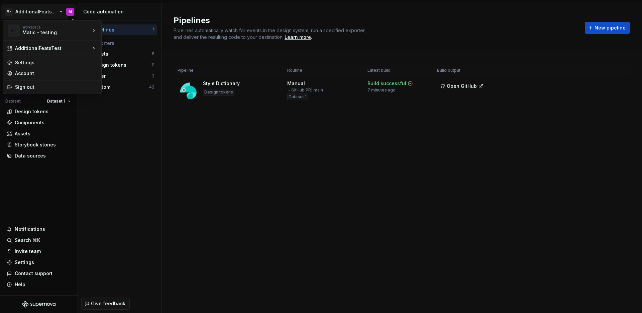
click at [41, 174] on html "M- AdditionalFeatsTest M Version Current draft Home Documentation Analytics Cod…" at bounding box center [321, 156] width 642 height 313
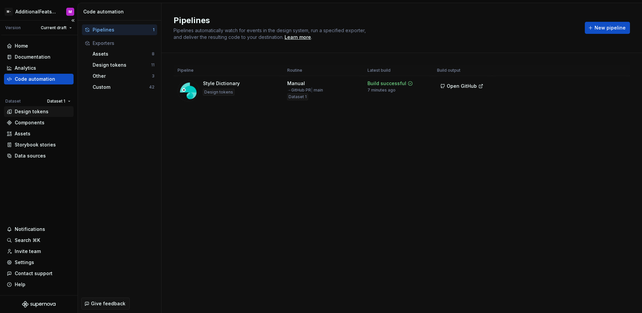
click at [39, 112] on div "Design tokens" at bounding box center [32, 111] width 34 height 7
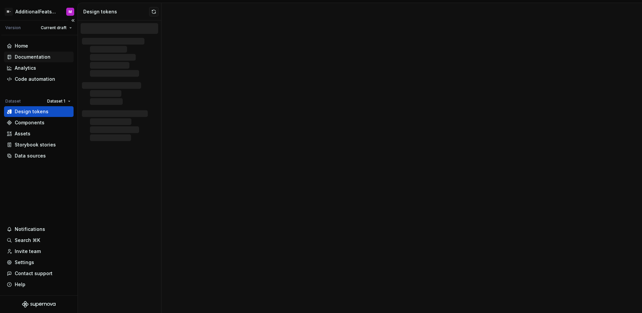
click at [40, 55] on div "Documentation" at bounding box center [33, 57] width 36 height 7
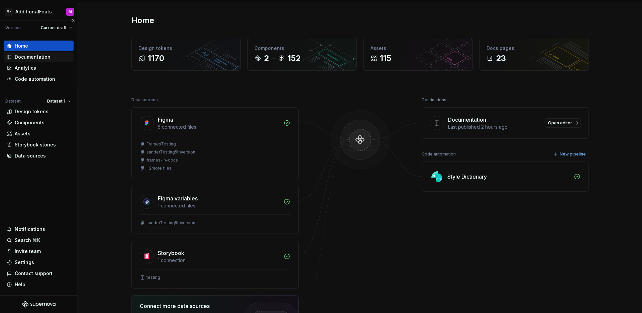
click at [45, 57] on div "Documentation" at bounding box center [33, 57] width 36 height 7
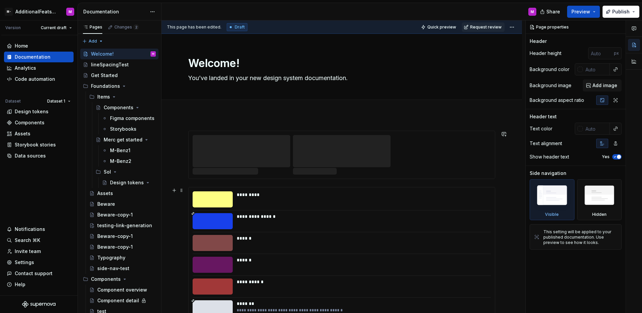
scroll to position [273, 0]
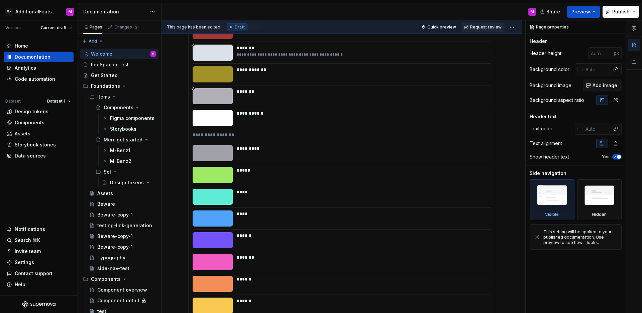
click at [297, 170] on div "*****" at bounding box center [362, 170] width 250 height 7
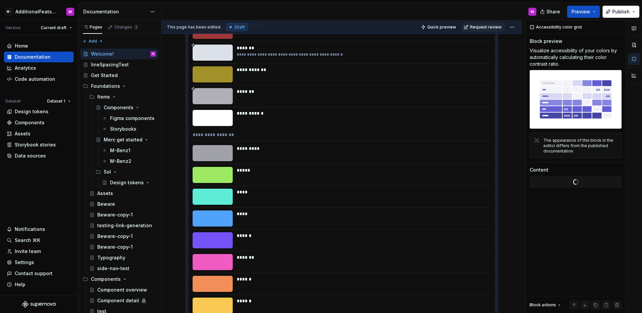
click at [330, 167] on div "*****" at bounding box center [362, 170] width 250 height 7
click at [560, 206] on span "Change selection" at bounding box center [578, 206] width 41 height 7
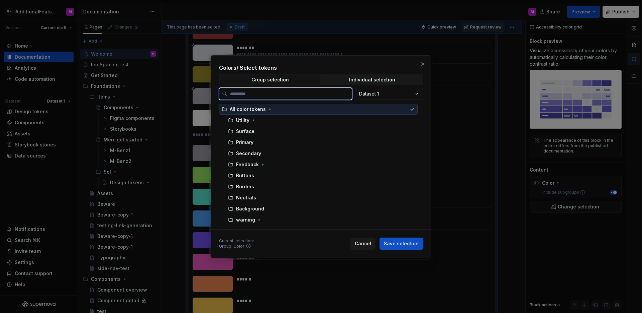
click at [378, 106] on div "All color tokens" at bounding box center [318, 109] width 199 height 11
click at [414, 110] on icon at bounding box center [412, 108] width 5 height 5
click at [369, 155] on div "Secondary" at bounding box center [322, 153] width 192 height 11
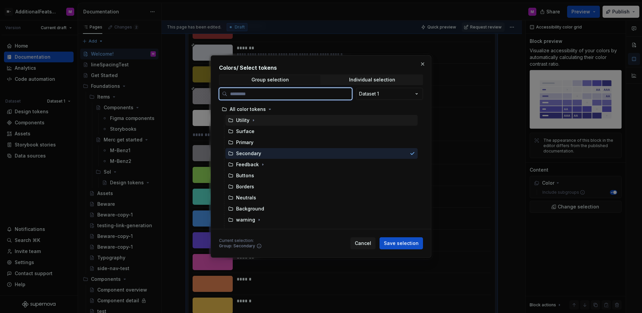
click at [390, 122] on div "Utility" at bounding box center [322, 120] width 192 height 11
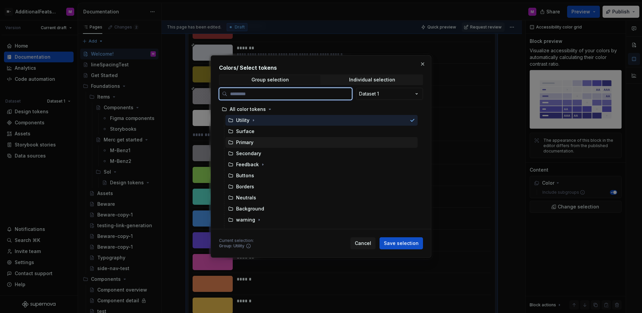
click at [255, 141] on div "Primary" at bounding box center [322, 142] width 192 height 11
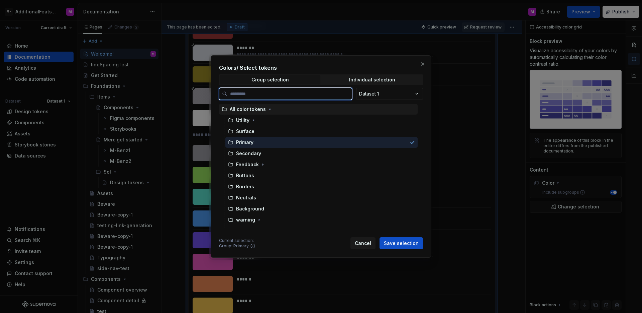
click at [255, 112] on div "All color tokens" at bounding box center [248, 109] width 36 height 7
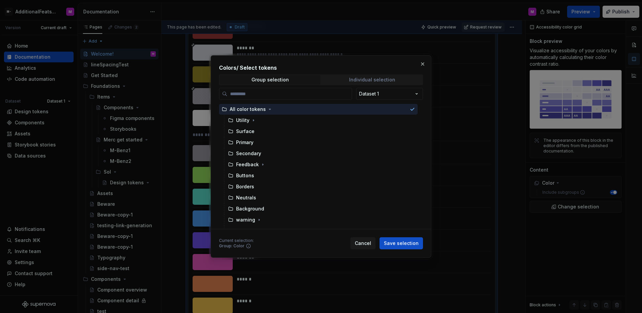
click at [374, 83] on span "Individual selection" at bounding box center [372, 79] width 101 height 9
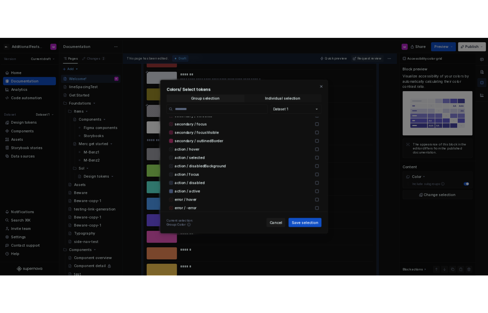
scroll to position [0, 0]
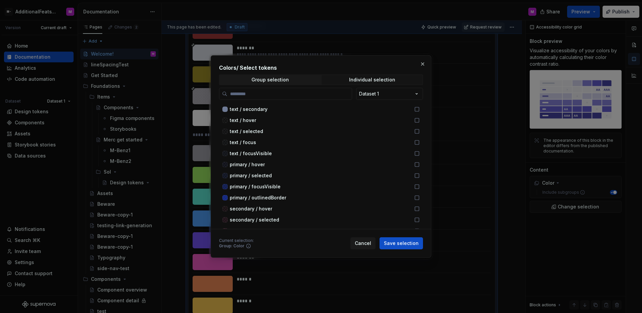
type textarea "*"
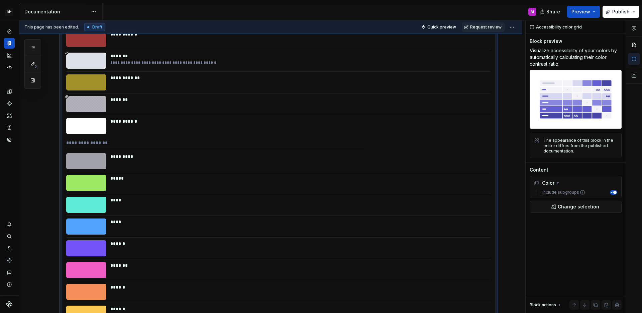
type textarea "*"
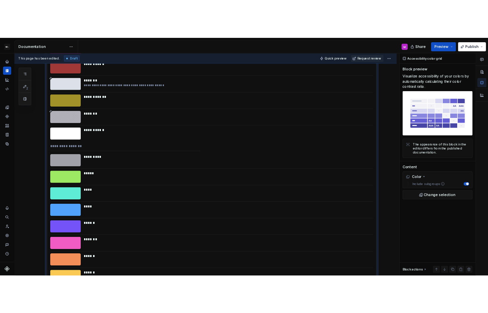
scroll to position [281, 0]
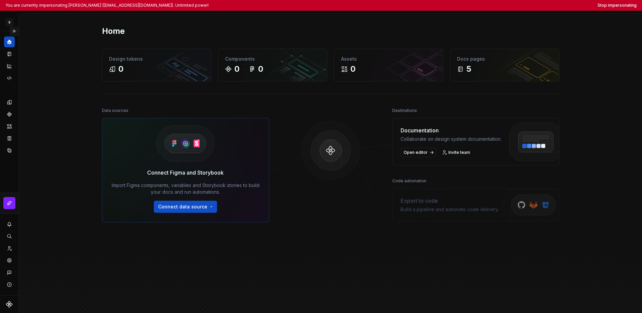
click at [13, 31] on button "Expand sidebar" at bounding box center [13, 30] width 9 height 9
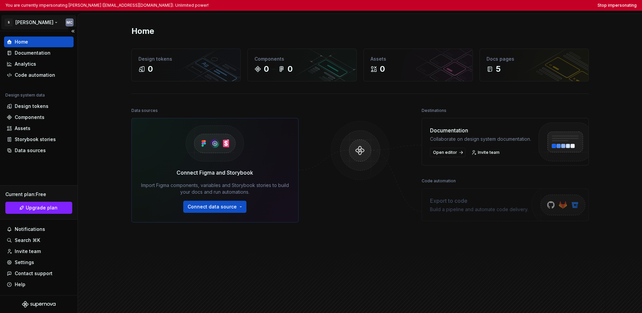
click at [18, 23] on html "You are currently impersonating [PERSON_NAME] ([EMAIL_ADDRESS][DOMAIN_NAME]). U…" at bounding box center [321, 156] width 642 height 313
click at [46, 167] on html "You are currently impersonating [PERSON_NAME] ([EMAIL_ADDRESS][DOMAIN_NAME]). U…" at bounding box center [321, 156] width 642 height 313
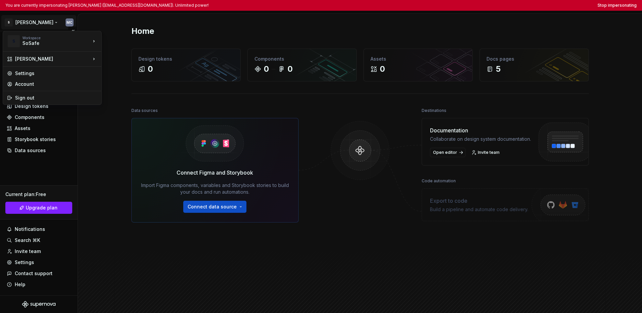
click at [37, 24] on html "You are currently impersonating [PERSON_NAME] ([EMAIL_ADDRESS][DOMAIN_NAME]). U…" at bounding box center [321, 156] width 642 height 313
click at [55, 163] on html "You are currently impersonating [PERSON_NAME] ([EMAIL_ADDRESS][DOMAIN_NAME]). U…" at bounding box center [321, 156] width 642 height 313
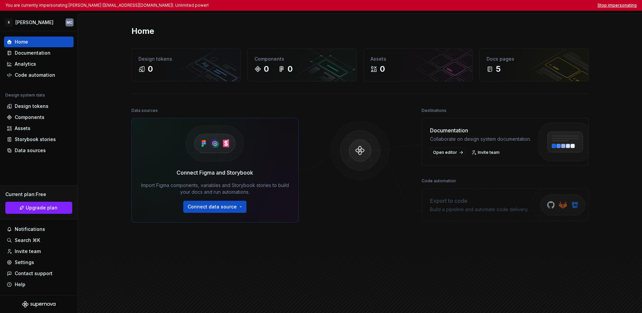
click at [487, 4] on button "Stop impersonating" at bounding box center [617, 5] width 39 height 5
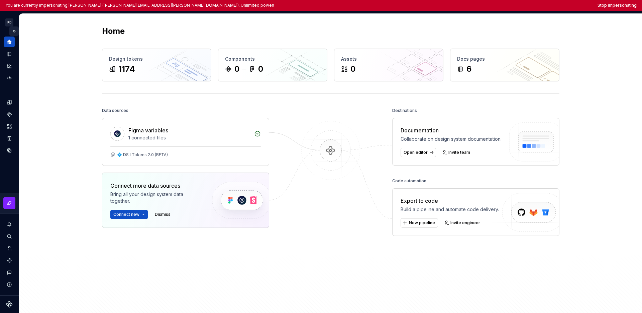
click at [15, 31] on button "Expand sidebar" at bounding box center [13, 30] width 9 height 9
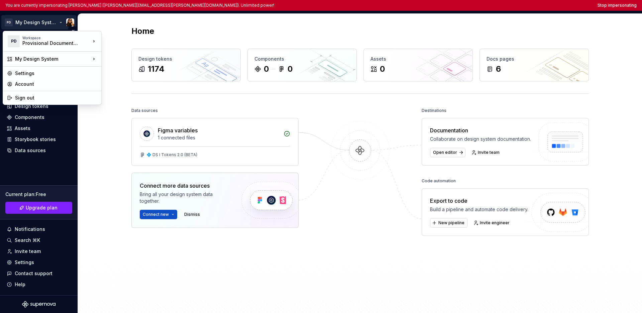
click at [29, 25] on html "You are currently impersonating [PERSON_NAME] ([PERSON_NAME][EMAIL_ADDRESS][PER…" at bounding box center [321, 156] width 642 height 313
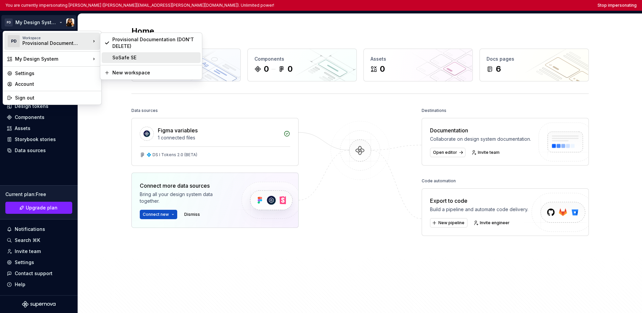
click at [130, 56] on div "SoSafe SE" at bounding box center [155, 57] width 86 height 7
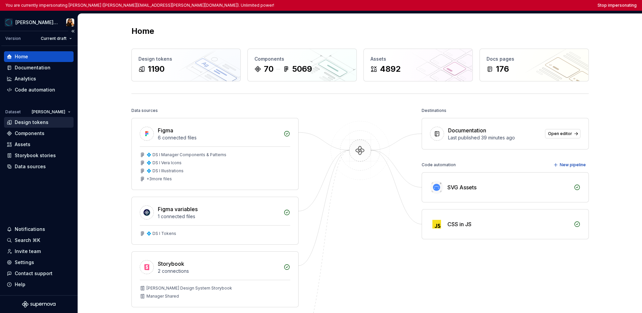
click at [29, 121] on div "Design tokens" at bounding box center [32, 122] width 34 height 7
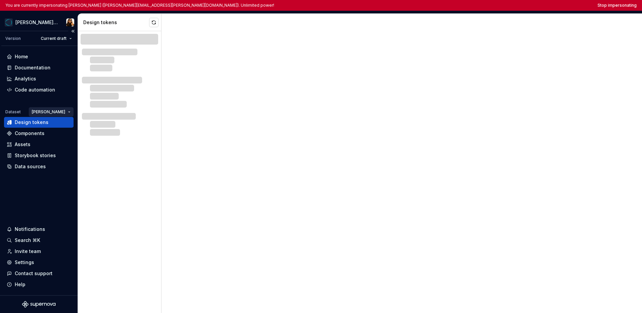
click at [62, 111] on html "You are currently impersonating [PERSON_NAME] ([PERSON_NAME][EMAIL_ADDRESS][PER…" at bounding box center [321, 156] width 642 height 313
click at [25, 194] on html "You are currently impersonating [PERSON_NAME] ([PERSON_NAME][EMAIL_ADDRESS][PER…" at bounding box center [321, 156] width 642 height 313
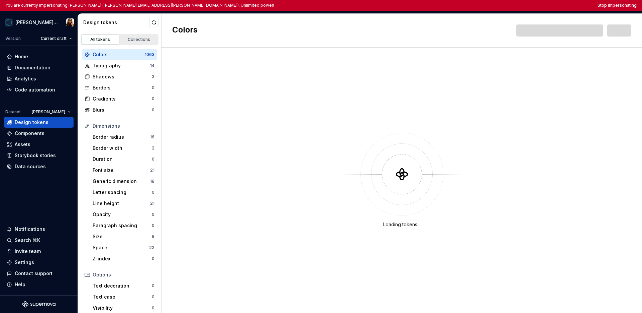
click at [59, 108] on html "You are currently impersonating [PERSON_NAME] ([PERSON_NAME][EMAIL_ADDRESS][PER…" at bounding box center [321, 156] width 642 height 313
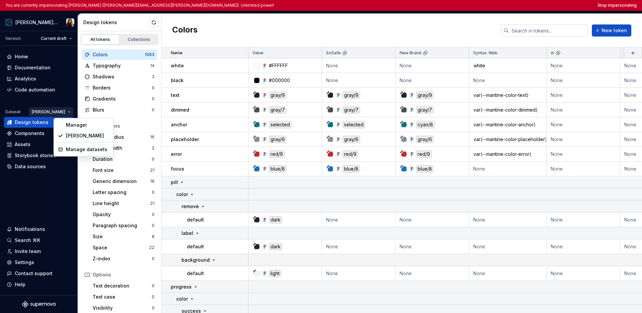
click at [66, 121] on div "Manager" at bounding box center [87, 124] width 43 height 7
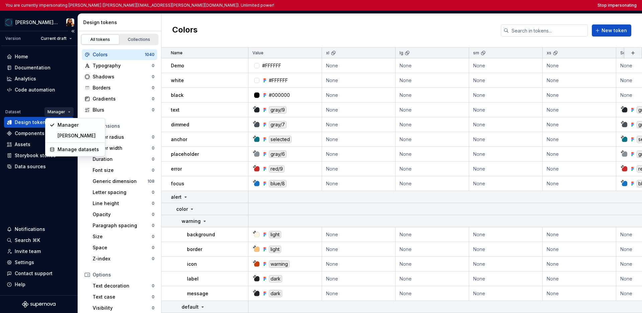
click at [62, 112] on html "You are currently impersonating [PERSON_NAME] ([PERSON_NAME][EMAIL_ADDRESS][PER…" at bounding box center [321, 156] width 642 height 313
click at [62, 135] on div "Vera" at bounding box center [79, 135] width 43 height 7
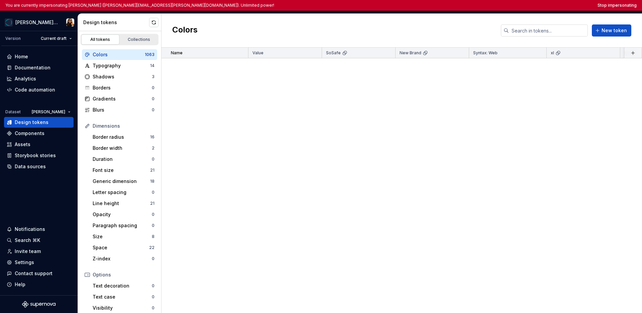
scroll to position [9930, 0]
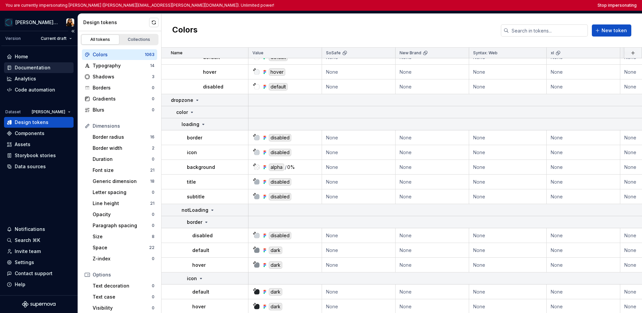
click at [43, 66] on div "Documentation" at bounding box center [33, 67] width 36 height 7
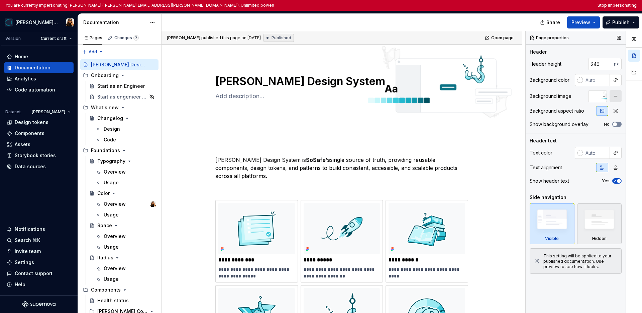
scroll to position [8, 0]
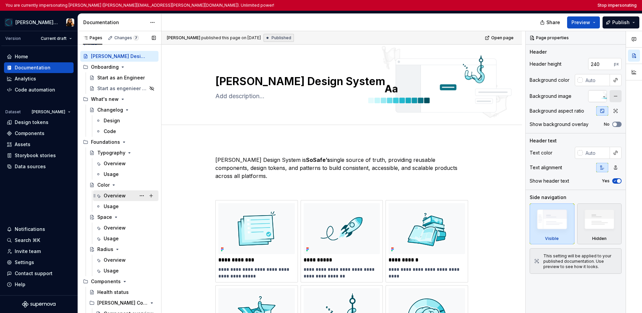
click at [118, 196] on div "Overview" at bounding box center [115, 195] width 22 height 7
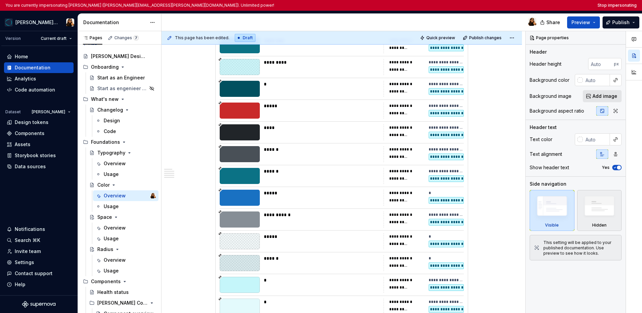
scroll to position [802, 0]
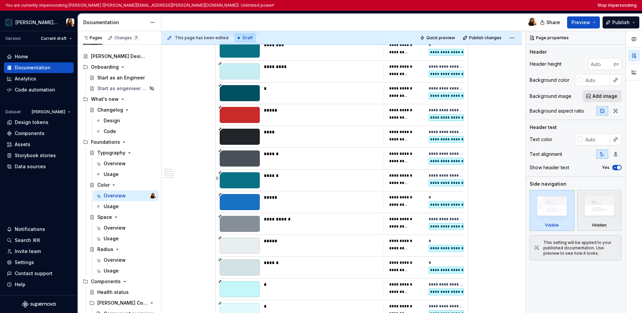
click at [393, 180] on div "**********" at bounding box center [398, 182] width 19 height 5
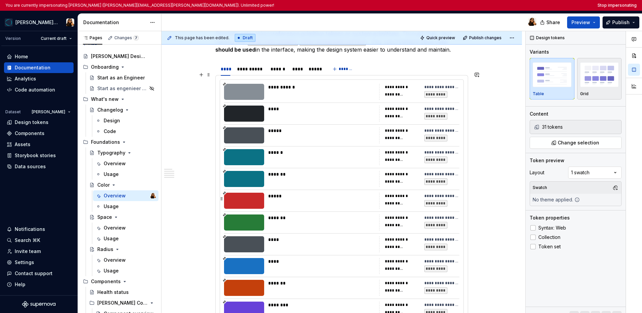
scroll to position [1268, 0]
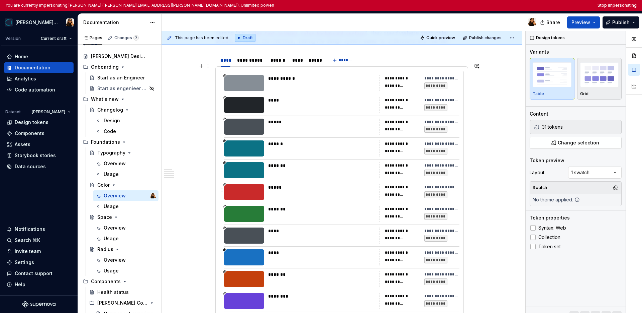
click at [384, 184] on div "**********" at bounding box center [419, 192] width 80 height 16
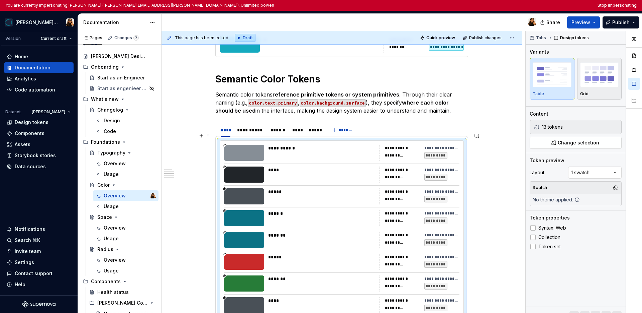
scroll to position [1194, 0]
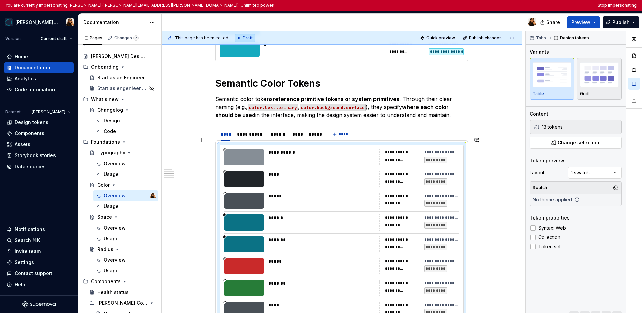
type textarea "*"
click at [312, 129] on div "*****" at bounding box center [315, 133] width 18 height 9
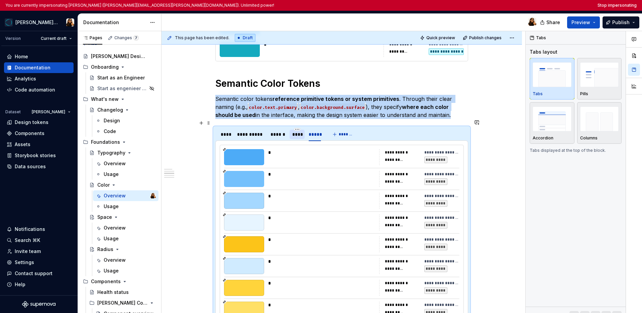
click at [295, 131] on div "****" at bounding box center [297, 134] width 10 height 7
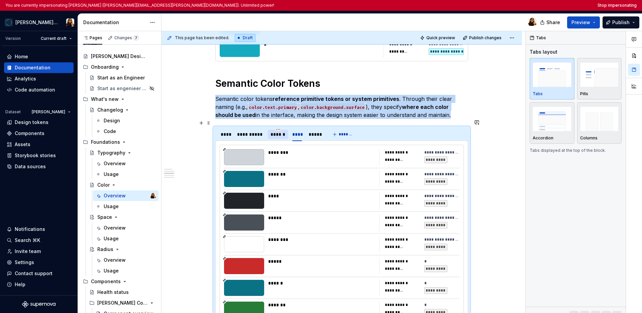
click at [281, 131] on div "******" at bounding box center [278, 134] width 15 height 7
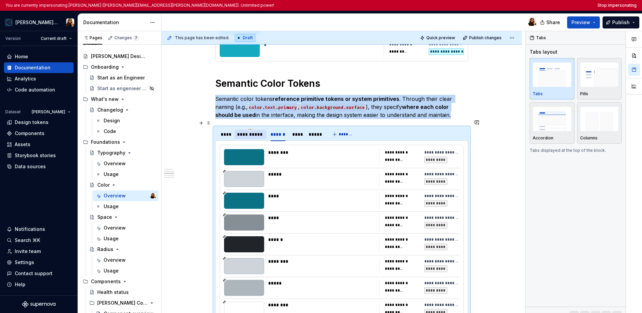
click at [256, 131] on div "**********" at bounding box center [250, 134] width 27 height 7
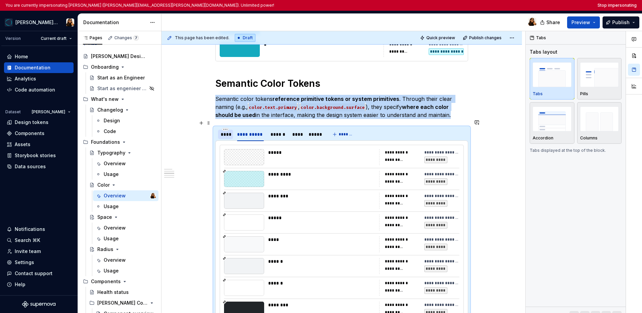
click at [226, 129] on div "****" at bounding box center [225, 133] width 15 height 9
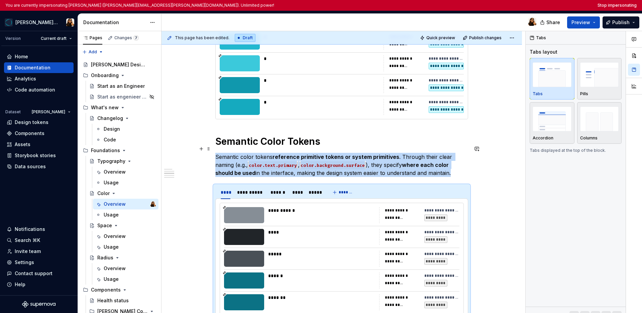
scroll to position [1149, 0]
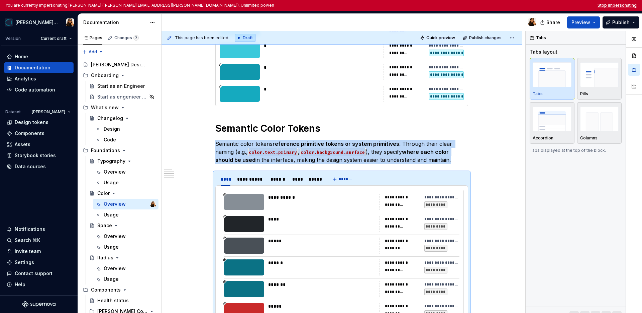
click at [487, 6] on button "Stop impersonating" at bounding box center [617, 5] width 39 height 5
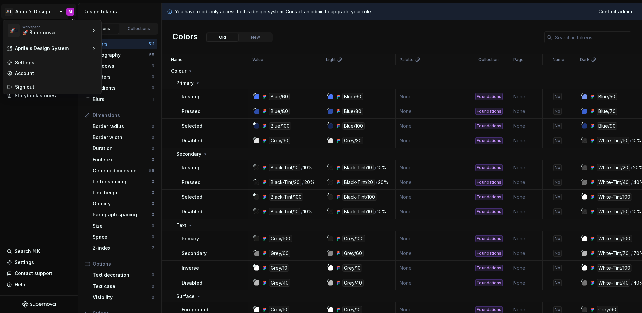
click at [35, 8] on html "🚀S Aprile's Design System M Documentation Design system data Design tokens Comp…" at bounding box center [321, 156] width 642 height 313
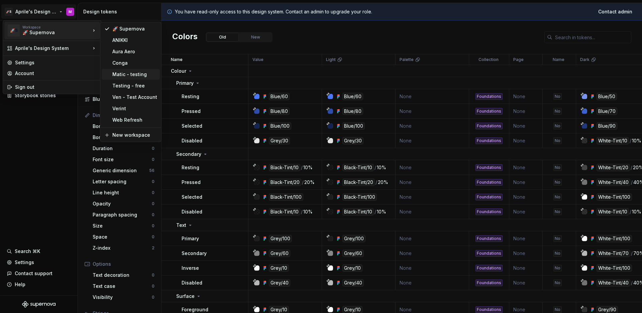
click at [131, 74] on div "Matic - testing" at bounding box center [134, 74] width 45 height 7
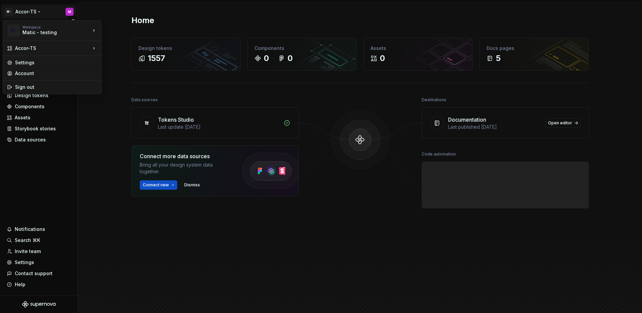
click at [26, 10] on html "M- Accor-TS M Home Documentation Analytics Code automation Design system data D…" at bounding box center [321, 156] width 642 height 313
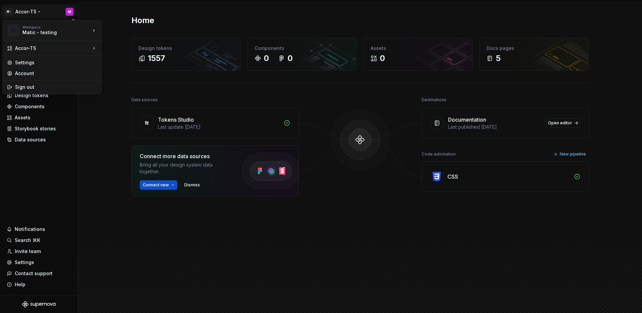
click at [26, 196] on html "M- Accor-TS M Home Documentation Analytics Code automation Design system data D…" at bounding box center [321, 156] width 642 height 313
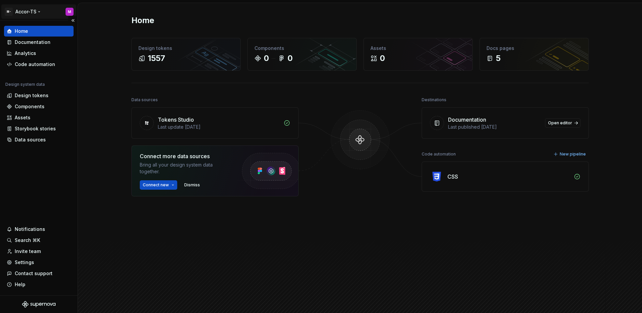
click at [32, 10] on html "M- Accor-TS M Home Documentation Analytics Code automation Design system data D…" at bounding box center [321, 156] width 642 height 313
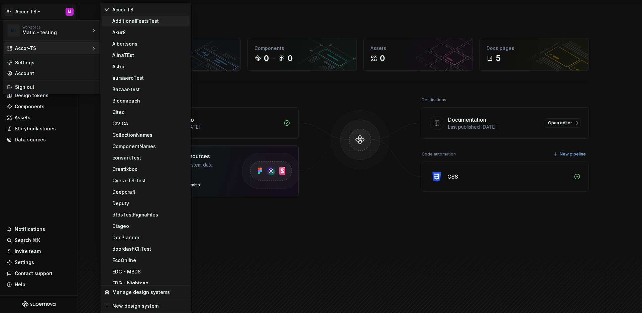
click at [127, 21] on div "AdditionalFeatsTest" at bounding box center [149, 21] width 75 height 7
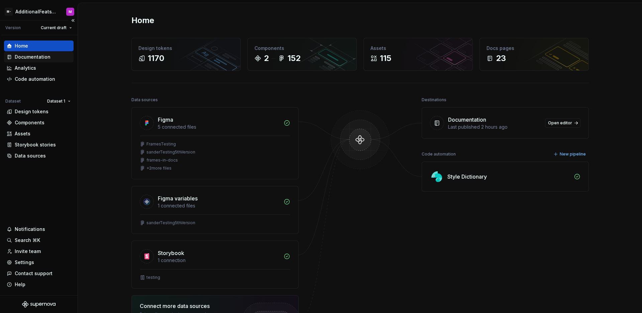
click at [29, 58] on div "Documentation" at bounding box center [33, 57] width 36 height 7
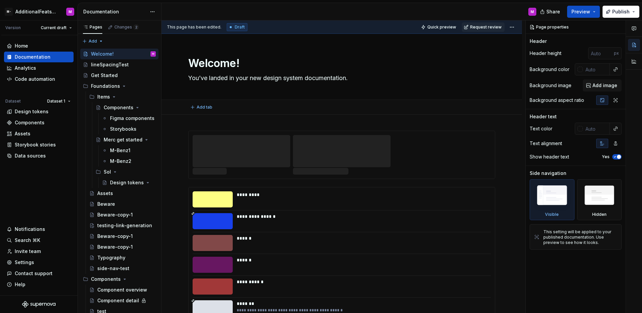
type textarea "*"
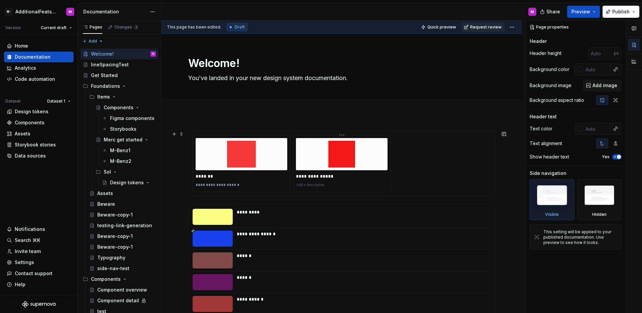
scroll to position [358, 0]
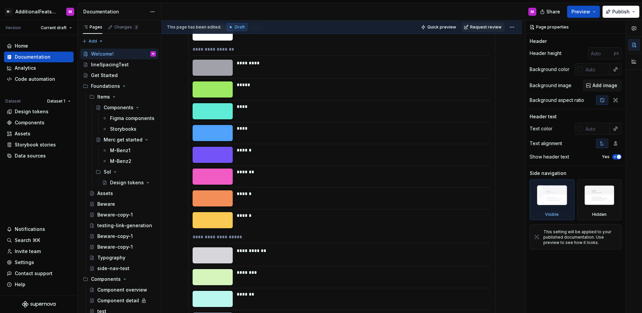
click at [328, 161] on div "******" at bounding box center [362, 155] width 250 height 16
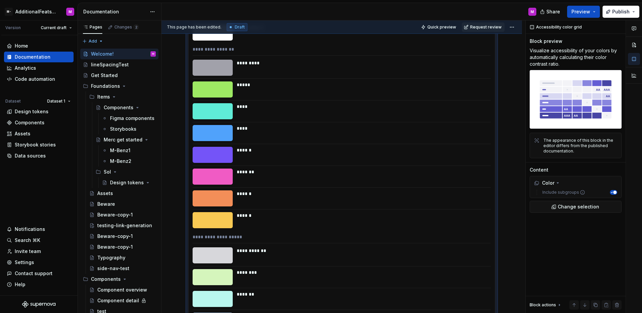
click at [426, 179] on div "*******" at bounding box center [362, 176] width 250 height 16
click at [581, 205] on span "Change selection" at bounding box center [578, 206] width 41 height 7
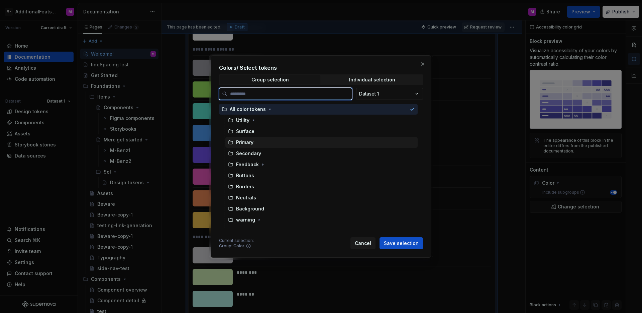
click at [249, 137] on div "Primary" at bounding box center [322, 142] width 192 height 11
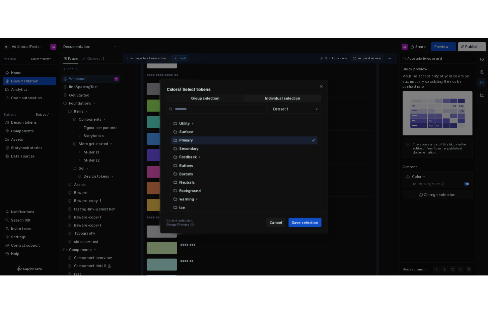
scroll to position [0, 0]
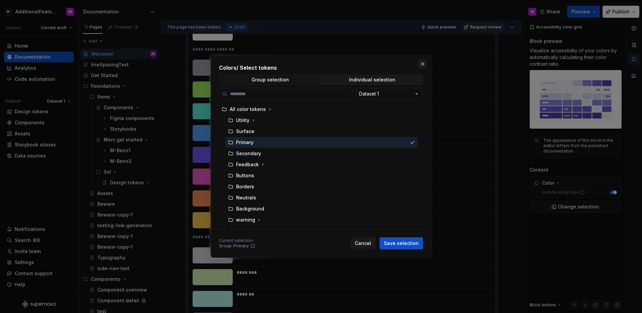
click at [425, 64] on button "button" at bounding box center [422, 63] width 9 height 9
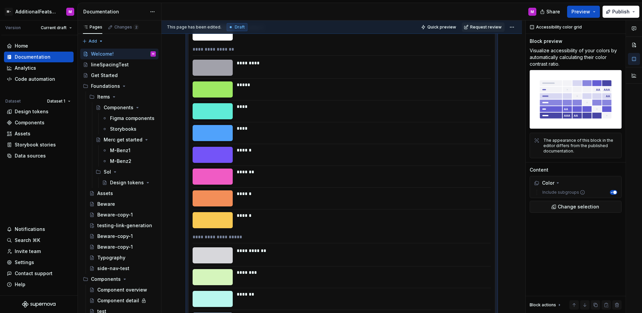
click at [372, 132] on div "****" at bounding box center [362, 133] width 250 height 16
click at [564, 205] on span "Change selection" at bounding box center [578, 206] width 41 height 7
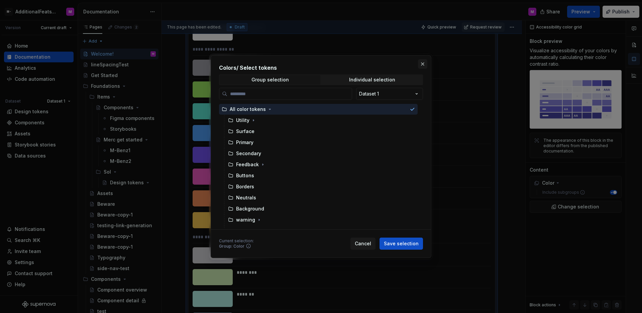
click at [423, 61] on button "button" at bounding box center [422, 63] width 9 height 9
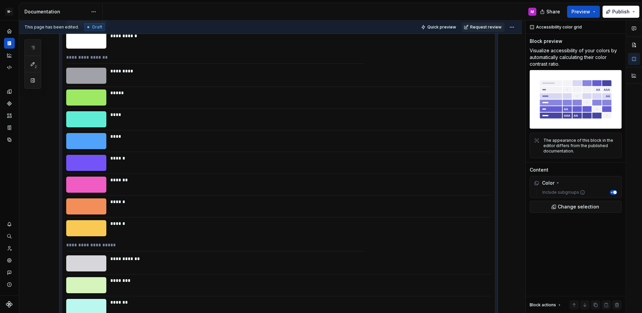
type textarea "*"
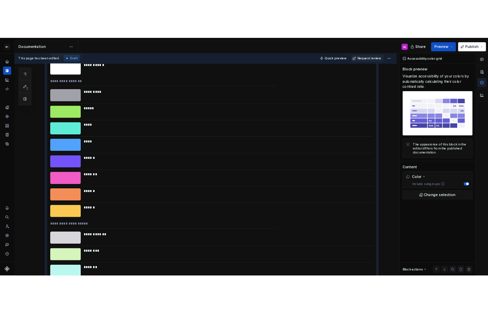
scroll to position [366, 0]
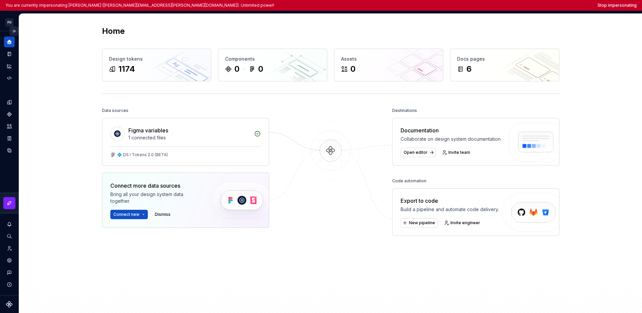
click at [15, 30] on button "Expand sidebar" at bounding box center [13, 30] width 9 height 9
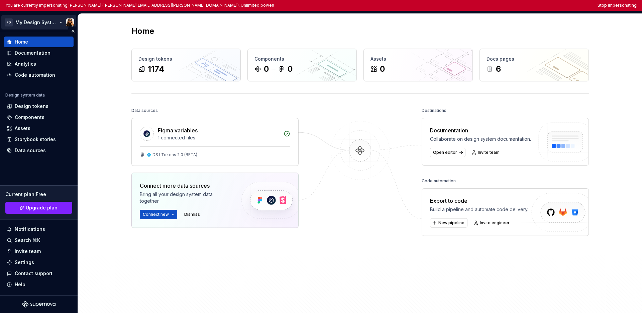
click at [20, 23] on html "You are currently impersonating [PERSON_NAME] ([PERSON_NAME][EMAIL_ADDRESS][PER…" at bounding box center [321, 156] width 642 height 313
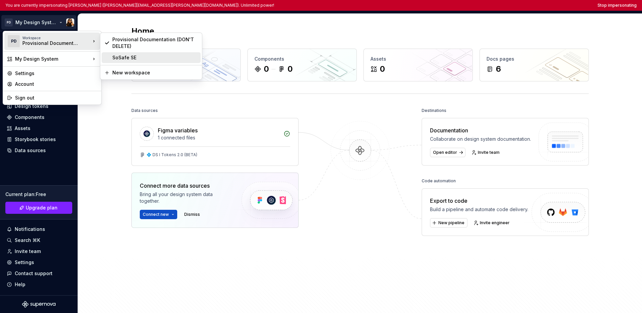
click at [114, 58] on div "SoSafe SE" at bounding box center [155, 57] width 86 height 7
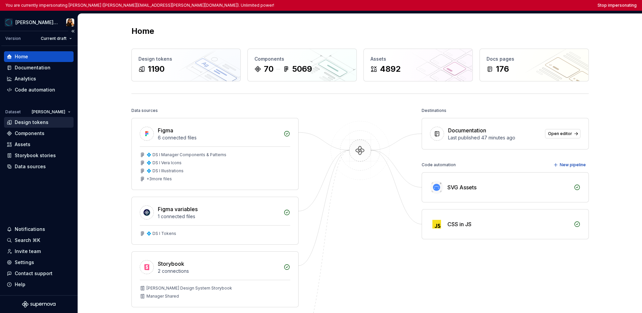
click at [30, 124] on div "Design tokens" at bounding box center [32, 122] width 34 height 7
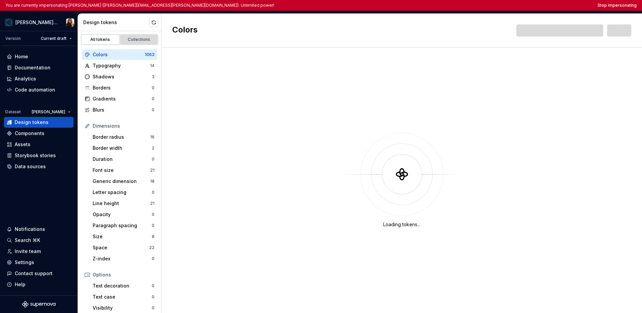
click at [136, 37] on div "Collections" at bounding box center [138, 39] width 33 height 5
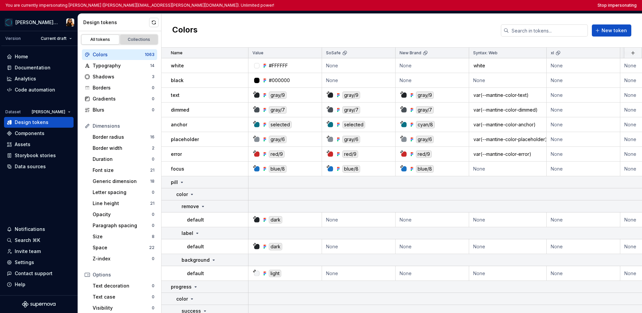
click at [131, 39] on div "Collections" at bounding box center [138, 39] width 33 height 5
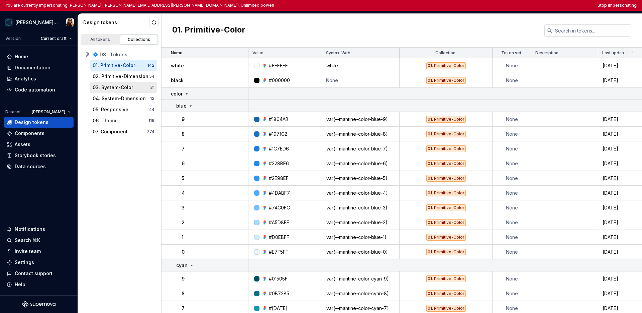
click at [128, 90] on div "03. System-Color" at bounding box center [113, 87] width 40 height 7
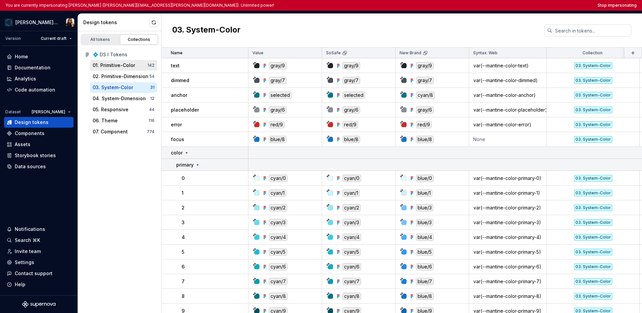
click at [129, 62] on div "01. Primitive-Color" at bounding box center [114, 65] width 42 height 7
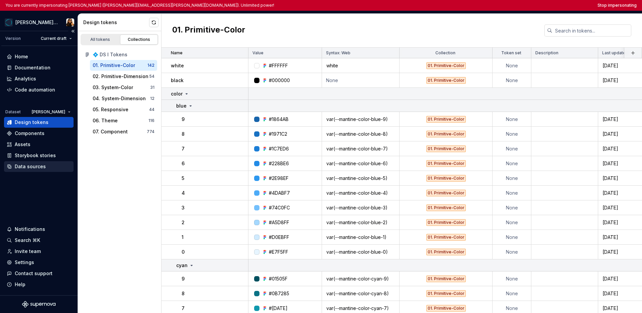
click at [31, 166] on div "Data sources" at bounding box center [30, 166] width 31 height 7
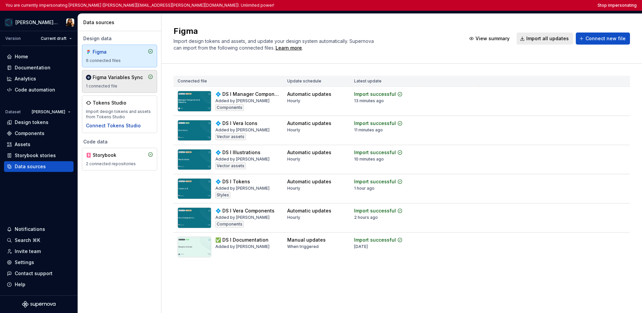
click at [119, 82] on div "Figma Variables Sync 1 connected file" at bounding box center [119, 81] width 67 height 15
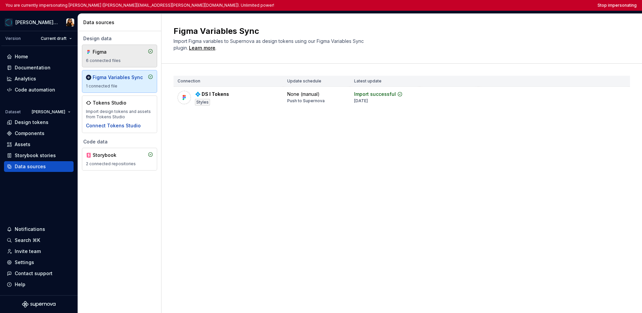
click at [122, 59] on div "6 connected files" at bounding box center [119, 60] width 67 height 5
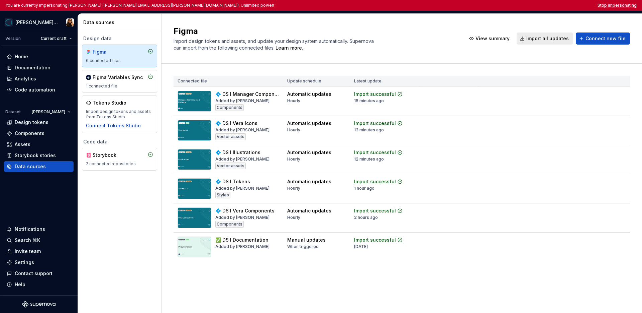
click at [487, 5] on button "Stop impersonating" at bounding box center [617, 5] width 39 height 5
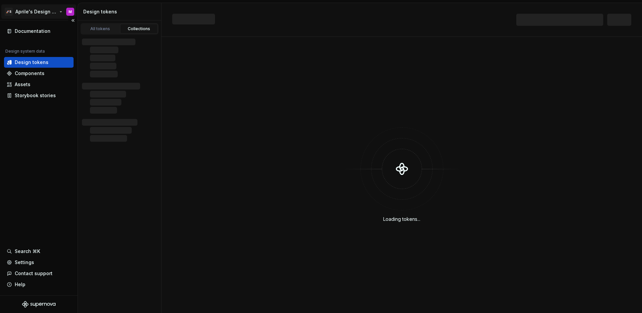
click at [41, 8] on html "🚀S Aprile's Design System M Documentation Design system data Design tokens Comp…" at bounding box center [321, 156] width 642 height 313
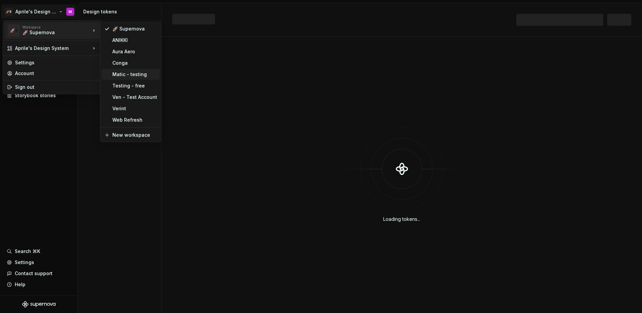
click at [124, 76] on div "Matic - testing" at bounding box center [134, 74] width 45 height 7
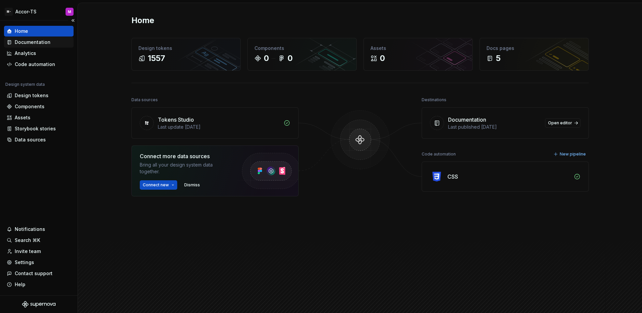
click at [36, 43] on div "Documentation" at bounding box center [33, 42] width 36 height 7
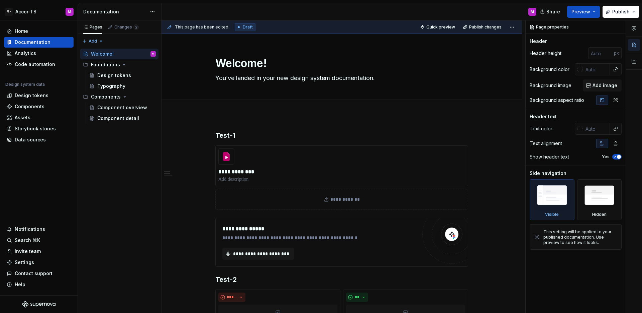
type textarea "*"
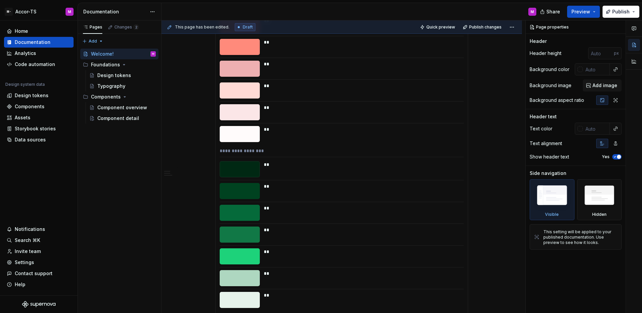
scroll to position [1837, 0]
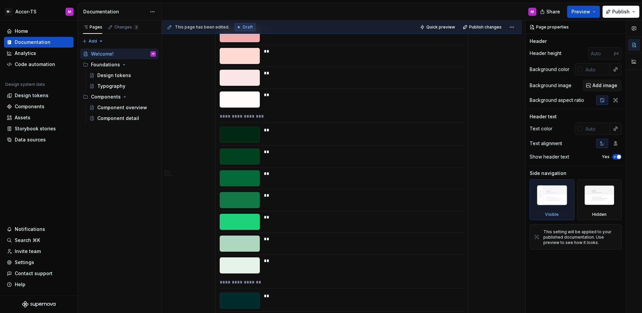
click at [278, 152] on div "**" at bounding box center [362, 151] width 196 height 7
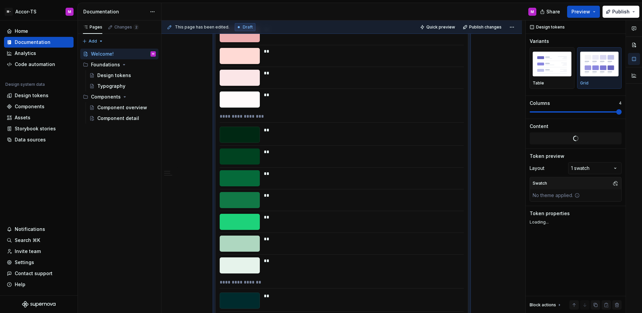
click at [302, 153] on div "**" at bounding box center [362, 151] width 196 height 7
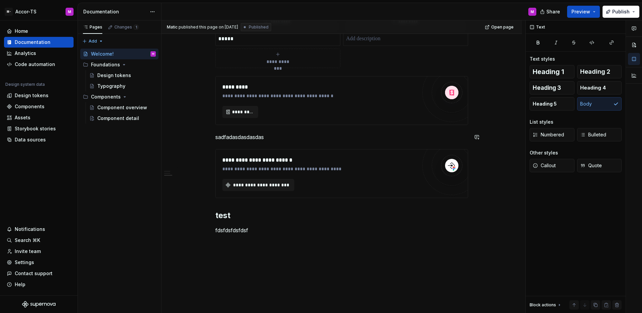
scroll to position [324, 0]
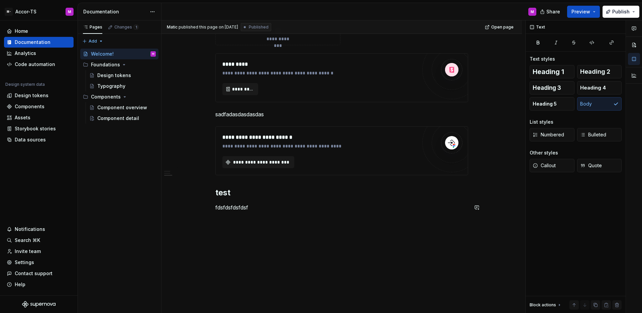
click at [262, 215] on div "**********" at bounding box center [341, 12] width 253 height 413
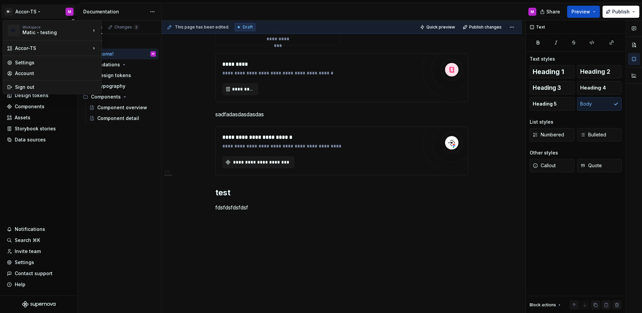
click at [31, 14] on html "**********" at bounding box center [321, 156] width 642 height 313
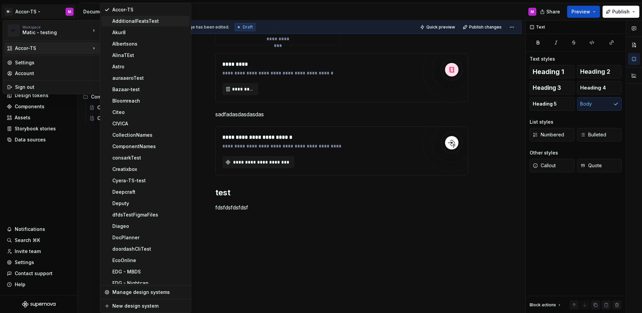
click at [146, 21] on div "AdditionalFeatsTest" at bounding box center [149, 21] width 75 height 7
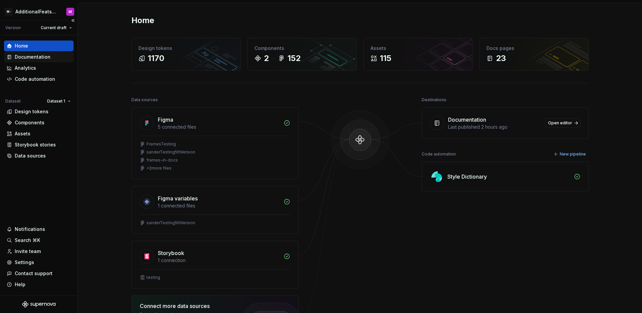
click at [40, 59] on div "Documentation" at bounding box center [33, 57] width 36 height 7
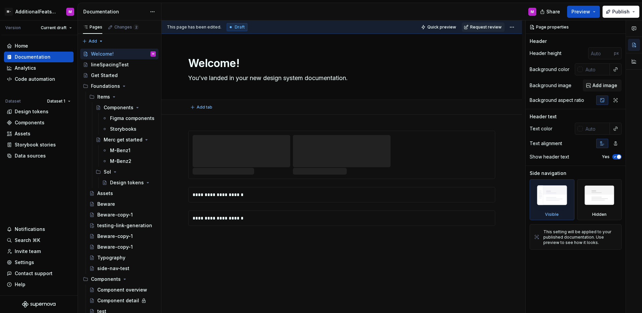
type textarea "*"
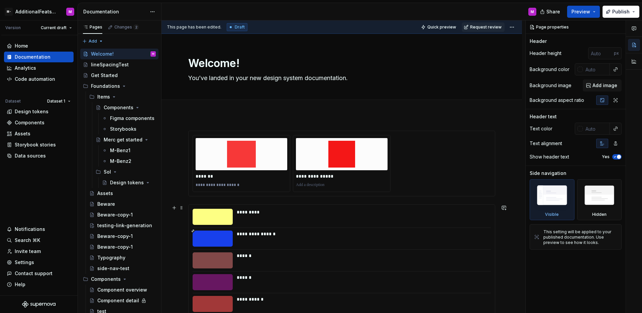
scroll to position [651, 0]
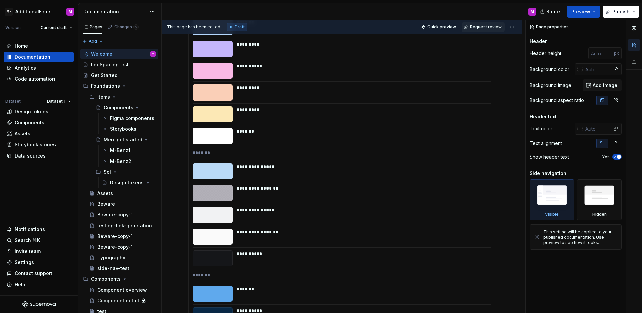
click at [353, 154] on div "*******" at bounding box center [342, 154] width 298 height 10
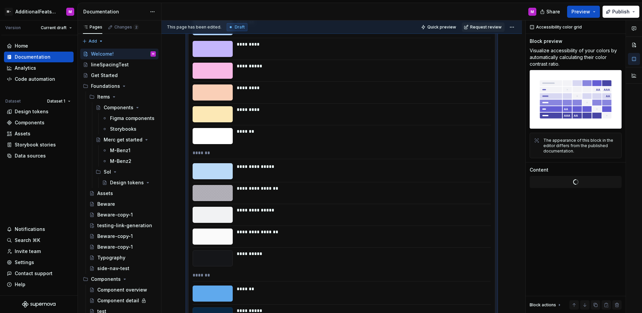
click at [370, 135] on div "*******" at bounding box center [362, 136] width 250 height 16
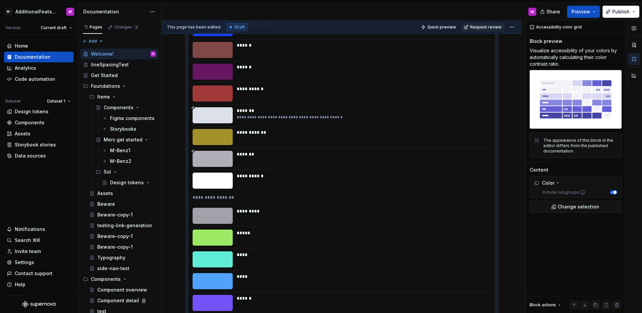
click at [371, 138] on div "**********" at bounding box center [362, 137] width 250 height 16
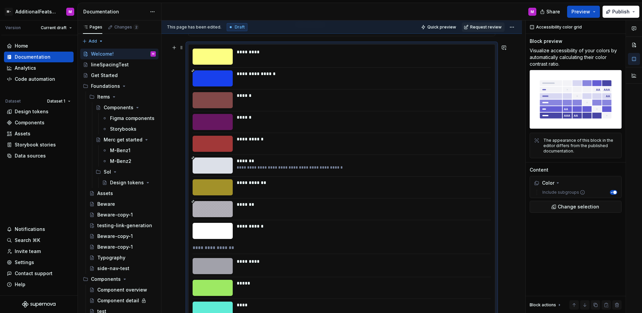
click at [371, 138] on div "**********" at bounding box center [362, 139] width 250 height 7
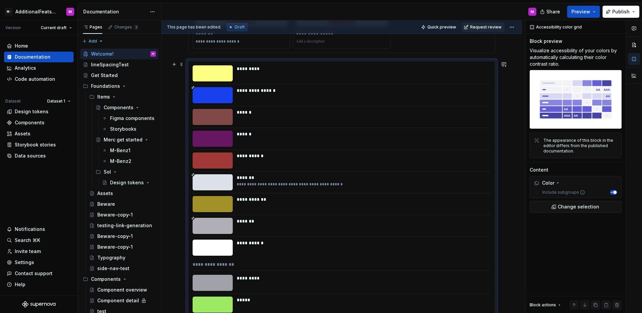
click at [351, 152] on div "**********" at bounding box center [362, 155] width 250 height 7
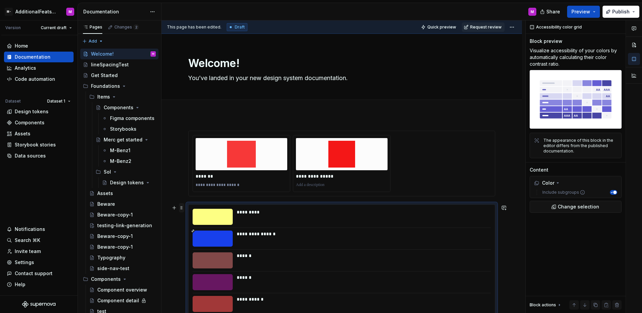
click at [182, 209] on span at bounding box center [181, 207] width 5 height 9
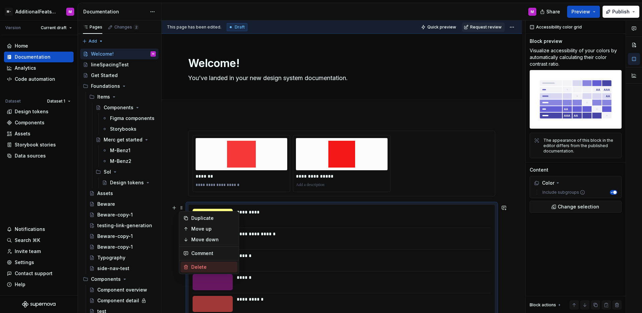
click at [194, 264] on div "Delete" at bounding box center [212, 266] width 43 height 7
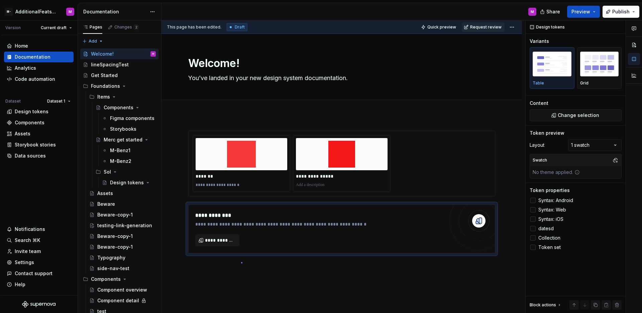
click at [242, 262] on div "**********" at bounding box center [344, 166] width 364 height 292
click at [250, 267] on div "**********" at bounding box center [344, 166] width 364 height 292
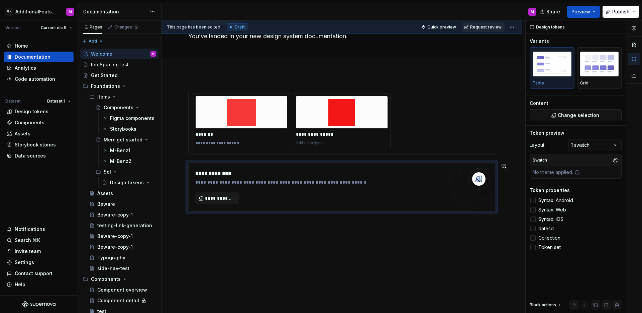
click at [255, 256] on div "**********" at bounding box center [342, 193] width 361 height 240
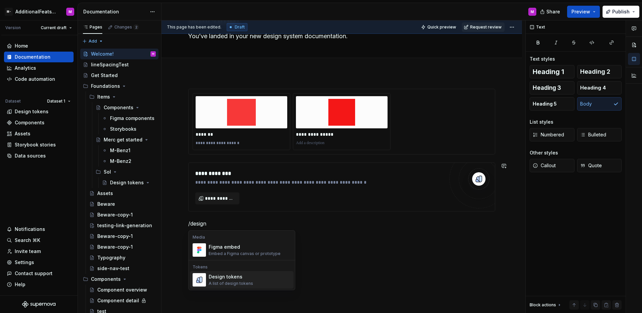
click at [246, 290] on div "**********" at bounding box center [342, 201] width 361 height 256
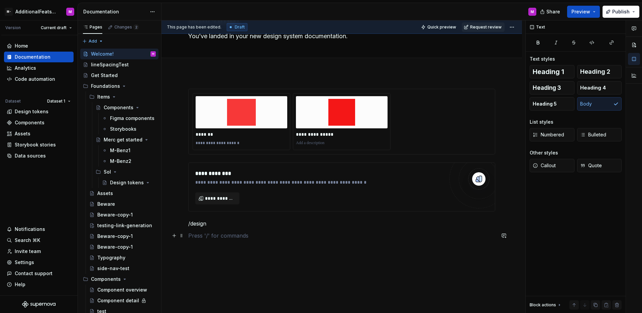
click at [213, 237] on p at bounding box center [341, 235] width 307 height 8
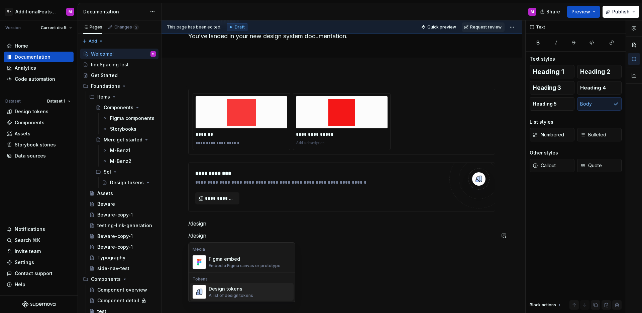
click at [242, 293] on div "A list of design tokens" at bounding box center [231, 294] width 45 height 5
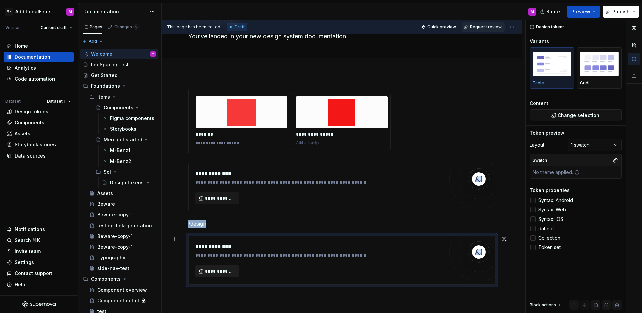
click at [231, 268] on span "**********" at bounding box center [220, 271] width 30 height 7
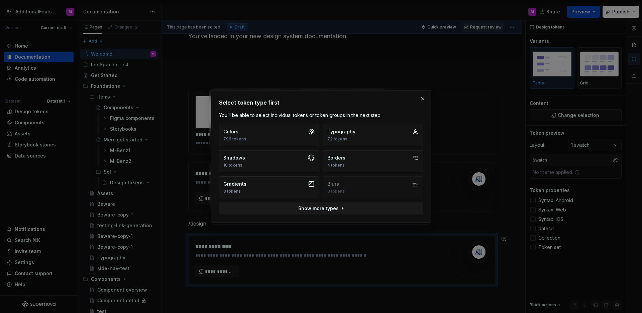
click at [312, 215] on div "Colors 796 tokens Typography 72 tokens Shadows 10 tokens Borders 4 tokens Gradi…" at bounding box center [320, 169] width 209 height 96
click at [312, 213] on button "Show more types" at bounding box center [321, 208] width 204 height 12
type textarea "*"
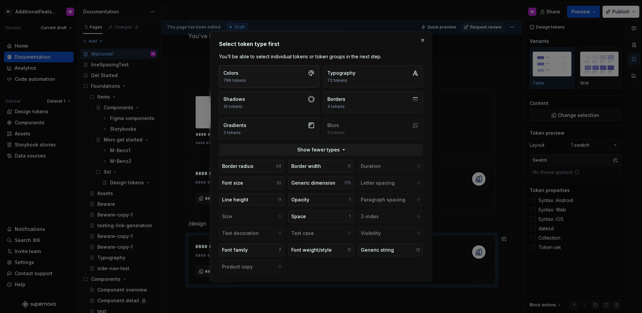
click at [276, 81] on button "Colors 796 tokens" at bounding box center [269, 76] width 100 height 22
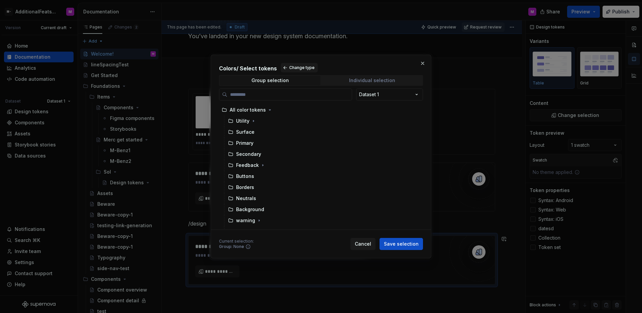
click at [366, 81] on div "Individual selection" at bounding box center [372, 80] width 46 height 5
click at [277, 91] on input "search" at bounding box center [290, 94] width 124 height 7
click at [300, 96] on input "search" at bounding box center [290, 94] width 124 height 7
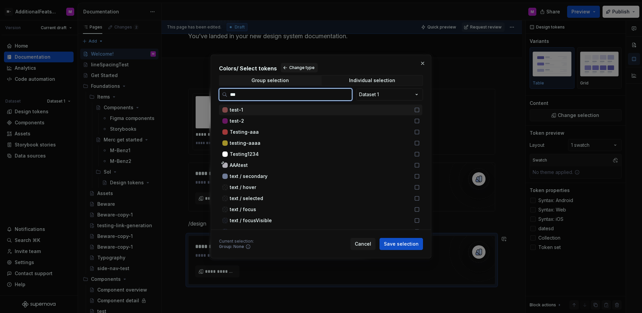
type input "****"
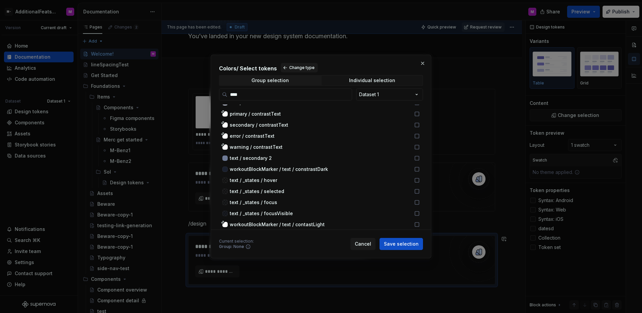
scroll to position [0, 0]
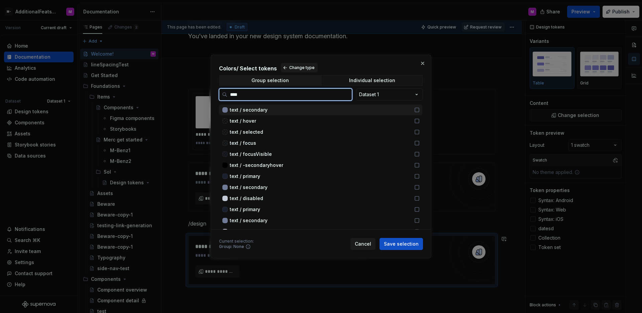
click at [343, 106] on div "text / secondary" at bounding box center [320, 109] width 181 height 7
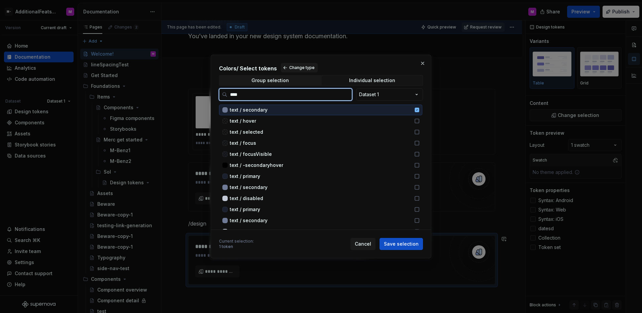
click at [343, 106] on div "text / secondary" at bounding box center [320, 109] width 181 height 7
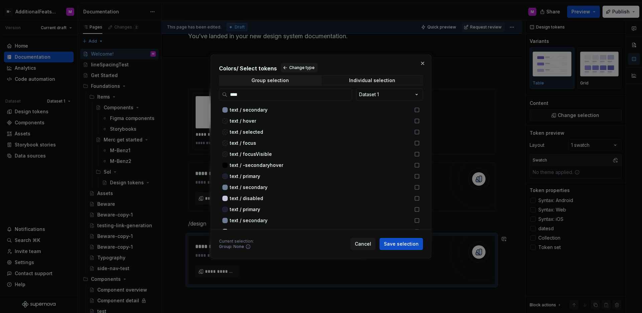
click at [216, 112] on div "Colors / Select tokens Change type Group selection Individual selection **** Da…" at bounding box center [321, 157] width 221 height 204
drag, startPoint x: 217, startPoint y: 109, endPoint x: 353, endPoint y: 165, distance: 146.8
click at [353, 165] on div "Colors / Select tokens Change type Group selection Individual selection **** Da…" at bounding box center [321, 157] width 221 height 204
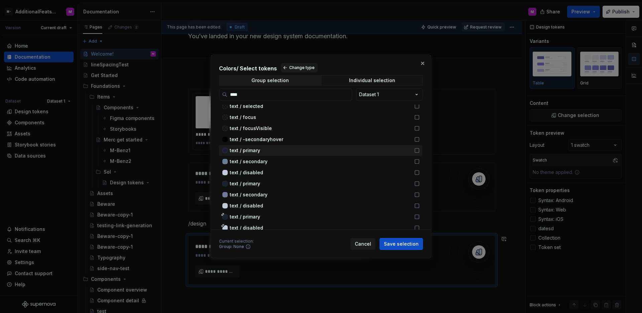
scroll to position [264, 0]
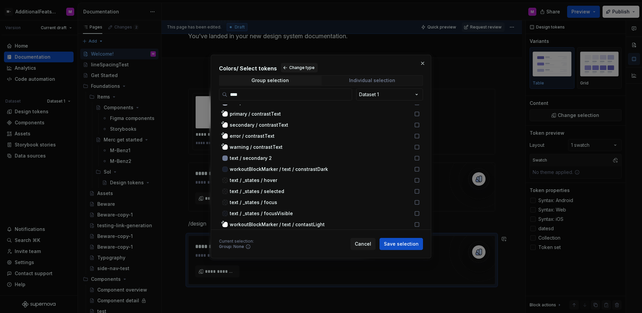
click at [387, 81] on div "Individual selection" at bounding box center [372, 80] width 46 height 5
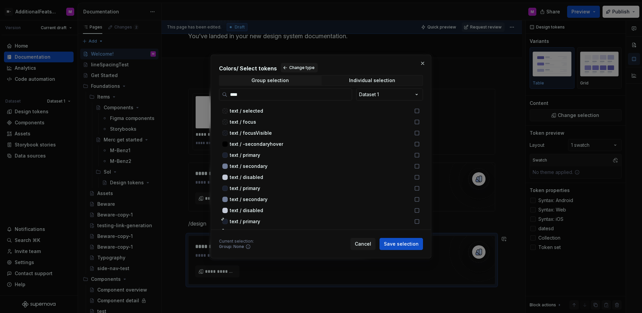
scroll to position [0, 0]
click at [288, 81] on span "Group selection" at bounding box center [270, 80] width 101 height 9
click at [274, 94] on input "search" at bounding box center [290, 94] width 124 height 7
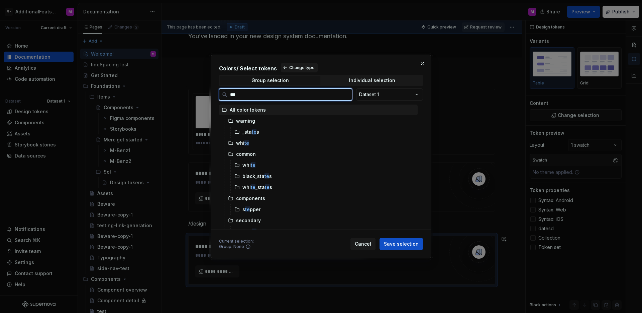
type input "****"
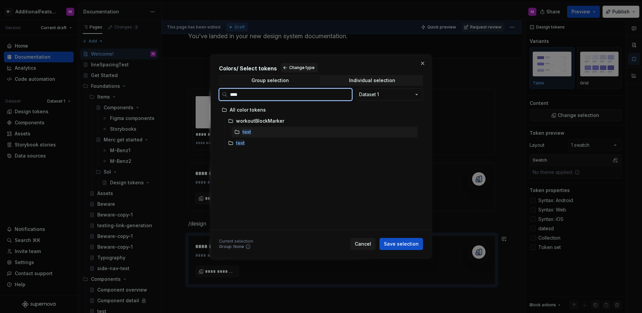
click at [257, 130] on div "text" at bounding box center [325, 131] width 186 height 11
click at [281, 134] on div "text" at bounding box center [325, 131] width 186 height 11
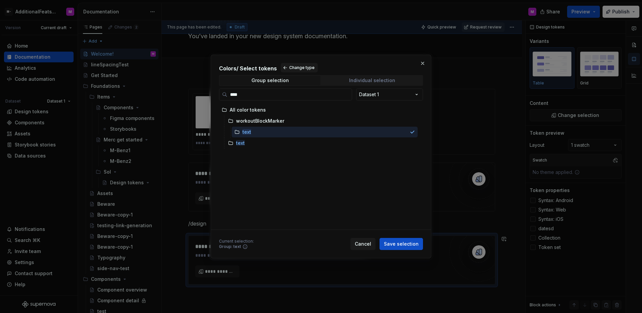
click at [353, 76] on span "Individual selection" at bounding box center [372, 80] width 101 height 9
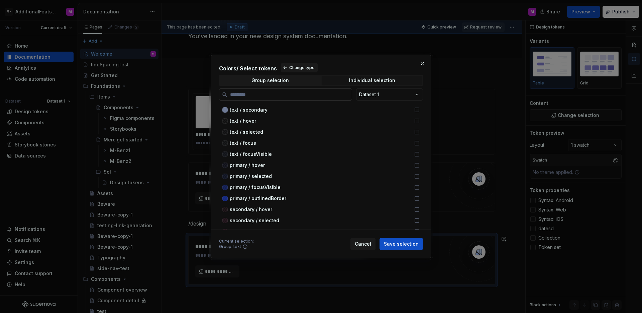
click at [267, 98] on label at bounding box center [285, 94] width 133 height 12
click at [267, 98] on input "search" at bounding box center [290, 94] width 124 height 7
click at [297, 91] on input "search" at bounding box center [290, 94] width 124 height 7
click at [310, 95] on input "search" at bounding box center [290, 94] width 124 height 7
click at [277, 80] on div "Group selection" at bounding box center [270, 80] width 37 height 5
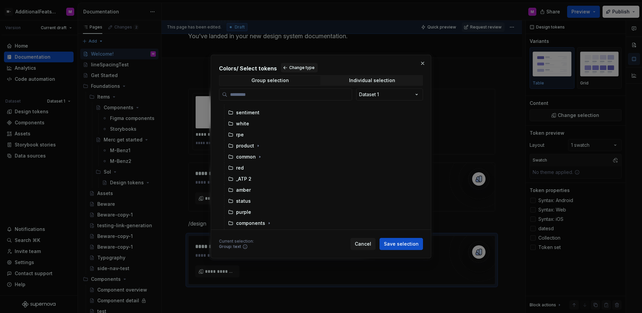
scroll to position [198, 0]
click at [270, 153] on icon "button" at bounding box center [269, 154] width 5 height 5
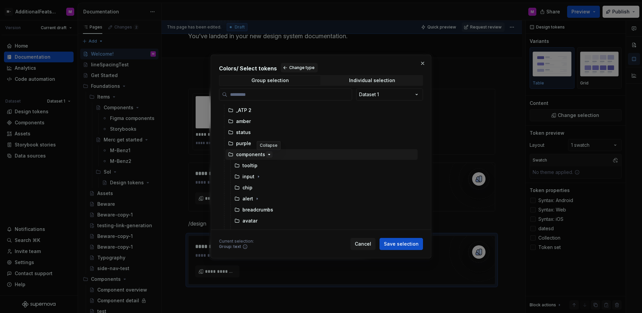
click at [269, 154] on icon "button" at bounding box center [269, 154] width 5 height 5
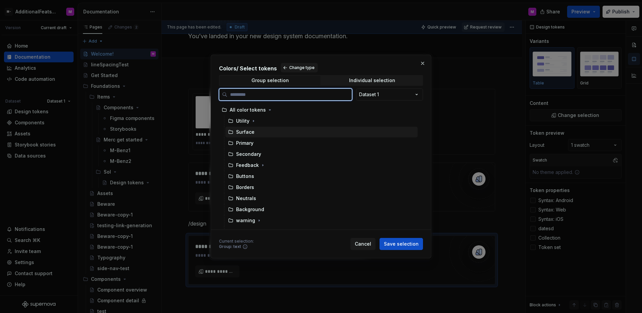
click at [258, 129] on div "Surface" at bounding box center [322, 131] width 192 height 11
click at [258, 130] on div "Surface" at bounding box center [322, 131] width 192 height 11
click at [312, 129] on div "Surface" at bounding box center [322, 131] width 192 height 11
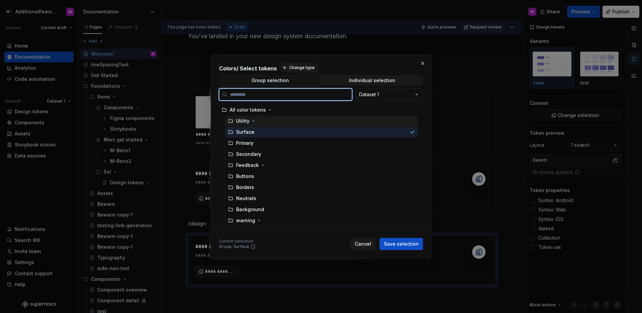
click at [315, 124] on div "Utility" at bounding box center [322, 120] width 192 height 11
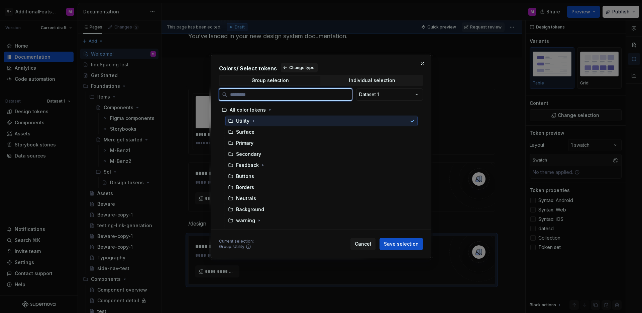
click at [313, 119] on div "Utility" at bounding box center [322, 120] width 192 height 11
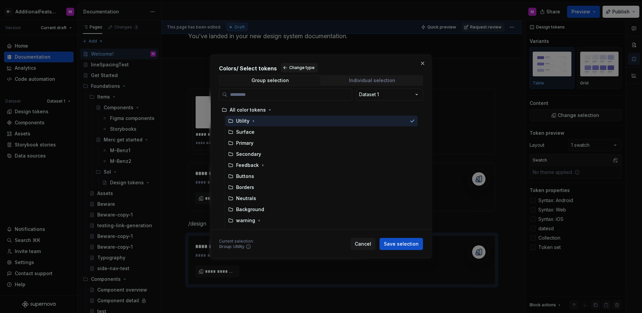
click at [345, 80] on span "Individual selection" at bounding box center [372, 80] width 101 height 9
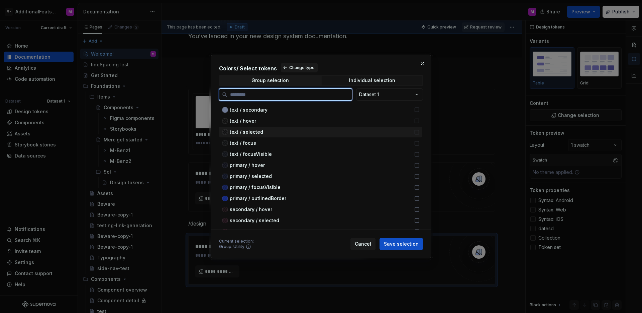
click at [280, 132] on div "text / selected" at bounding box center [320, 131] width 181 height 7
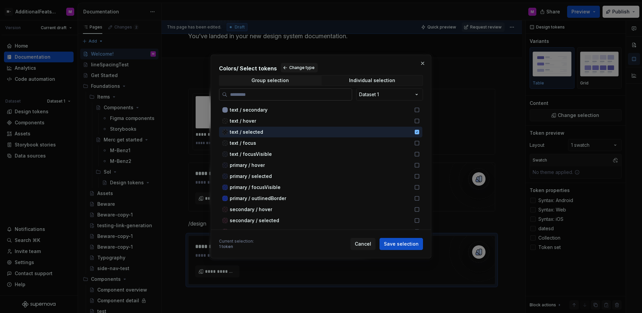
click at [255, 96] on input "search" at bounding box center [290, 94] width 124 height 7
click at [260, 86] on div "Colors / Select tokens Change type Group selection Individual selection Dataset…" at bounding box center [321, 146] width 204 height 167
click at [263, 83] on span "Group selection" at bounding box center [270, 80] width 101 height 9
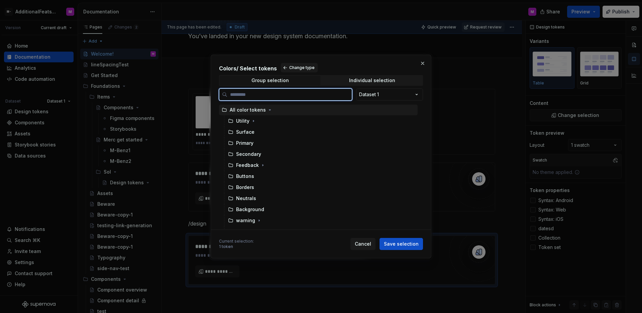
click at [242, 112] on div "All color tokens" at bounding box center [248, 109] width 36 height 7
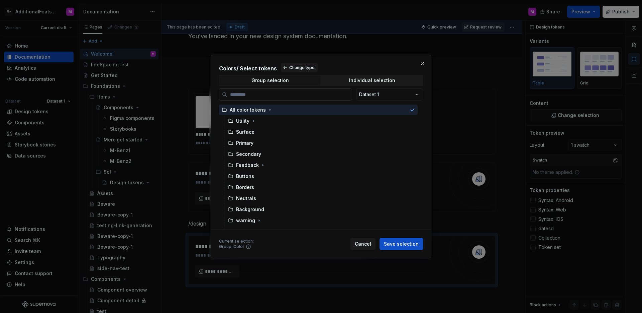
click at [290, 94] on input "search" at bounding box center [290, 94] width 124 height 7
click at [279, 95] on input "search" at bounding box center [290, 94] width 124 height 7
click at [423, 62] on button "button" at bounding box center [422, 63] width 9 height 9
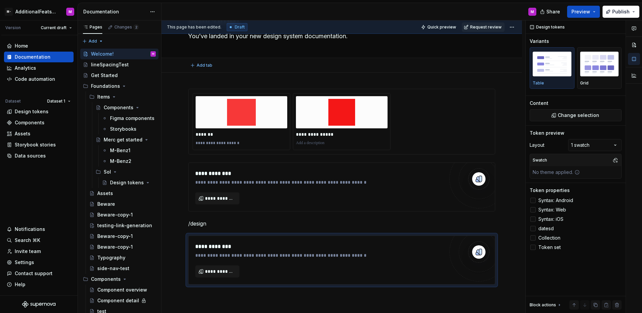
type textarea "*"
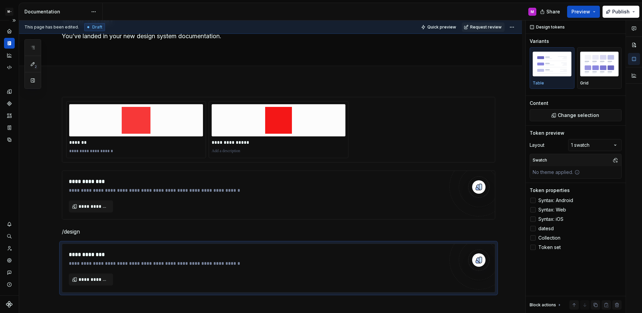
type textarea "*"
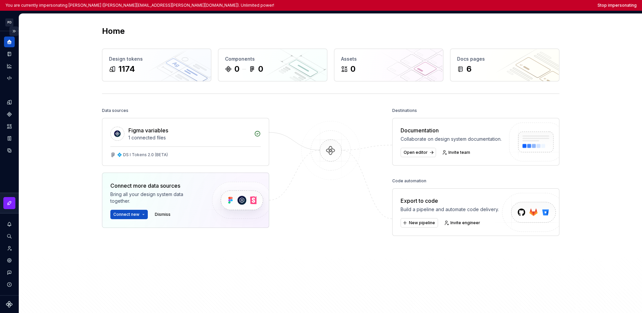
click at [15, 32] on button "Expand sidebar" at bounding box center [13, 30] width 9 height 9
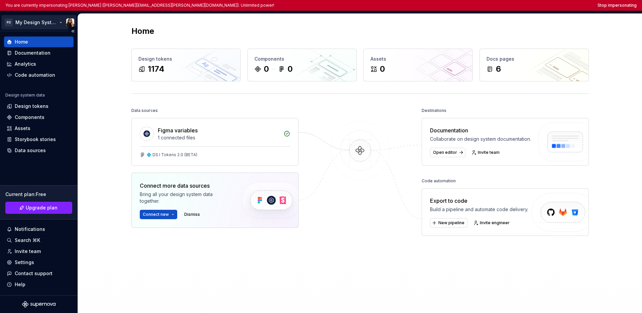
click at [26, 25] on html "You are currently impersonating [PERSON_NAME] ([PERSON_NAME][EMAIL_ADDRESS][PER…" at bounding box center [321, 156] width 642 height 313
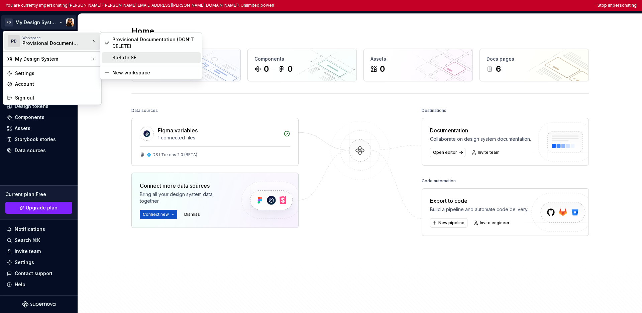
click at [122, 61] on div "SoSafe SE" at bounding box center [151, 57] width 99 height 11
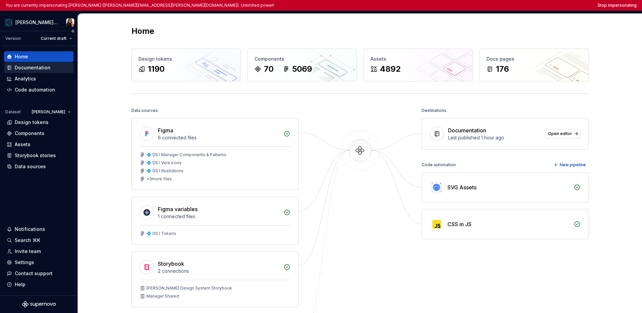
click at [28, 70] on div "Documentation" at bounding box center [33, 67] width 36 height 7
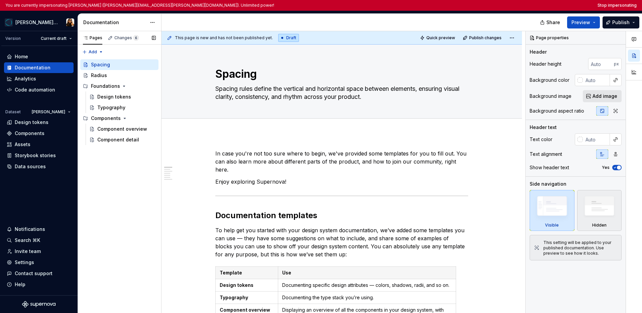
type textarea "*"
type textarea "Welcome!"
type textarea "You’ve landed in your new design system documentation."
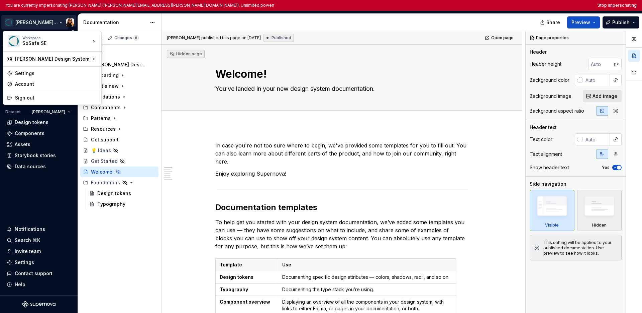
click at [33, 25] on html "You are currently impersonating Marta (marta.conde-dieguez@sosafe.de). Unlimite…" at bounding box center [321, 156] width 642 height 313
click at [43, 184] on html "You are currently impersonating Marta (marta.conde-dieguez@sosafe.de). Unlimite…" at bounding box center [321, 156] width 642 height 313
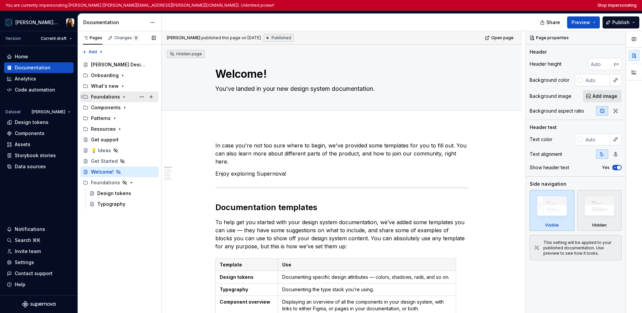
click at [122, 96] on icon "Page tree" at bounding box center [123, 96] width 5 height 5
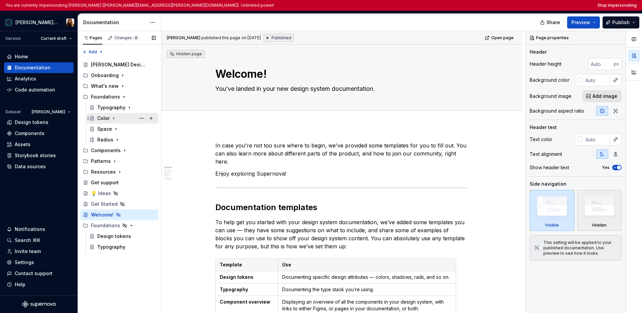
click at [113, 116] on icon "Page tree" at bounding box center [113, 117] width 5 height 5
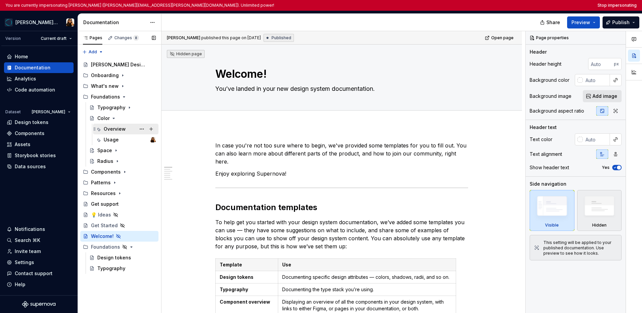
click at [112, 129] on div "Overview" at bounding box center [115, 128] width 22 height 7
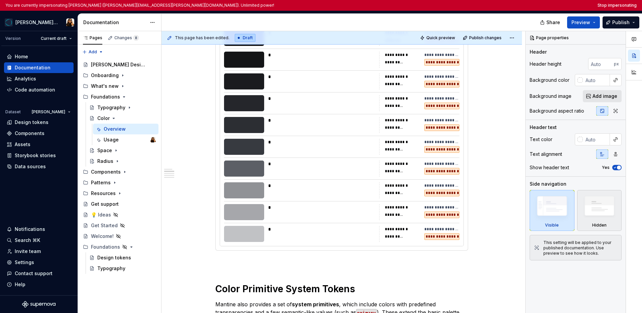
scroll to position [279, 0]
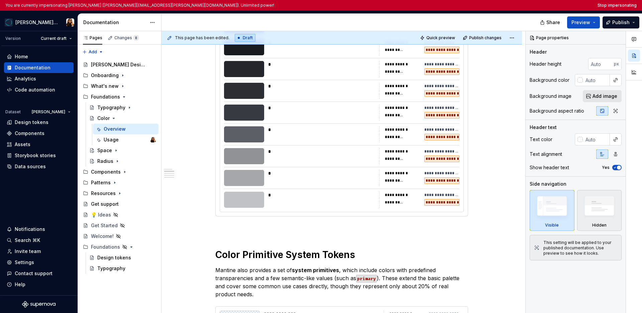
click at [354, 191] on div "*" at bounding box center [321, 194] width 107 height 7
type textarea "*"
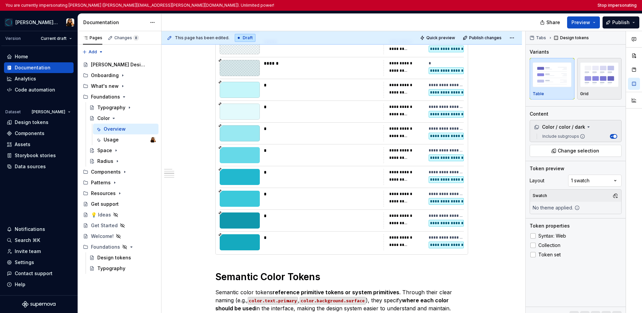
scroll to position [1051, 0]
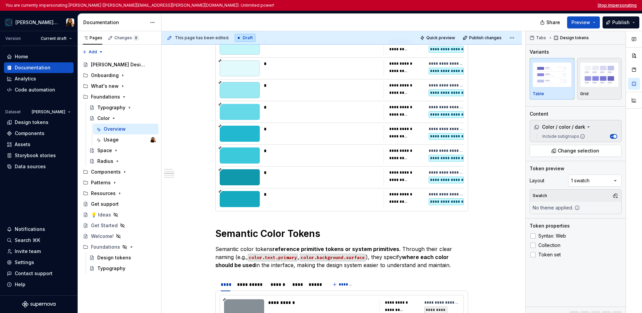
click at [487, 5] on button "Stop impersonating" at bounding box center [617, 5] width 39 height 5
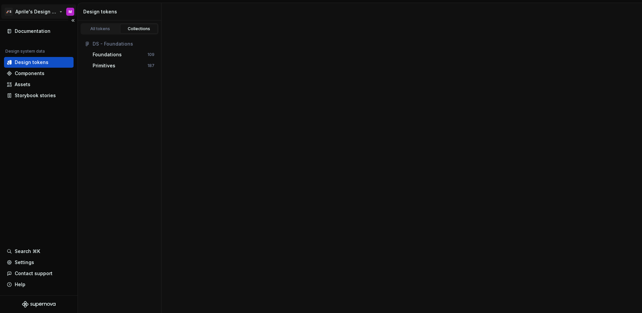
click at [41, 13] on html "🚀S Aprile's Design System M Documentation Design system data Design tokens Comp…" at bounding box center [321, 156] width 642 height 313
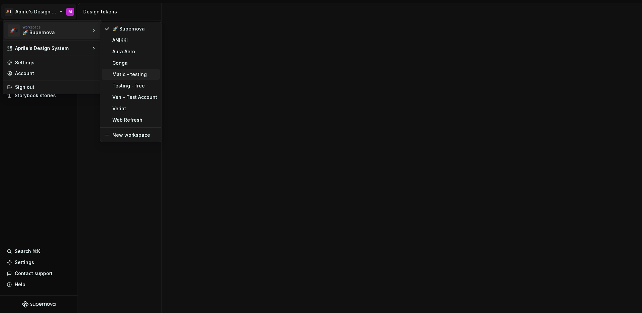
click at [119, 77] on div "Matic - testing" at bounding box center [134, 74] width 45 height 7
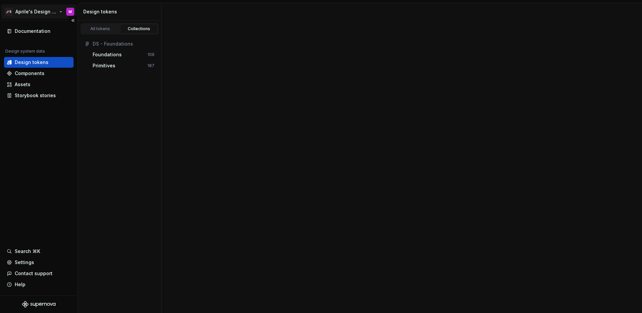
click at [45, 16] on html "🚀S Aprile's Design System M Documentation Design system data Design tokens Comp…" at bounding box center [321, 156] width 642 height 313
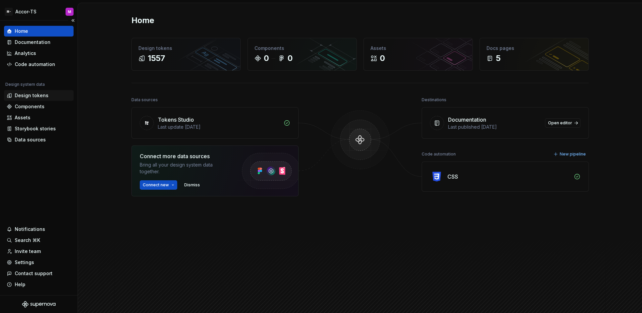
click at [48, 94] on div "Design tokens" at bounding box center [39, 95] width 64 height 7
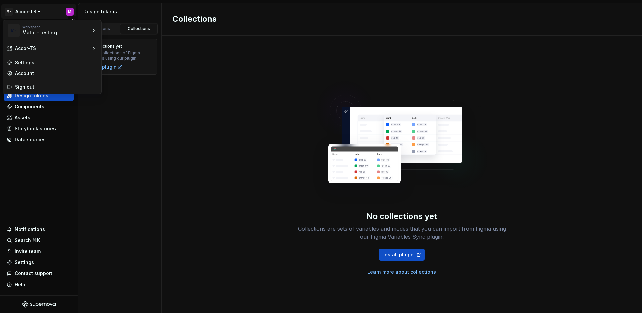
click at [33, 12] on html "M- Accor-TS M Home Documentation Analytics Code automation Design system data D…" at bounding box center [321, 156] width 642 height 313
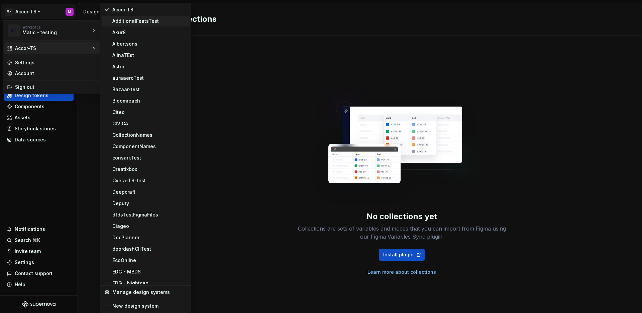
click at [142, 24] on div "AdditionalFeatsTest" at bounding box center [146, 21] width 88 height 11
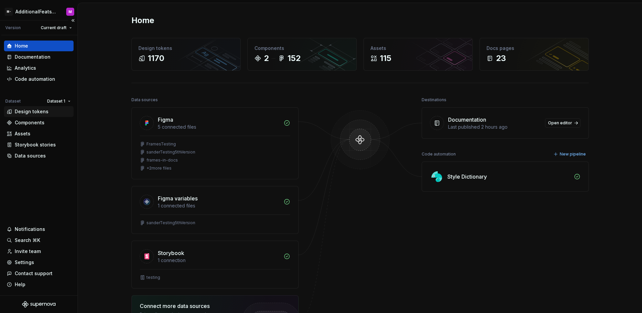
click at [43, 110] on div "Design tokens" at bounding box center [32, 111] width 34 height 7
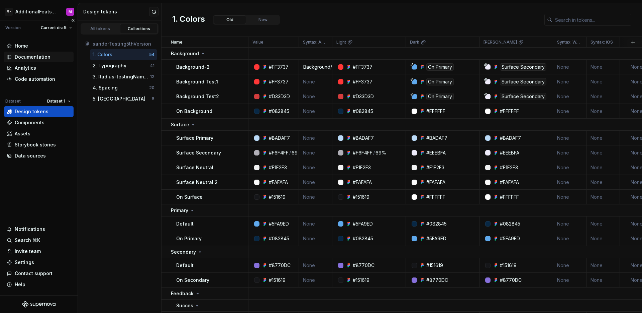
click at [44, 57] on div "Documentation" at bounding box center [33, 57] width 36 height 7
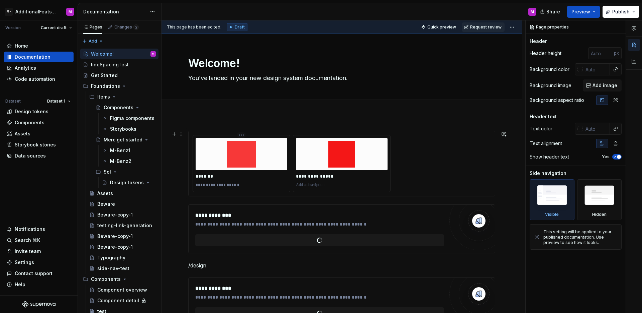
scroll to position [115, 0]
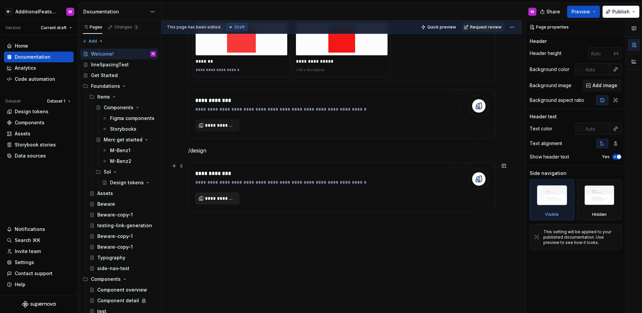
click at [235, 196] on button "**********" at bounding box center [217, 198] width 44 height 12
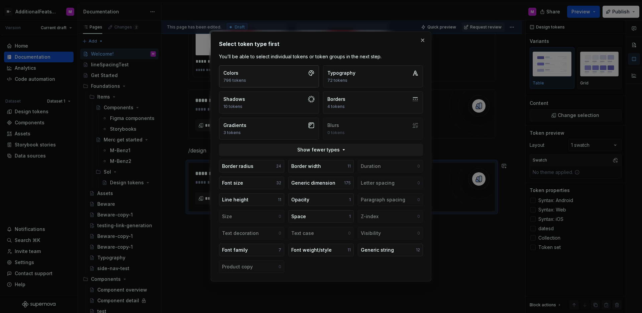
click at [278, 73] on button "Colors 796 tokens" at bounding box center [269, 76] width 100 height 22
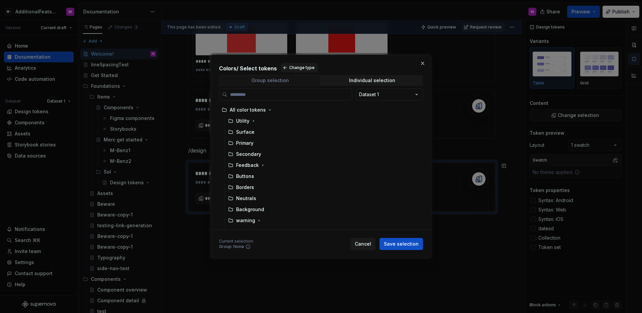
click at [301, 78] on span "Group selection" at bounding box center [270, 80] width 101 height 9
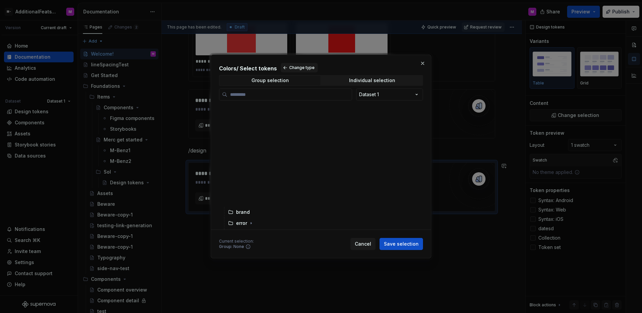
scroll to position [0, 0]
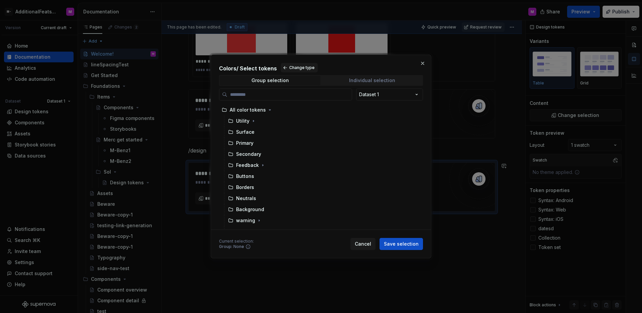
click at [362, 82] on div "Individual selection" at bounding box center [372, 80] width 46 height 5
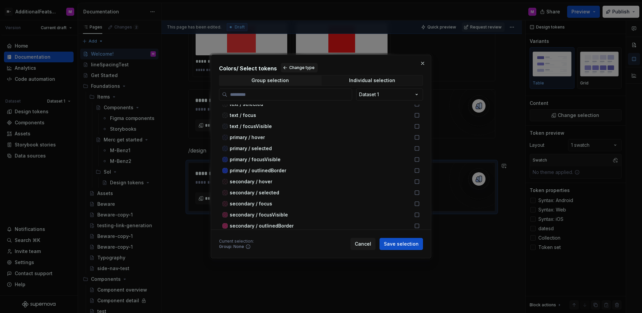
scroll to position [23, 0]
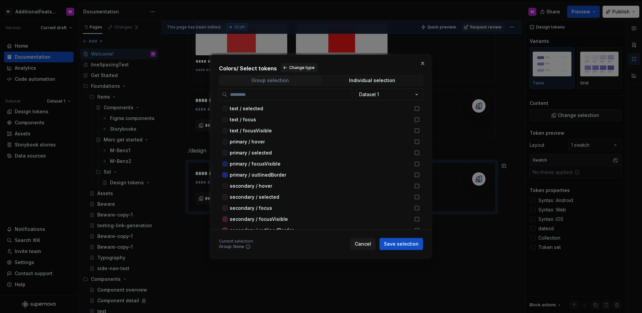
click at [292, 78] on span "Group selection" at bounding box center [270, 80] width 101 height 9
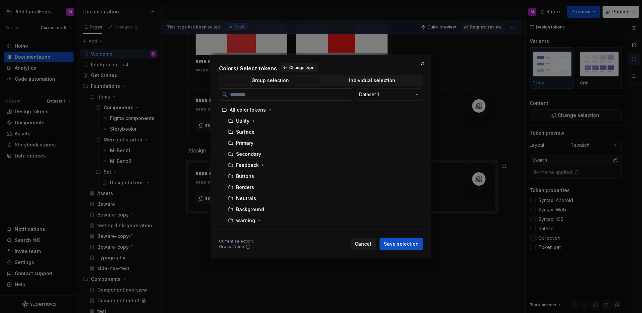
click at [263, 99] on label at bounding box center [285, 94] width 133 height 12
click at [263, 98] on input "search" at bounding box center [290, 94] width 124 height 7
type textarea "*"
